Goal: Task Accomplishment & Management: Manage account settings

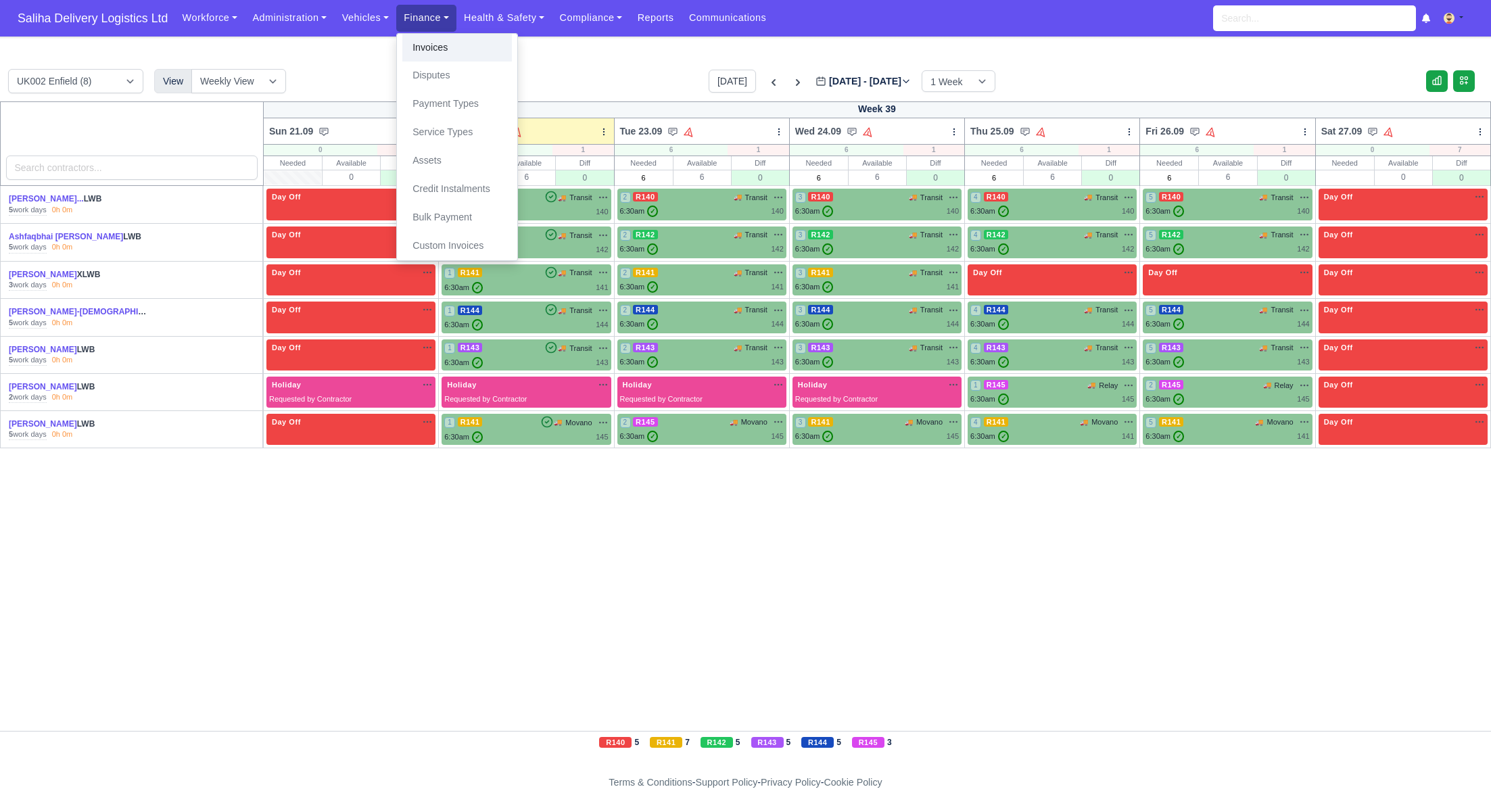
click at [433, 42] on link "Invoices" at bounding box center [457, 48] width 109 height 28
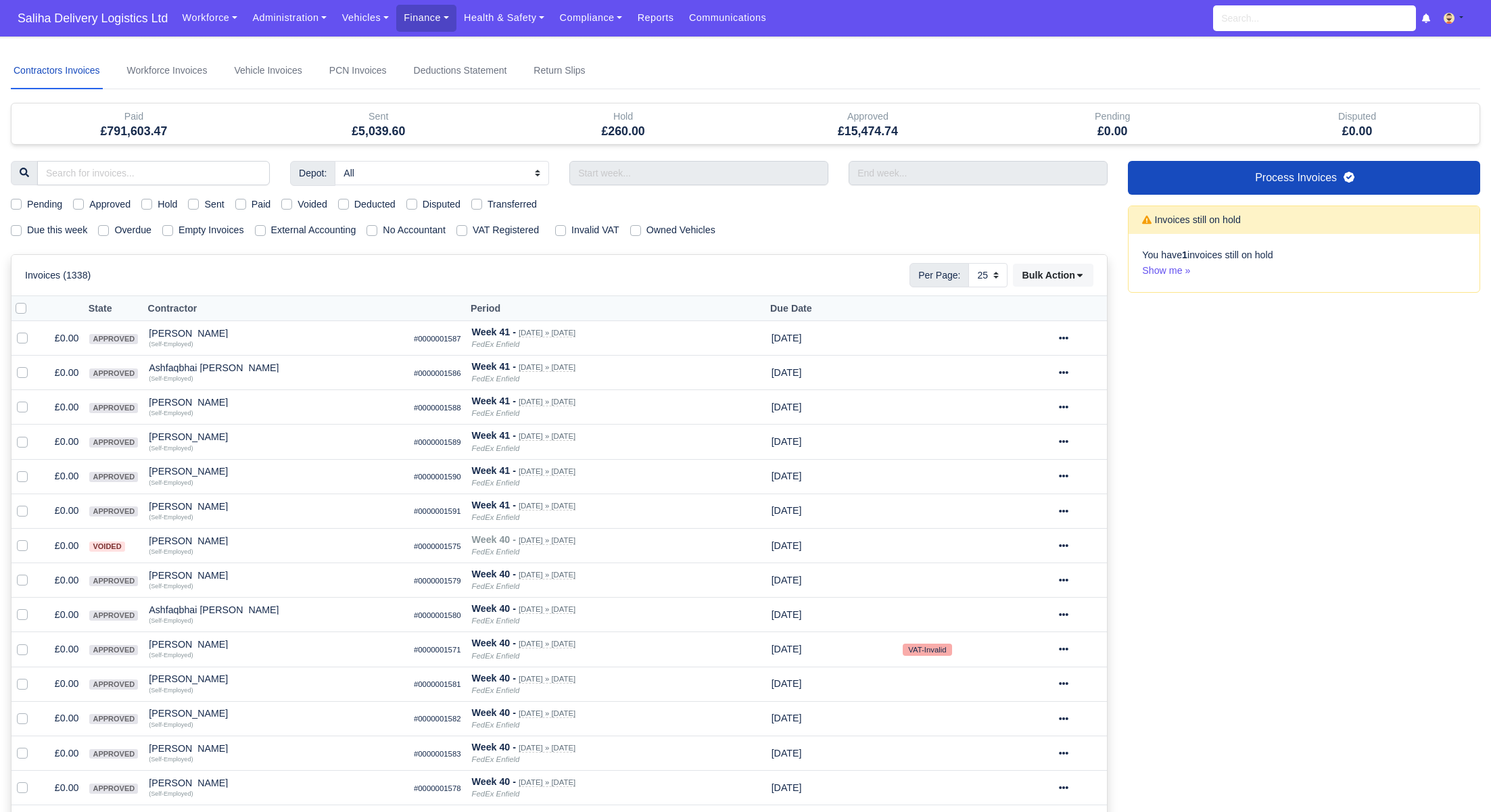
select select "25"
click at [27, 203] on label "Pending" at bounding box center [44, 204] width 35 height 16
click at [15, 203] on input "Pending" at bounding box center [16, 202] width 11 height 11
checkbox input "true"
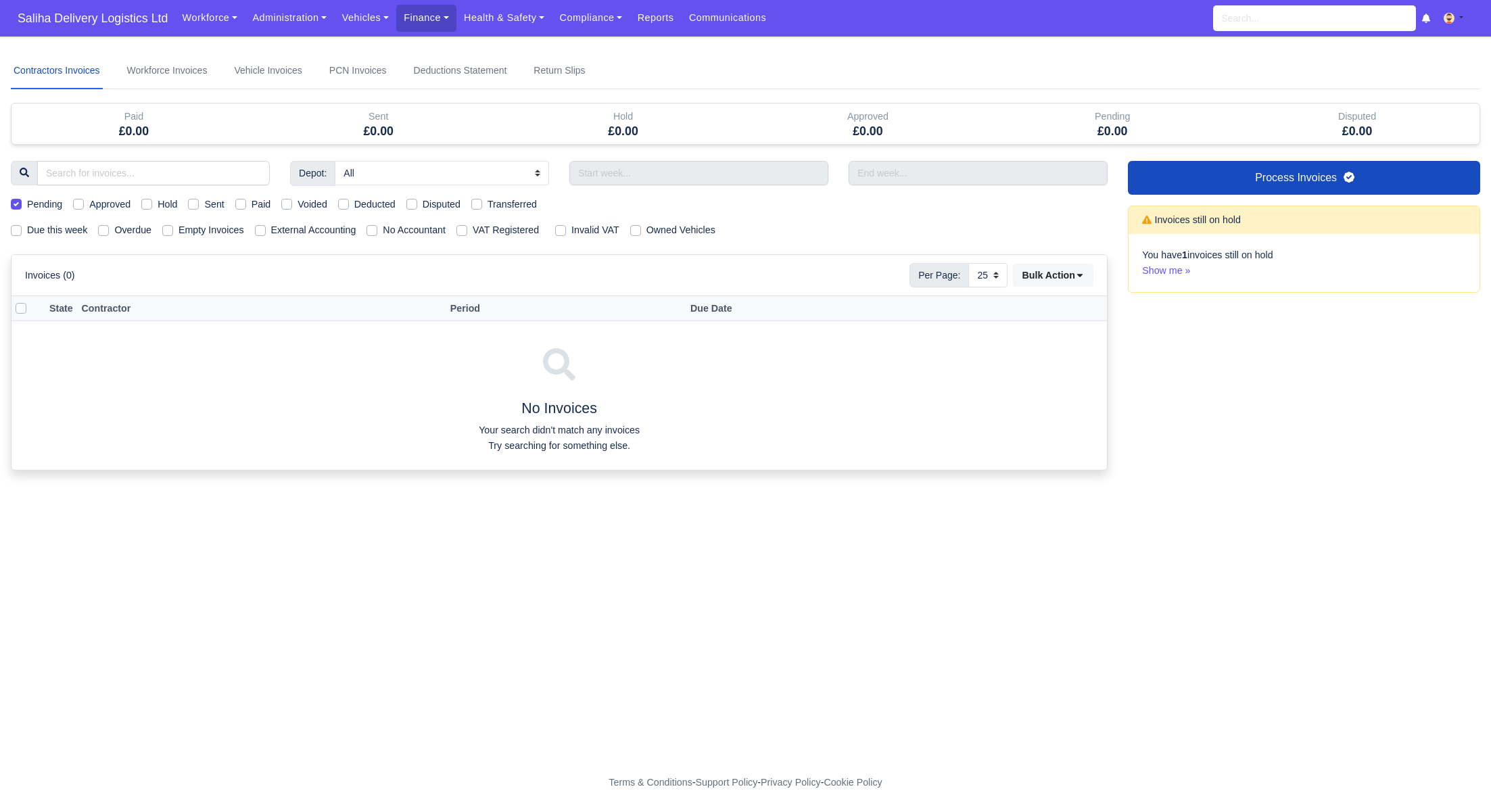
click at [27, 203] on label "Pending" at bounding box center [44, 204] width 35 height 16
click at [15, 203] on input "Pending" at bounding box center [16, 202] width 11 height 11
checkbox input "false"
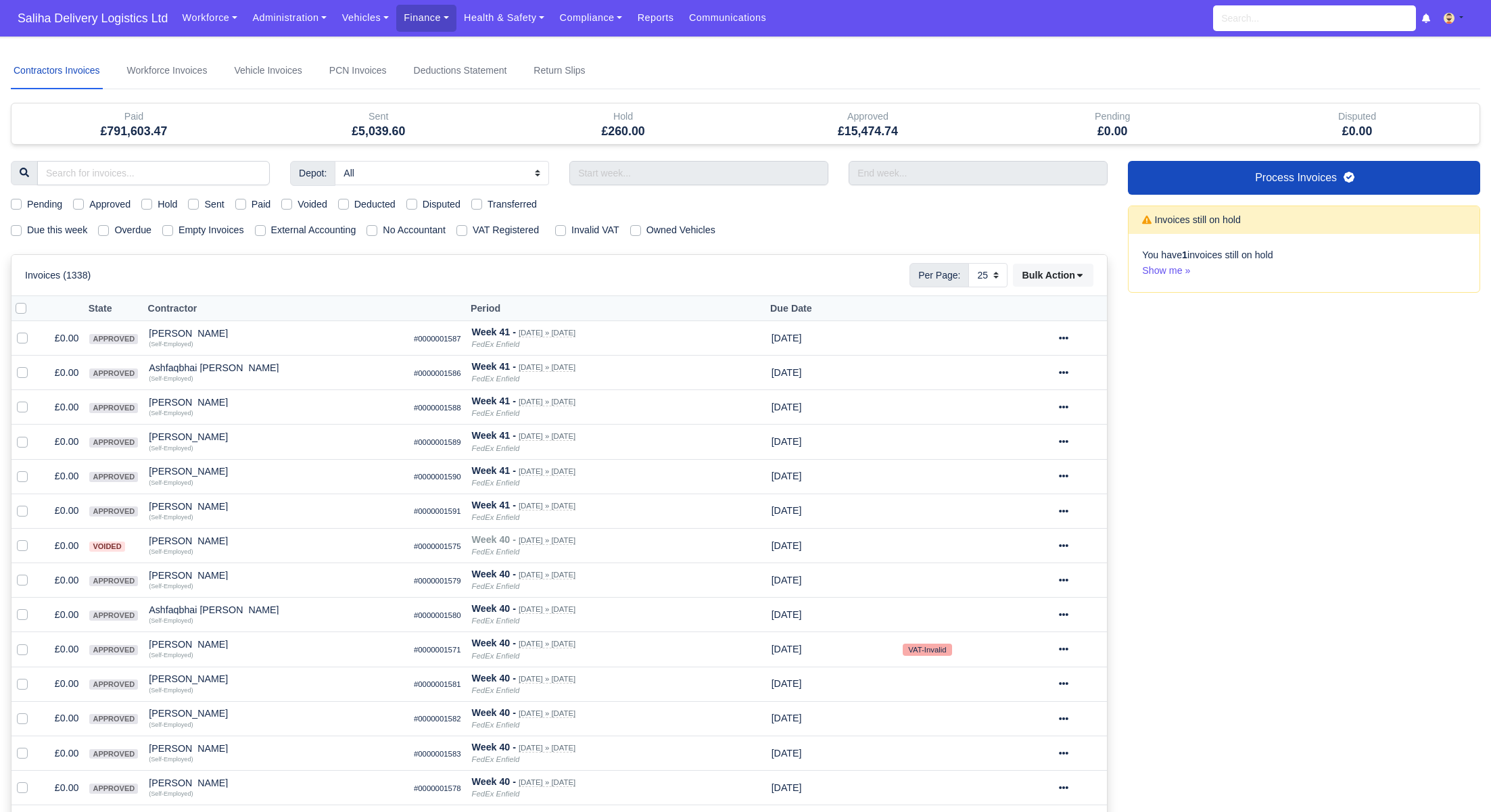
click at [27, 233] on label "Due this week" at bounding box center [57, 230] width 60 height 16
click at [16, 233] on input "Due this week" at bounding box center [16, 228] width 11 height 11
checkbox input "true"
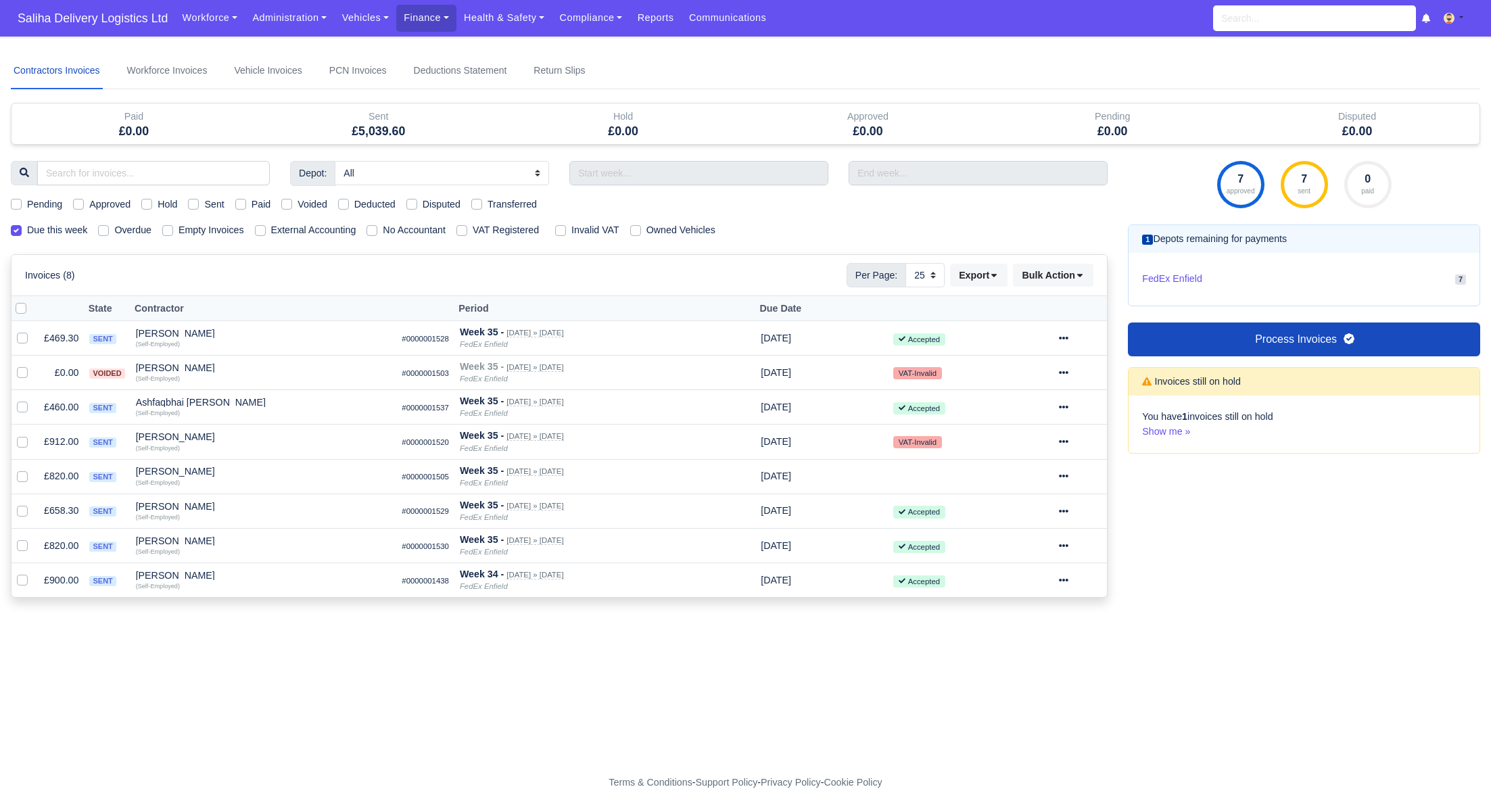
click at [195, 208] on div "Sent" at bounding box center [206, 204] width 36 height 16
click at [205, 205] on label "Sent" at bounding box center [214, 204] width 19 height 16
click at [198, 205] on input "Sent" at bounding box center [193, 202] width 11 height 11
checkbox input "true"
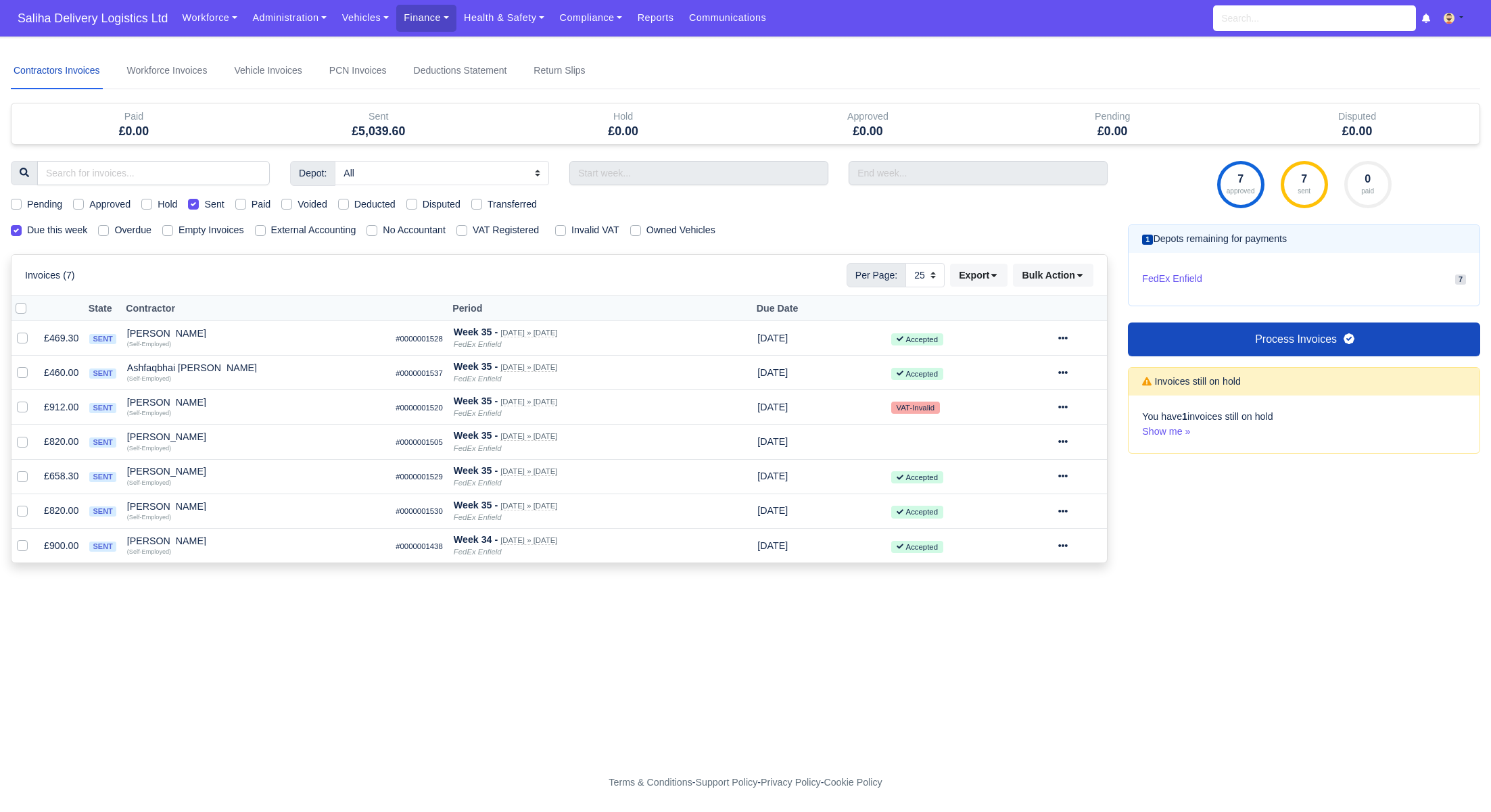
click at [27, 231] on label "Due this week" at bounding box center [57, 230] width 60 height 16
click at [16, 231] on input "Due this week" at bounding box center [16, 228] width 11 height 11
checkbox input "false"
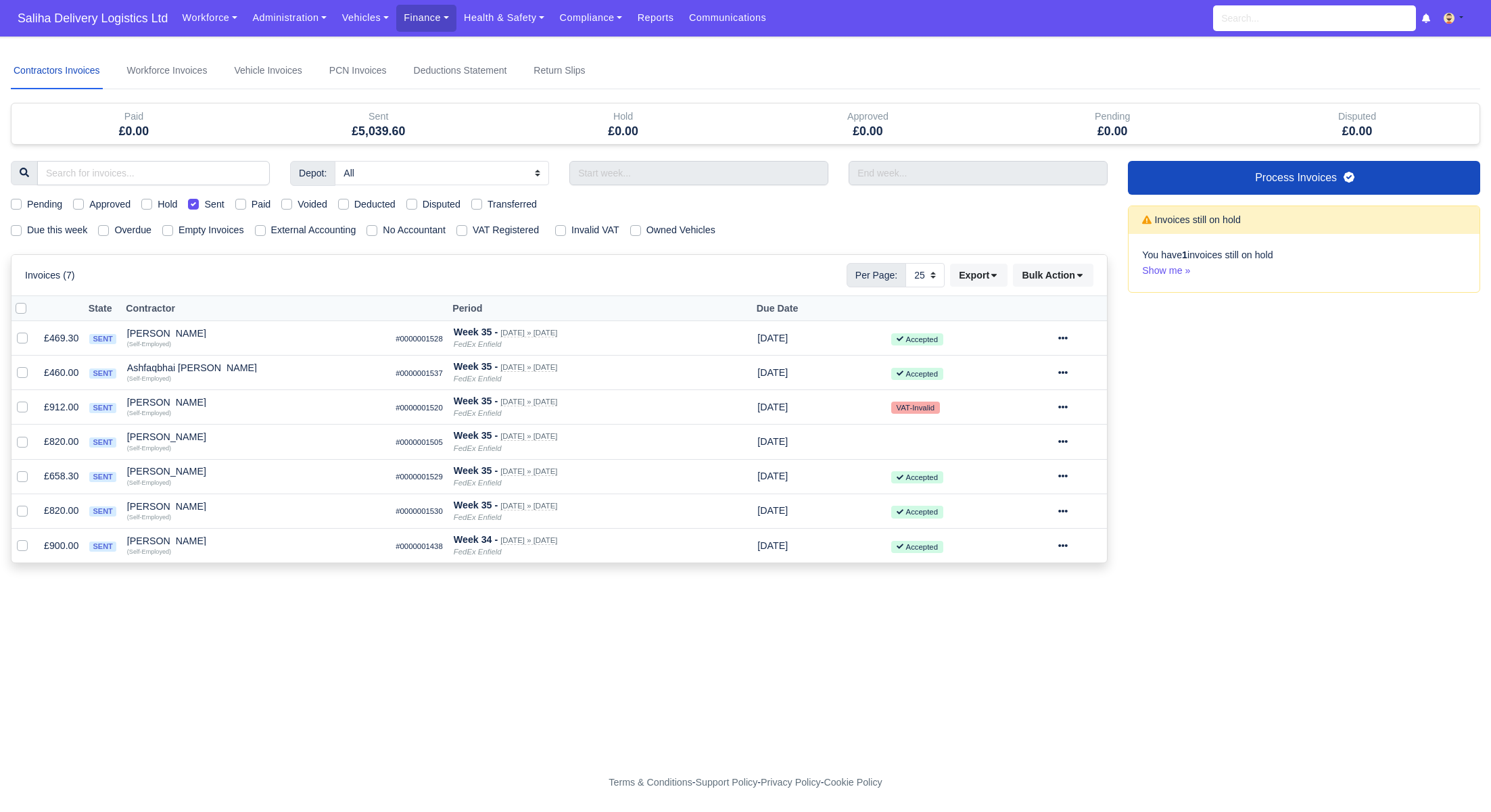
click at [205, 202] on label "Sent" at bounding box center [214, 204] width 19 height 16
click at [196, 202] on input "Sent" at bounding box center [193, 202] width 11 height 11
checkbox input "false"
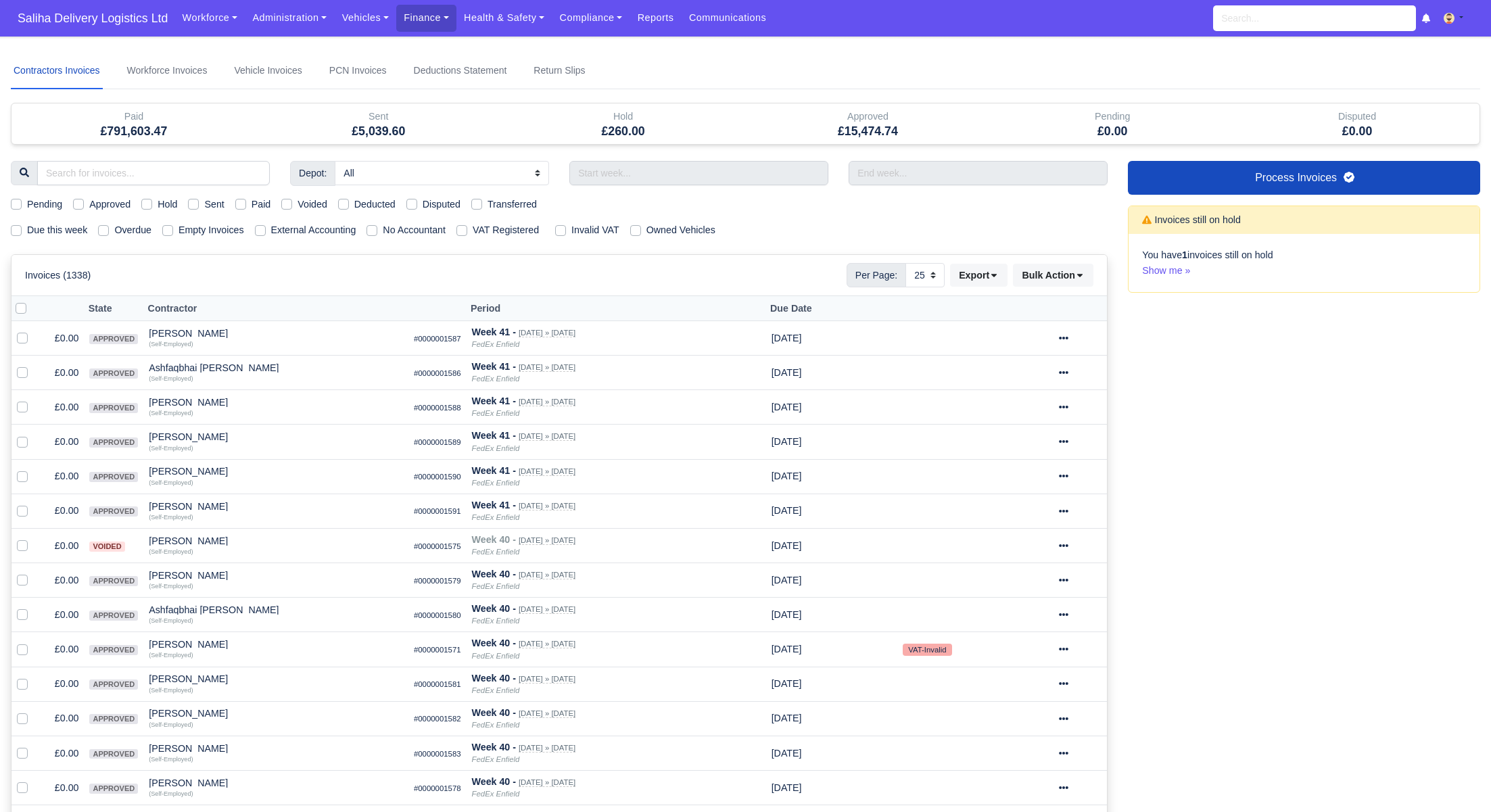
click at [89, 207] on label "Approved" at bounding box center [109, 204] width 41 height 16
click at [83, 207] on input "Approved" at bounding box center [78, 202] width 11 height 11
checkbox input "true"
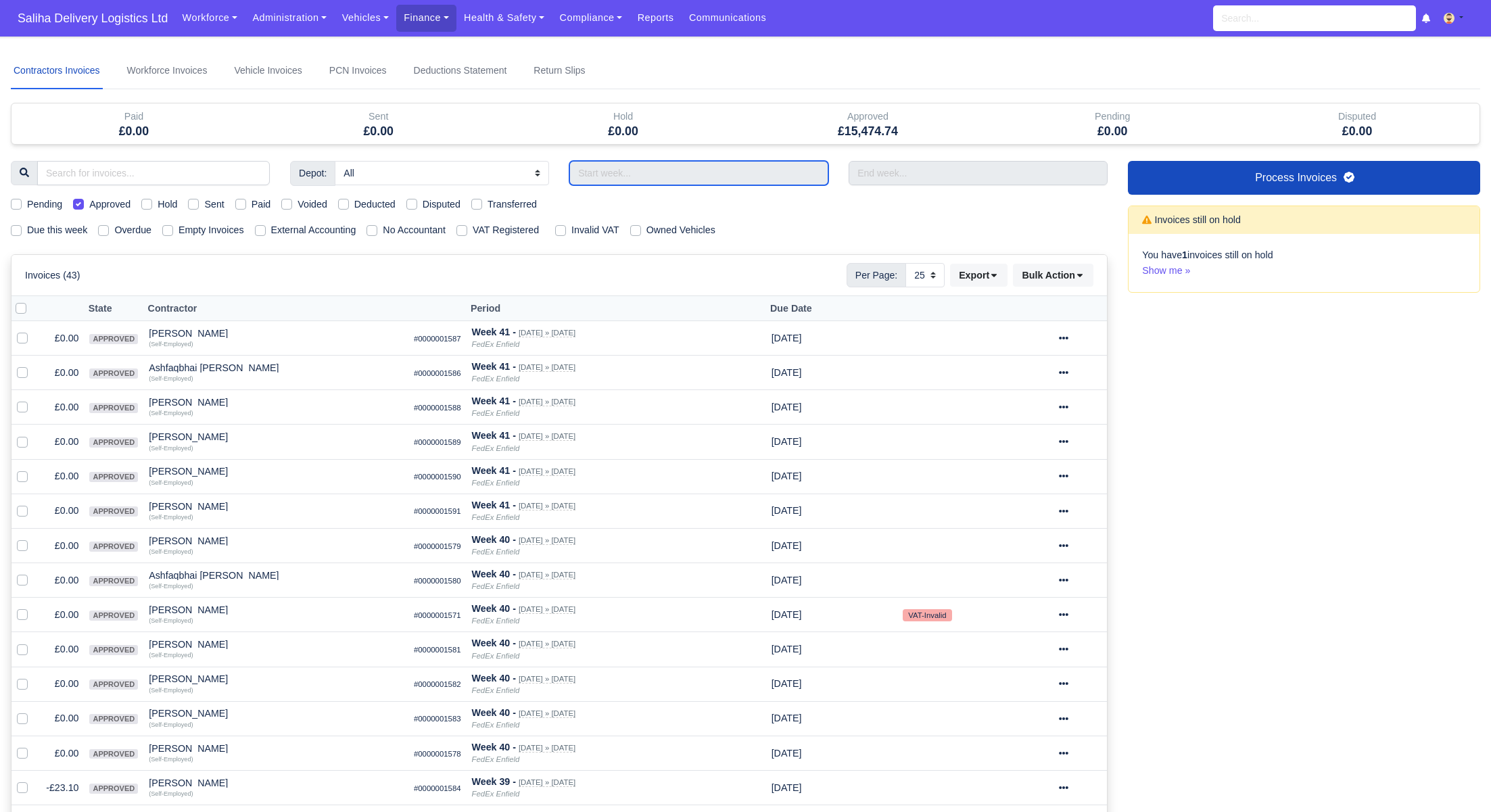
click at [686, 174] on input "text" at bounding box center [698, 173] width 259 height 25
type input "31/08/2025 - 06/09/2025"
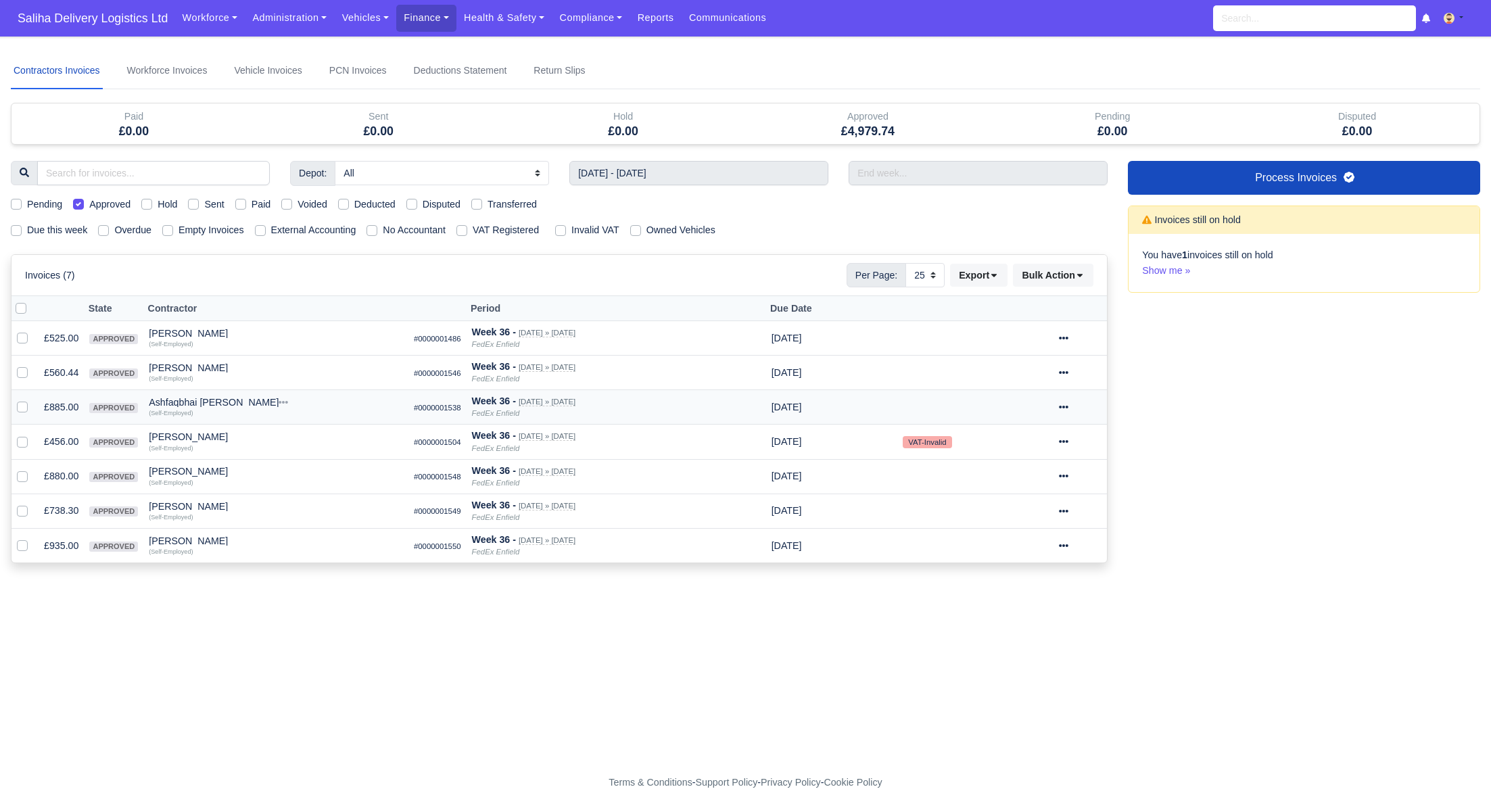
click at [1068, 402] on icon at bounding box center [1063, 407] width 10 height 10
click at [1048, 442] on link "Show Invoice" at bounding box center [1031, 448] width 120 height 21
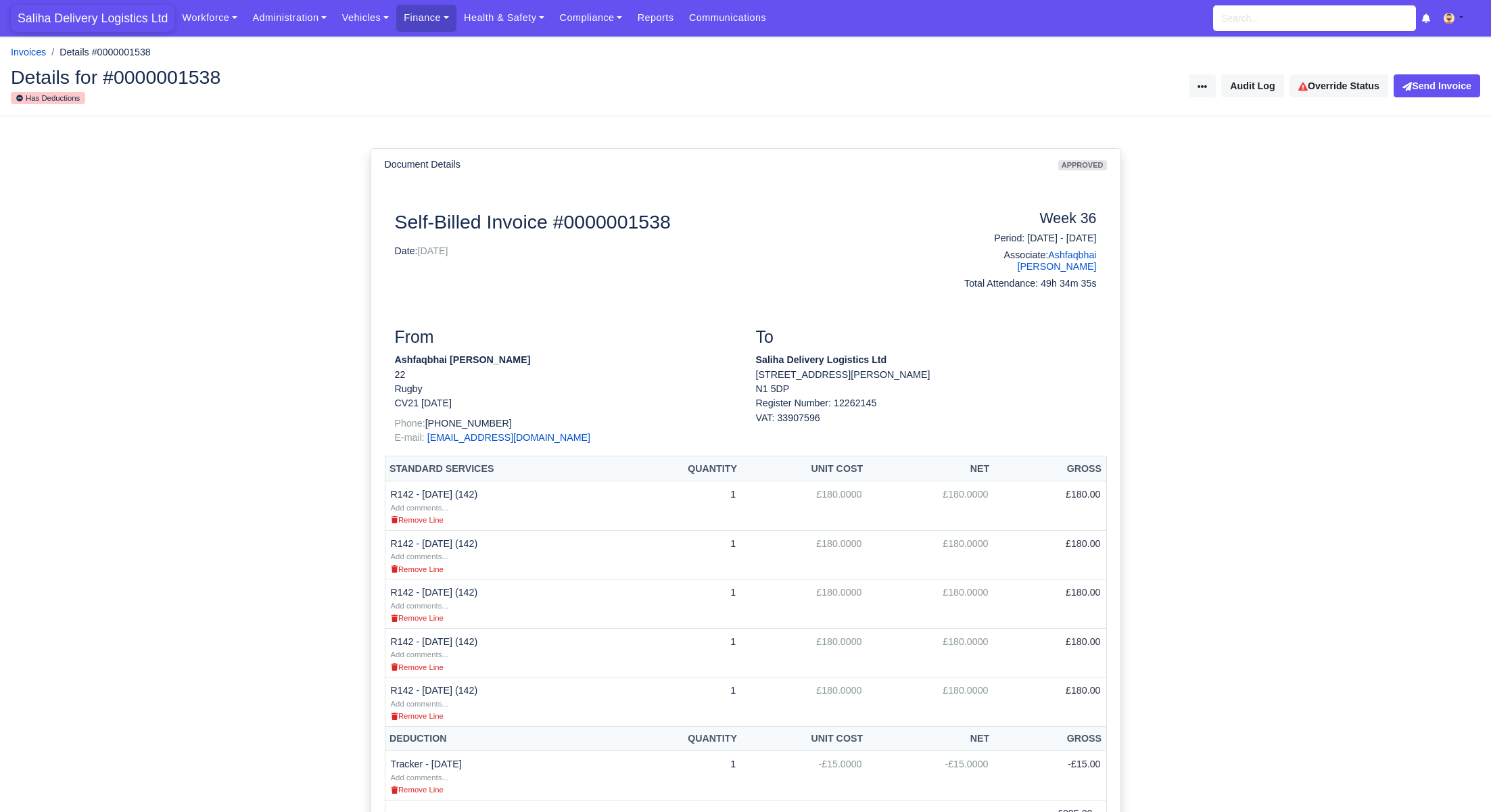
click at [62, 28] on span "Saliha Delivery Logistics Ltd" at bounding box center [93, 18] width 164 height 27
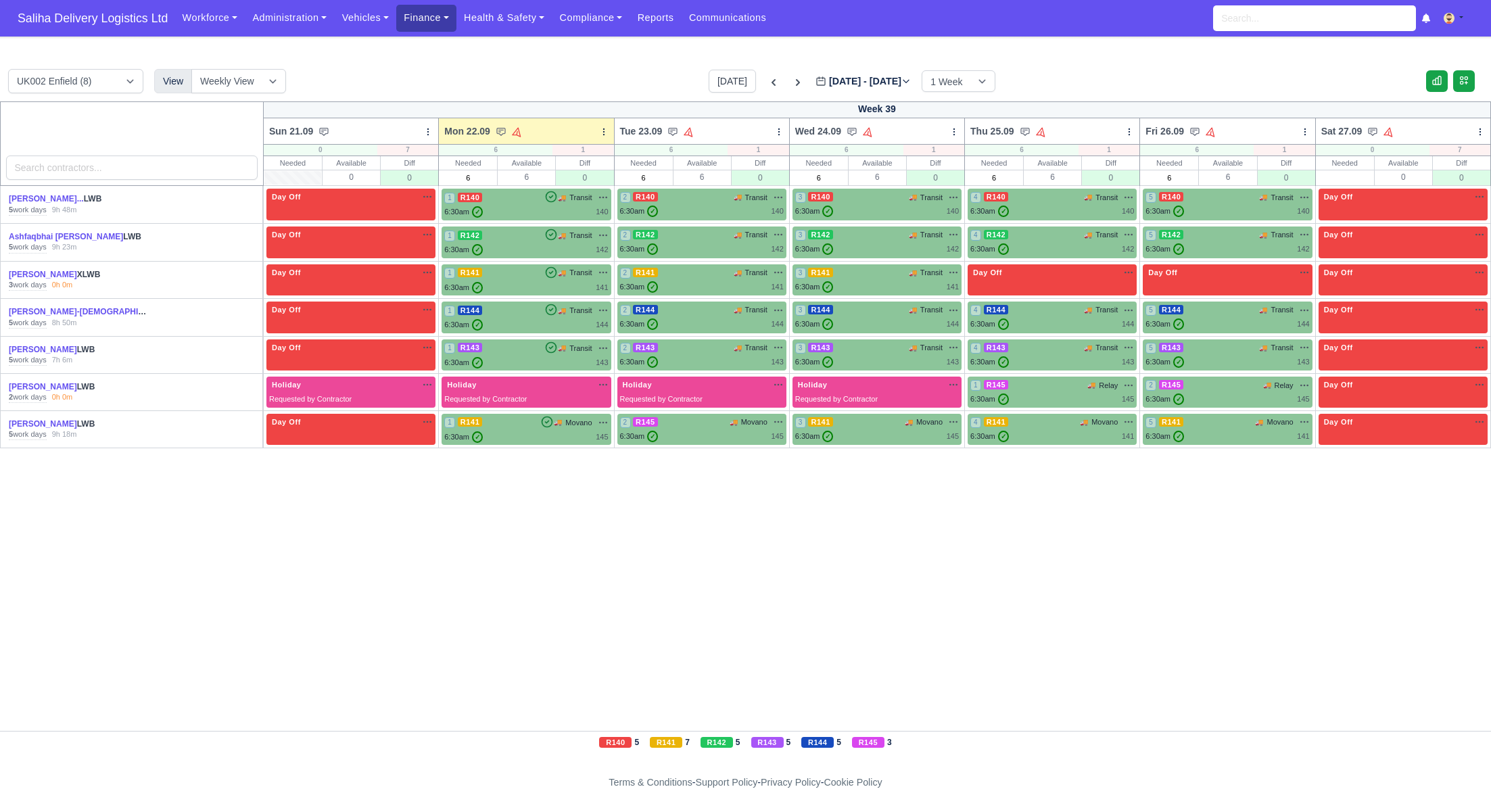
click at [420, 18] on link "Finance" at bounding box center [426, 17] width 60 height 26
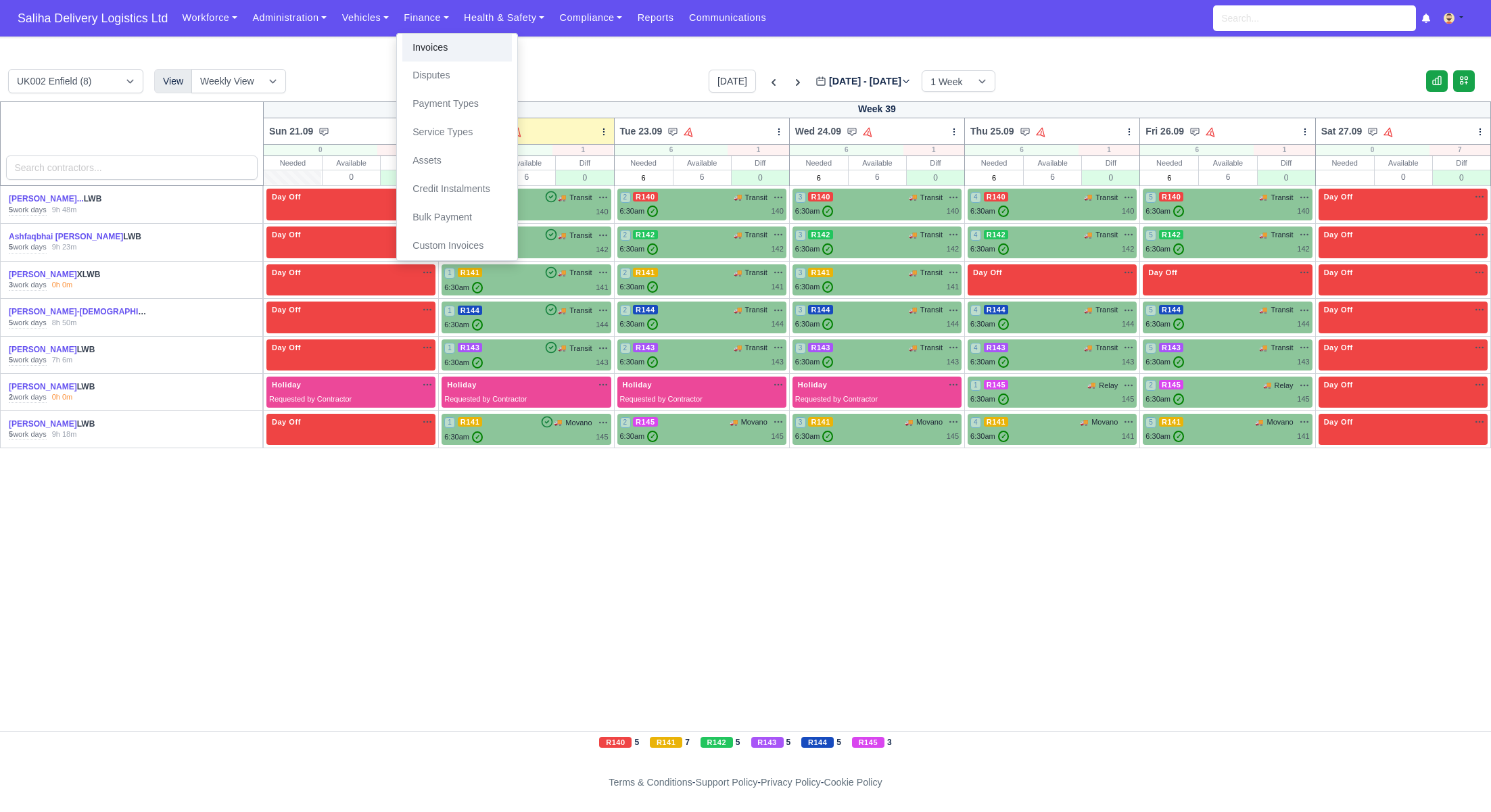
drag, startPoint x: 432, startPoint y: 48, endPoint x: 425, endPoint y: 48, distance: 7.0
click at [432, 48] on link "Invoices" at bounding box center [457, 48] width 109 height 28
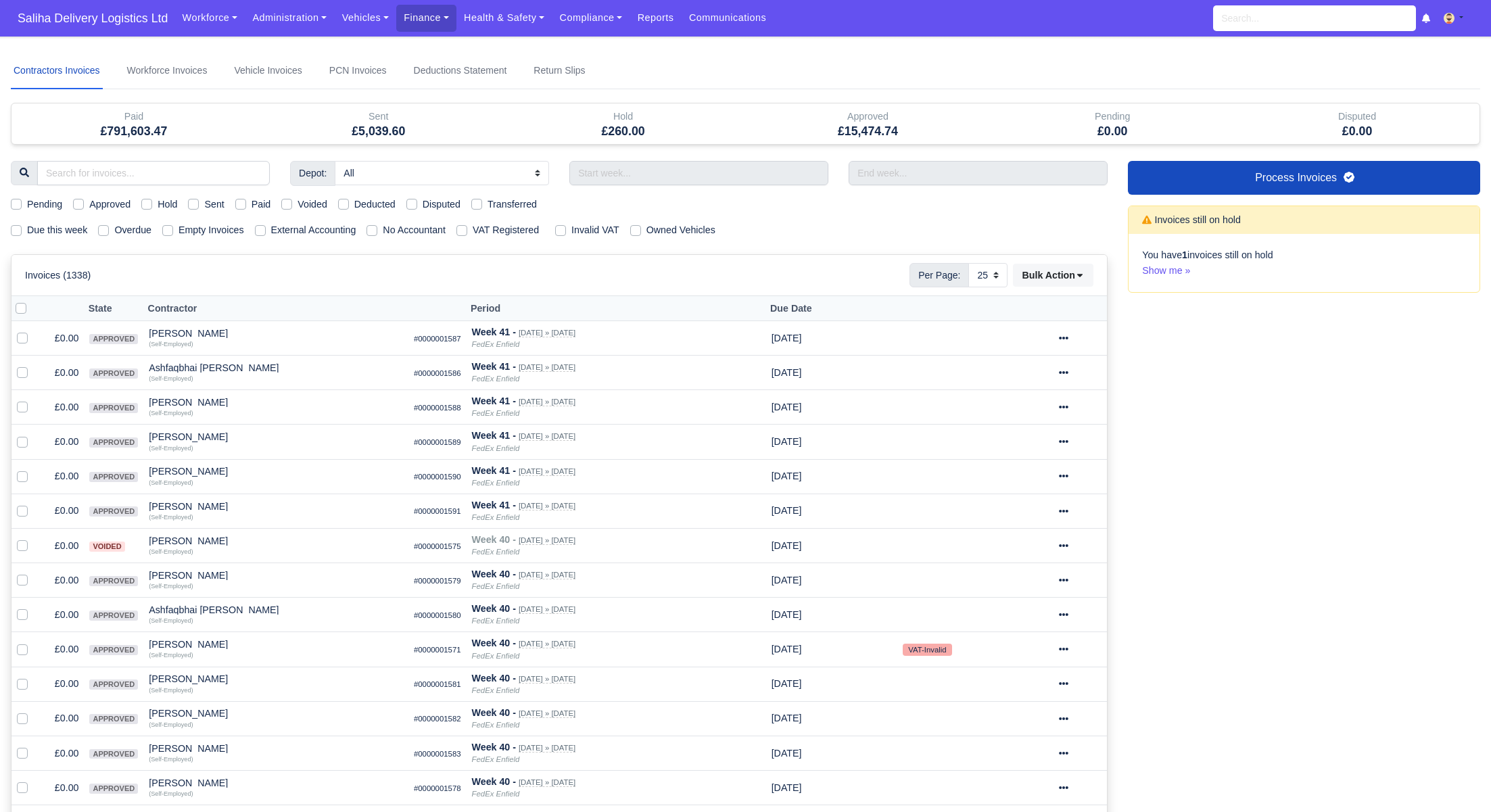
select select "25"
click at [205, 204] on label "Sent" at bounding box center [214, 204] width 19 height 16
click at [196, 204] on input "Sent" at bounding box center [193, 202] width 11 height 11
checkbox input "true"
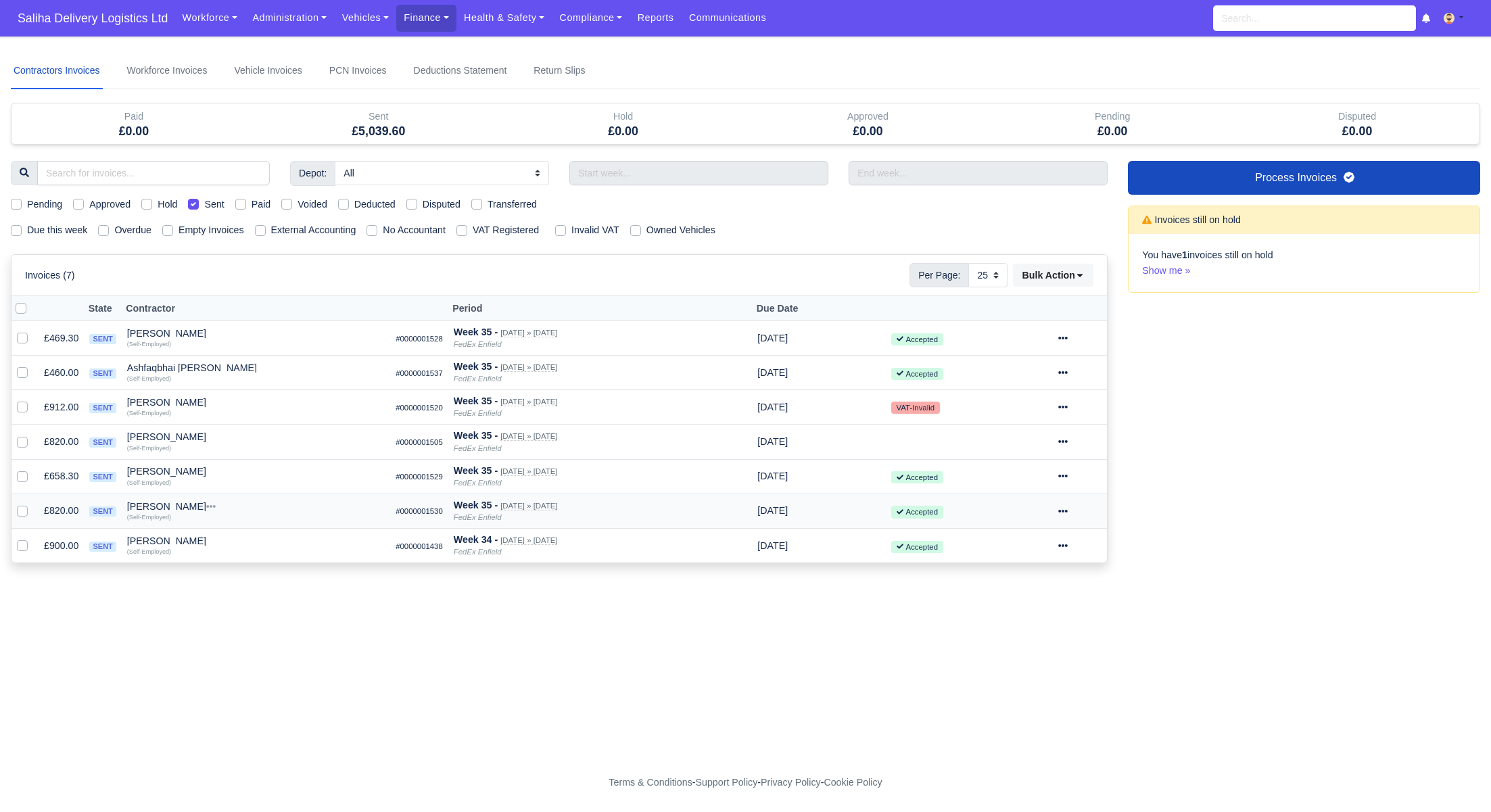
click at [1080, 510] on div at bounding box center [1080, 510] width 43 height 16
click at [1043, 549] on link "Show Invoice" at bounding box center [1031, 552] width 120 height 21
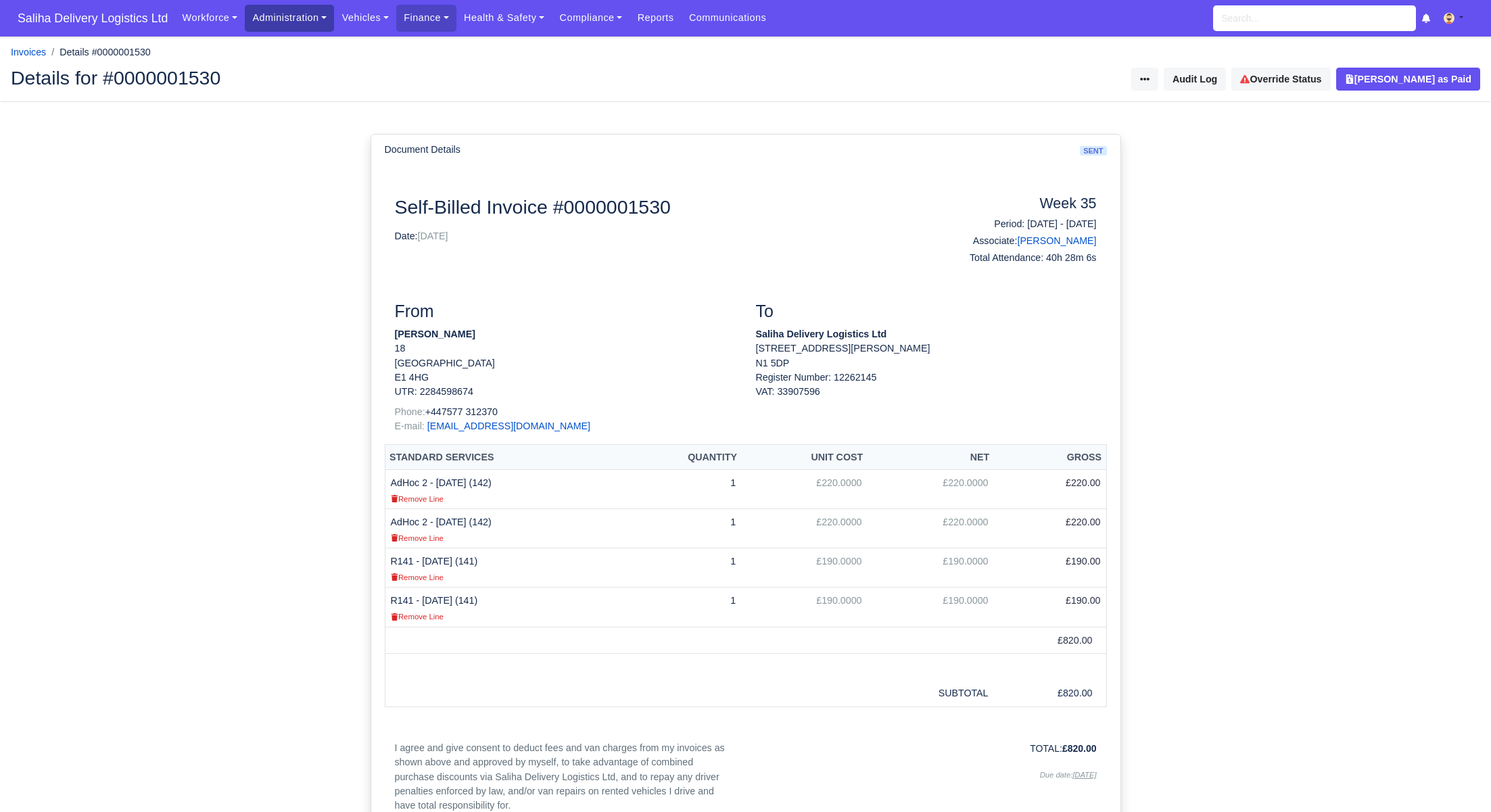
click at [269, 23] on link "Administration" at bounding box center [289, 17] width 89 height 26
click at [283, 105] on link "Management" at bounding box center [305, 104] width 109 height 28
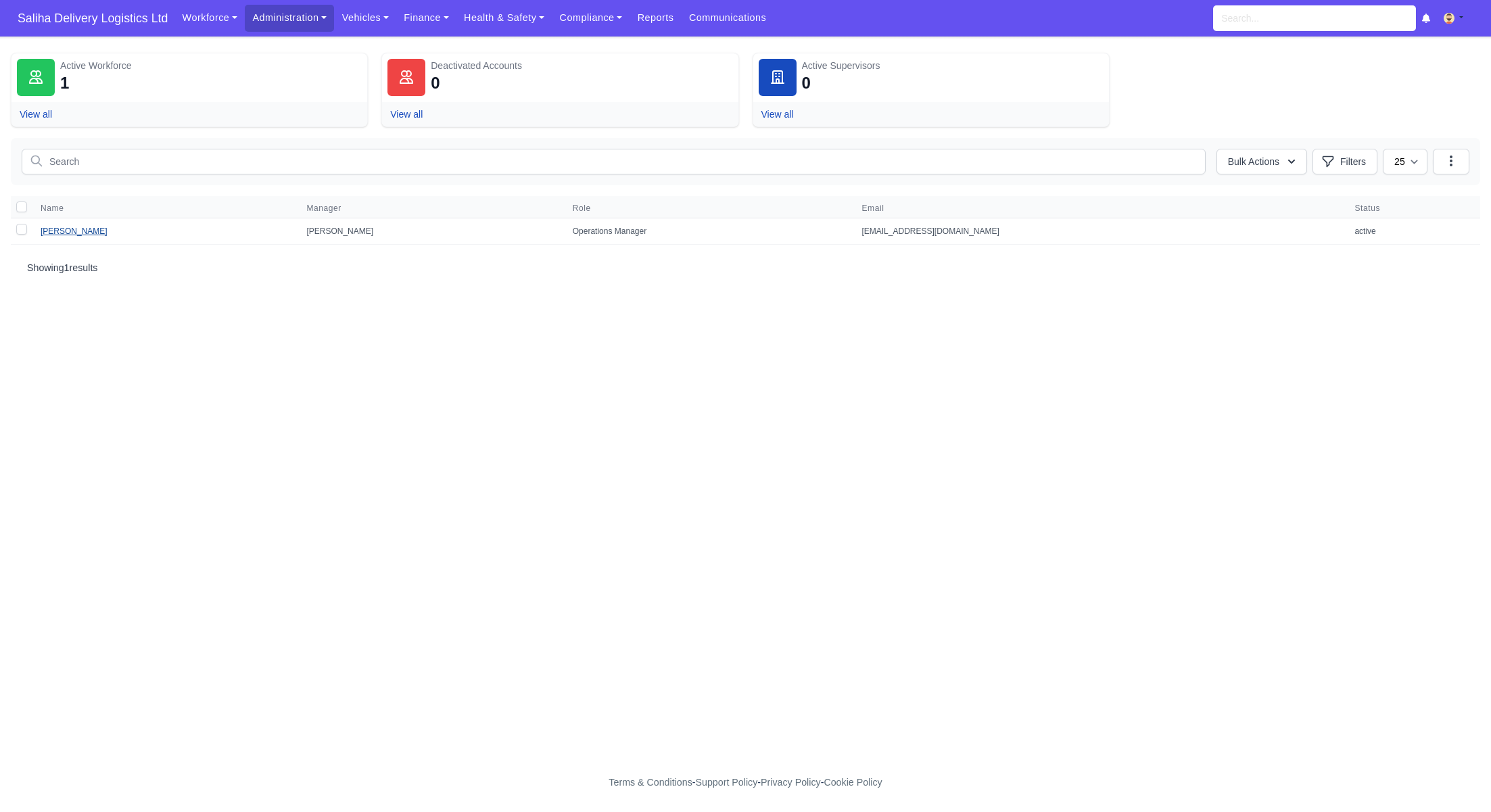
click at [86, 231] on link "[PERSON_NAME]" at bounding box center [74, 231] width 67 height 10
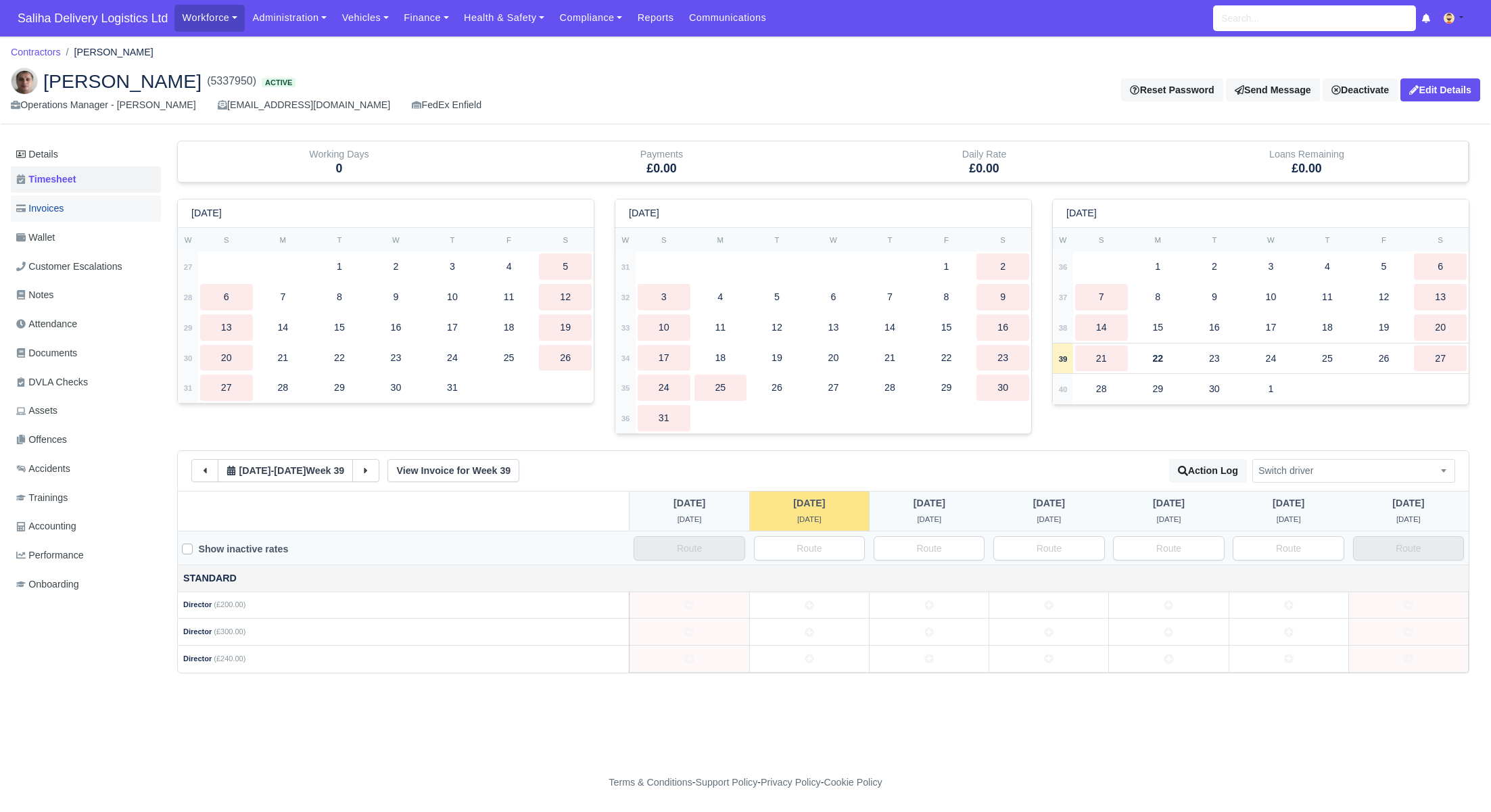
click at [57, 214] on span "Invoices" at bounding box center [40, 208] width 48 height 16
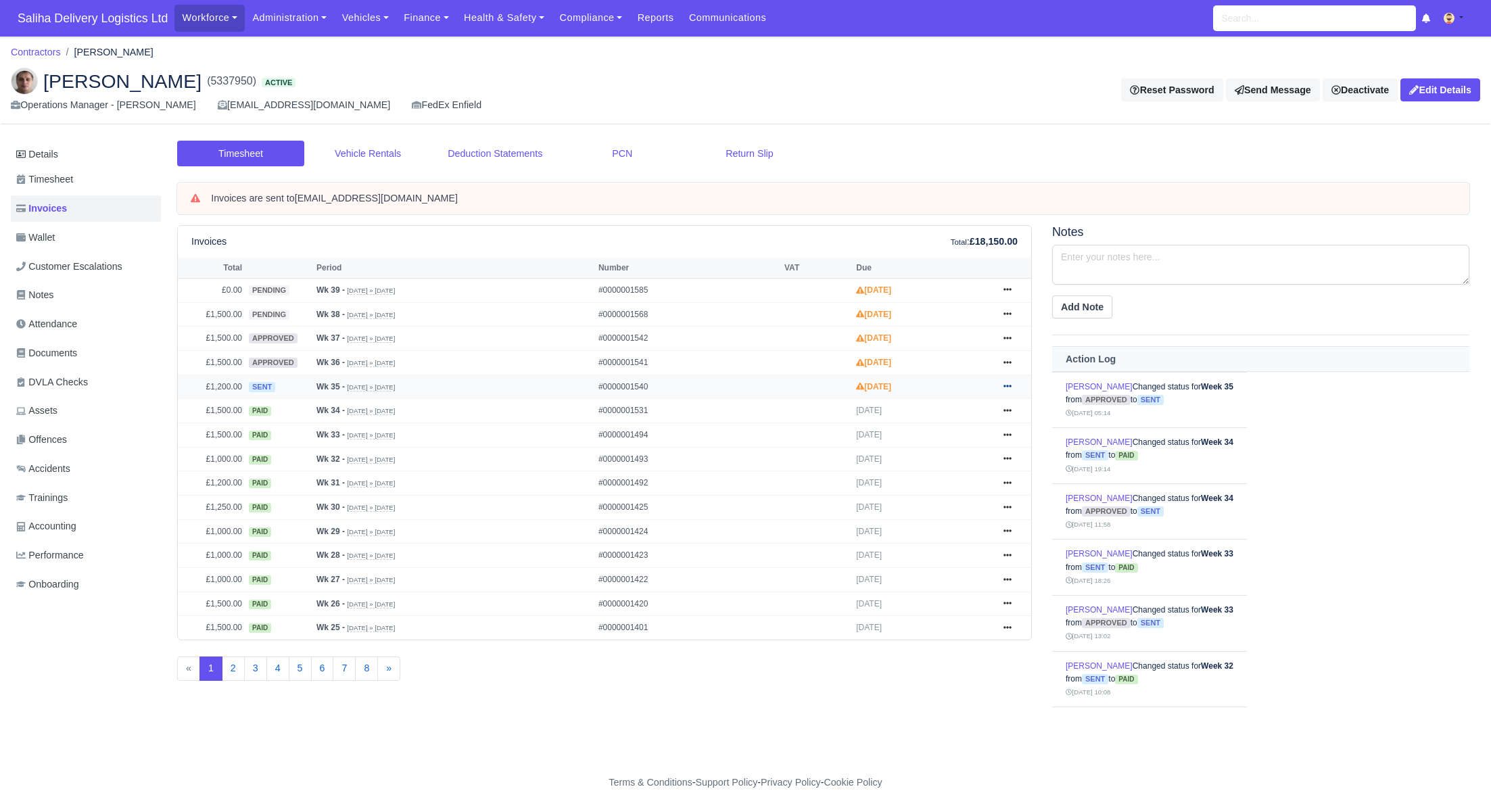
click at [1011, 384] on link at bounding box center [1007, 387] width 20 height 17
click at [947, 407] on link "Show Invoice" at bounding box center [956, 412] width 120 height 28
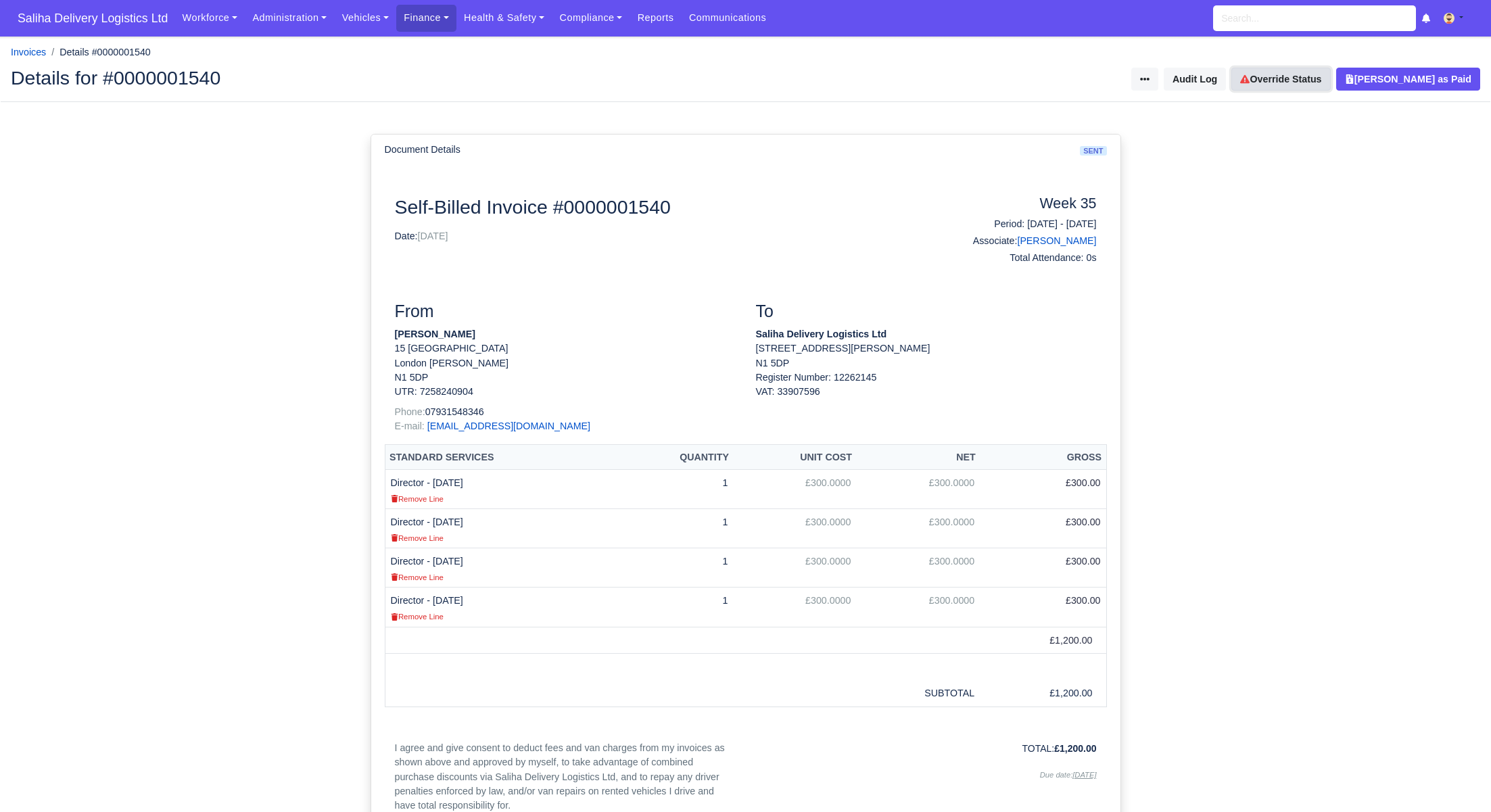
click at [1313, 79] on link "Override Status" at bounding box center [1280, 79] width 99 height 23
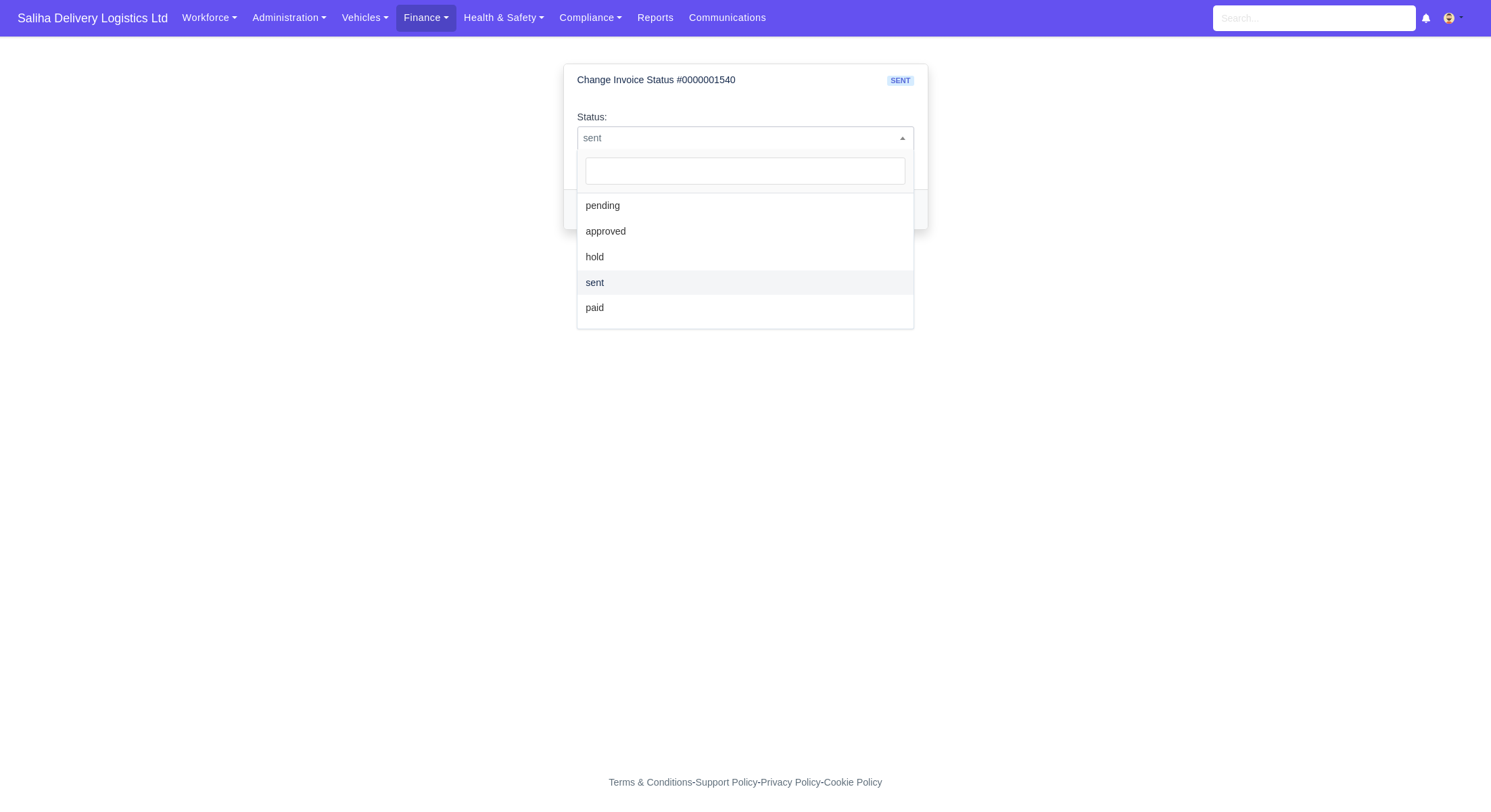
click at [817, 134] on span "sent" at bounding box center [746, 138] width 336 height 17
select select "approved"
click at [645, 207] on button "Change Status" at bounding box center [619, 209] width 86 height 23
click at [49, 24] on span "Saliha Delivery Logistics Ltd" at bounding box center [93, 18] width 164 height 27
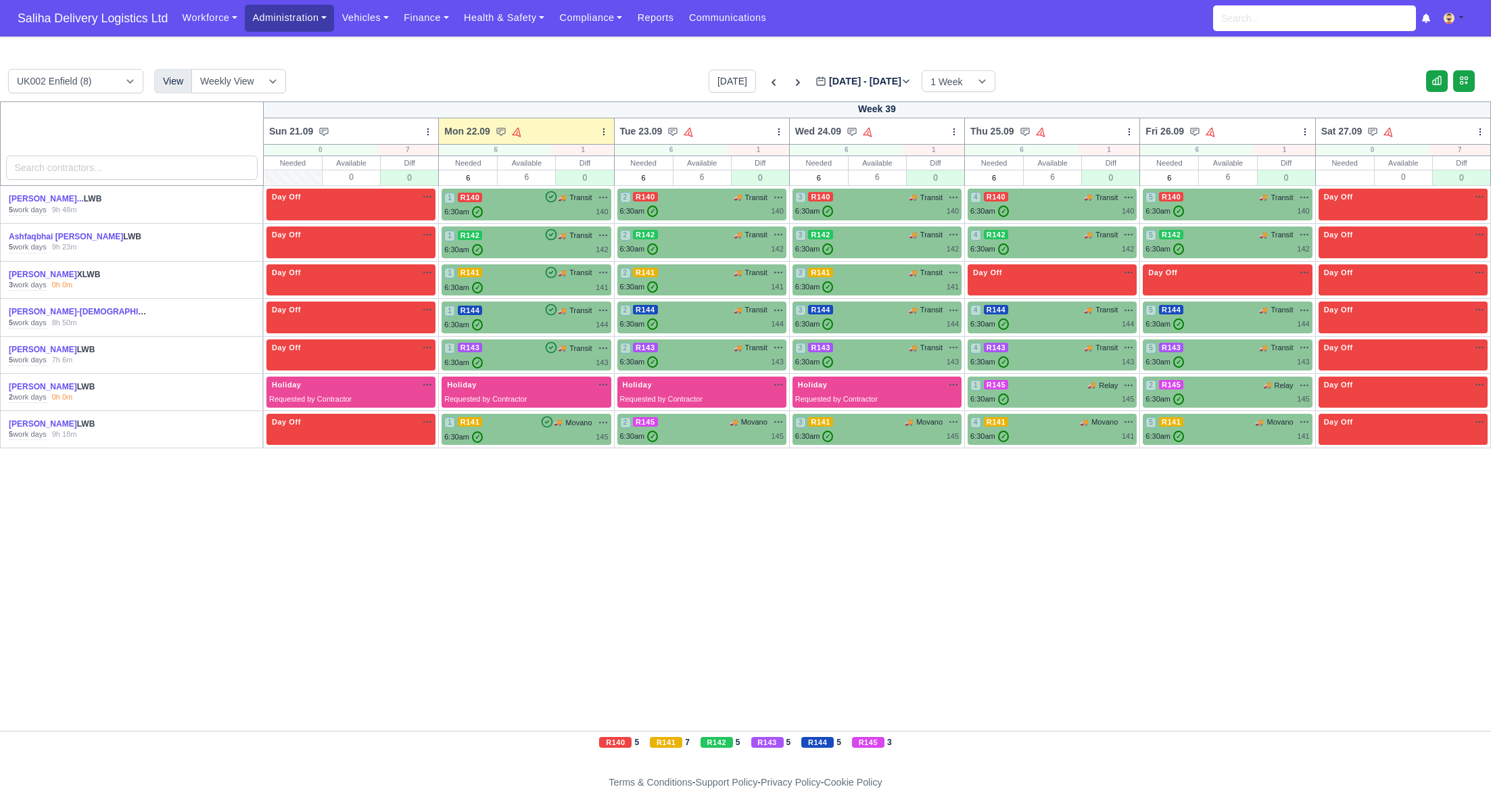
click at [271, 26] on link "Administration" at bounding box center [289, 17] width 89 height 26
click at [282, 106] on link "Management" at bounding box center [305, 104] width 109 height 28
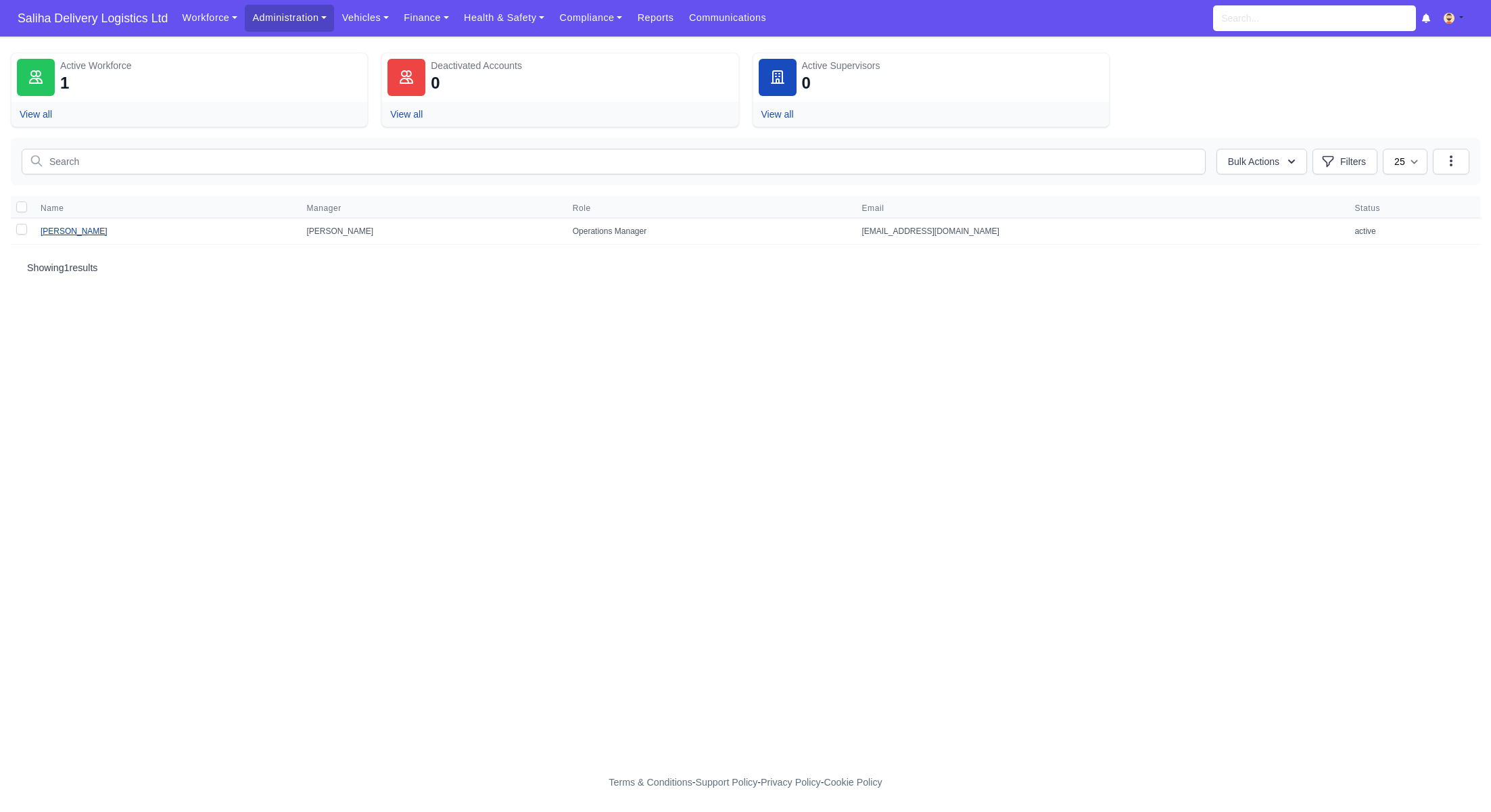
click at [72, 229] on link "[PERSON_NAME]" at bounding box center [74, 231] width 67 height 10
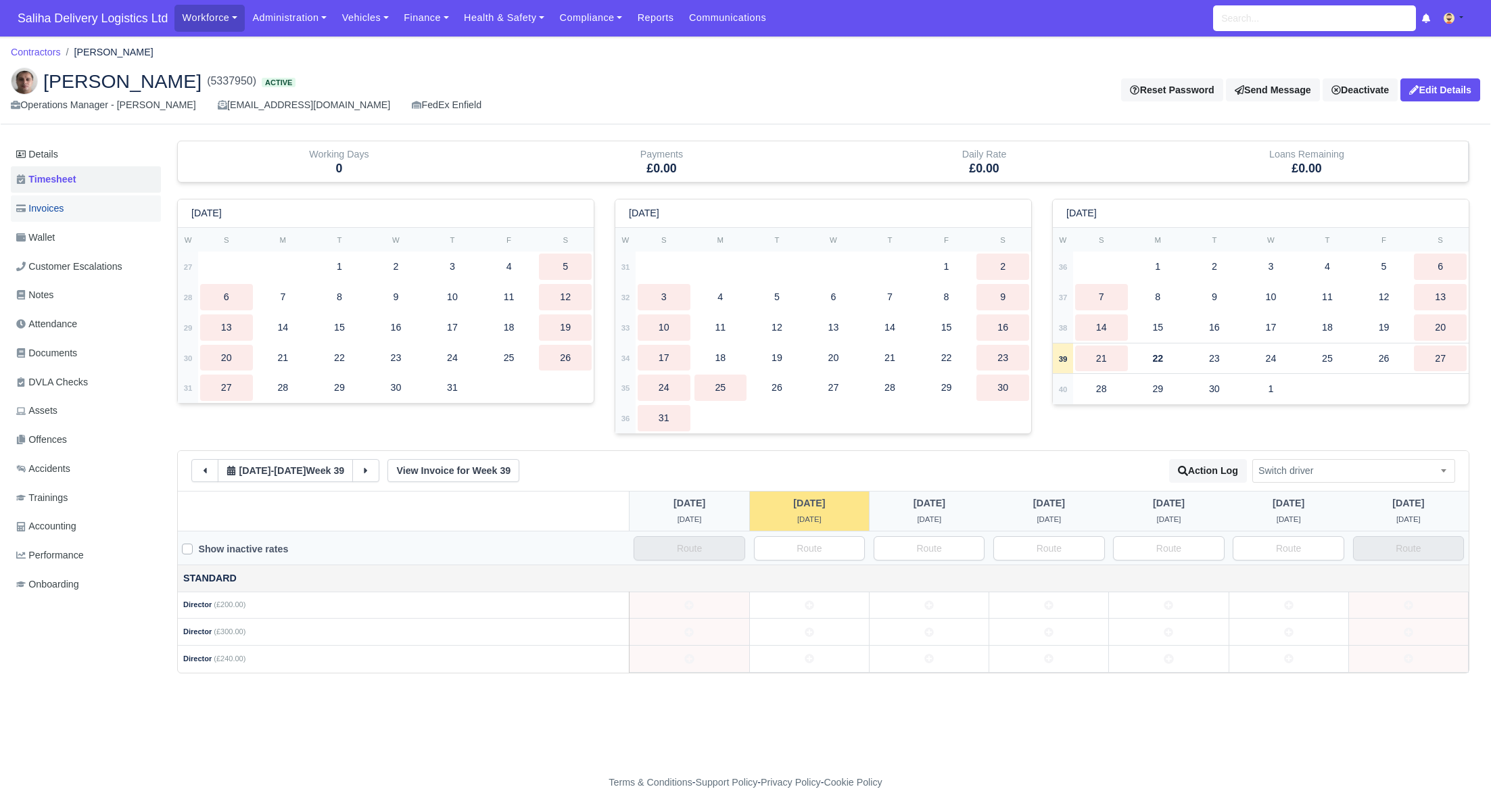
click at [60, 213] on span "Invoices" at bounding box center [40, 208] width 48 height 16
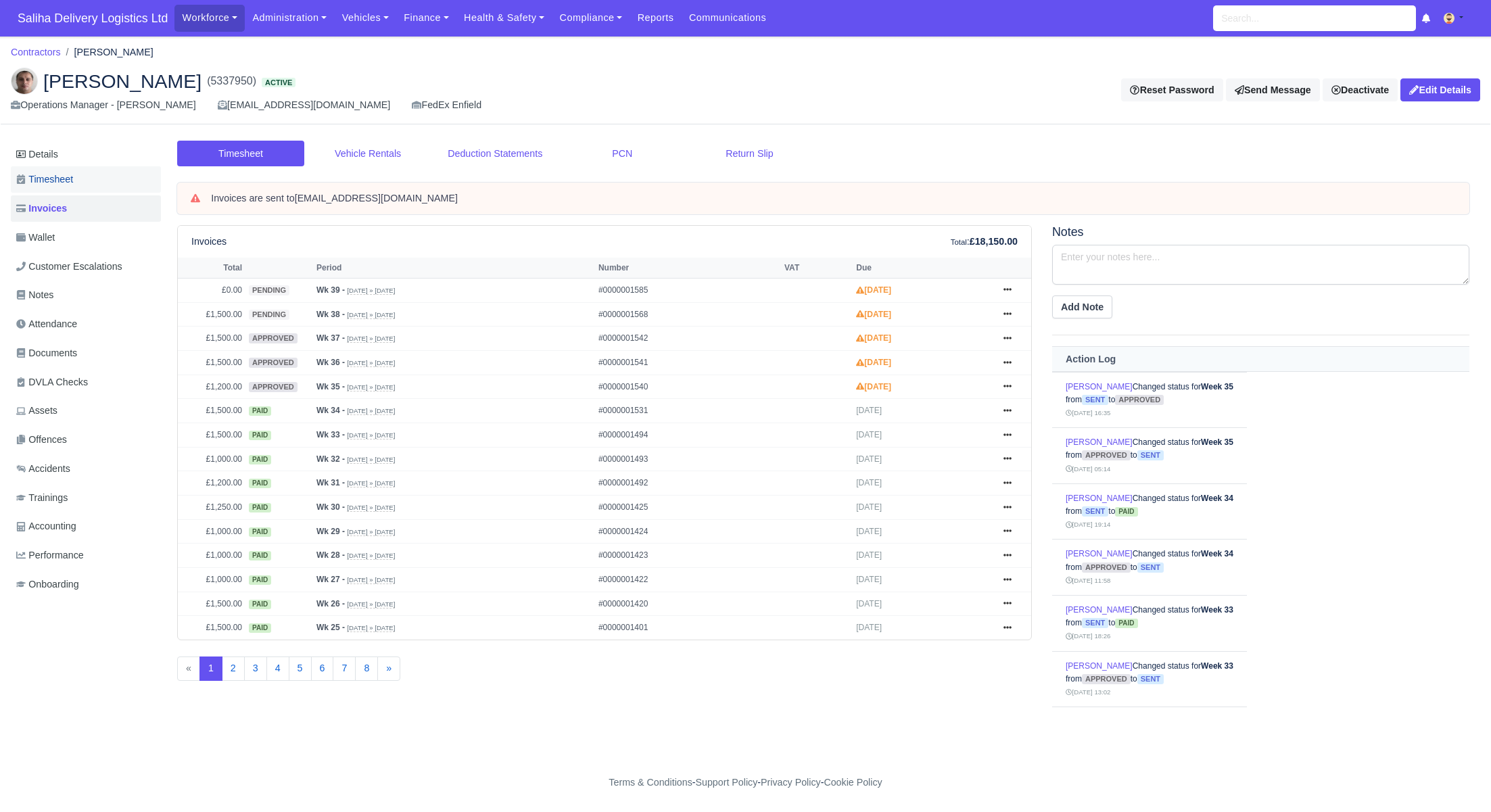
click at [90, 181] on link "Timesheet" at bounding box center [86, 179] width 150 height 26
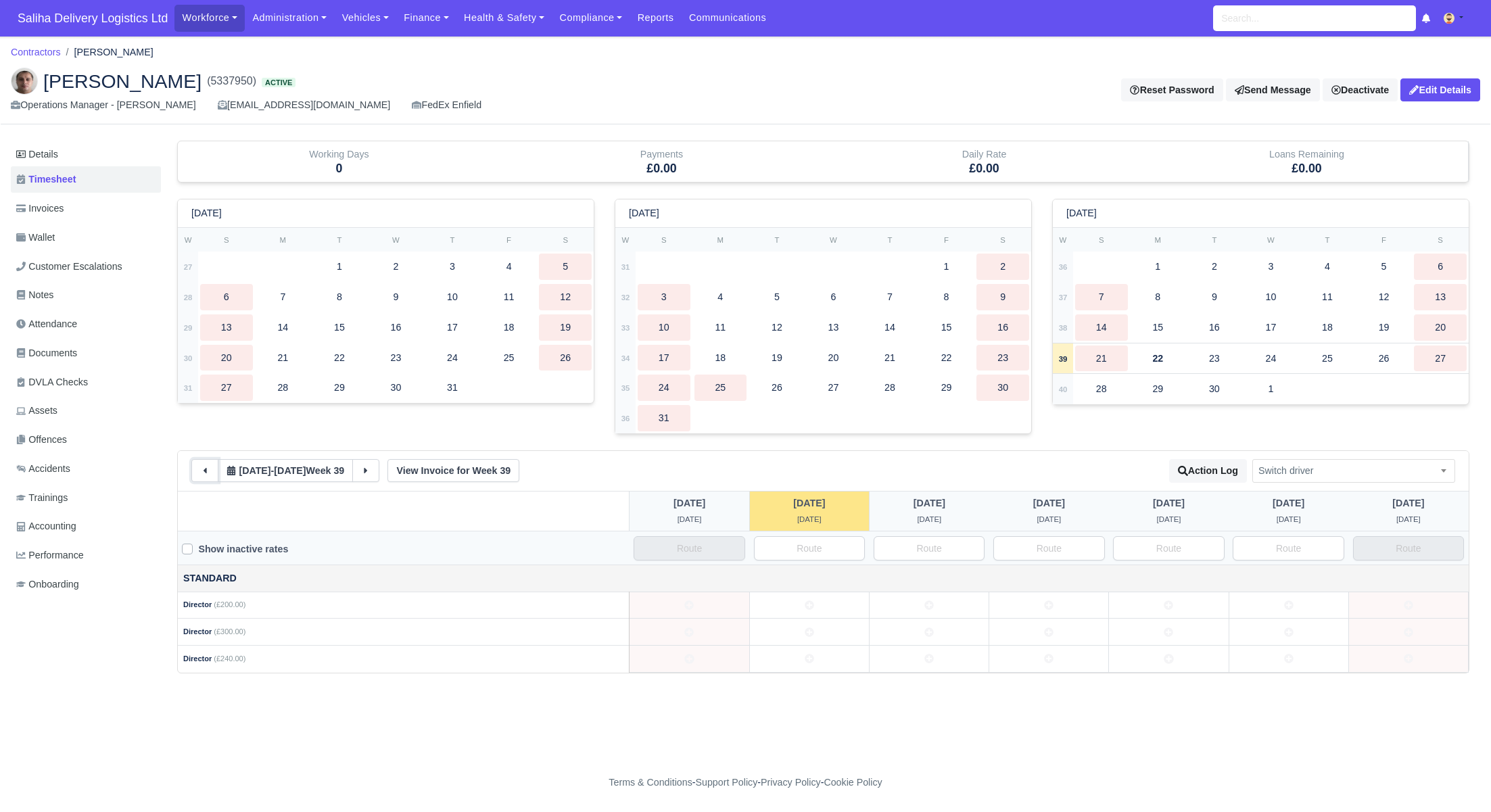
click at [215, 472] on button at bounding box center [205, 470] width 27 height 23
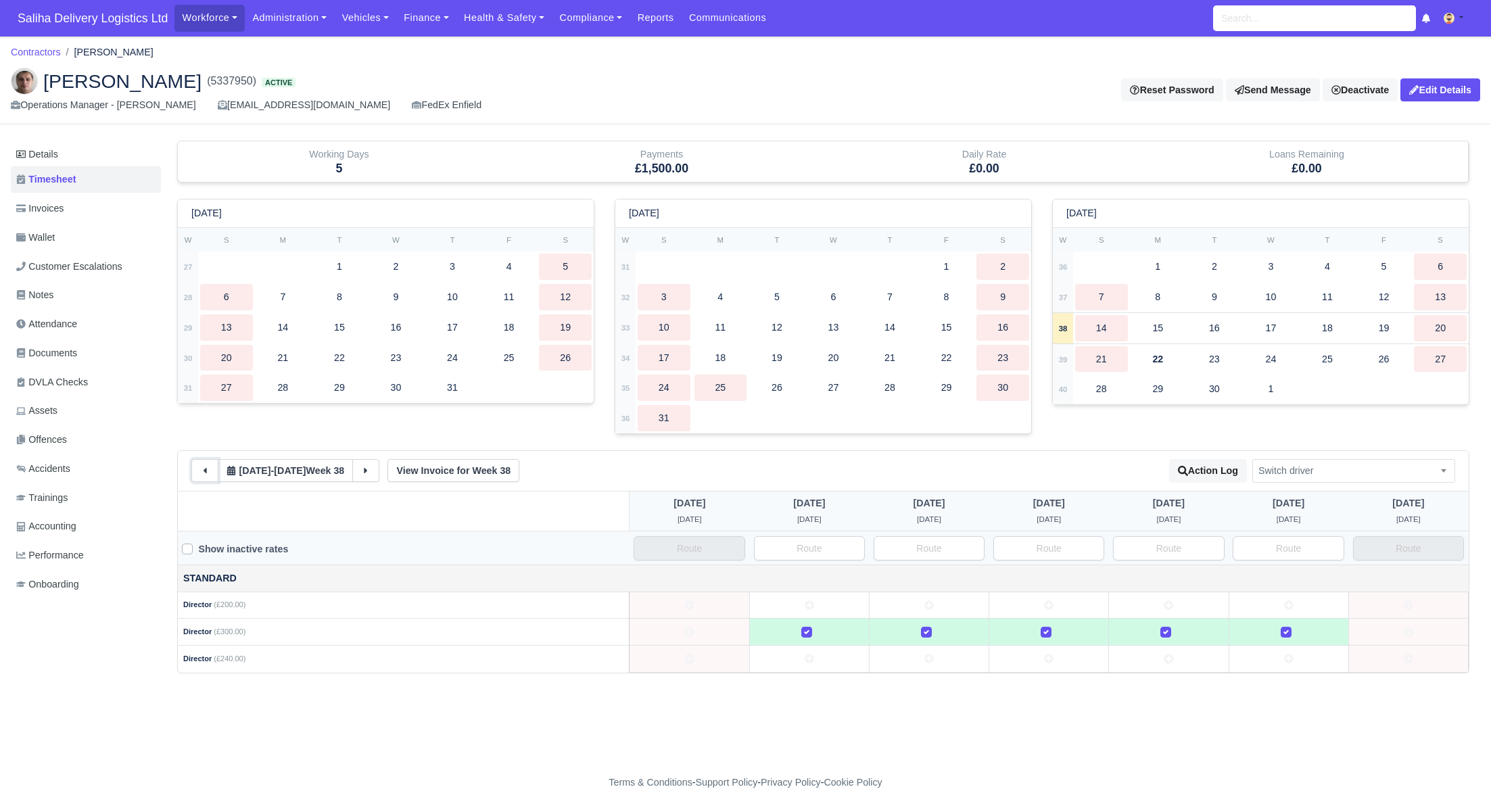
click at [208, 470] on icon at bounding box center [205, 470] width 10 height 10
click at [209, 469] on icon at bounding box center [205, 471] width 10 height 10
click at [1288, 607] on icon at bounding box center [1288, 606] width 10 height 10
click at [1289, 656] on icon at bounding box center [1288, 660] width 10 height 10
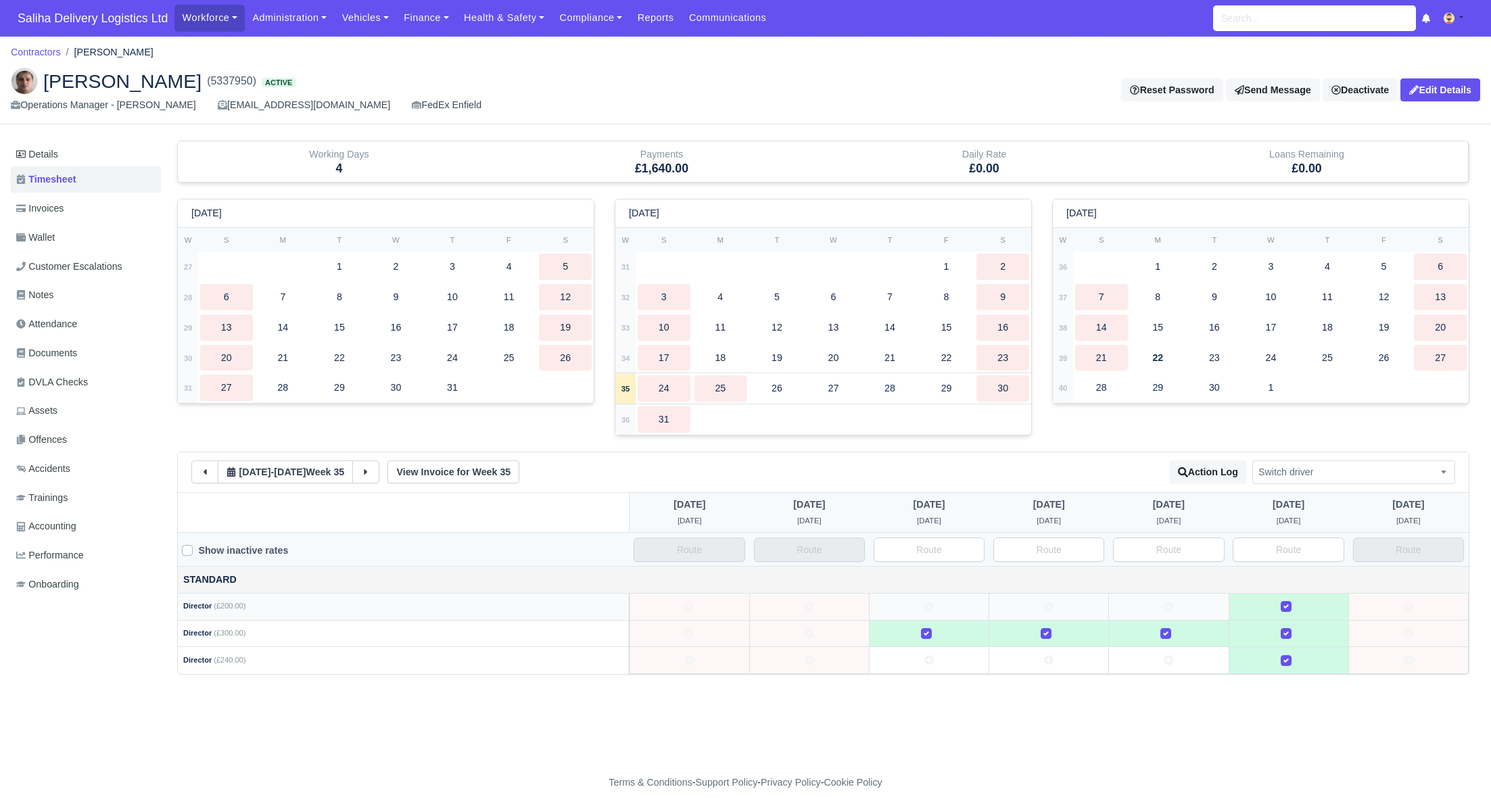
click at [1297, 599] on label at bounding box center [1297, 599] width 0 height 0
click at [969, 549] on input "text" at bounding box center [929, 550] width 111 height 25
drag, startPoint x: 908, startPoint y: 547, endPoint x: 952, endPoint y: 547, distance: 44.0
click at [952, 547] on input "Director" at bounding box center [929, 550] width 111 height 25
type input "Director"
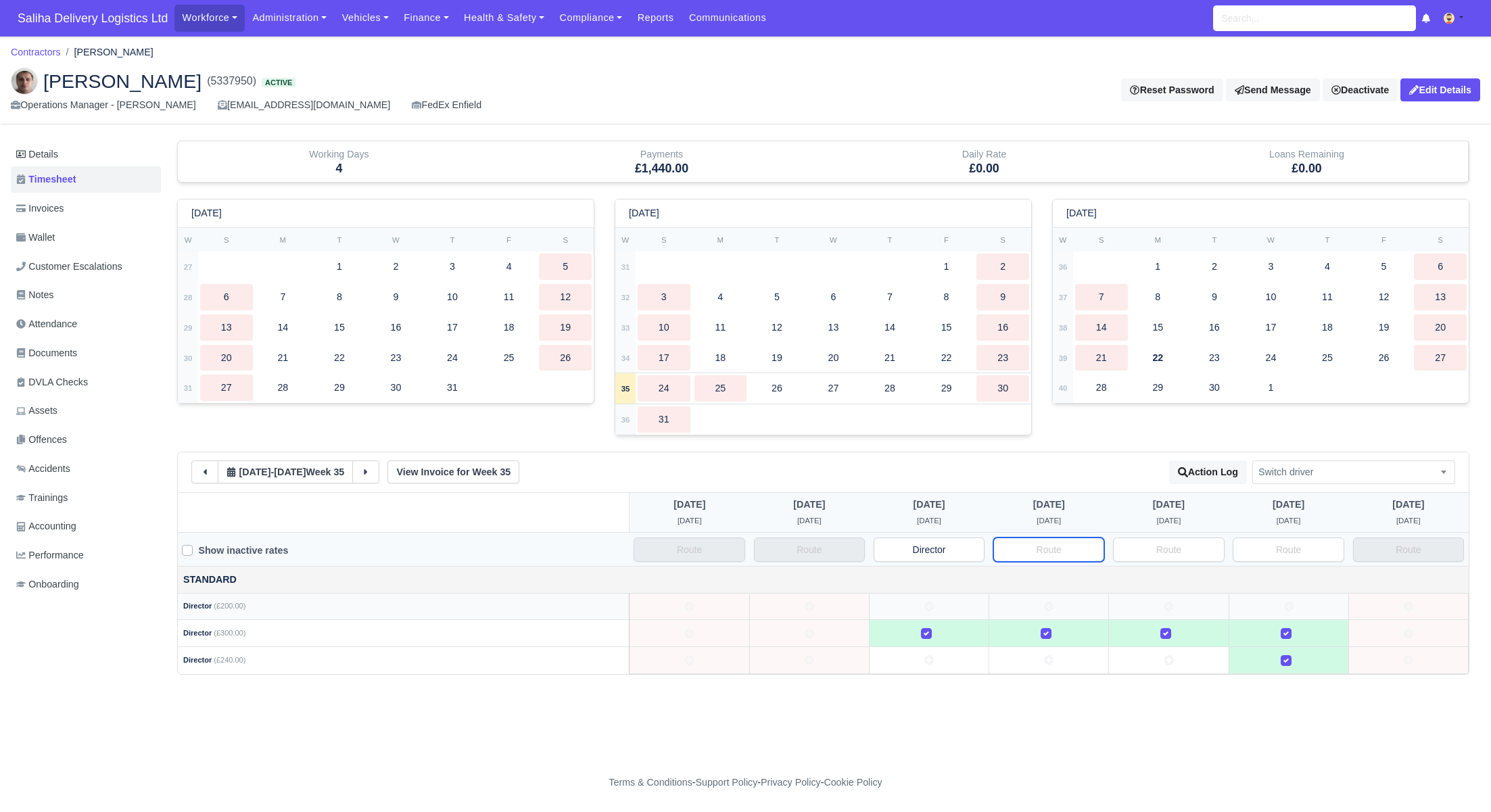
drag, startPoint x: 1057, startPoint y: 550, endPoint x: 1065, endPoint y: 550, distance: 8.0
click at [1057, 550] on input "text" at bounding box center [1048, 550] width 111 height 25
paste input "Director"
type input "Director"
drag, startPoint x: 1171, startPoint y: 545, endPoint x: 1183, endPoint y: 545, distance: 12.0
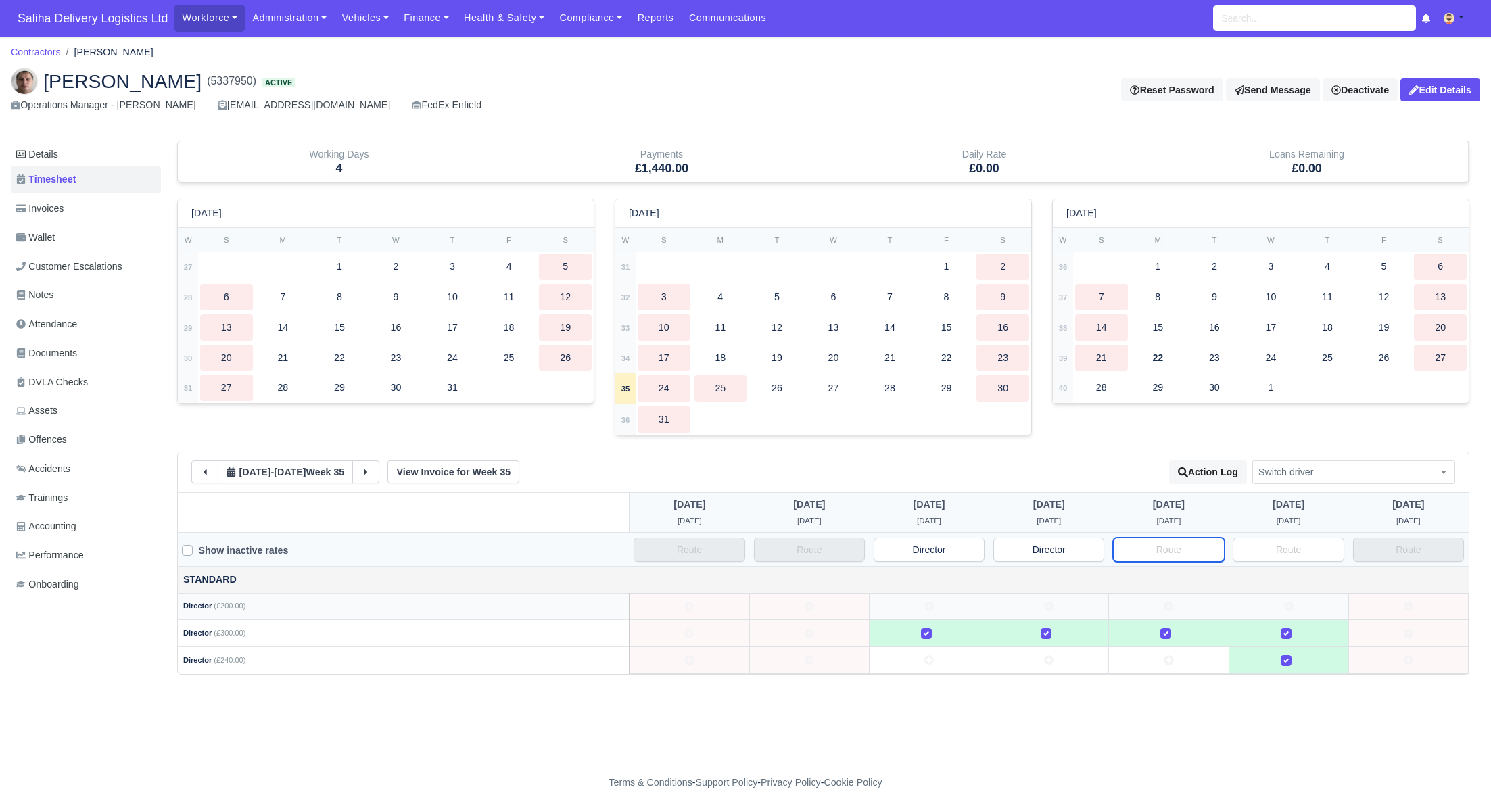
click at [1171, 545] on input "text" at bounding box center [1168, 550] width 111 height 25
paste input "Director"
type input "Director"
click at [1268, 544] on input "text" at bounding box center [1287, 550] width 111 height 25
paste input "Director"
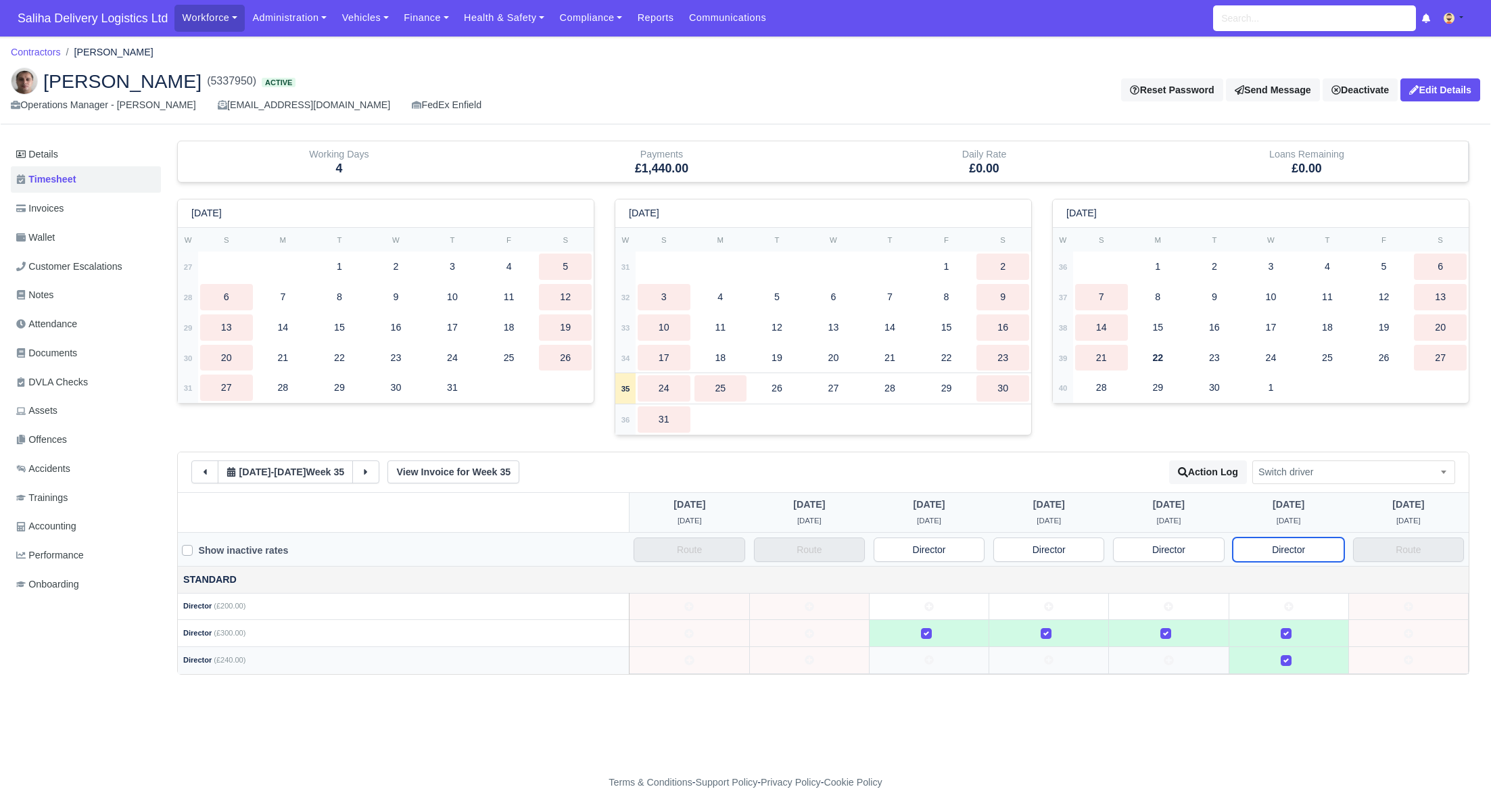
type input "Director"
click at [1297, 652] on label at bounding box center [1297, 652] width 0 height 0
click at [1297, 625] on label at bounding box center [1297, 625] width 0 height 0
click at [1176, 625] on label at bounding box center [1176, 625] width 0 height 0
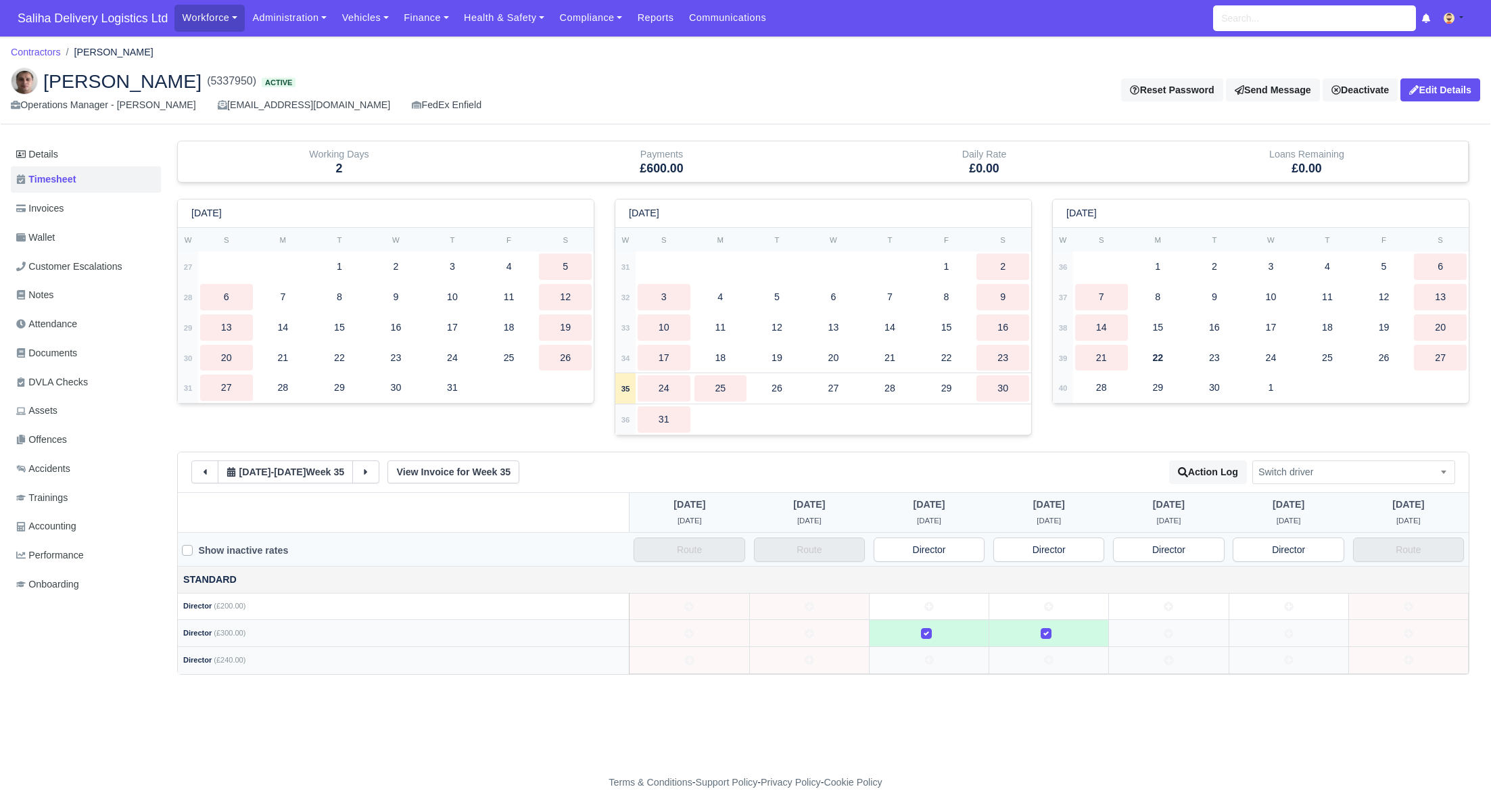
click at [1170, 608] on icon at bounding box center [1168, 606] width 10 height 10
click at [1285, 605] on icon at bounding box center [1288, 606] width 10 height 10
click at [1167, 631] on icon at bounding box center [1168, 633] width 10 height 10
click at [1278, 633] on td at bounding box center [1288, 634] width 120 height 27
click at [1172, 655] on icon at bounding box center [1168, 660] width 10 height 10
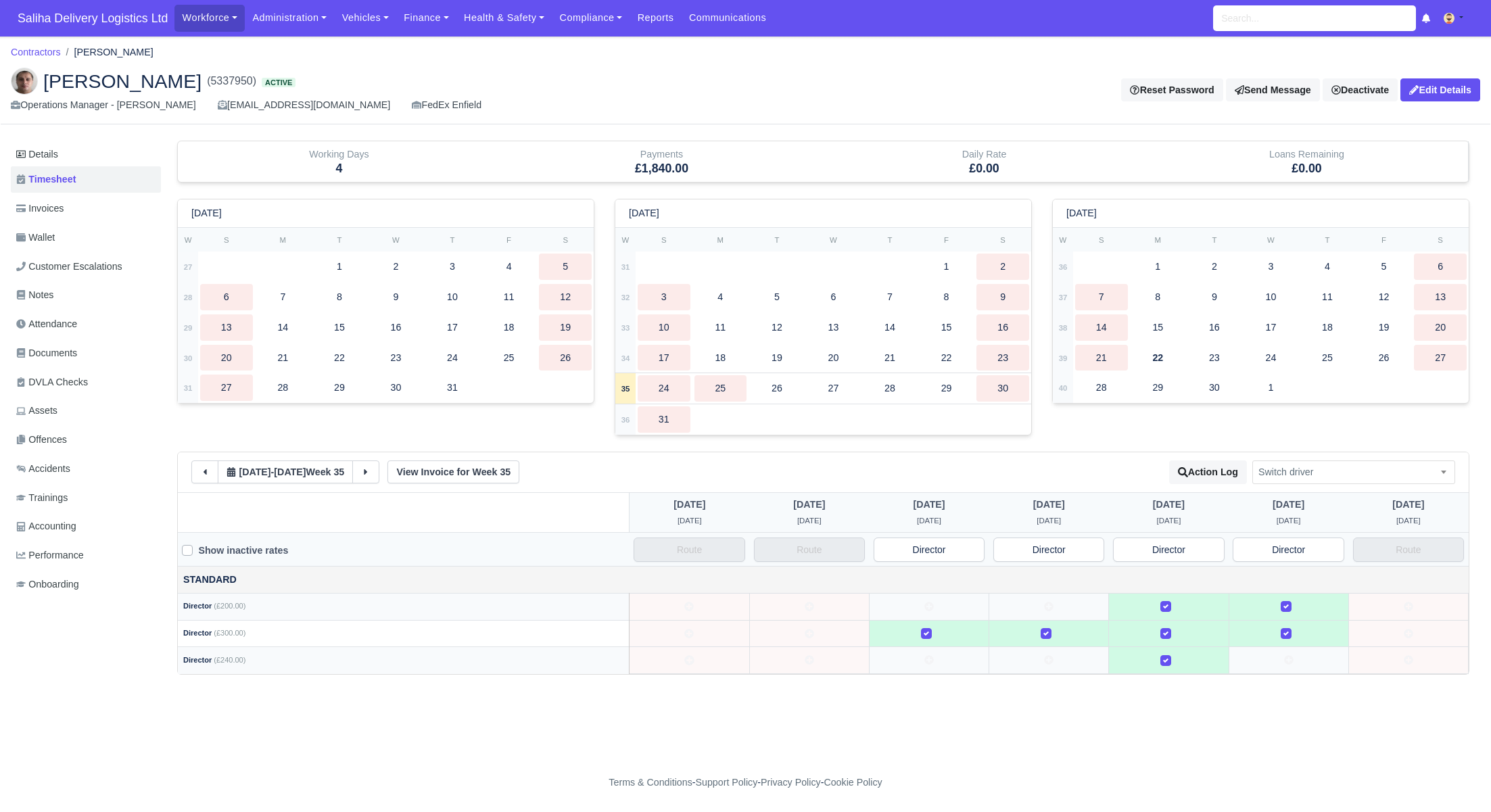
click at [1283, 652] on td at bounding box center [1288, 660] width 120 height 27
drag, startPoint x: 1295, startPoint y: 610, endPoint x: 1276, endPoint y: 608, distance: 19.1
click at [1294, 610] on div at bounding box center [1288, 606] width 108 height 16
click at [1176, 599] on label at bounding box center [1176, 599] width 0 height 0
click at [937, 625] on label at bounding box center [937, 625] width 0 height 0
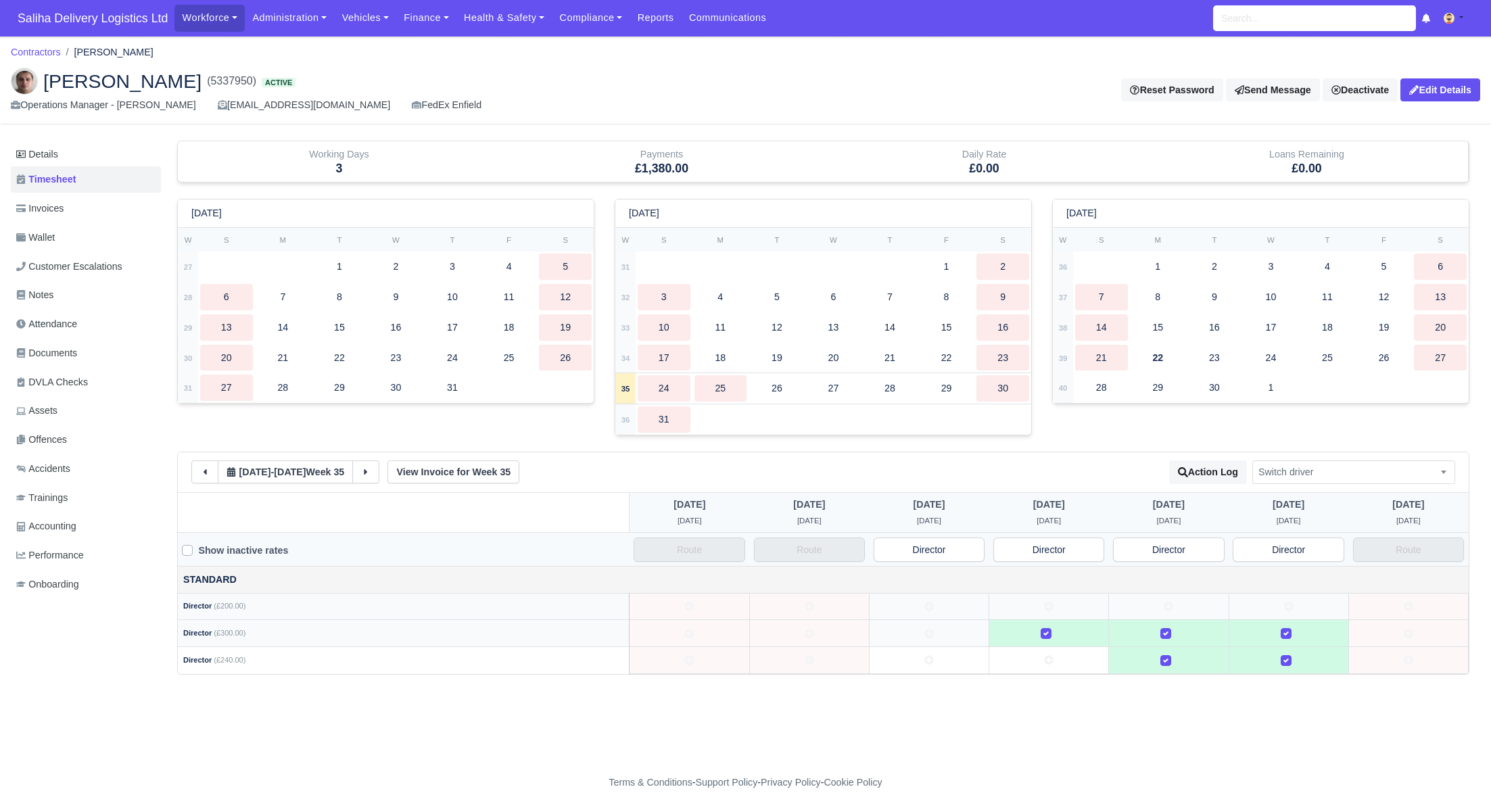
click at [928, 605] on icon at bounding box center [929, 606] width 10 height 10
click at [937, 599] on label at bounding box center [937, 599] width 0 height 0
click at [925, 657] on icon at bounding box center [929, 660] width 10 height 10
click at [1057, 625] on label at bounding box center [1057, 625] width 0 height 0
click at [1046, 666] on td at bounding box center [1049, 660] width 120 height 27
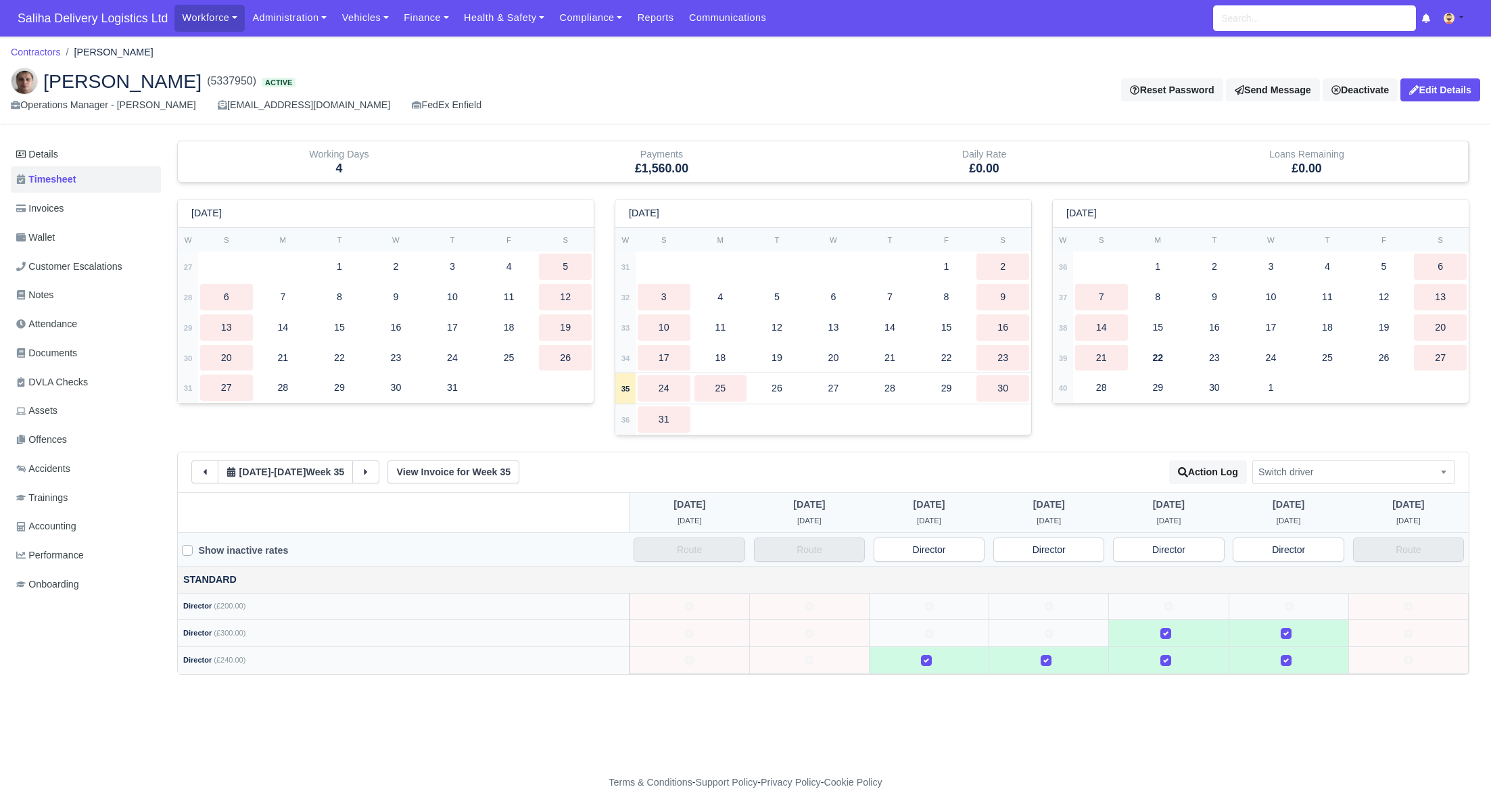
click at [1046, 666] on td at bounding box center [1049, 660] width 120 height 27
click at [1052, 610] on td at bounding box center [1049, 606] width 120 height 27
click at [937, 605] on td at bounding box center [928, 606] width 120 height 27
click at [932, 658] on div at bounding box center [928, 660] width 108 height 16
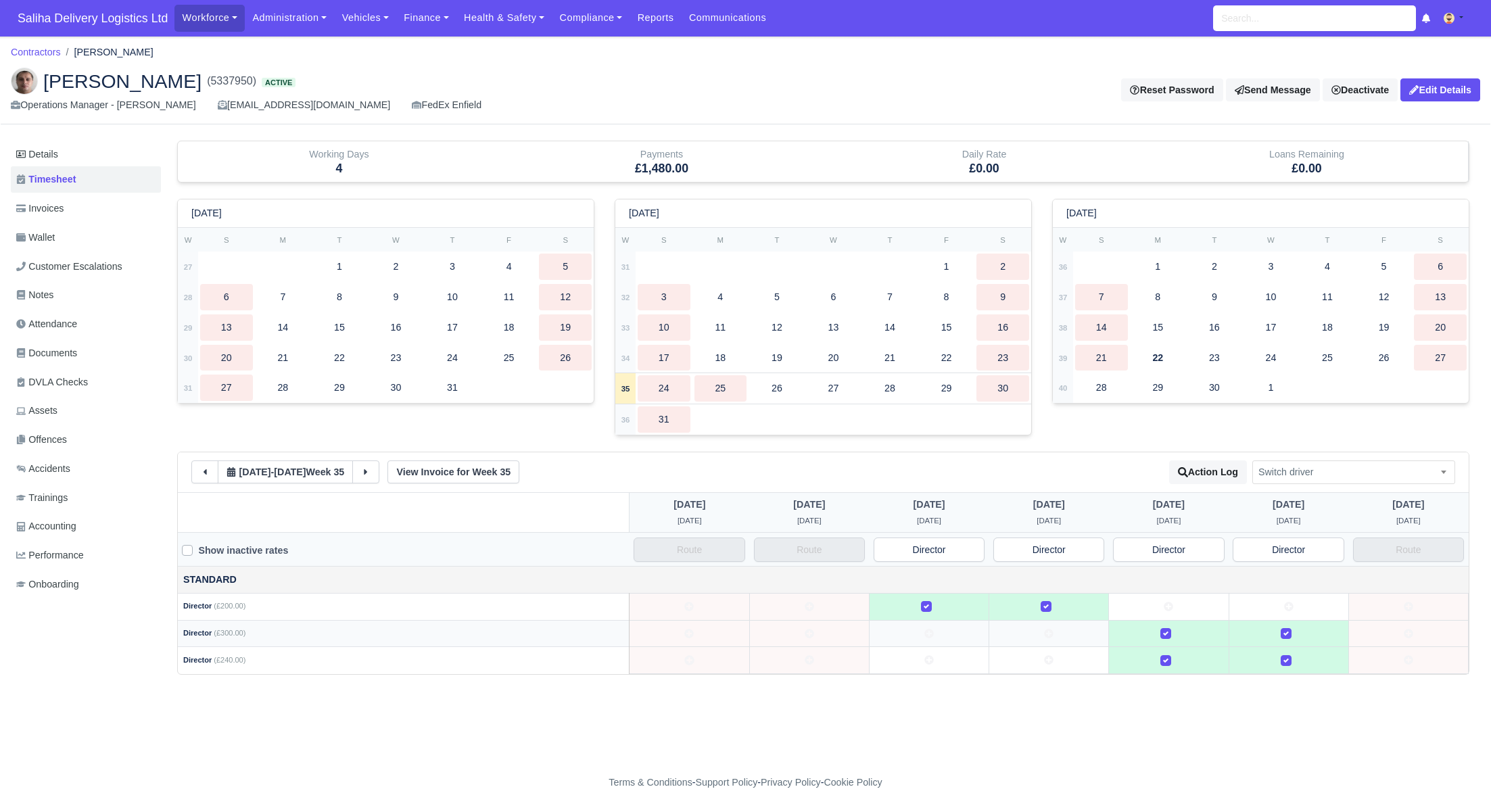
click at [1156, 607] on td at bounding box center [1168, 606] width 120 height 27
click at [1176, 652] on label at bounding box center [1176, 652] width 0 height 0
drag, startPoint x: 1168, startPoint y: 627, endPoint x: 1169, endPoint y: 634, distance: 7.1
click at [1176, 626] on label at bounding box center [1176, 626] width 0 height 0
click at [1169, 656] on icon at bounding box center [1168, 660] width 10 height 10
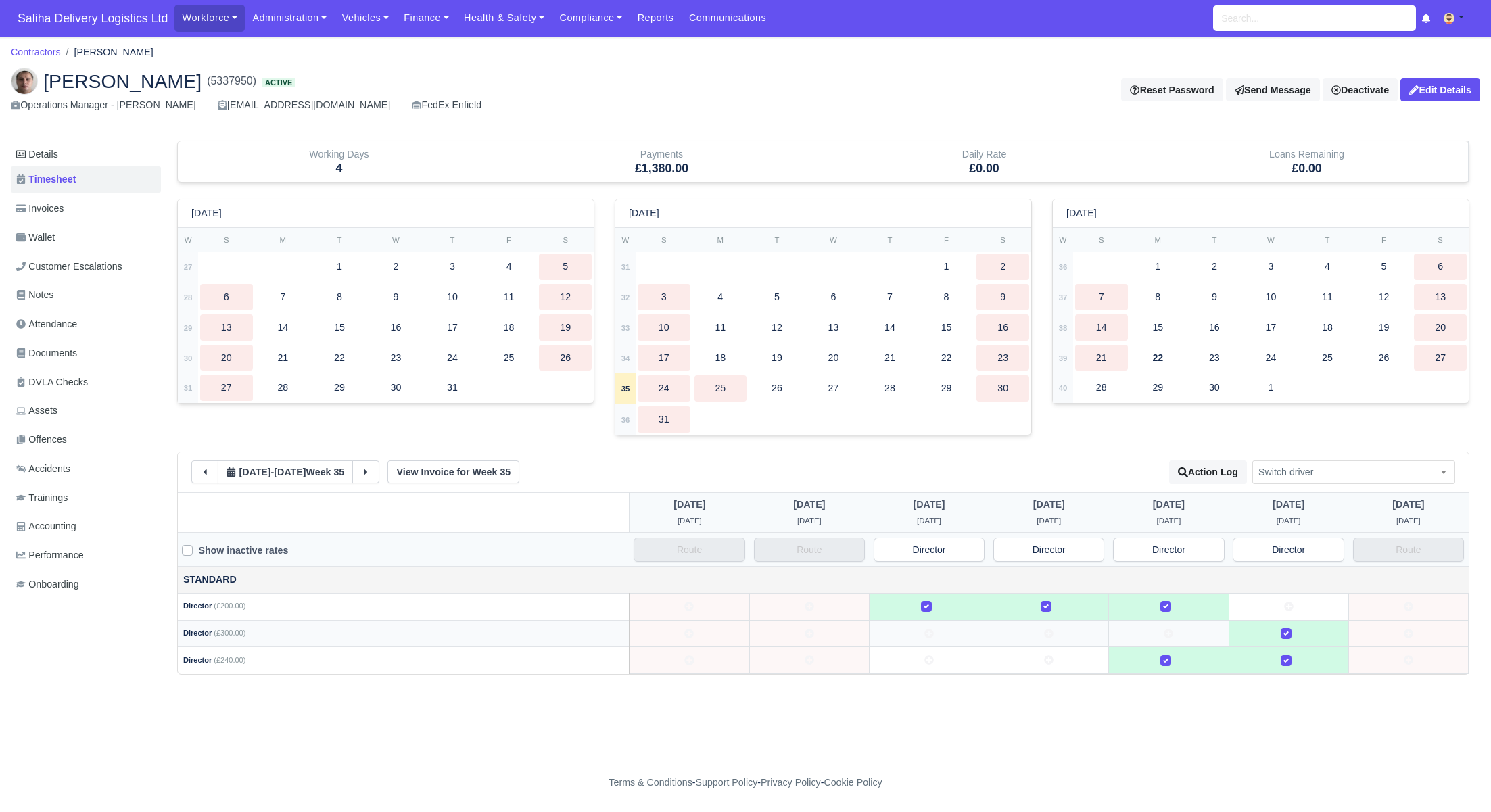
click at [1297, 626] on label at bounding box center [1297, 626] width 0 height 0
click at [1290, 605] on icon at bounding box center [1288, 606] width 10 height 10
click at [1291, 634] on icon at bounding box center [1288, 633] width 10 height 10
click at [1291, 634] on div at bounding box center [1288, 634] width 108 height 16
drag, startPoint x: 931, startPoint y: 608, endPoint x: 928, endPoint y: 618, distance: 10.4
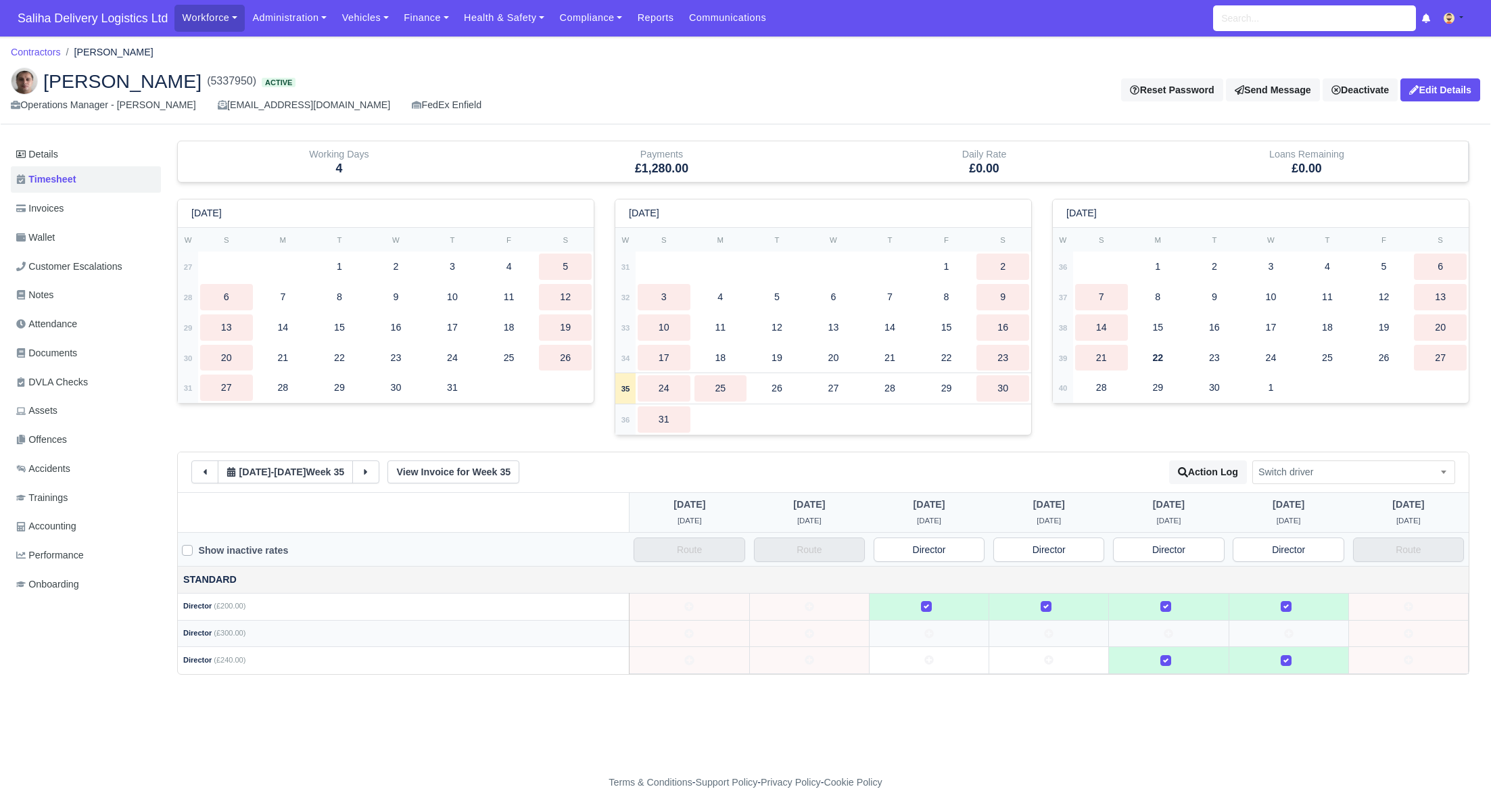
click at [937, 599] on label at bounding box center [937, 599] width 0 height 0
click at [930, 632] on icon at bounding box center [929, 633] width 10 height 10
click at [1049, 657] on icon at bounding box center [1049, 660] width 10 height 10
click at [1057, 652] on label at bounding box center [1057, 652] width 0 height 0
click at [1050, 632] on icon at bounding box center [1049, 633] width 10 height 10
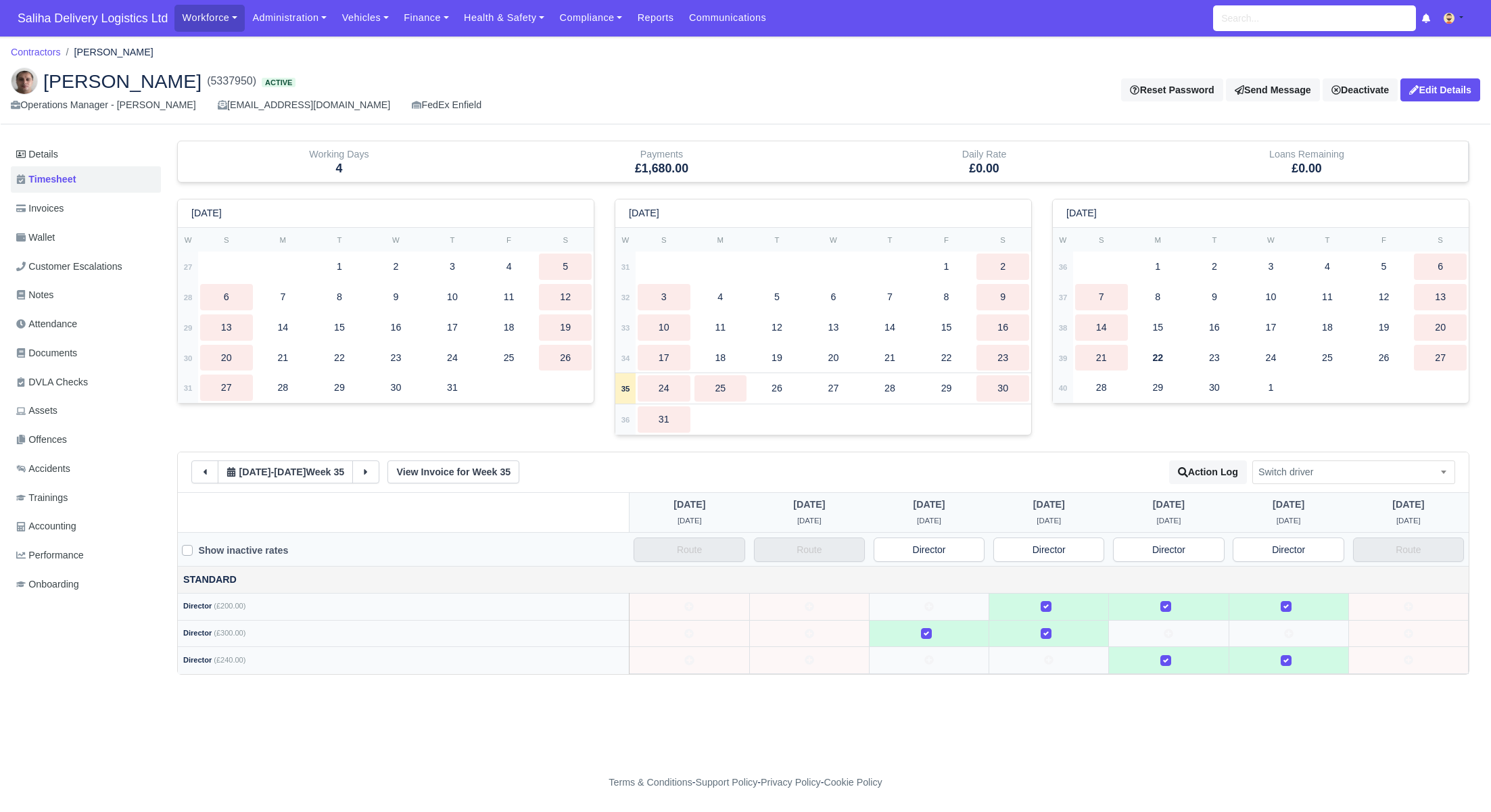
click at [1057, 599] on label at bounding box center [1057, 599] width 0 height 0
click at [289, 25] on link "Administration" at bounding box center [289, 17] width 89 height 26
click at [302, 100] on link "Management" at bounding box center [305, 104] width 109 height 28
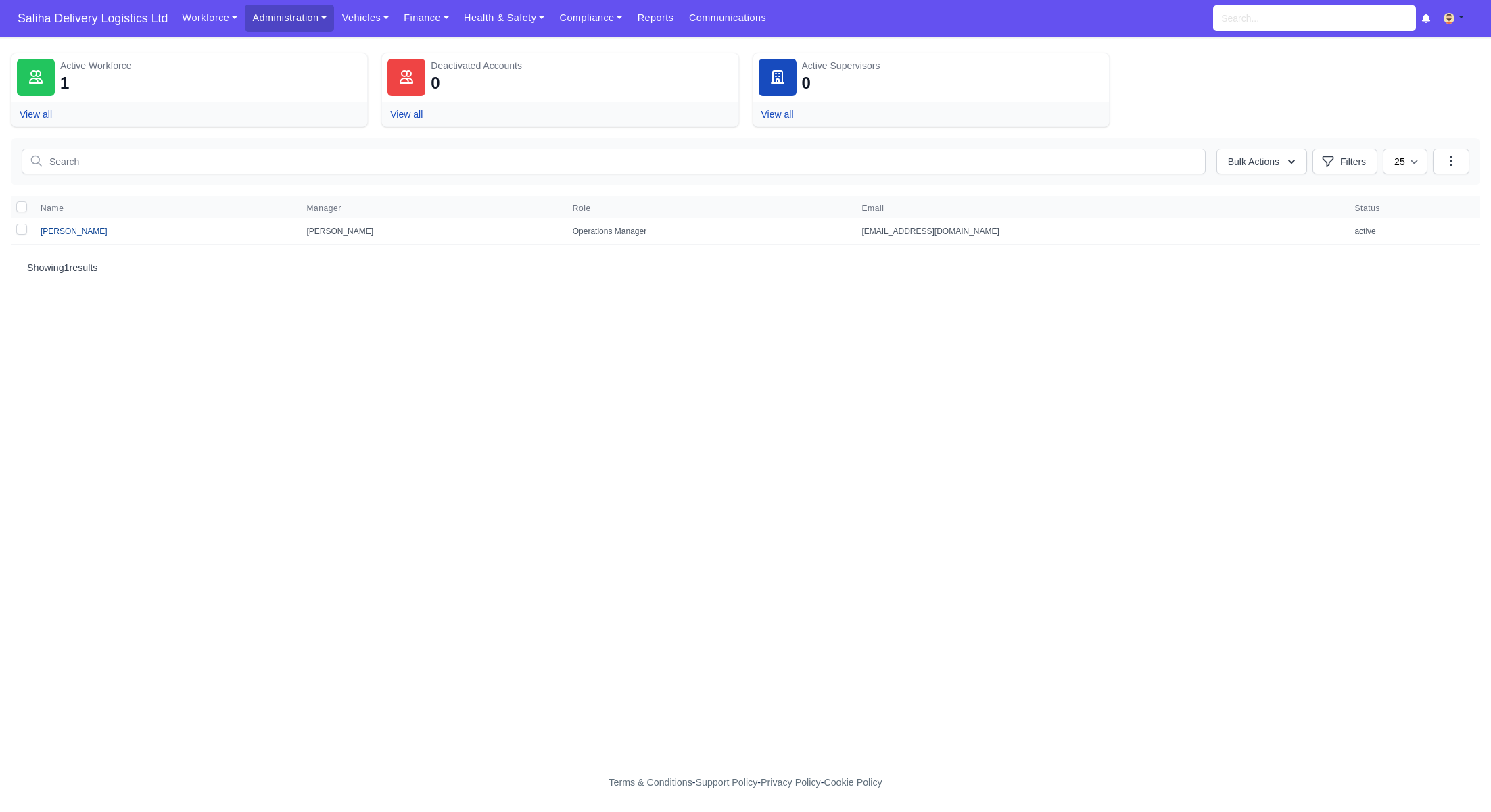
click at [94, 232] on link "[PERSON_NAME]" at bounding box center [74, 231] width 67 height 10
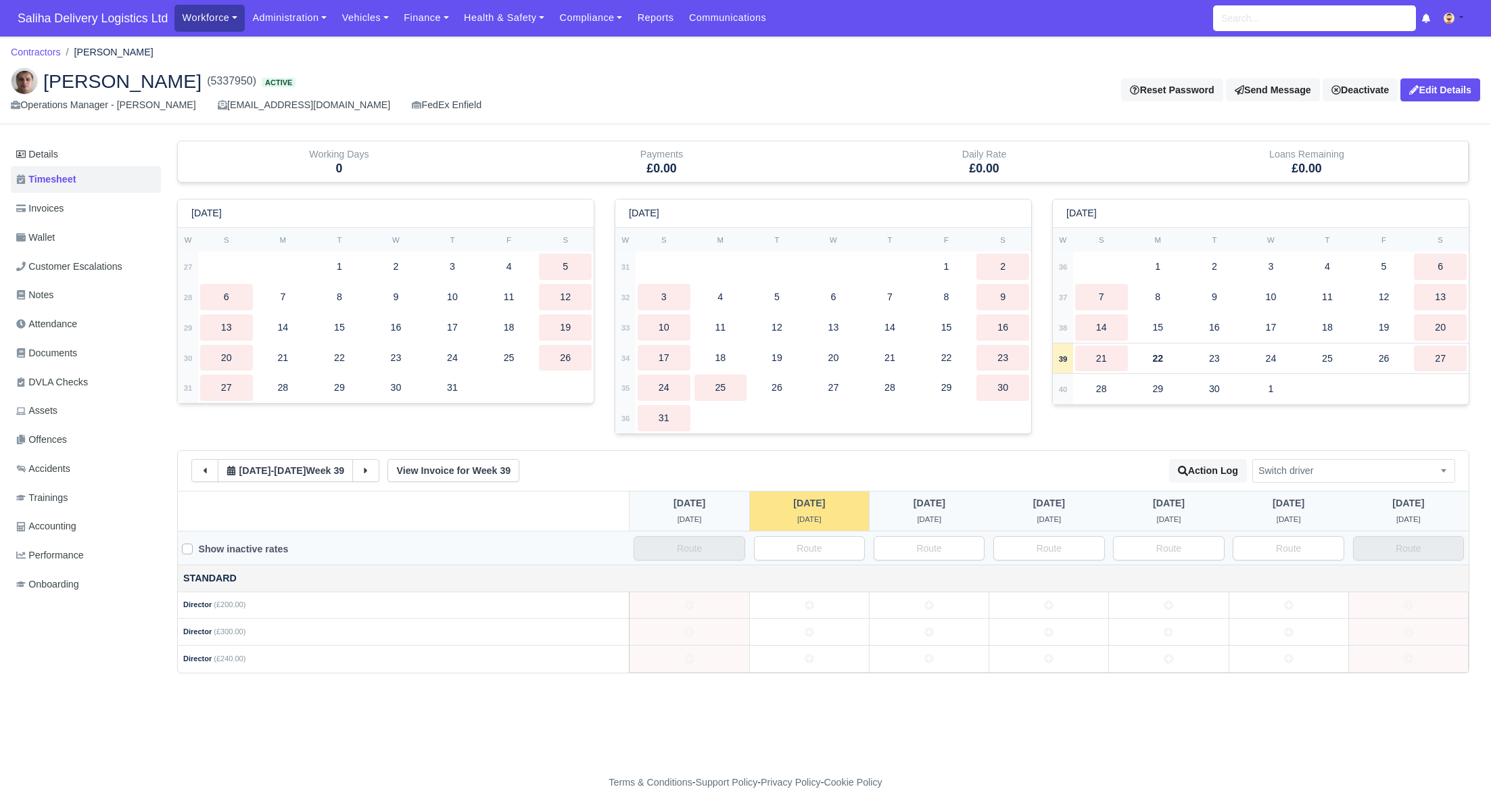
click at [229, 17] on link "Workforce" at bounding box center [210, 17] width 71 height 26
drag, startPoint x: 329, startPoint y: 16, endPoint x: 316, endPoint y: 19, distance: 13.3
click at [329, 16] on link "Administration" at bounding box center [289, 17] width 89 height 26
click at [291, 19] on link "Administration" at bounding box center [289, 17] width 89 height 26
drag, startPoint x: 286, startPoint y: 22, endPoint x: 289, endPoint y: 29, distance: 7.6
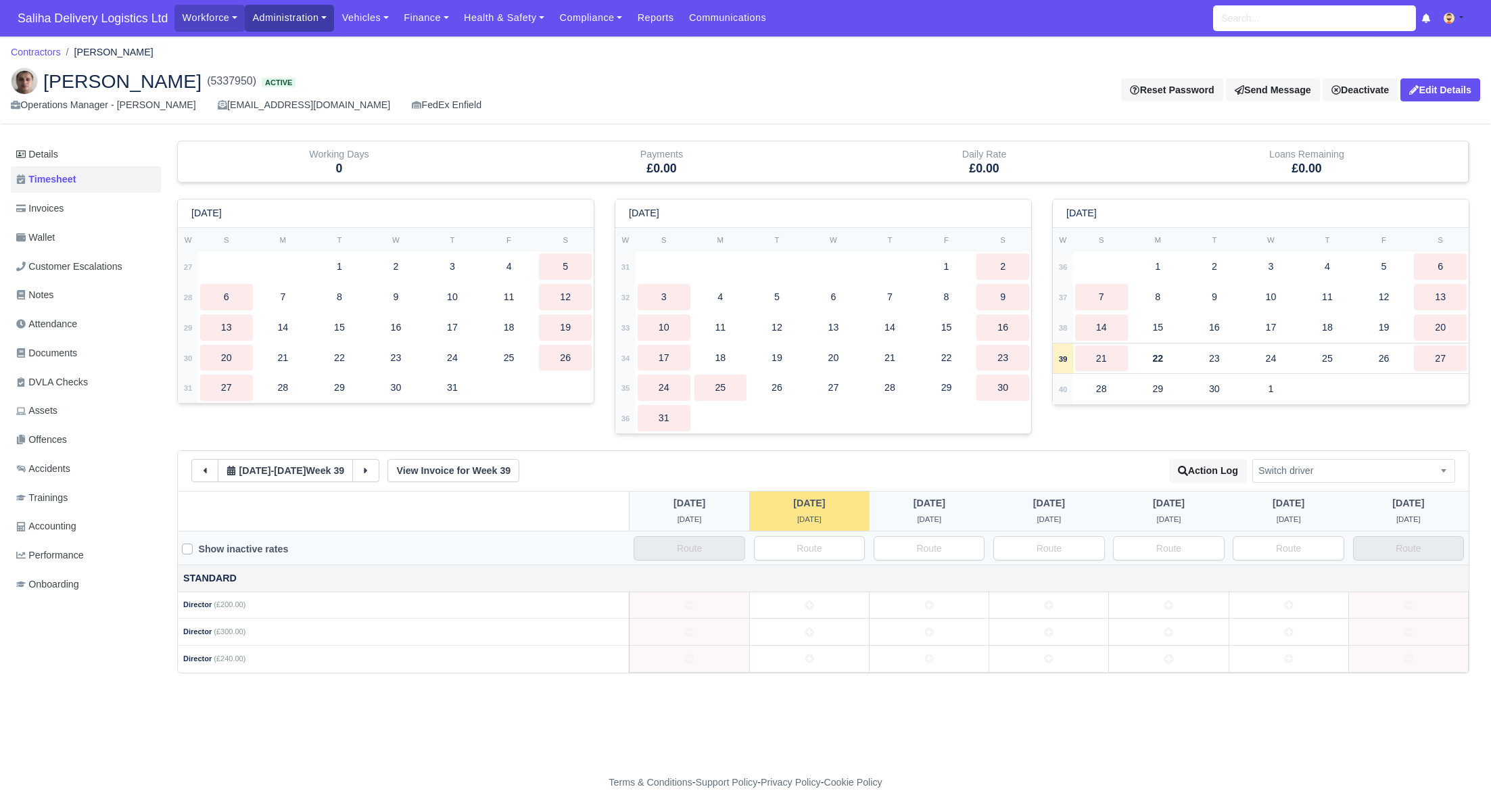
click at [286, 22] on link "Administration" at bounding box center [289, 17] width 89 height 26
click at [292, 132] on link "Schedule" at bounding box center [305, 132] width 109 height 28
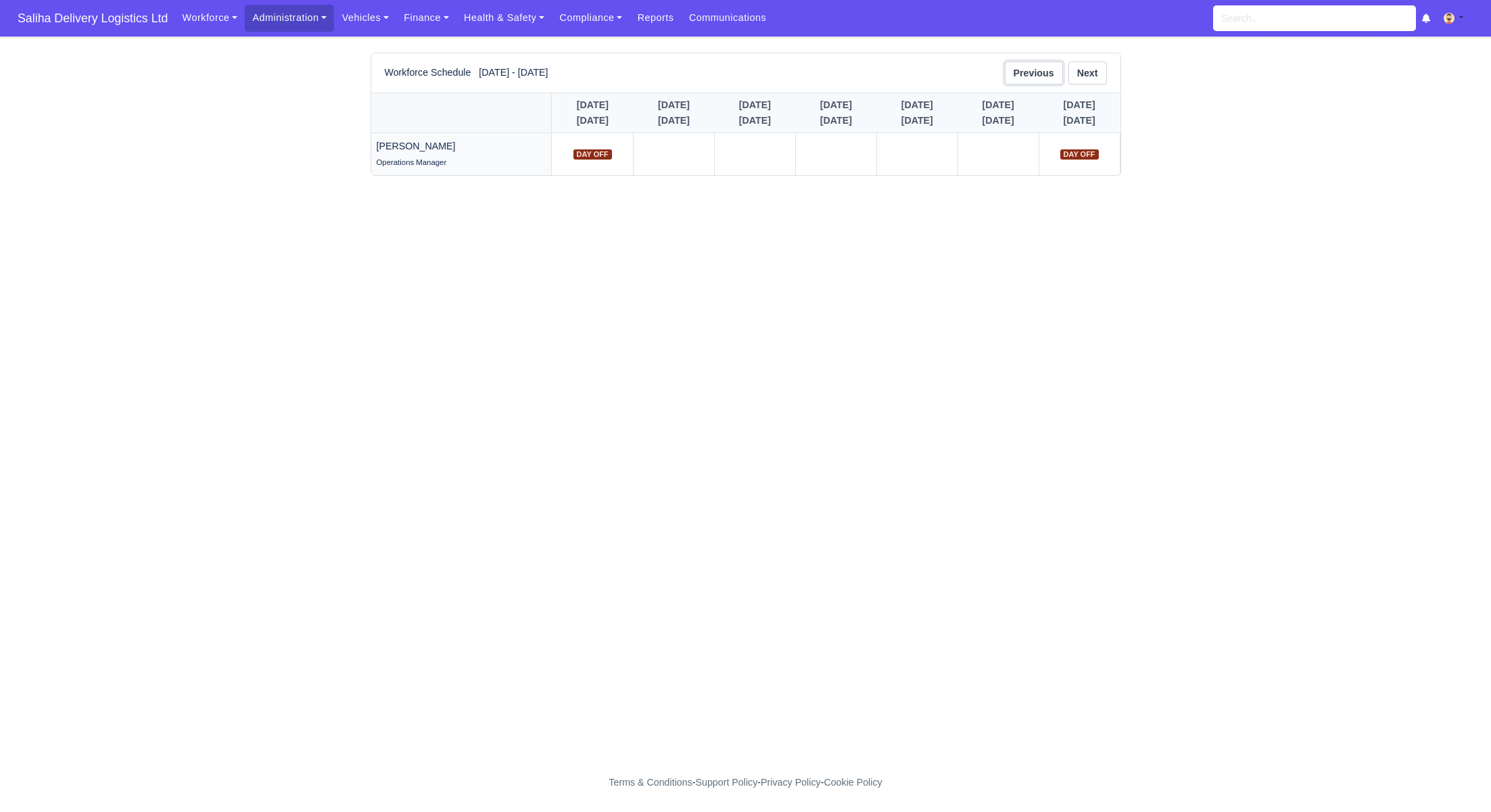
click at [1017, 75] on link "Previous" at bounding box center [1034, 73] width 58 height 23
click at [654, 158] on span "Day Off" at bounding box center [674, 155] width 39 height 10
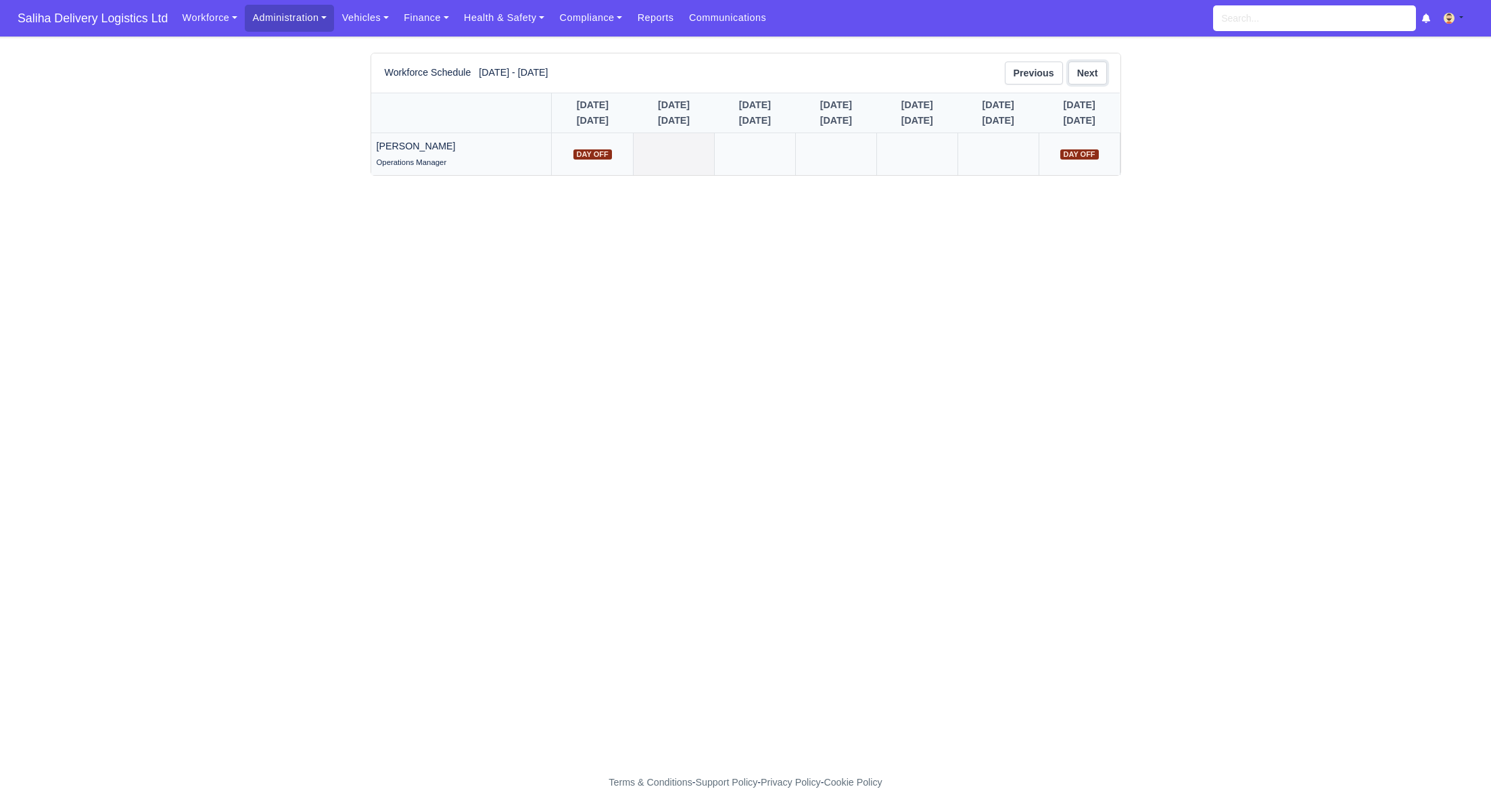
click at [1086, 75] on link "Next" at bounding box center [1087, 73] width 39 height 23
click at [1081, 77] on link "Next" at bounding box center [1087, 73] width 39 height 23
click at [1081, 77] on link "Next" at bounding box center [1087, 73] width 39 height 23
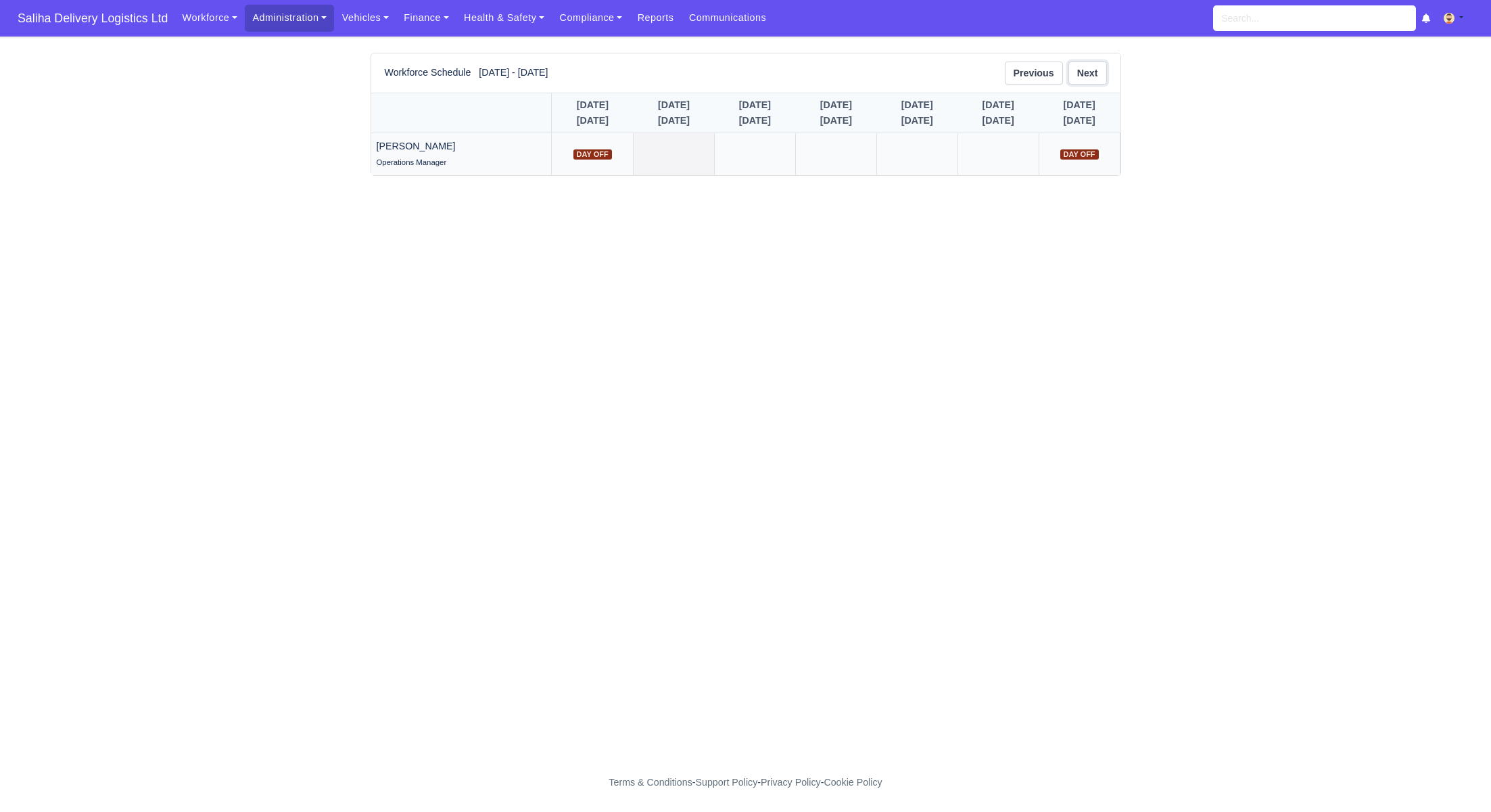
click at [1081, 77] on link "Next" at bounding box center [1087, 73] width 39 height 23
click at [1066, 168] on link at bounding box center [1079, 154] width 80 height 42
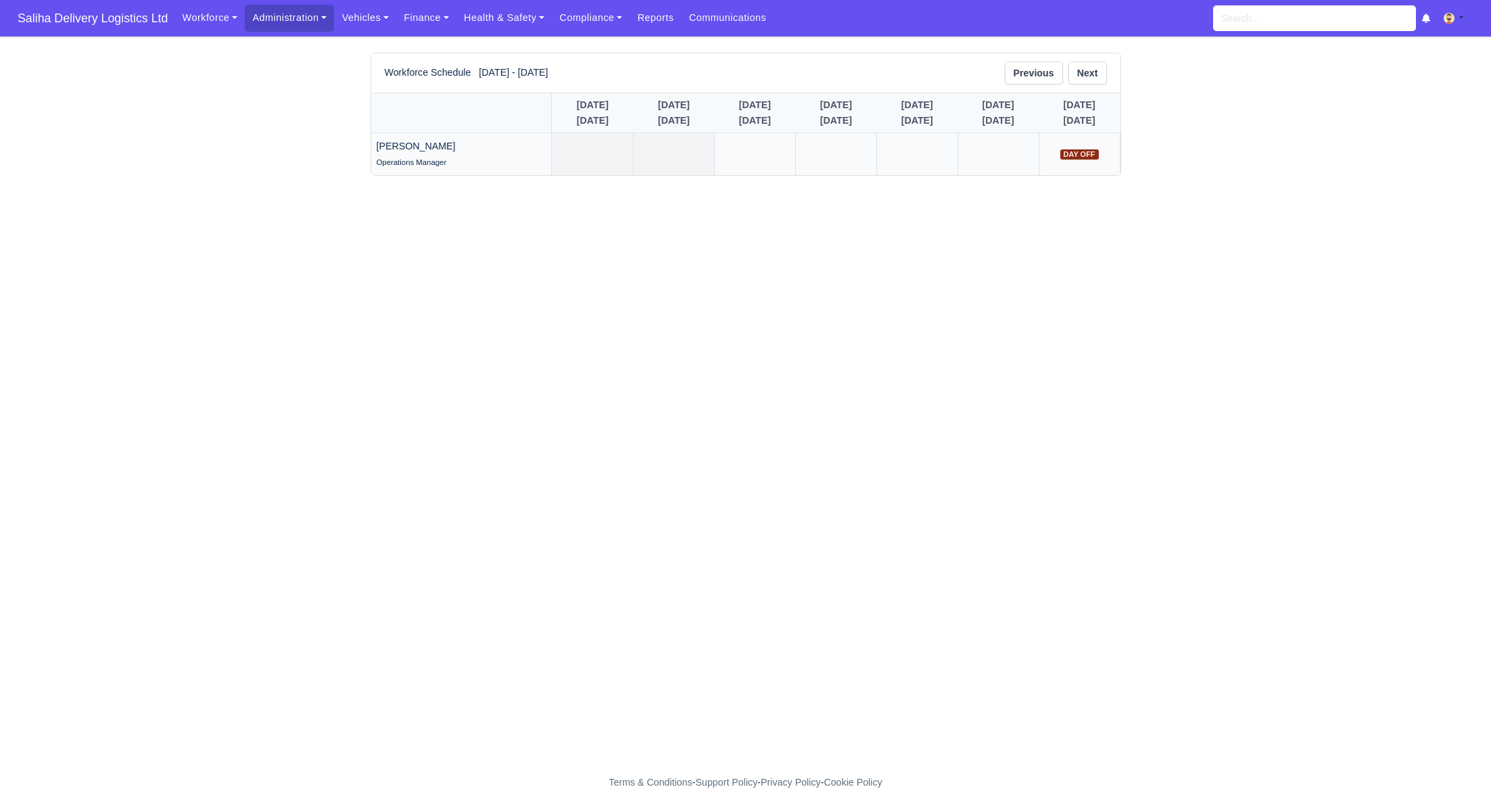
click at [552, 145] on link at bounding box center [592, 154] width 81 height 42
click at [286, 14] on link "Administration" at bounding box center [289, 17] width 89 height 26
click at [289, 107] on link "Management" at bounding box center [305, 104] width 109 height 28
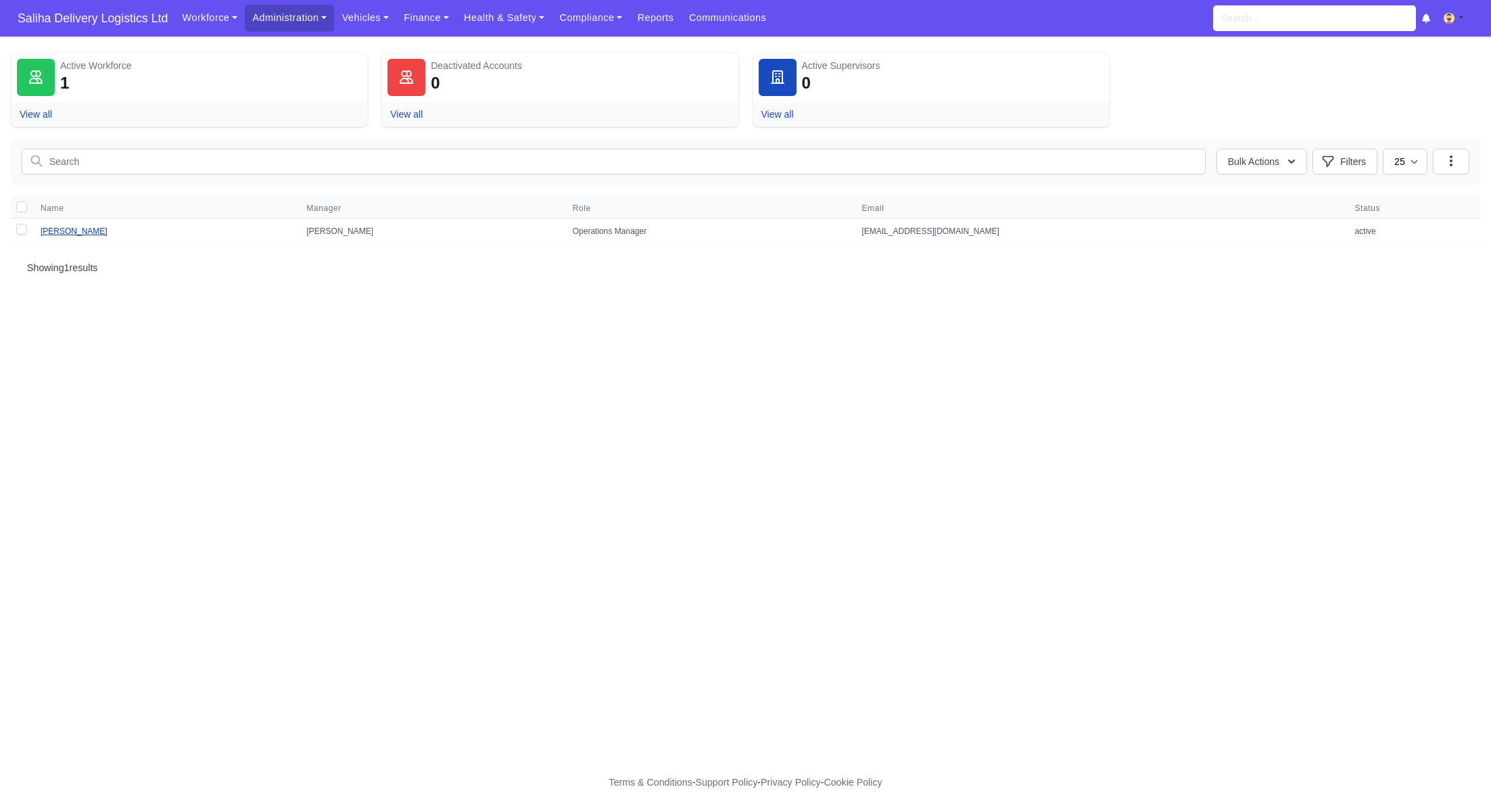
click at [56, 234] on link "[PERSON_NAME]" at bounding box center [74, 231] width 67 height 10
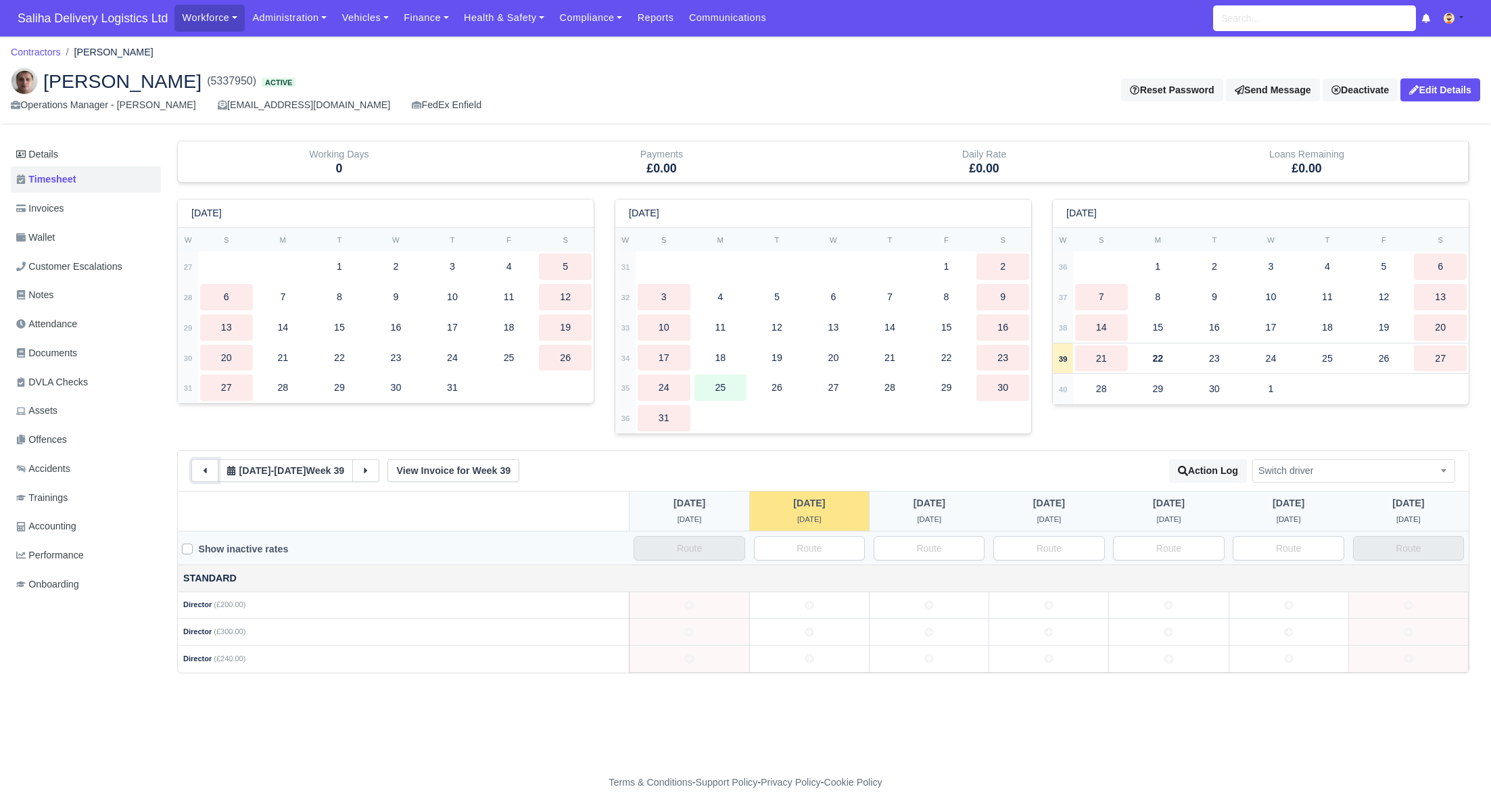
click at [204, 480] on button at bounding box center [205, 470] width 27 height 23
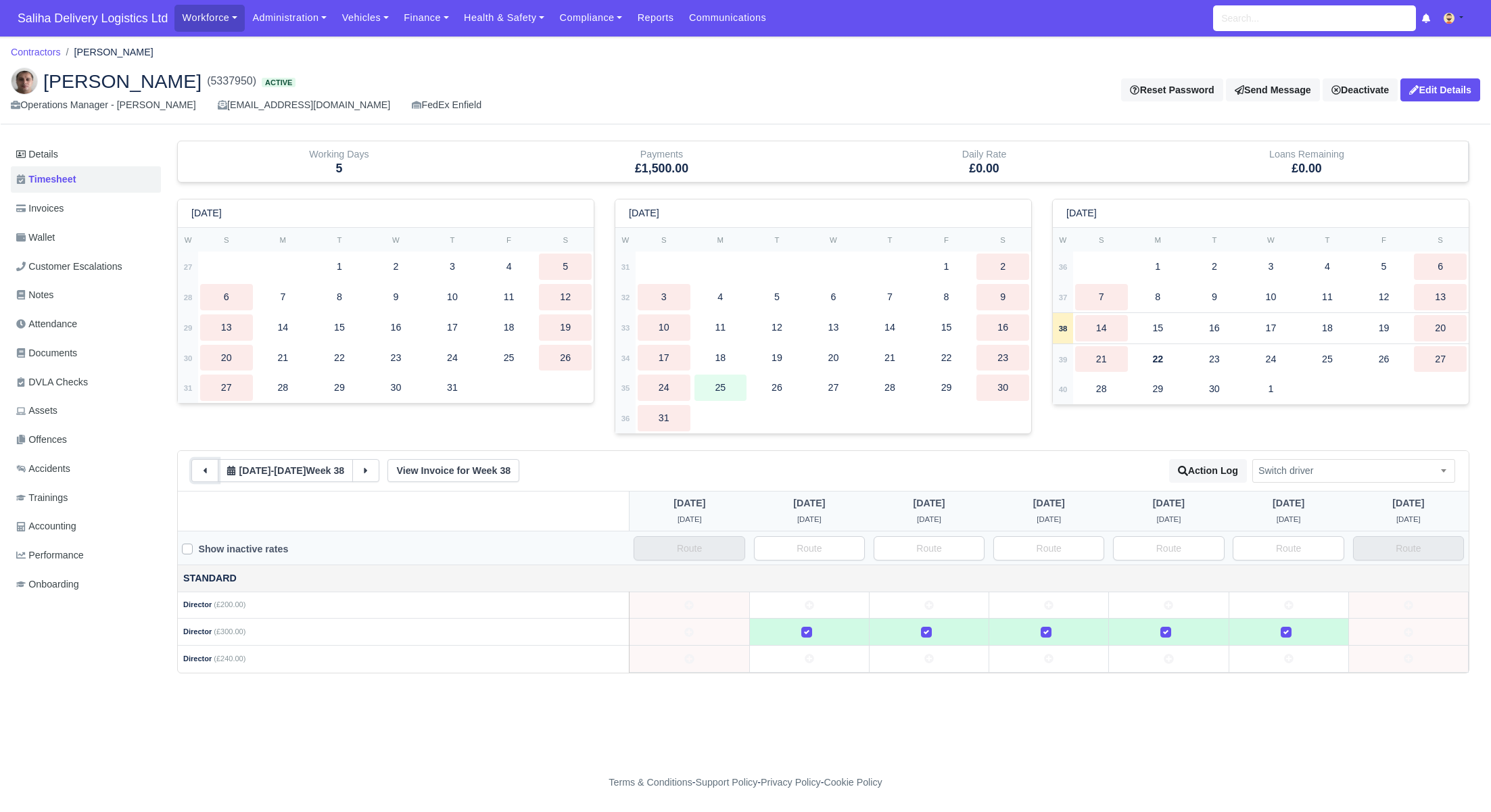
click at [205, 478] on button at bounding box center [205, 470] width 27 height 23
click at [205, 478] on button at bounding box center [205, 471] width 27 height 23
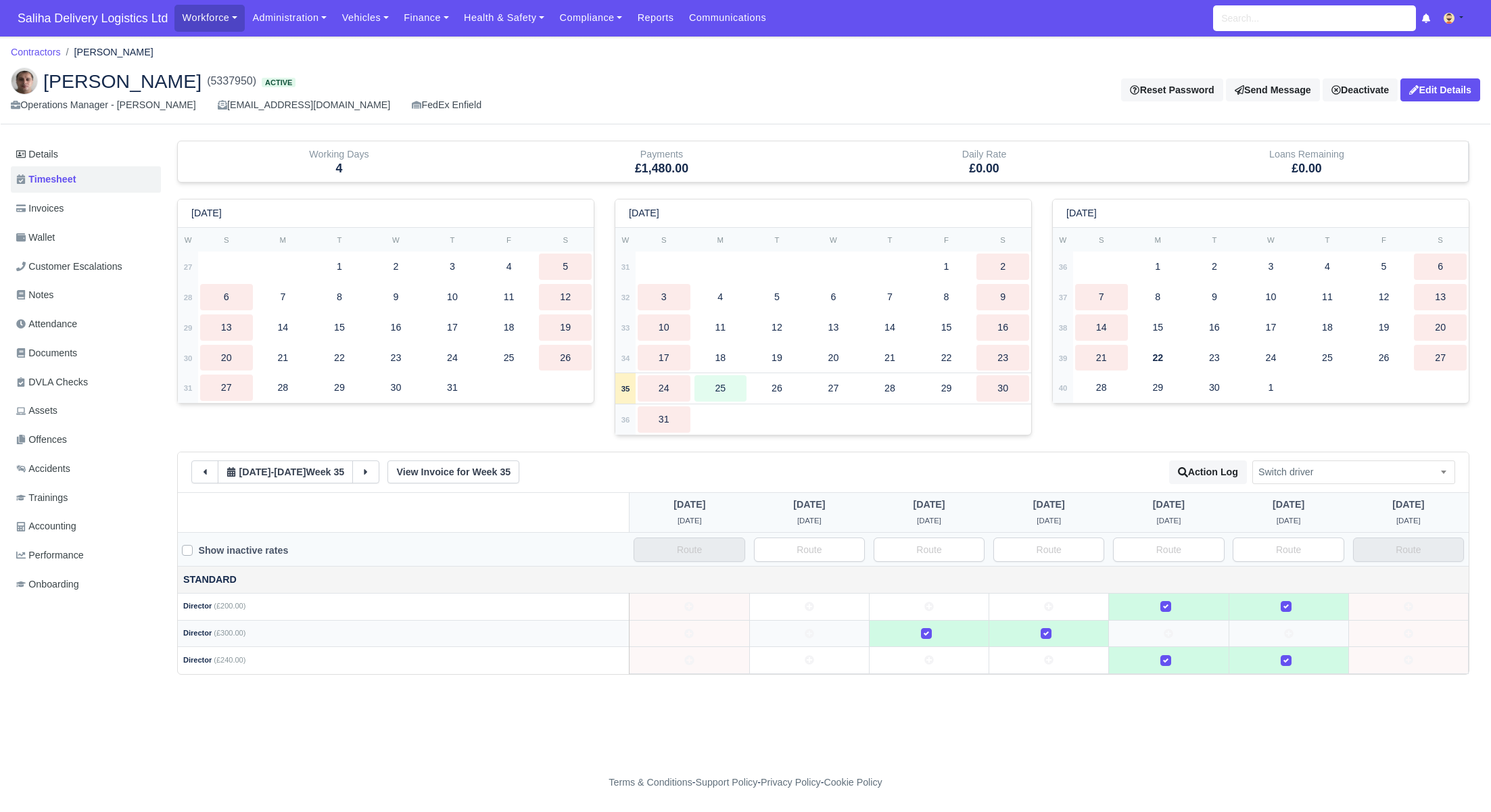
click at [814, 631] on td at bounding box center [808, 634] width 120 height 27
click at [1171, 636] on icon at bounding box center [1168, 633] width 10 height 10
drag, startPoint x: 1173, startPoint y: 612, endPoint x: 1179, endPoint y: 637, distance: 25.7
click at [1174, 615] on td at bounding box center [1168, 606] width 120 height 27
click at [1176, 669] on td at bounding box center [1168, 660] width 120 height 27
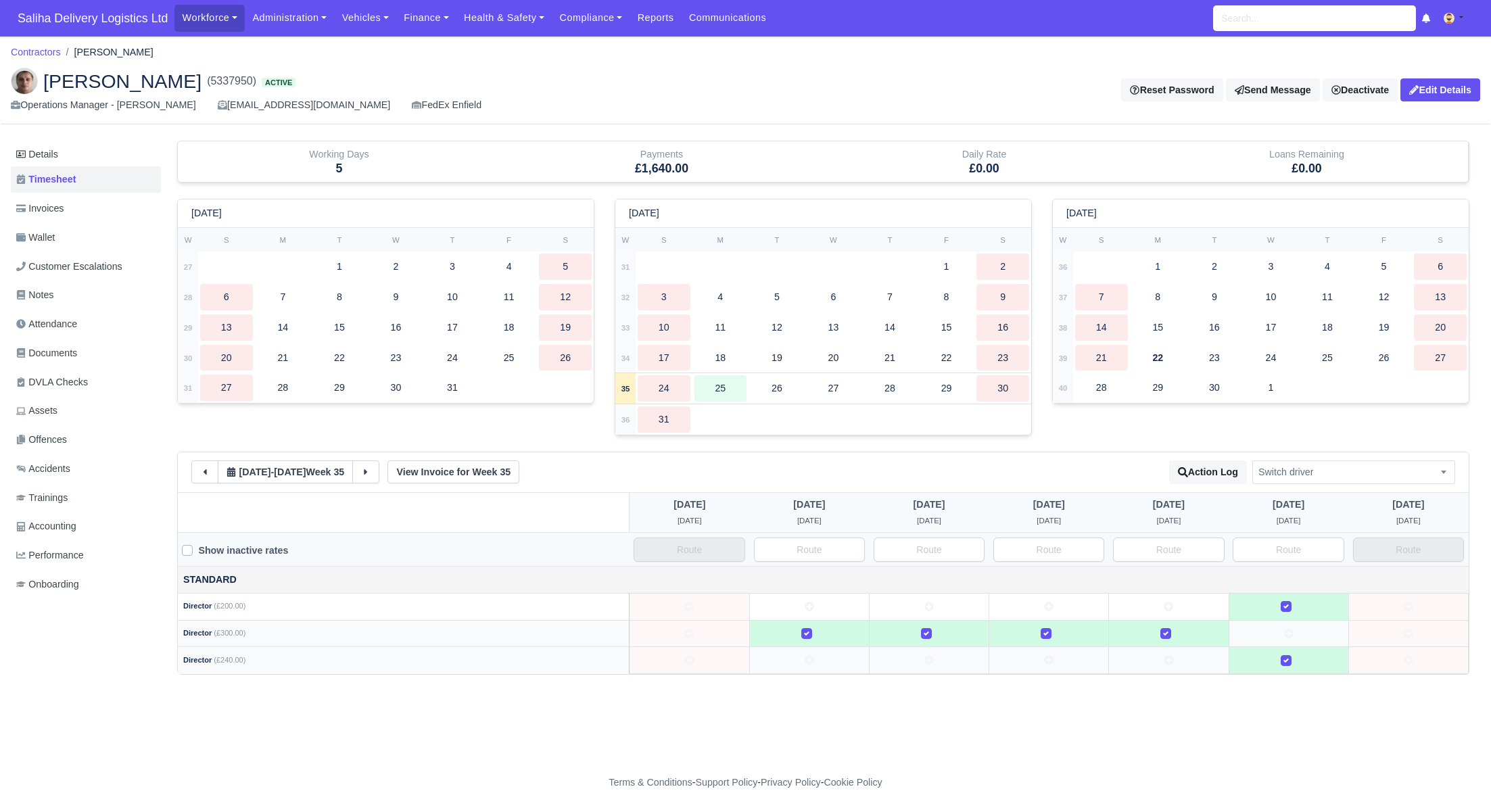
click at [1275, 652] on div at bounding box center [1288, 660] width 108 height 16
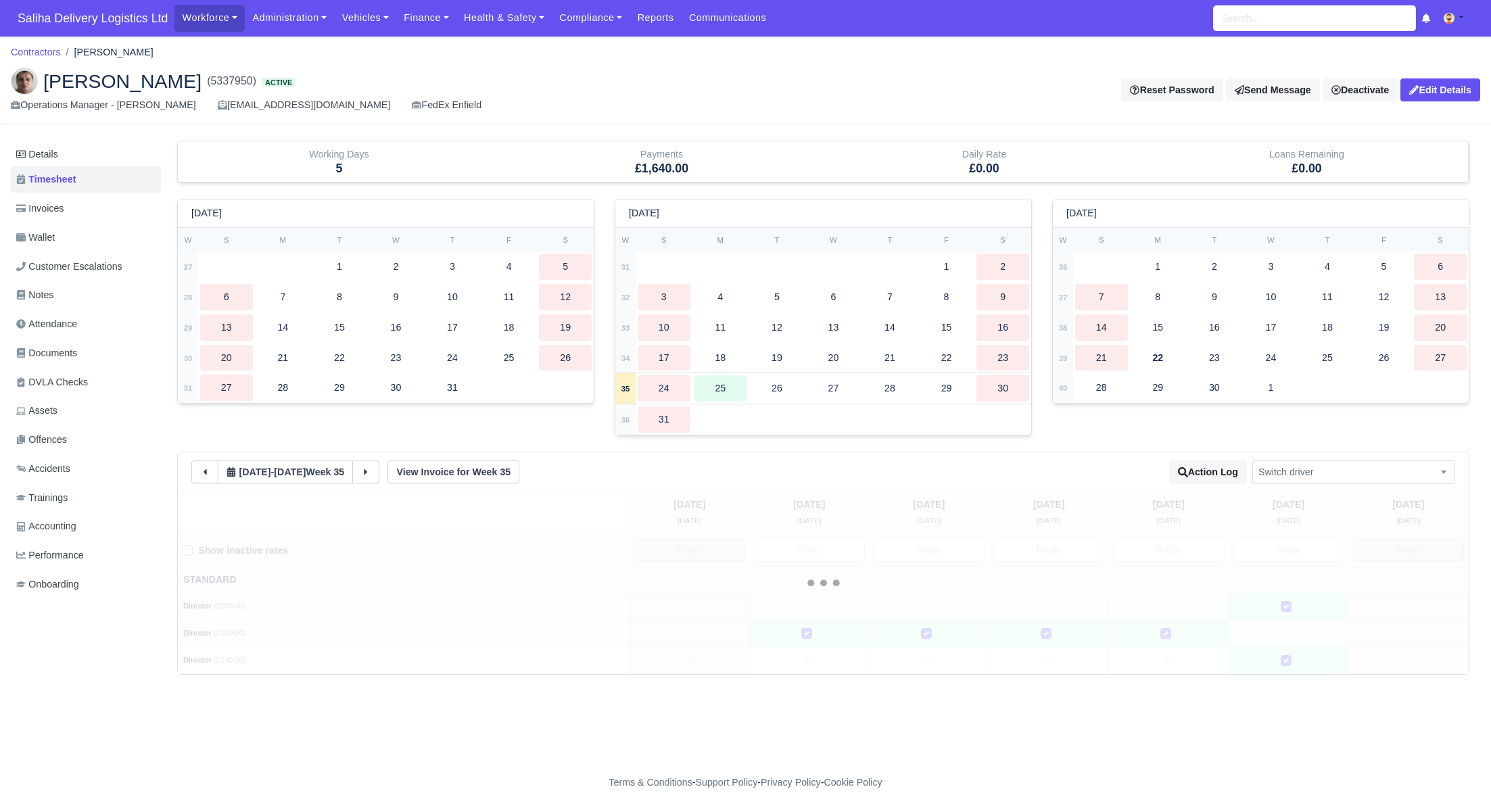
click at [1282, 613] on td at bounding box center [1288, 606] width 120 height 27
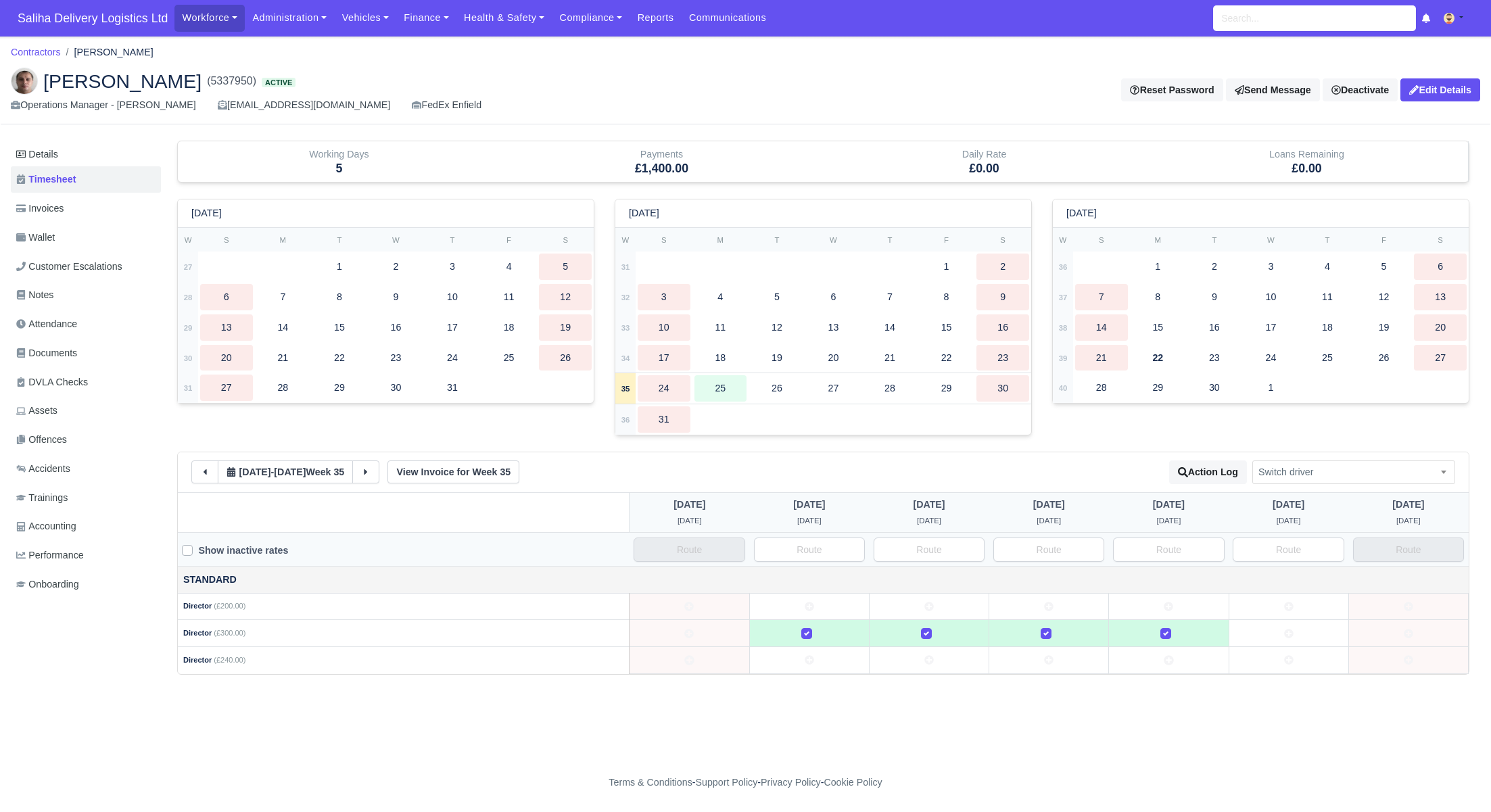
drag, startPoint x: 1283, startPoint y: 637, endPoint x: 1263, endPoint y: 635, distance: 20.1
click at [1282, 637] on td at bounding box center [1288, 634] width 120 height 27
click at [822, 544] on input "text" at bounding box center [809, 550] width 111 height 25
drag, startPoint x: 778, startPoint y: 549, endPoint x: 852, endPoint y: 547, distance: 74.0
click at [851, 547] on input "Director" at bounding box center [809, 550] width 111 height 25
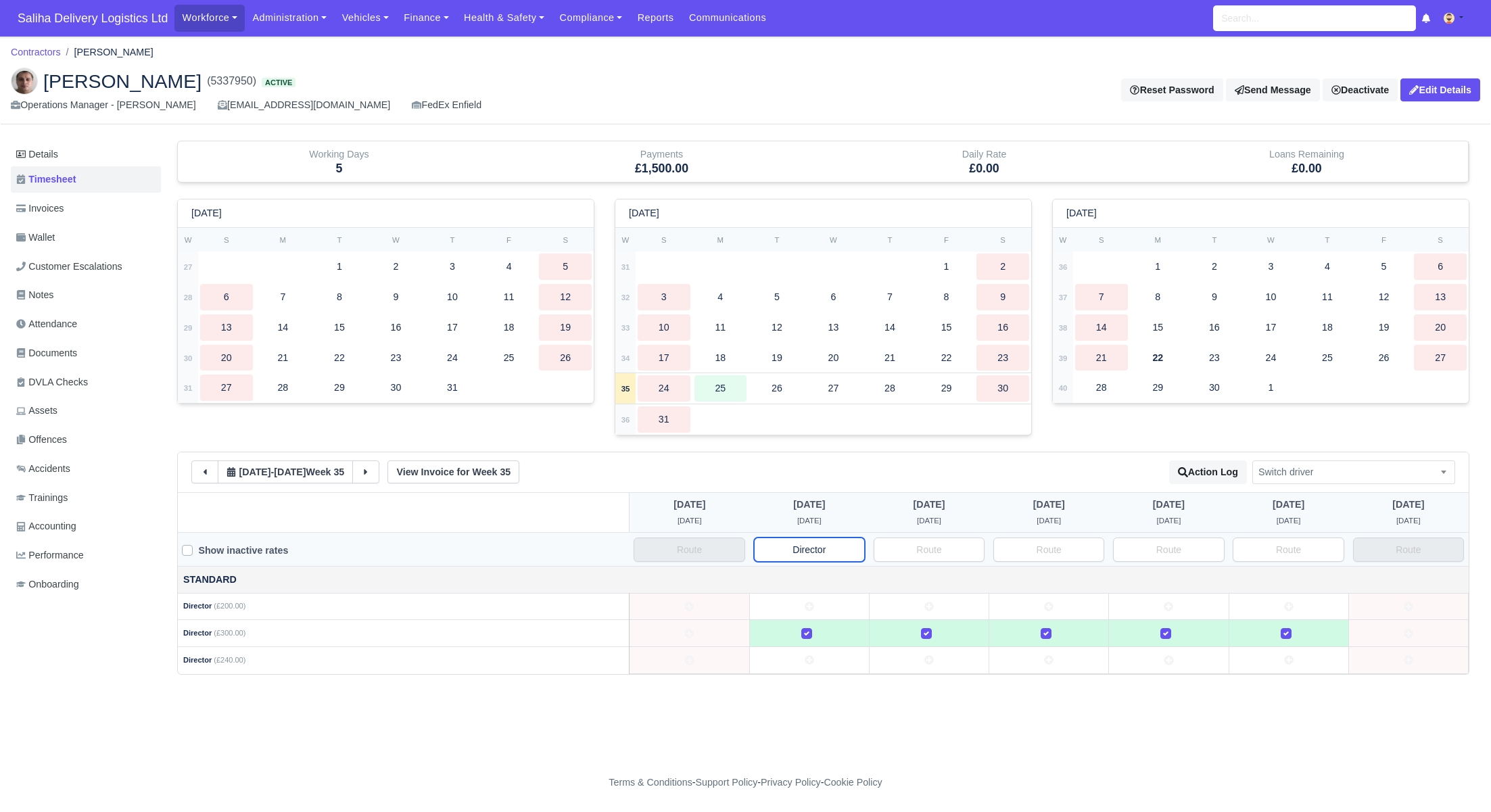
type input "Director"
click at [965, 541] on input "text" at bounding box center [929, 550] width 111 height 25
paste input "Director"
type input "Director"
click at [1030, 541] on input "text" at bounding box center [1048, 550] width 111 height 25
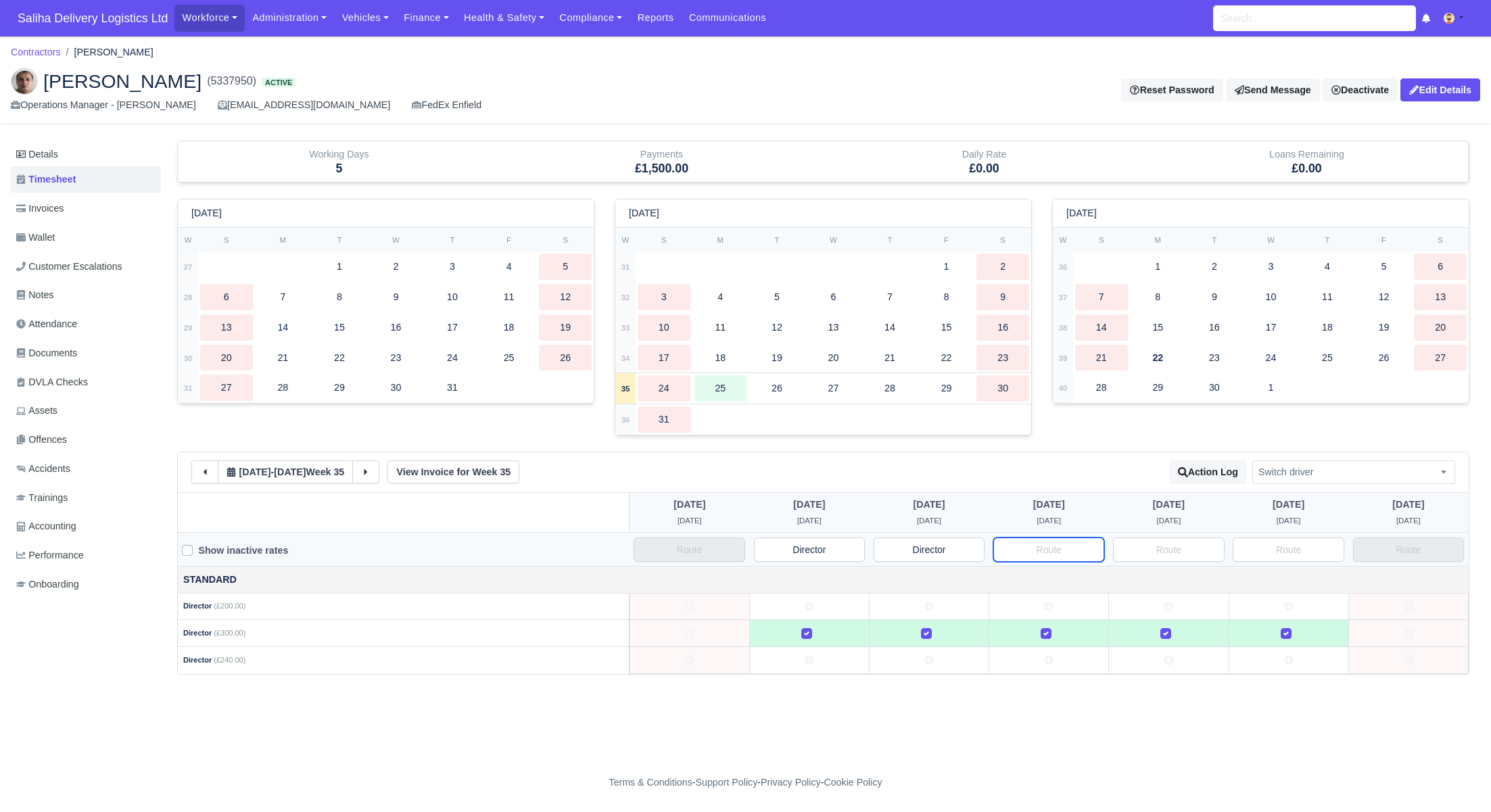
paste input "Director"
type input "Director"
click at [1178, 543] on input "text" at bounding box center [1168, 550] width 111 height 25
paste input "Director"
type input "Director"
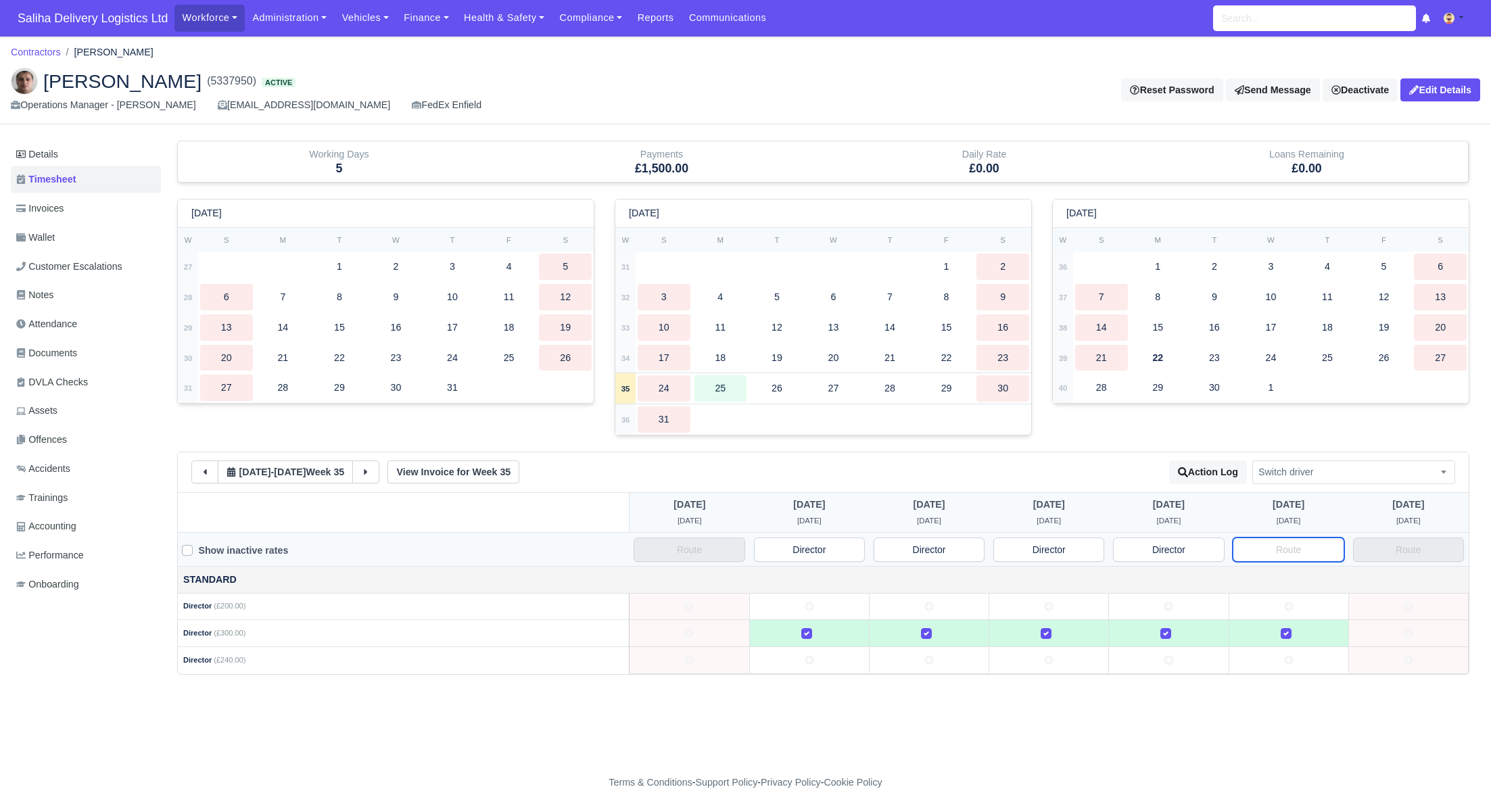
click at [1280, 543] on input "text" at bounding box center [1287, 550] width 111 height 25
paste input "Director"
type input "Director"
click at [370, 468] on icon at bounding box center [365, 471] width 10 height 10
click at [368, 471] on button at bounding box center [366, 471] width 27 height 23
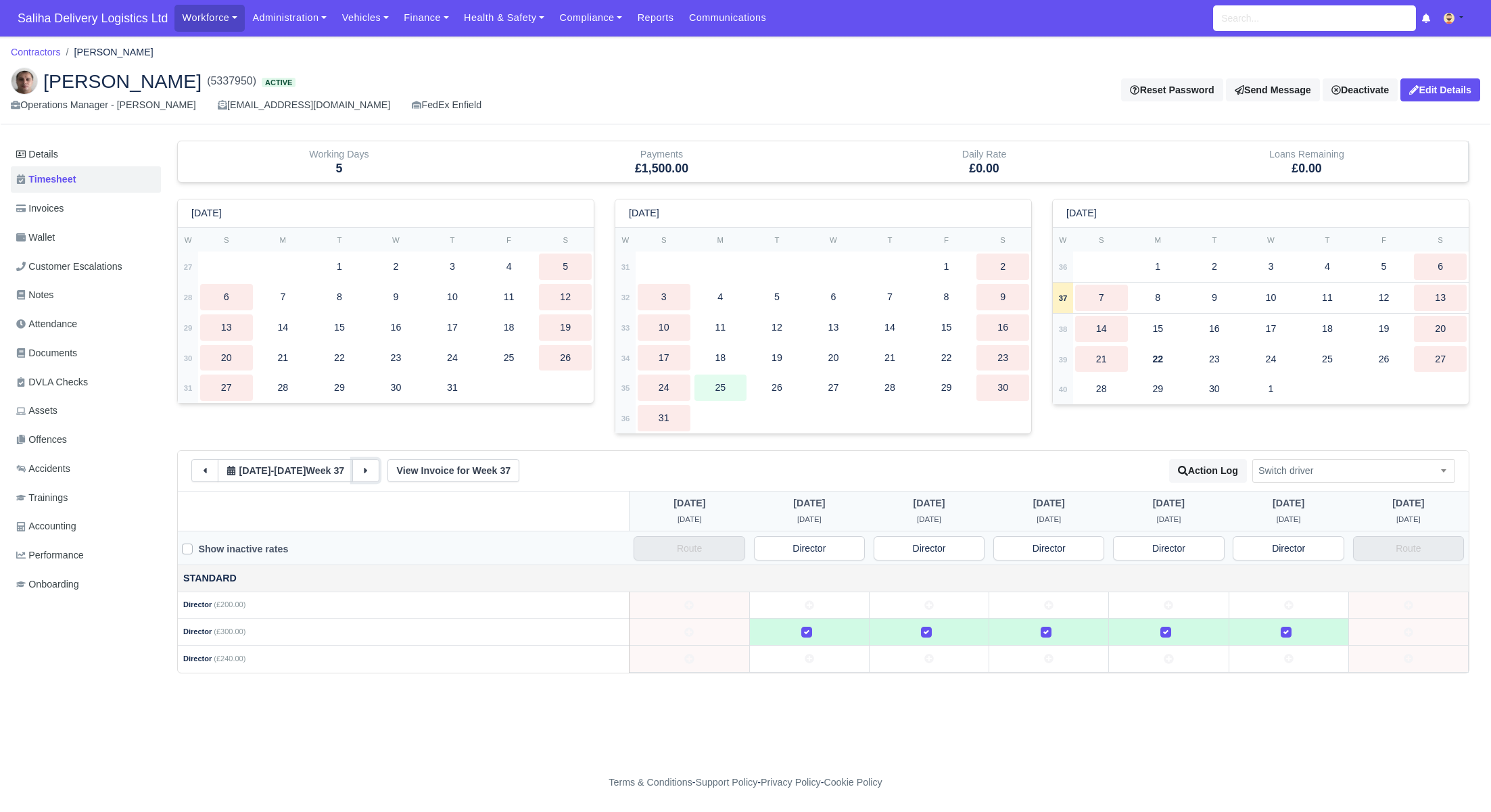
click at [368, 471] on icon at bounding box center [365, 470] width 10 height 10
click at [368, 471] on button at bounding box center [366, 470] width 27 height 23
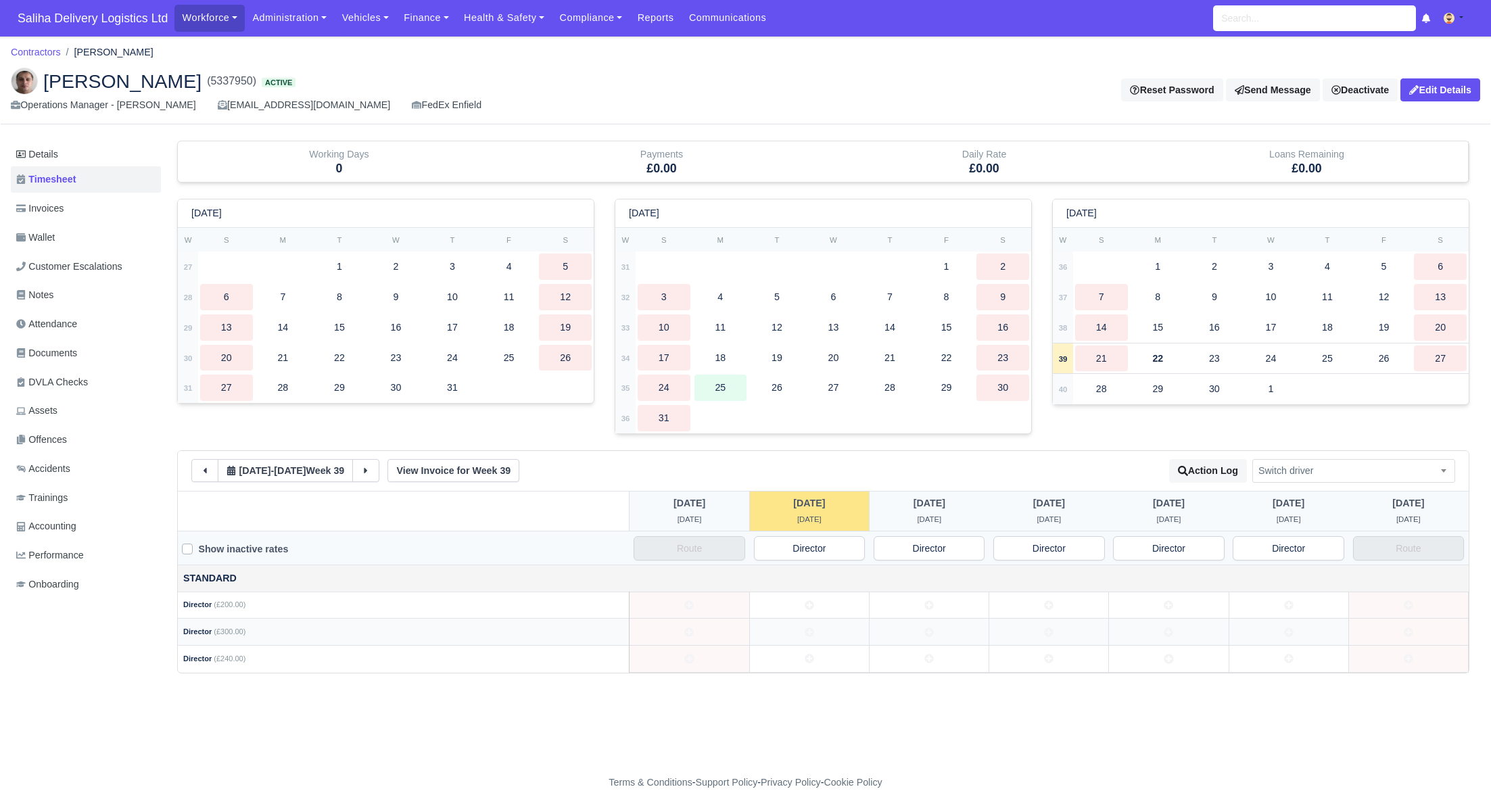
click at [817, 627] on td at bounding box center [808, 632] width 120 height 27
drag, startPoint x: 915, startPoint y: 626, endPoint x: 1021, endPoint y: 624, distance: 106.0
click at [916, 627] on td at bounding box center [929, 632] width 120 height 27
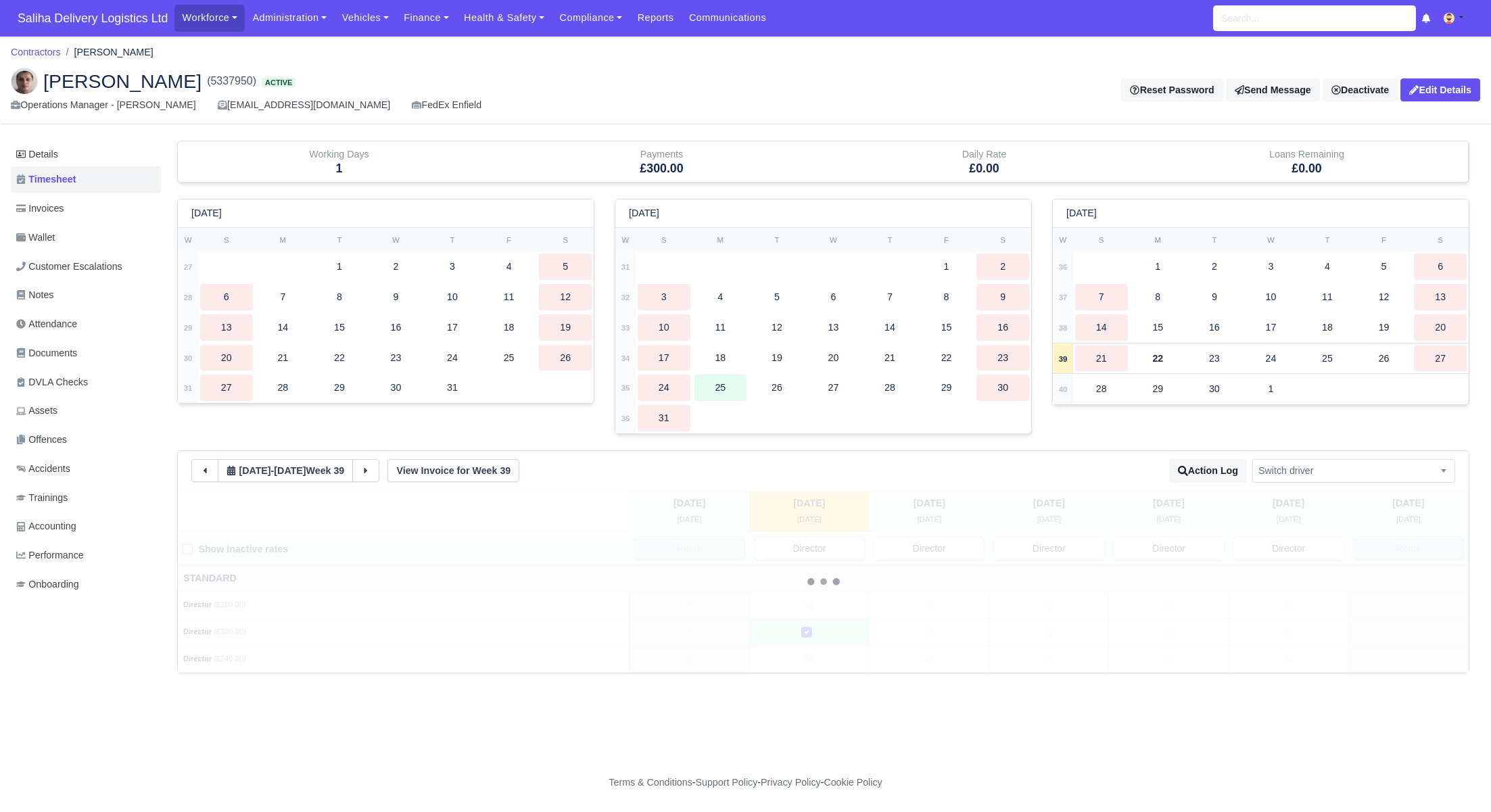
drag, startPoint x: 1040, startPoint y: 622, endPoint x: 1066, endPoint y: 625, distance: 26.2
click at [1045, 623] on td at bounding box center [1049, 632] width 120 height 27
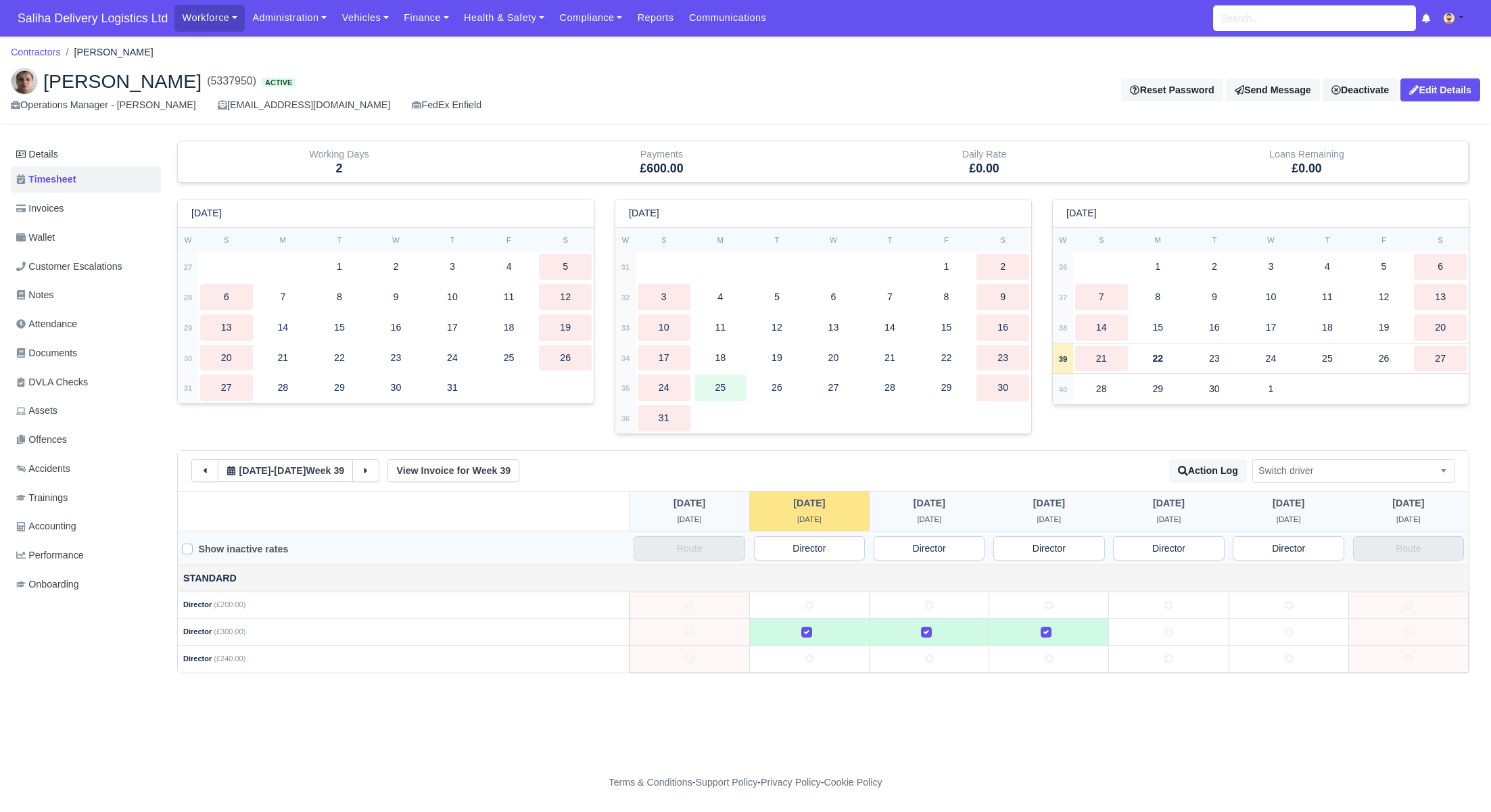
drag, startPoint x: 1142, startPoint y: 625, endPoint x: 1155, endPoint y: 625, distance: 13.0
click at [1143, 625] on td at bounding box center [1168, 632] width 120 height 27
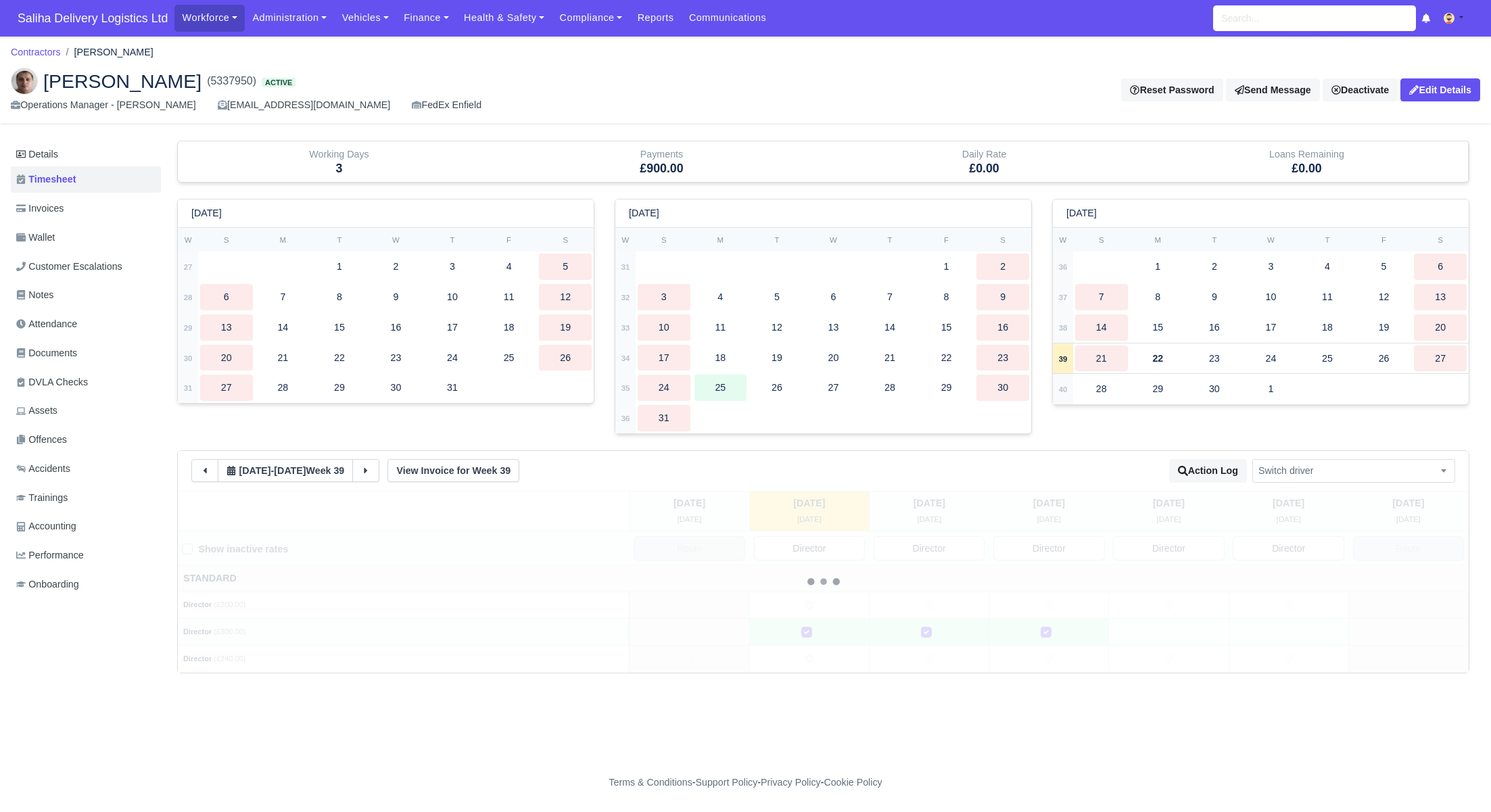
click at [1277, 621] on td at bounding box center [1288, 632] width 120 height 27
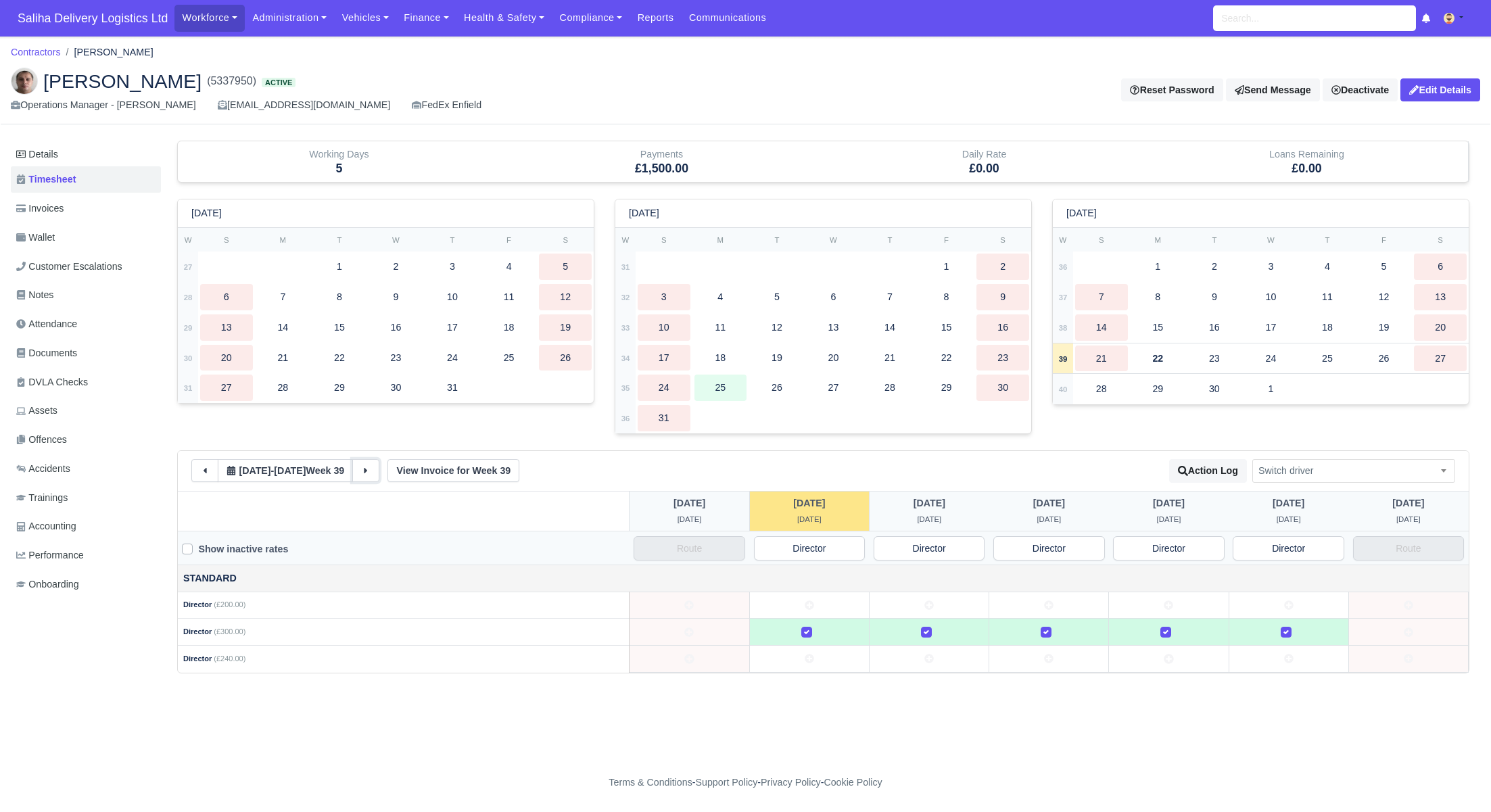
click at [379, 474] on button at bounding box center [366, 470] width 27 height 23
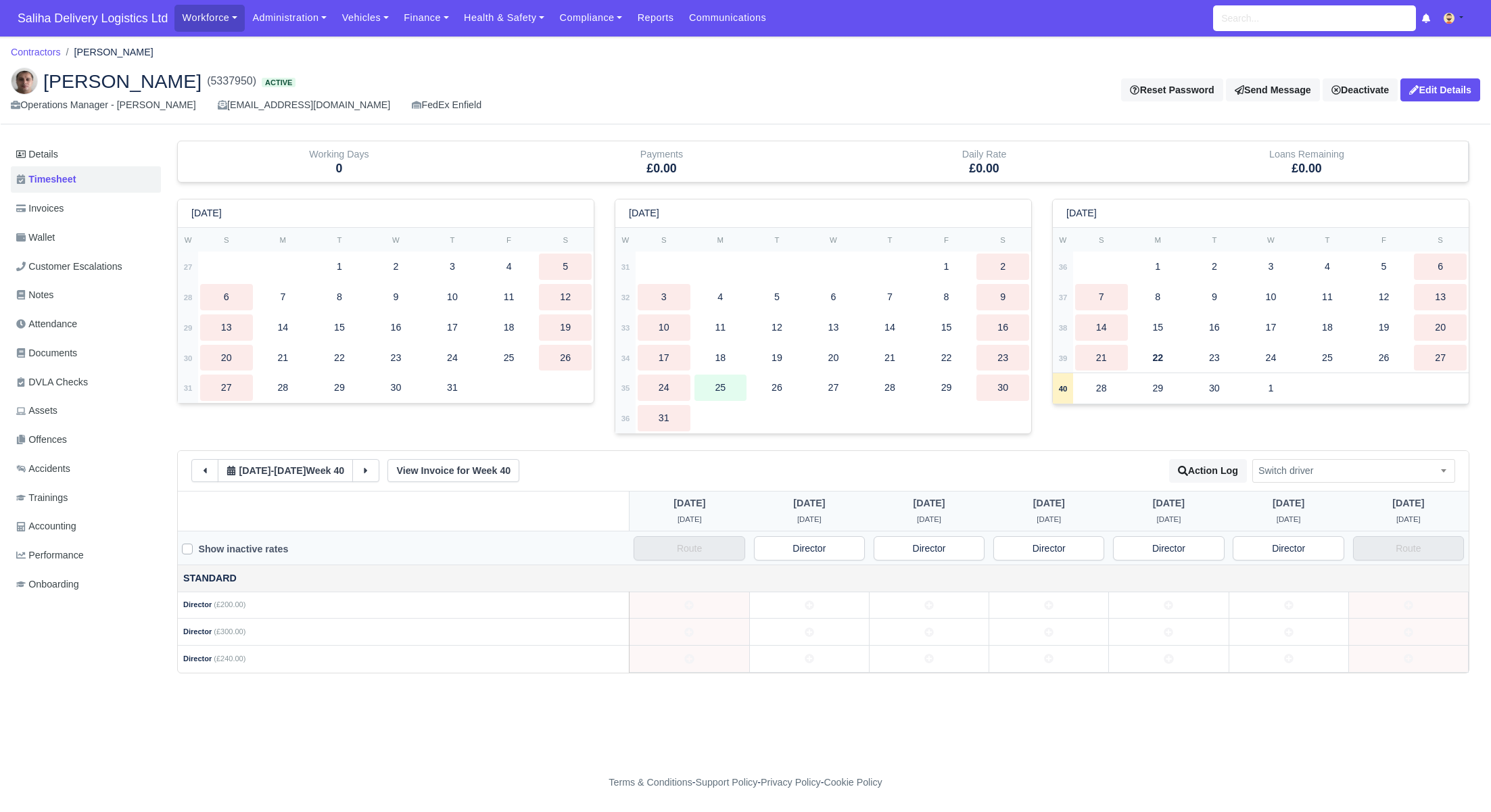
drag, startPoint x: 840, startPoint y: 633, endPoint x: 915, endPoint y: 634, distance: 75.0
click at [848, 634] on td at bounding box center [808, 632] width 120 height 27
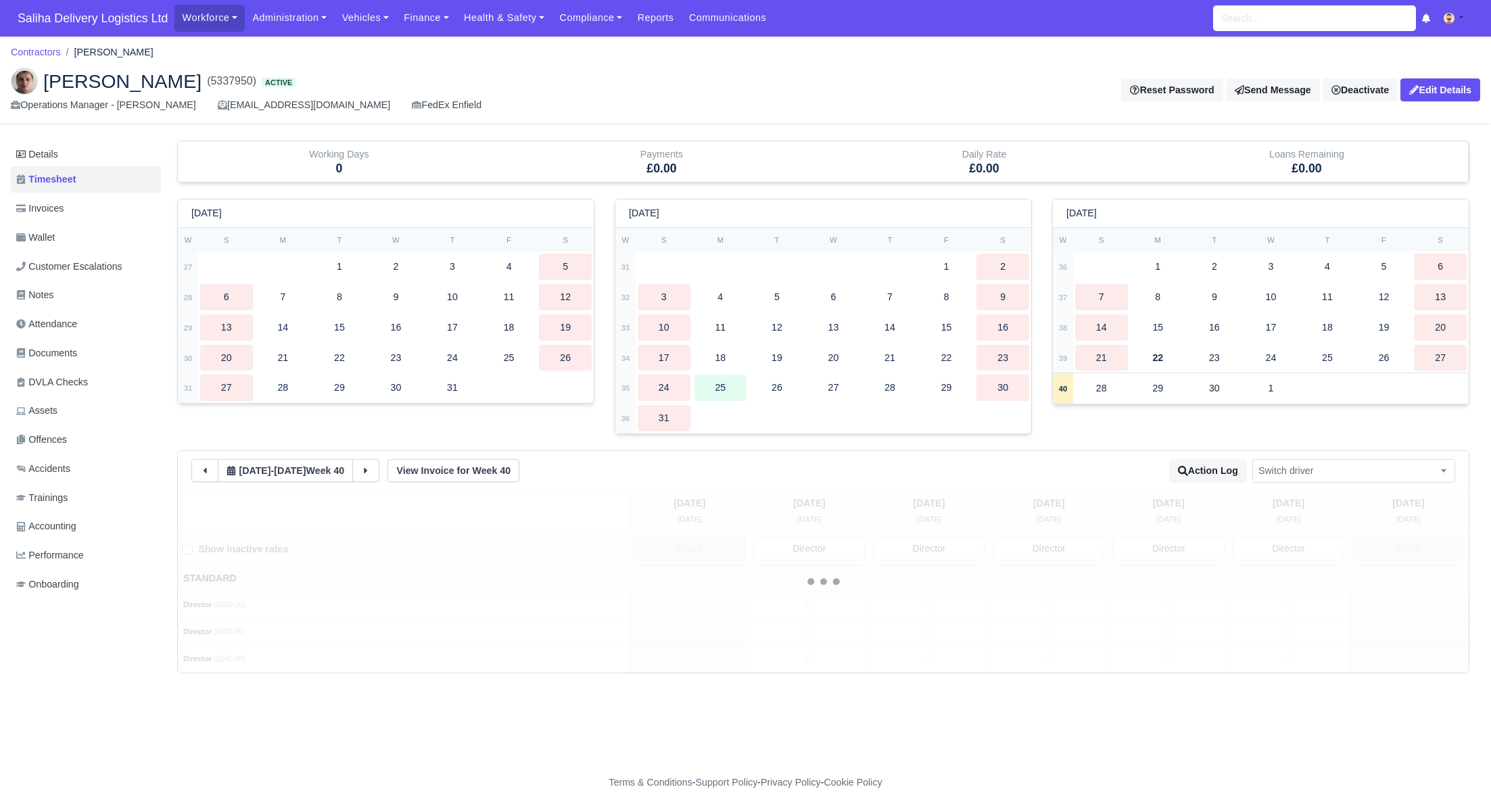
drag, startPoint x: 955, startPoint y: 634, endPoint x: 967, endPoint y: 634, distance: 12.0
click at [956, 634] on td at bounding box center [928, 632] width 120 height 27
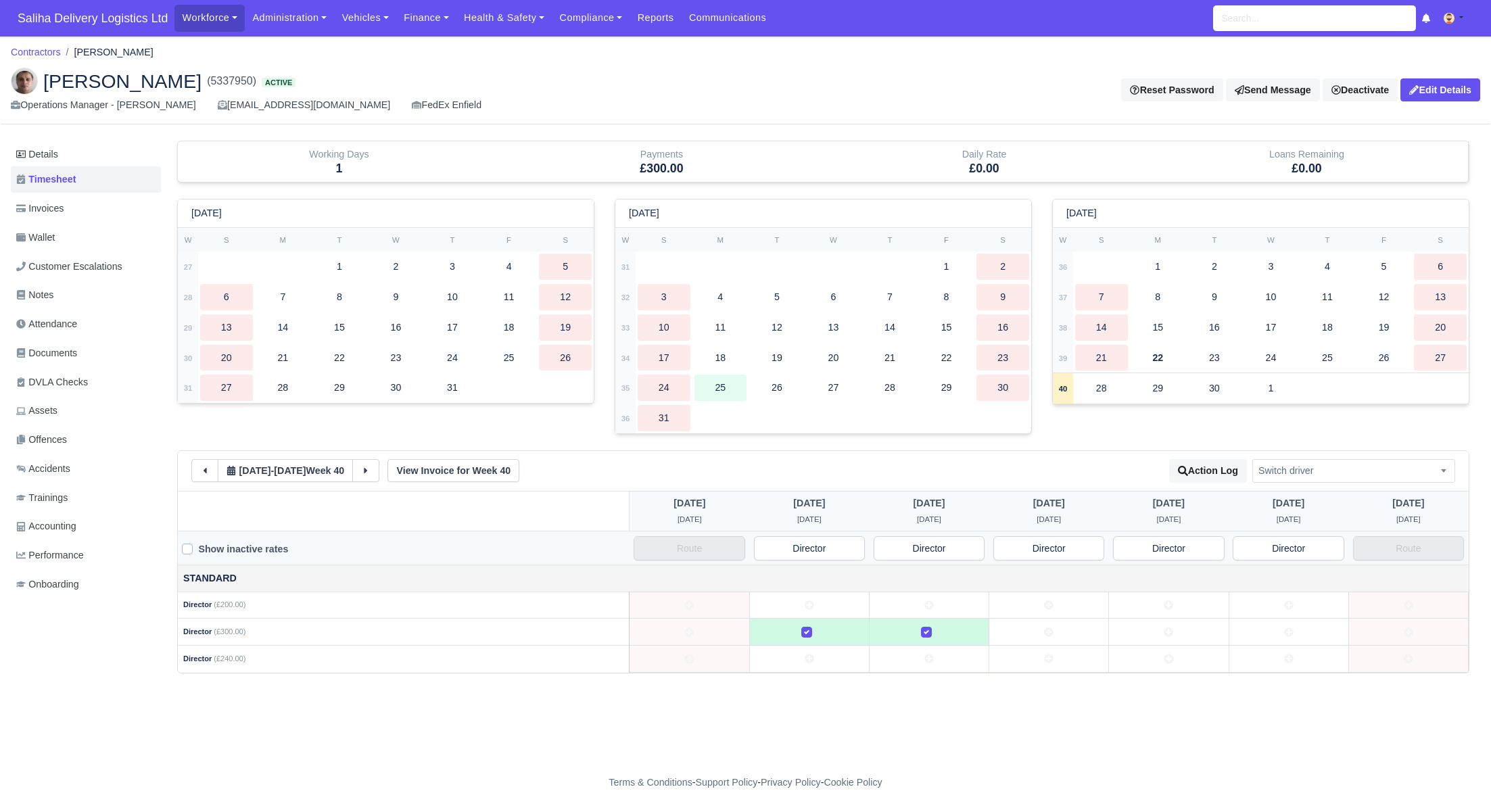
drag, startPoint x: 1017, startPoint y: 631, endPoint x: 1098, endPoint y: 634, distance: 81.1
click at [1023, 632] on td at bounding box center [1049, 632] width 120 height 27
click at [1144, 631] on td at bounding box center [1168, 632] width 120 height 27
drag, startPoint x: 1258, startPoint y: 626, endPoint x: 1278, endPoint y: 621, distance: 20.6
click at [1260, 626] on td at bounding box center [1288, 632] width 120 height 27
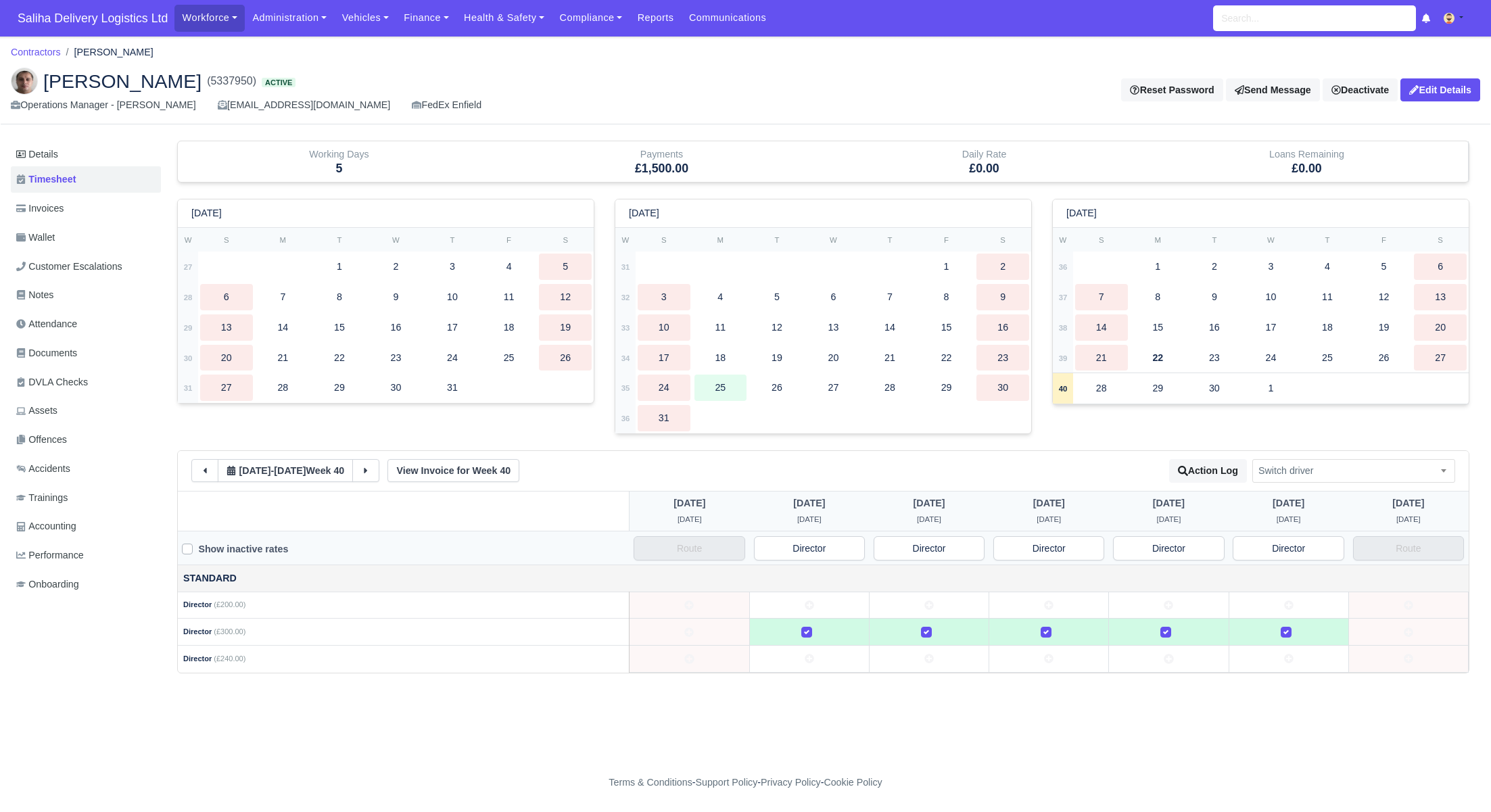
drag, startPoint x: 1283, startPoint y: 604, endPoint x: 1271, endPoint y: 604, distance: 12.0
click at [1284, 604] on icon at bounding box center [1288, 605] width 10 height 10
click at [1297, 598] on label at bounding box center [1297, 598] width 0 height 0
click at [367, 466] on button at bounding box center [366, 470] width 27 height 23
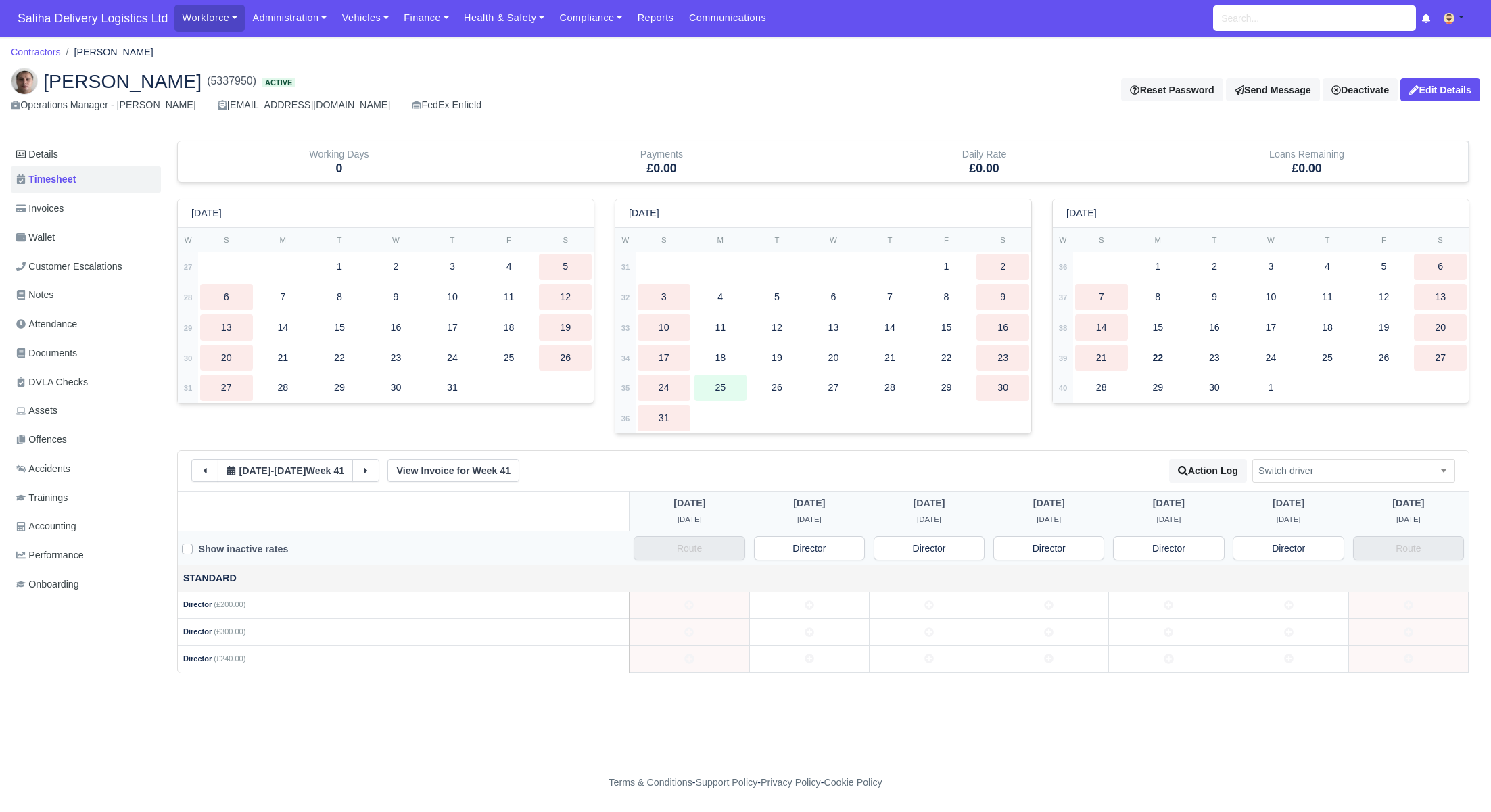
drag, startPoint x: 828, startPoint y: 629, endPoint x: 917, endPoint y: 635, distance: 89.2
click at [830, 629] on td at bounding box center [808, 632] width 120 height 27
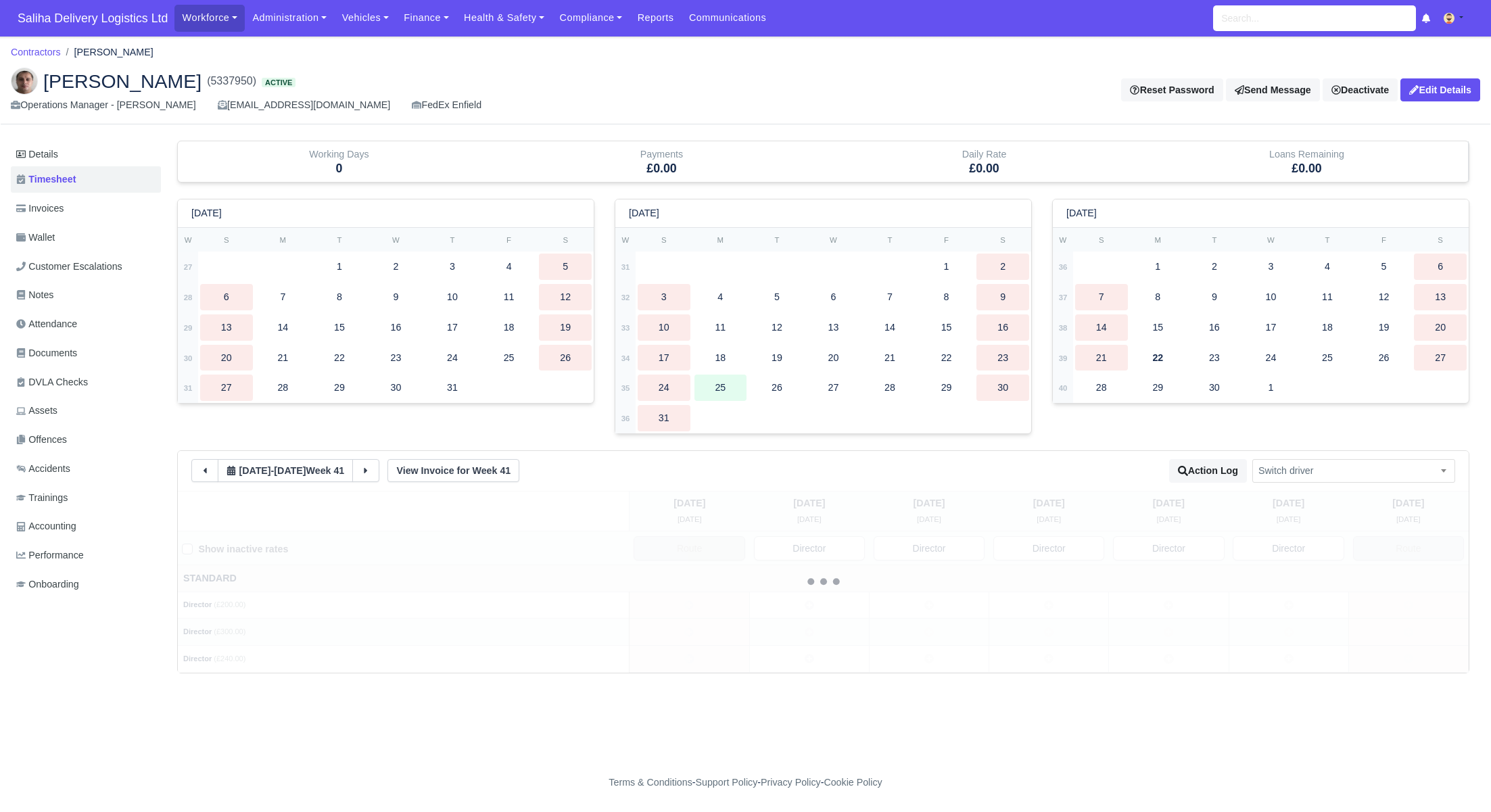
drag, startPoint x: 944, startPoint y: 636, endPoint x: 981, endPoint y: 635, distance: 37.0
click at [945, 636] on div "Sunday 5 Oct Monday 6 Oct Tuesday 7 Oct" at bounding box center [822, 581] width 1290 height 182
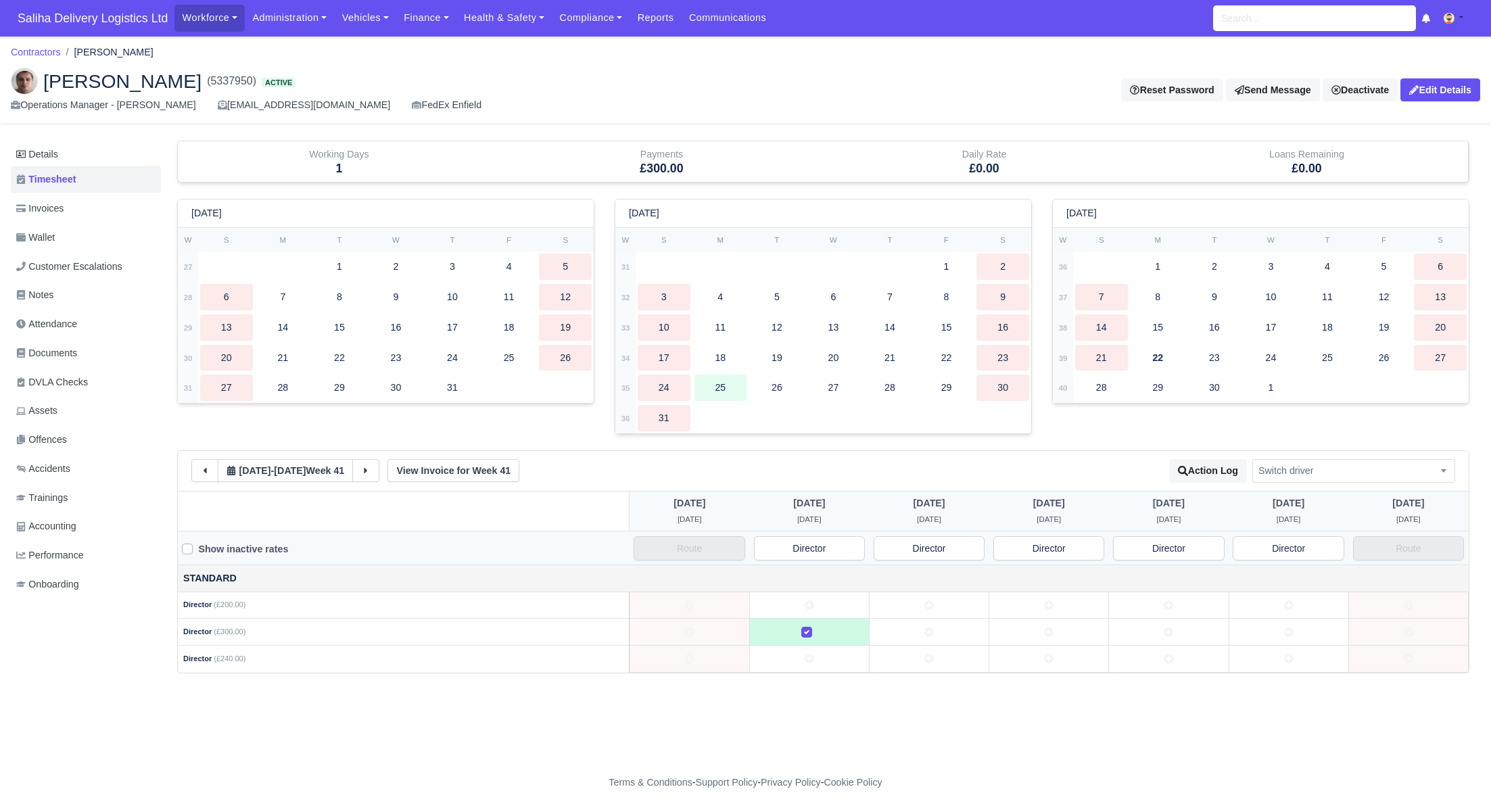
drag, startPoint x: 1037, startPoint y: 628, endPoint x: 1140, endPoint y: 621, distance: 103.2
click at [1045, 628] on td at bounding box center [1049, 632] width 120 height 27
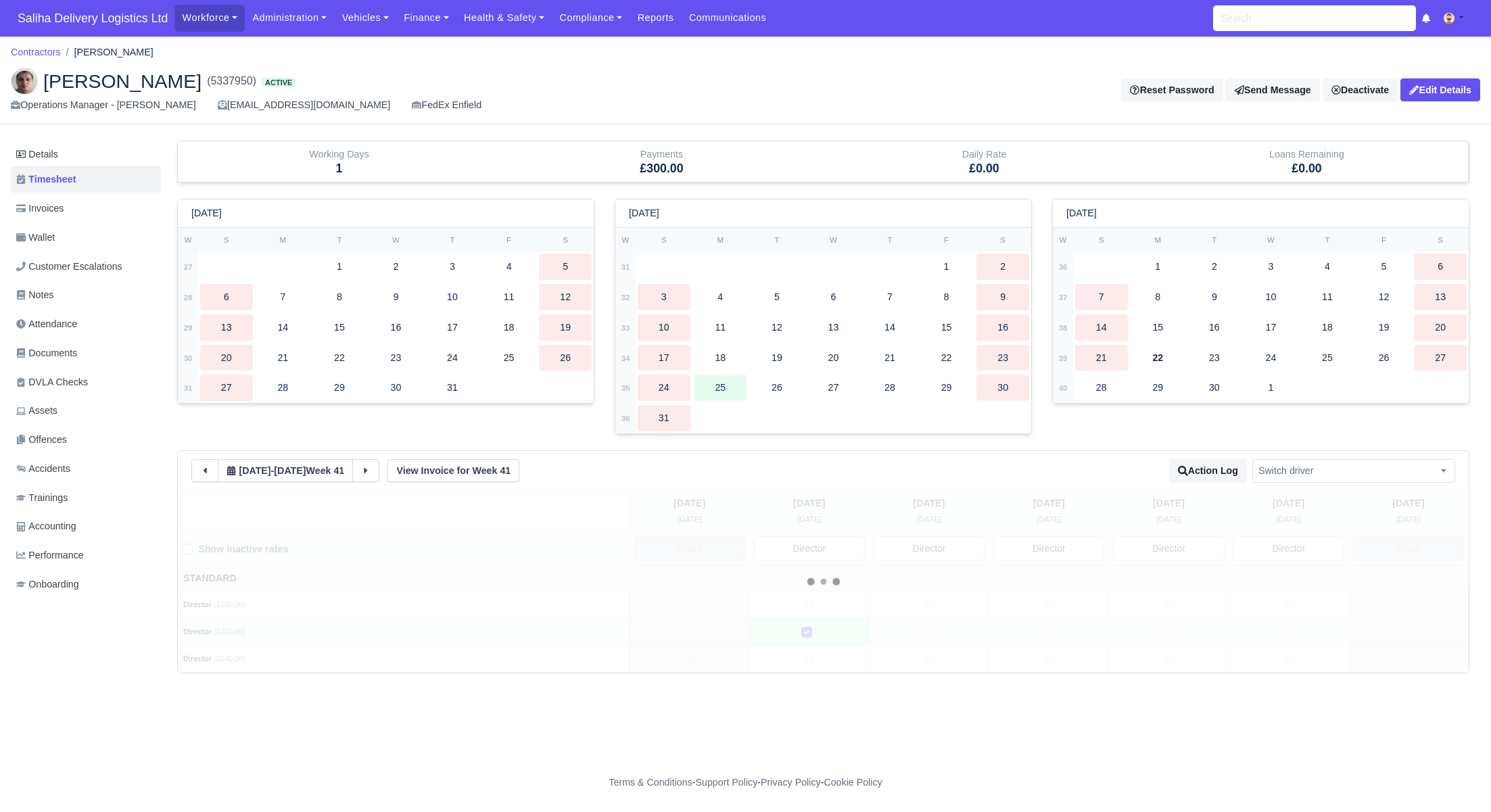
drag, startPoint x: 1207, startPoint y: 616, endPoint x: 1223, endPoint y: 616, distance: 16.0
click at [1209, 616] on tbody "Standard Director (£200.00) Director (£300.00)" at bounding box center [822, 618] width 1290 height 108
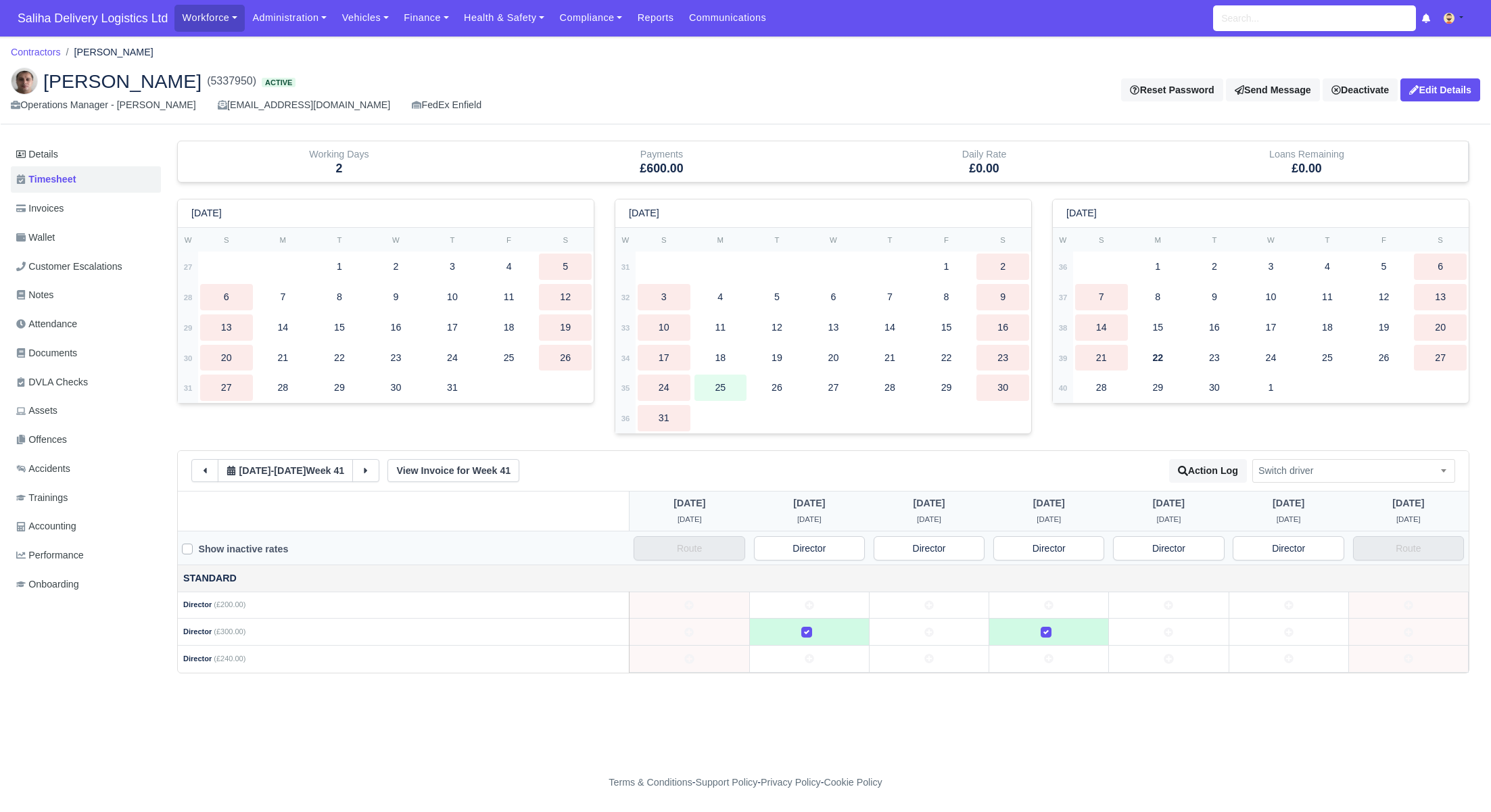
drag, startPoint x: 1286, startPoint y: 624, endPoint x: 1269, endPoint y: 628, distance: 17.5
click at [1285, 624] on td at bounding box center [1288, 632] width 120 height 27
drag, startPoint x: 1170, startPoint y: 635, endPoint x: 1147, endPoint y: 635, distance: 23.0
click at [1169, 635] on td at bounding box center [1168, 632] width 120 height 27
drag, startPoint x: 958, startPoint y: 633, endPoint x: 884, endPoint y: 606, distance: 78.8
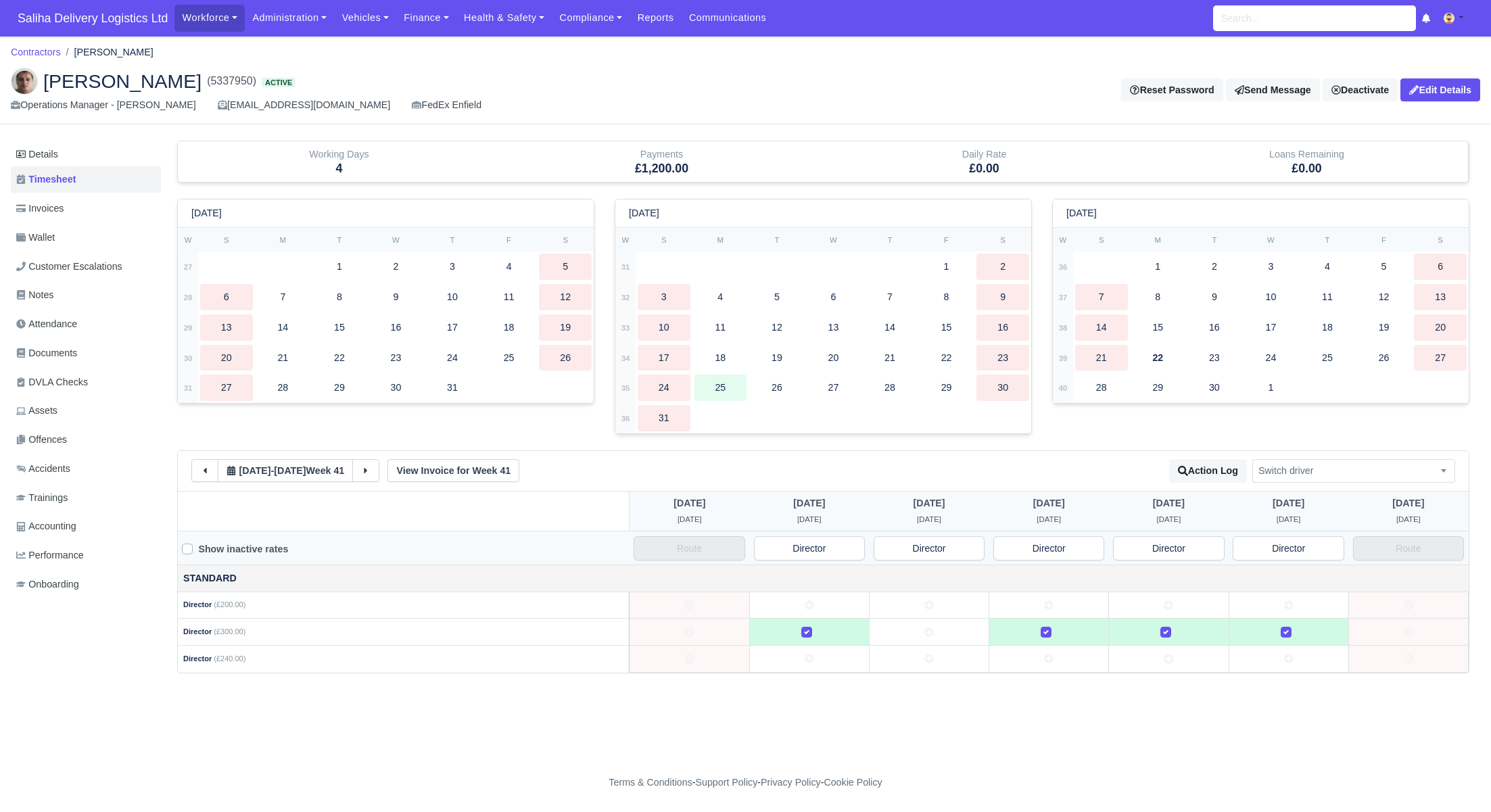
click at [958, 633] on td at bounding box center [928, 632] width 120 height 27
click at [359, 466] on button at bounding box center [366, 470] width 27 height 23
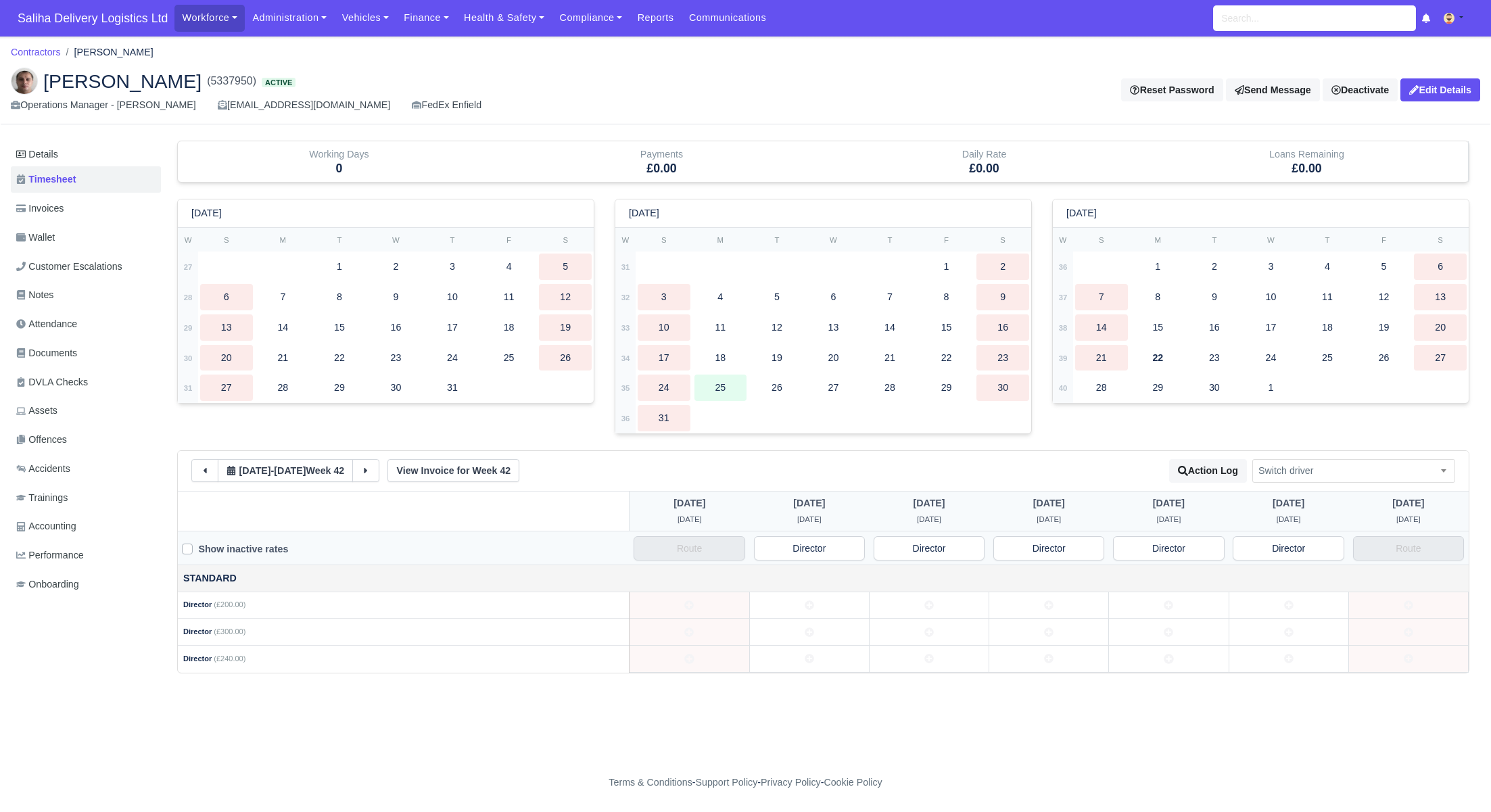
drag, startPoint x: 853, startPoint y: 628, endPoint x: 873, endPoint y: 626, distance: 20.1
click at [853, 628] on td at bounding box center [808, 632] width 120 height 27
click at [933, 628] on icon at bounding box center [929, 632] width 10 height 10
drag, startPoint x: 1018, startPoint y: 629, endPoint x: 1031, endPoint y: 633, distance: 13.6
click at [1022, 631] on td at bounding box center [1049, 632] width 120 height 27
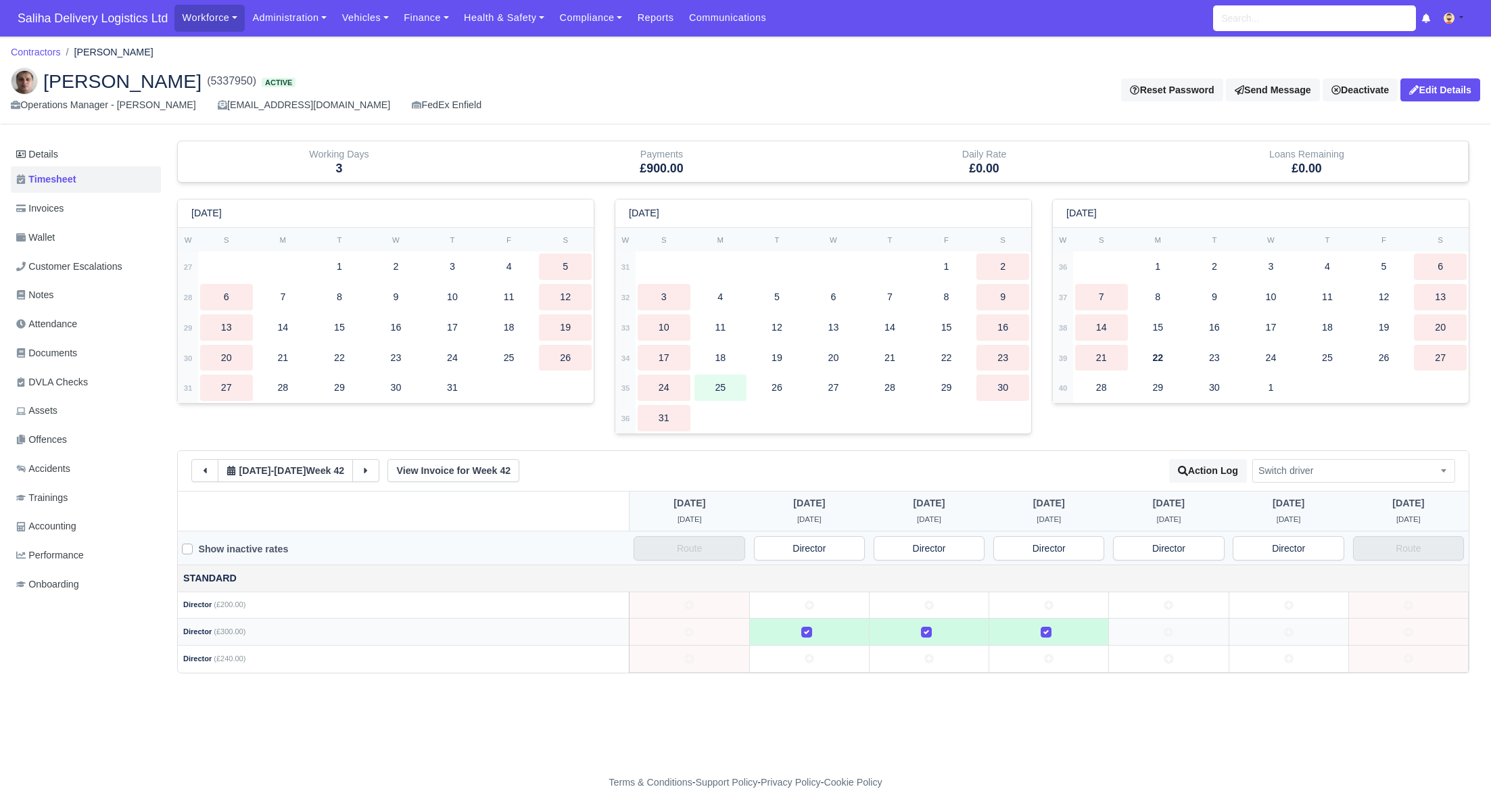
click at [1153, 628] on td at bounding box center [1168, 632] width 120 height 27
click at [1261, 628] on td at bounding box center [1288, 632] width 120 height 27
drag, startPoint x: 373, startPoint y: 470, endPoint x: 388, endPoint y: 473, distance: 15.3
click at [370, 470] on icon at bounding box center [365, 470] width 10 height 10
drag, startPoint x: 807, startPoint y: 622, endPoint x: 891, endPoint y: 624, distance: 84.0
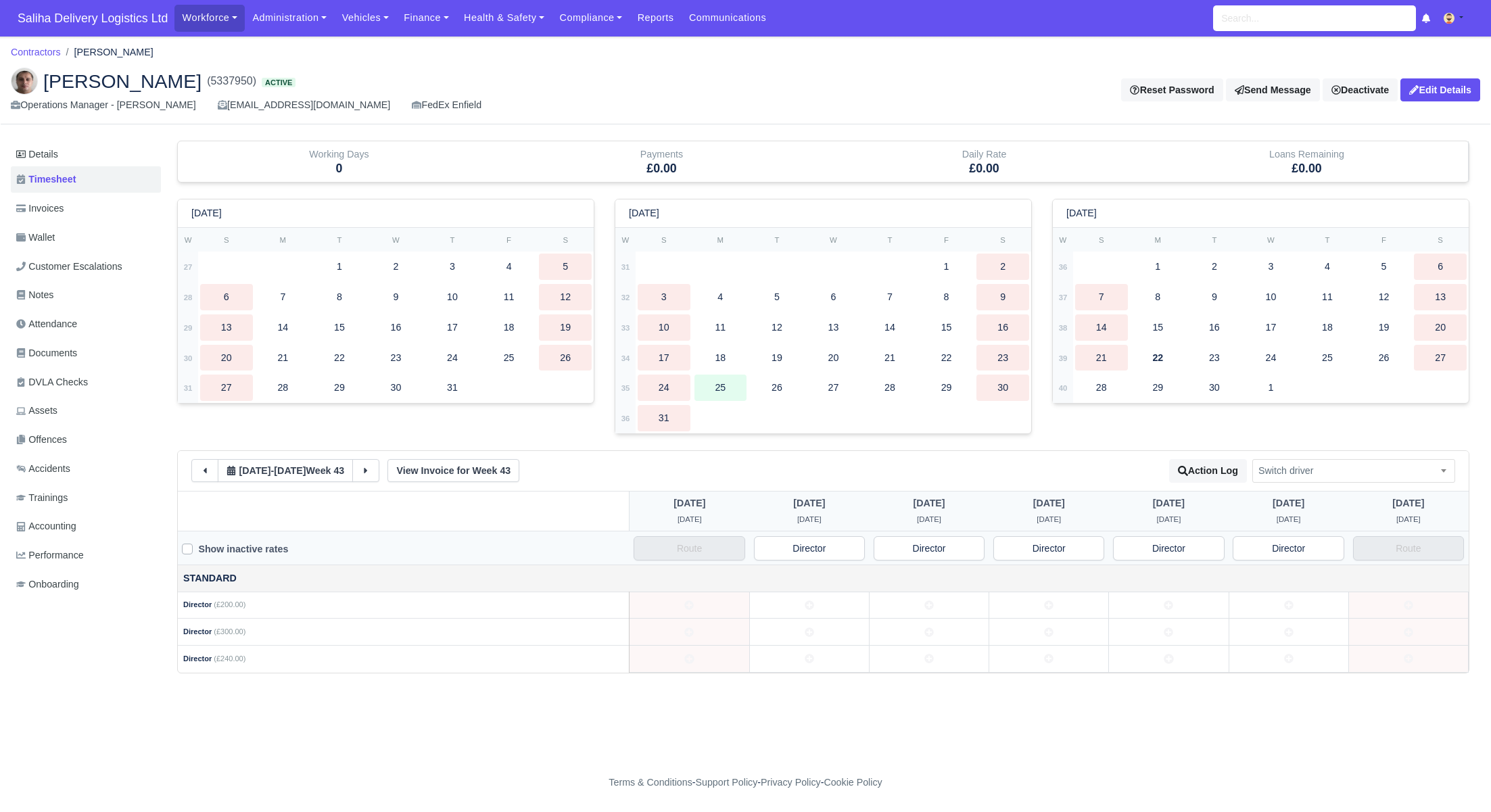
click at [808, 622] on td at bounding box center [808, 632] width 120 height 27
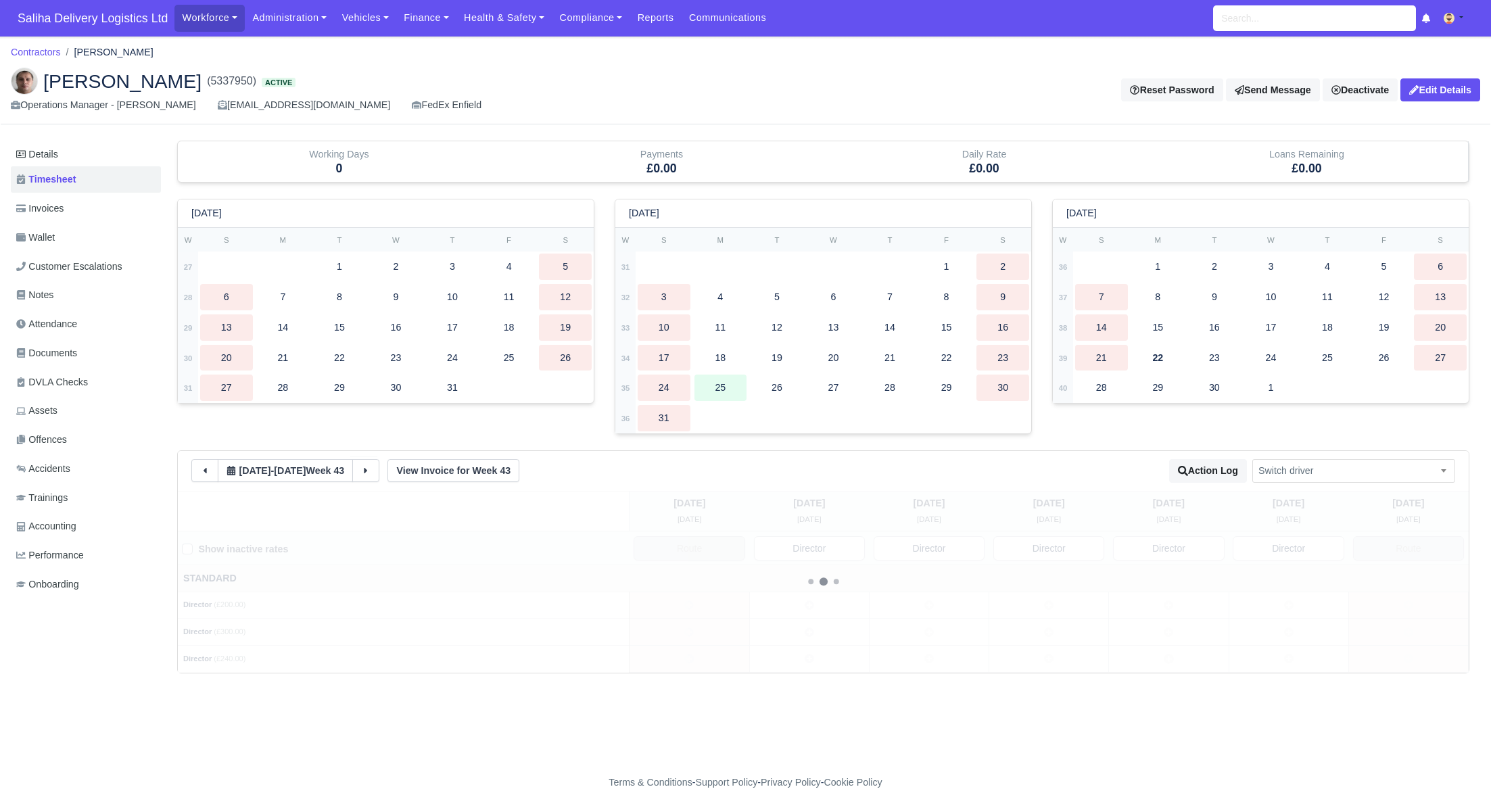
drag, startPoint x: 933, startPoint y: 626, endPoint x: 941, endPoint y: 627, distance: 8.1
click at [934, 626] on td at bounding box center [928, 632] width 120 height 27
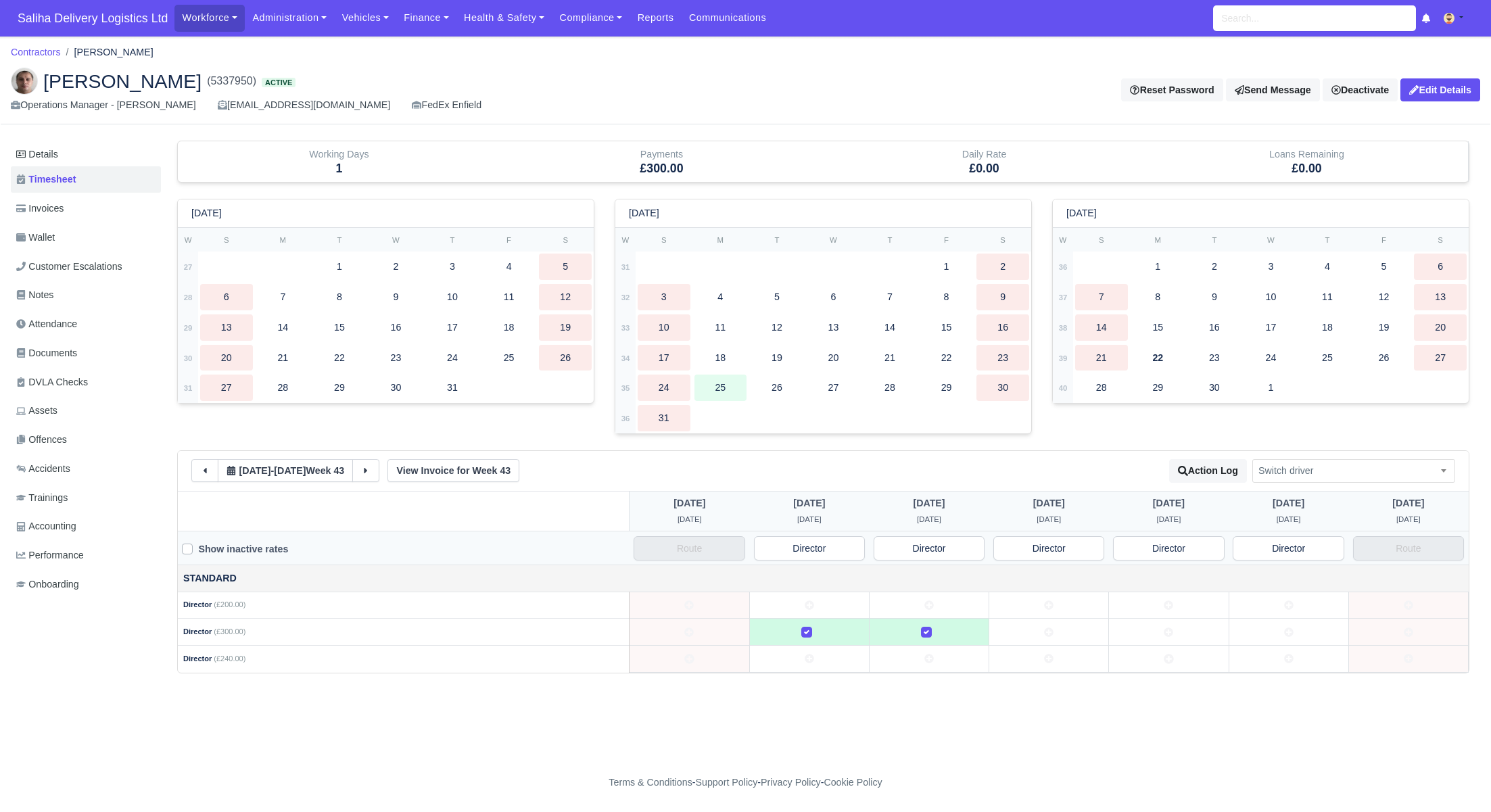
drag, startPoint x: 1042, startPoint y: 631, endPoint x: 1069, endPoint y: 633, distance: 27.1
click at [1044, 631] on td at bounding box center [1049, 632] width 120 height 27
drag, startPoint x: 1141, startPoint y: 632, endPoint x: 1162, endPoint y: 634, distance: 21.1
click at [1142, 633] on td at bounding box center [1168, 632] width 120 height 27
drag, startPoint x: 1283, startPoint y: 633, endPoint x: 1269, endPoint y: 631, distance: 14.1
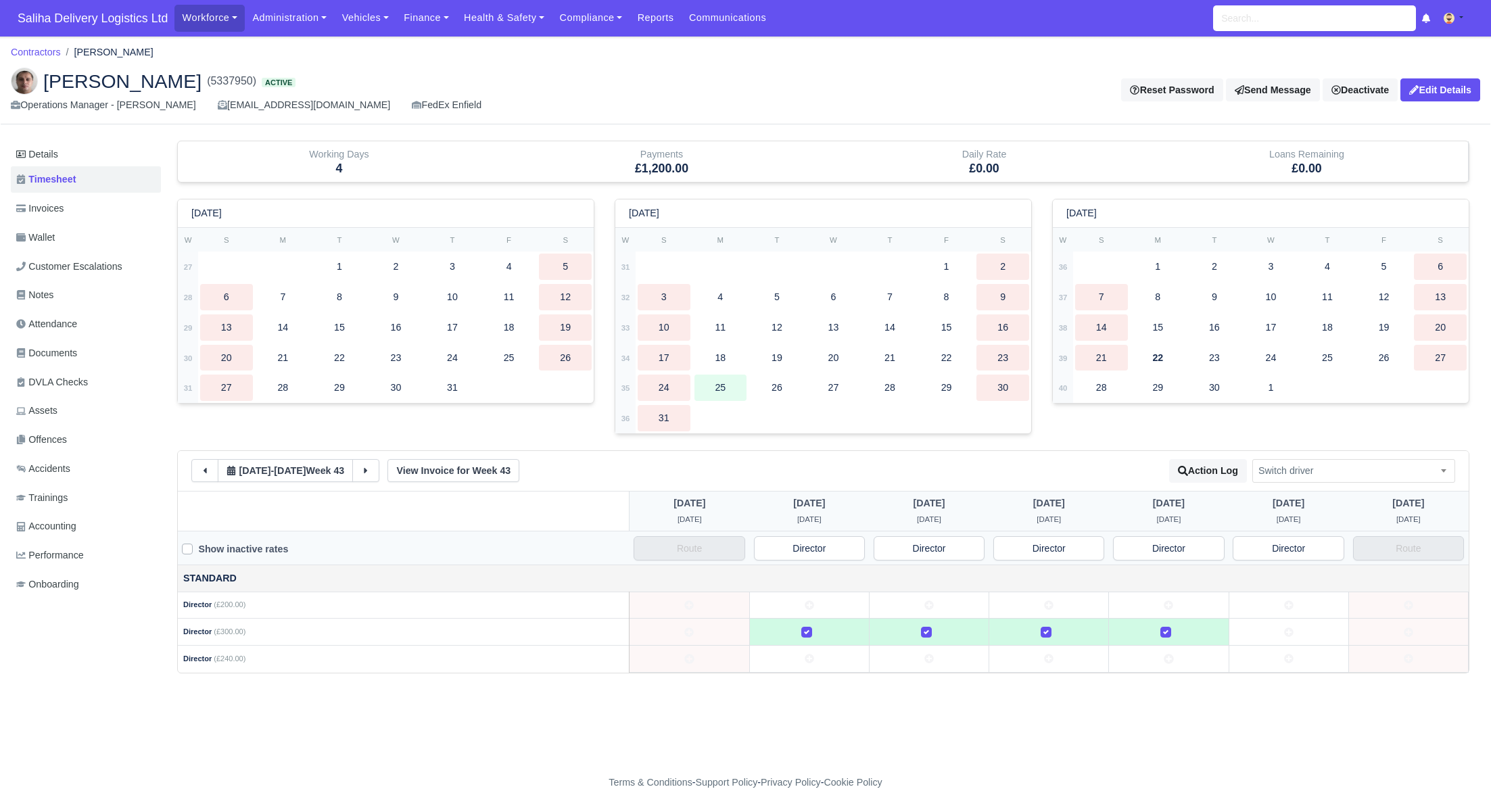
click at [1283, 633] on td at bounding box center [1288, 632] width 120 height 27
click at [1316, 468] on span "Switch driver" at bounding box center [1353, 471] width 202 height 17
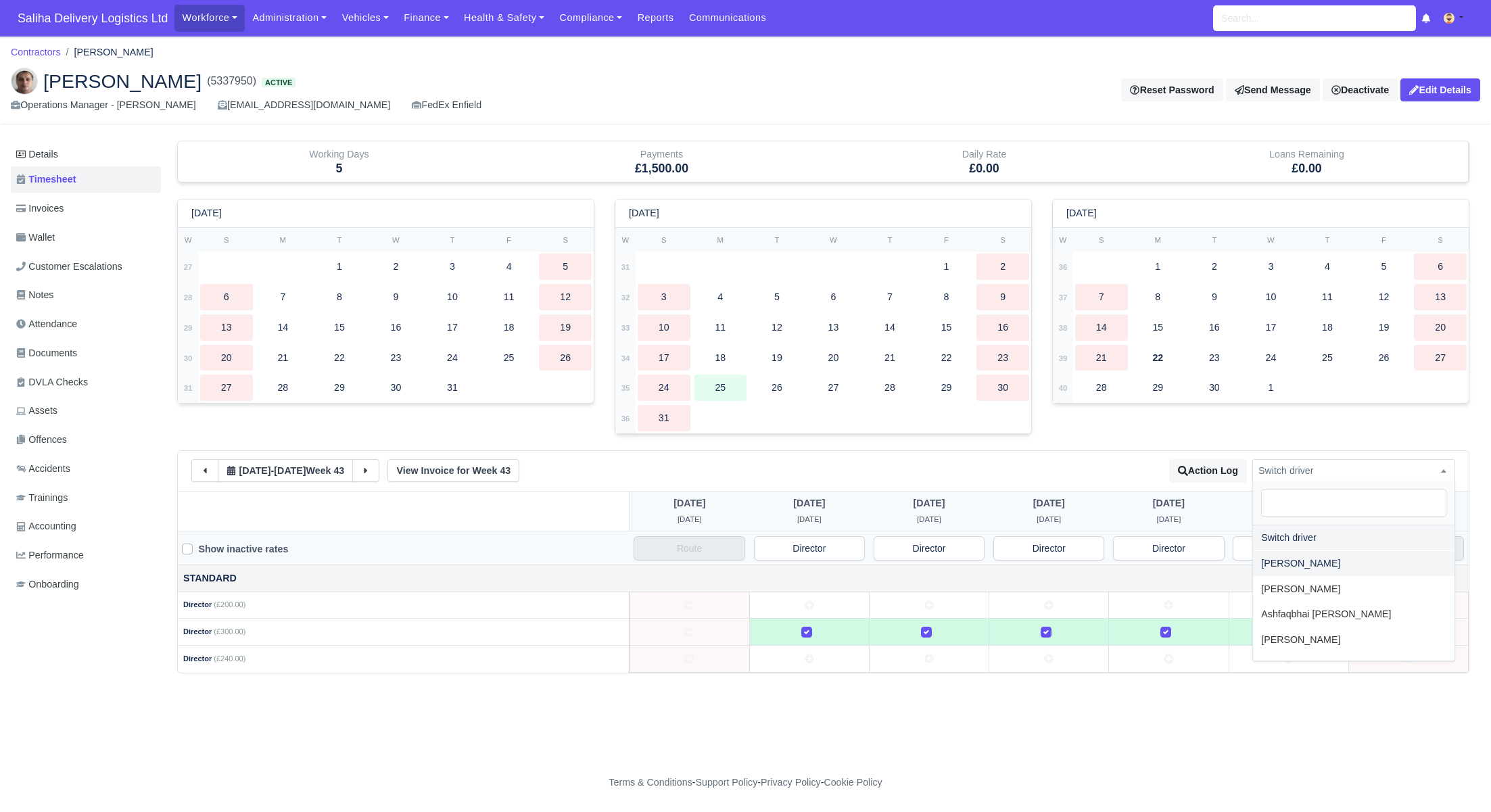
click at [823, 472] on div "19 Oct - 25 Oct Week 43 View Invoice for Week 43 Action Log Switch driver Abdel…" at bounding box center [822, 471] width 1263 height 24
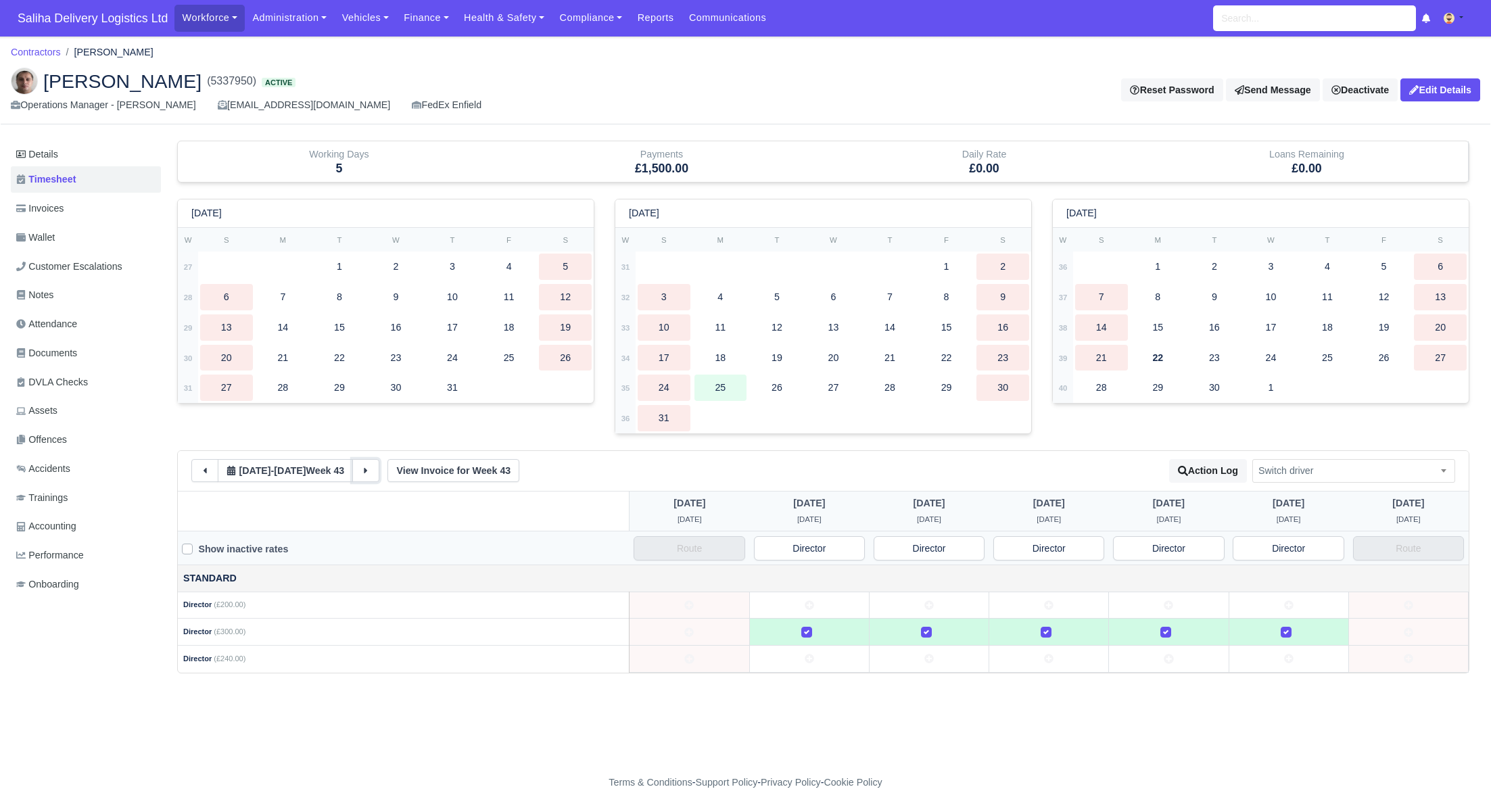
click at [372, 477] on button at bounding box center [366, 470] width 27 height 23
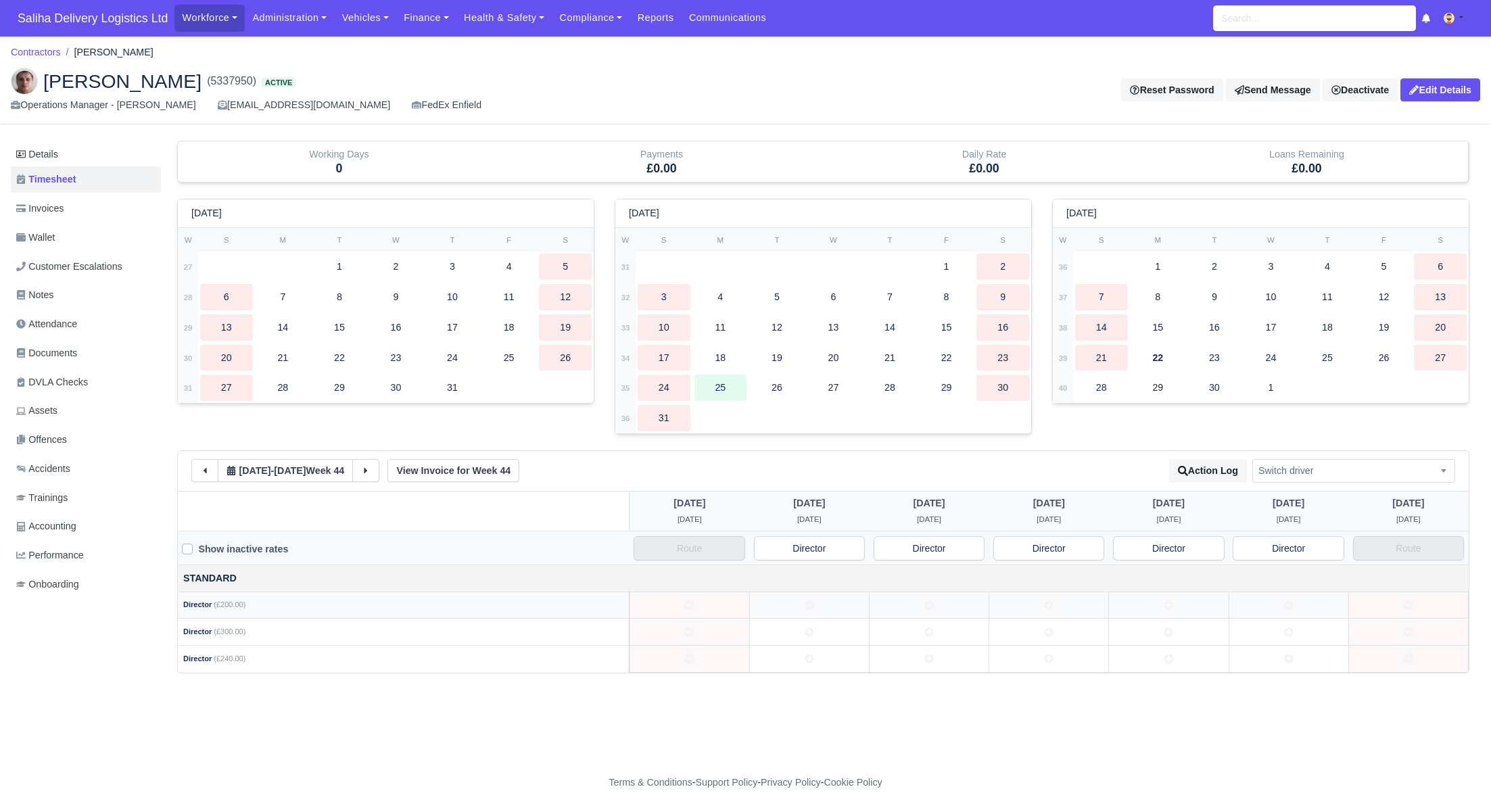
click at [808, 608] on td at bounding box center [808, 605] width 120 height 27
drag, startPoint x: 918, startPoint y: 610, endPoint x: 938, endPoint y: 610, distance: 20.0
click at [918, 610] on td at bounding box center [928, 605] width 120 height 27
drag, startPoint x: 1060, startPoint y: 607, endPoint x: 1119, endPoint y: 607, distance: 59.0
click at [1060, 607] on td at bounding box center [1049, 605] width 120 height 27
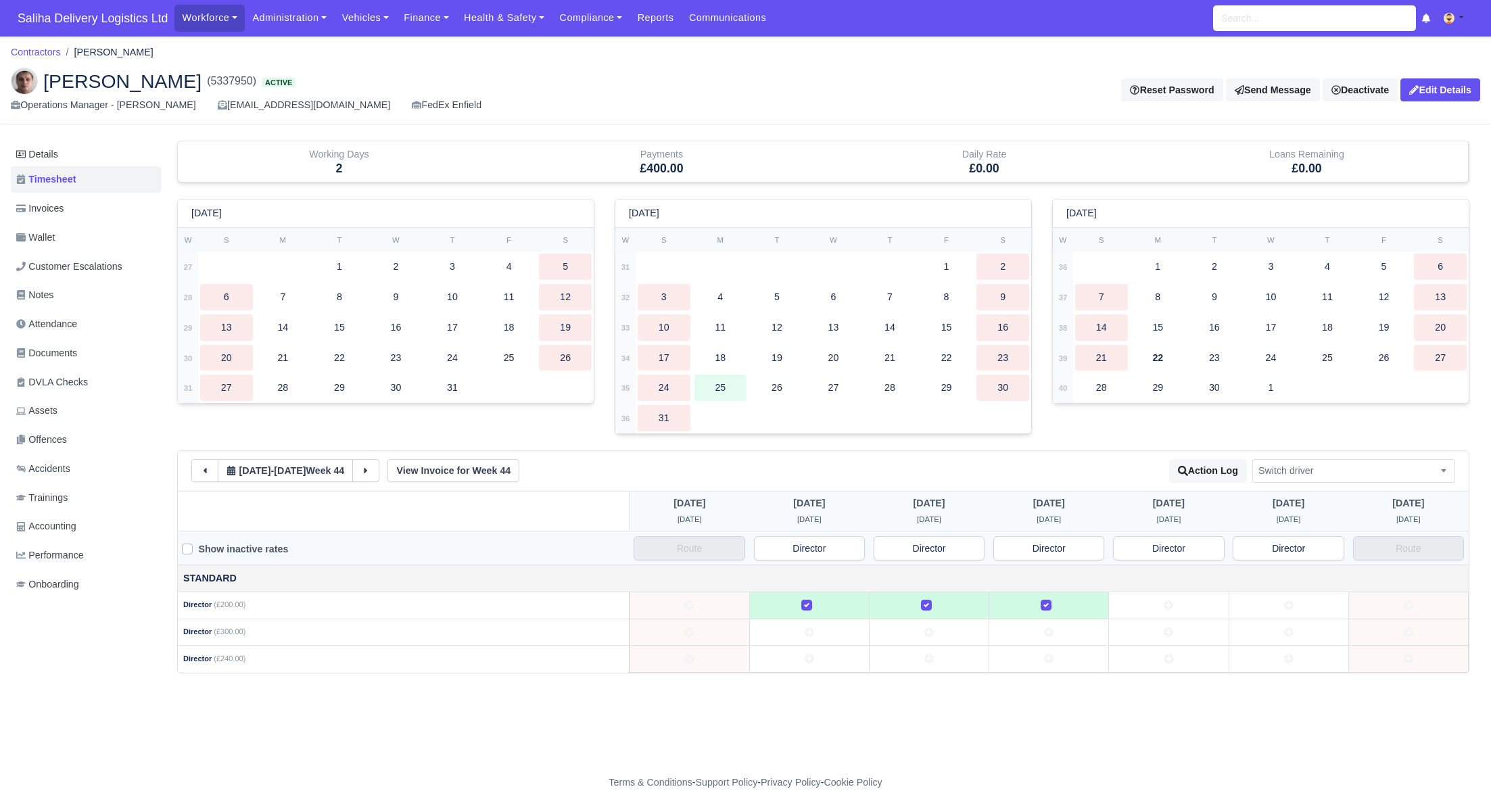
click at [1179, 605] on td at bounding box center [1168, 605] width 120 height 27
click at [1330, 607] on td at bounding box center [1288, 605] width 120 height 27
drag, startPoint x: 806, startPoint y: 635, endPoint x: 837, endPoint y: 630, distance: 31.4
click at [806, 635] on td at bounding box center [808, 632] width 120 height 27
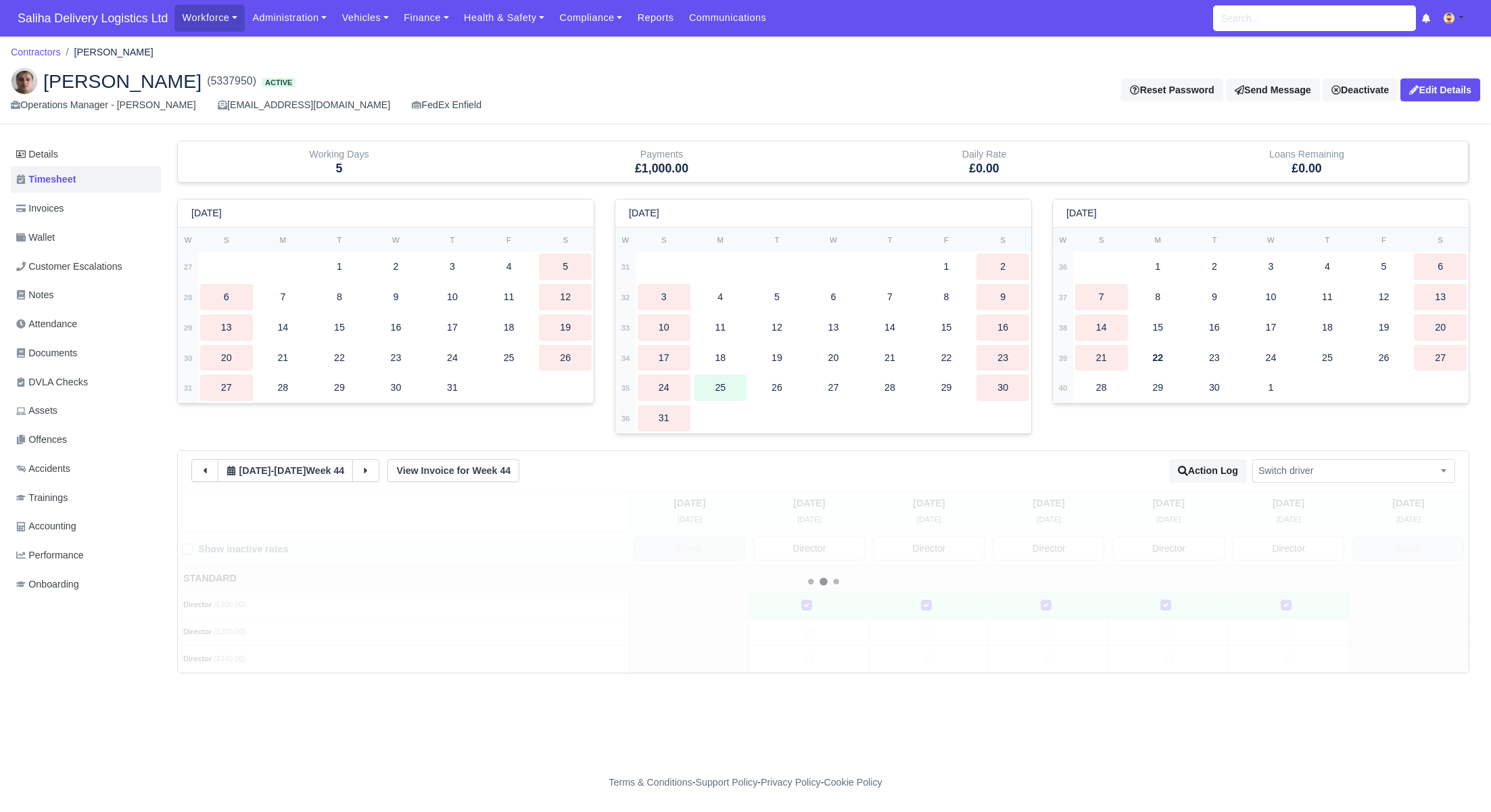
click at [889, 628] on div at bounding box center [822, 581] width 1290 height 182
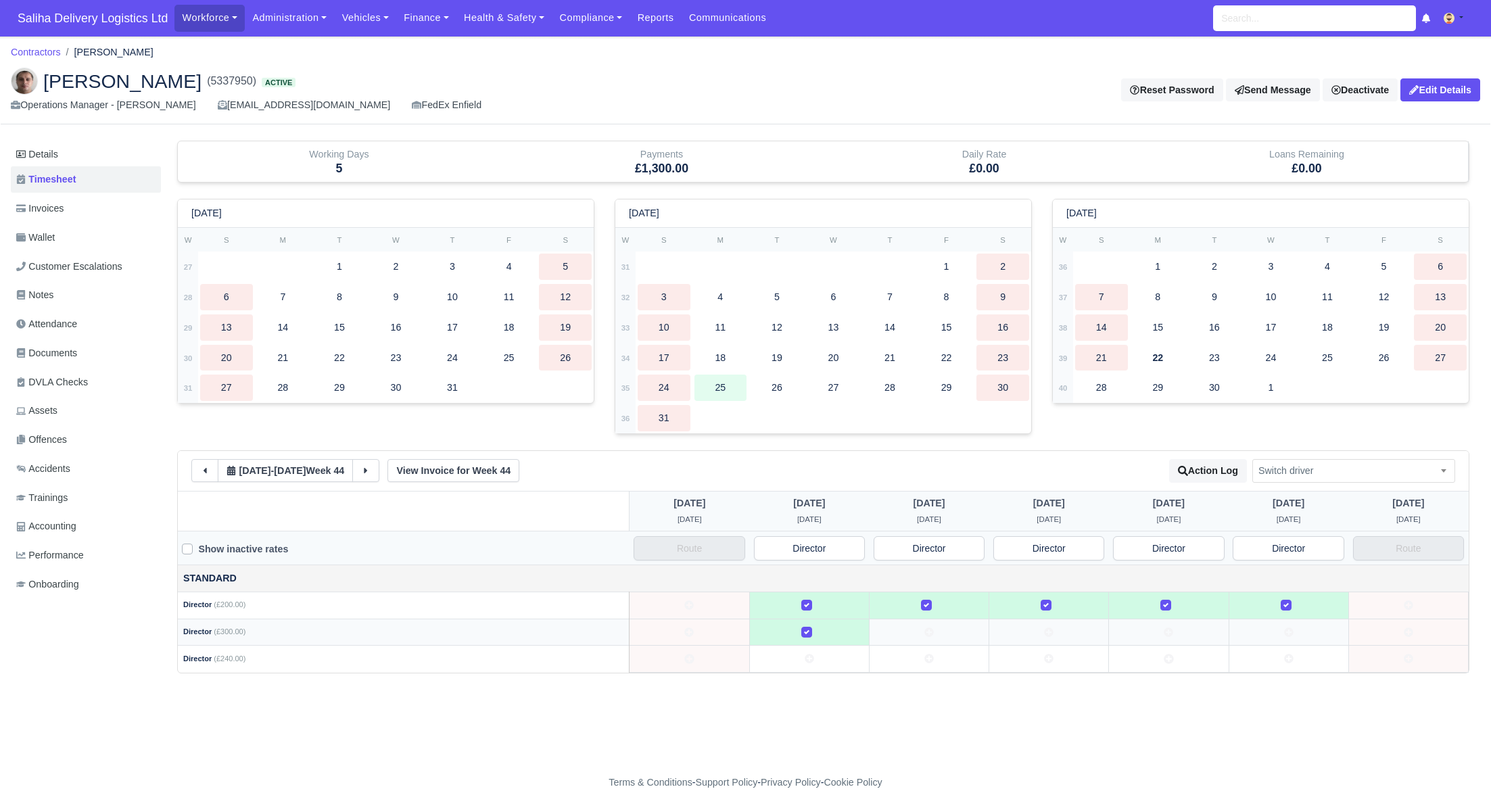
click at [1028, 630] on td at bounding box center [1049, 632] width 120 height 27
click at [1119, 631] on td at bounding box center [1168, 632] width 120 height 27
drag, startPoint x: 1271, startPoint y: 632, endPoint x: 1122, endPoint y: 630, distance: 149.0
click at [1270, 632] on td at bounding box center [1288, 632] width 120 height 27
click at [915, 628] on td at bounding box center [928, 632] width 120 height 27
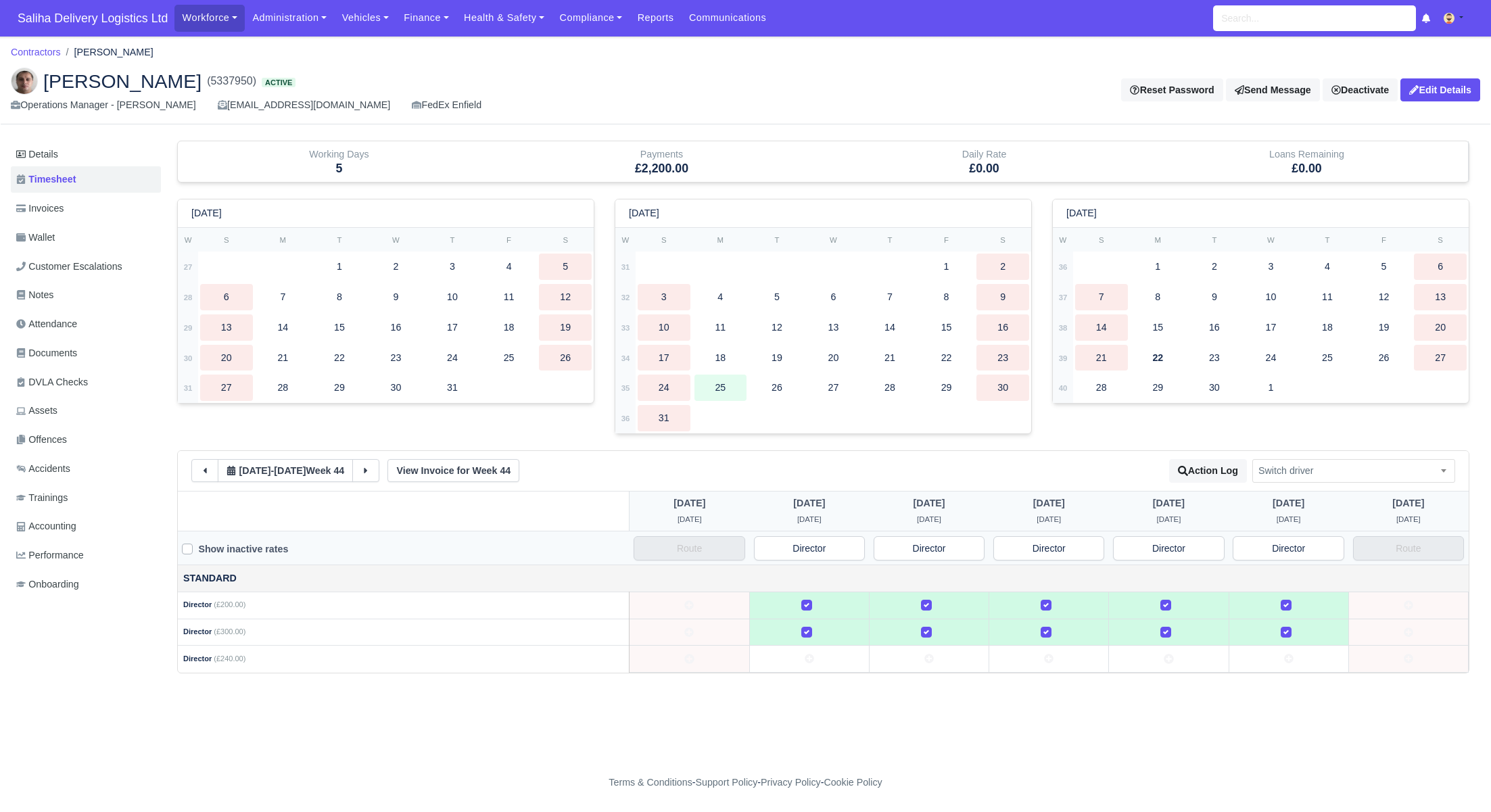
drag, startPoint x: 926, startPoint y: 604, endPoint x: 815, endPoint y: 608, distance: 111.1
click at [937, 598] on label at bounding box center [937, 598] width 0 height 0
drag, startPoint x: 801, startPoint y: 607, endPoint x: 901, endPoint y: 604, distance: 100.0
click at [817, 598] on label at bounding box center [817, 598] width 0 height 0
click at [1013, 603] on div at bounding box center [1048, 605] width 108 height 16
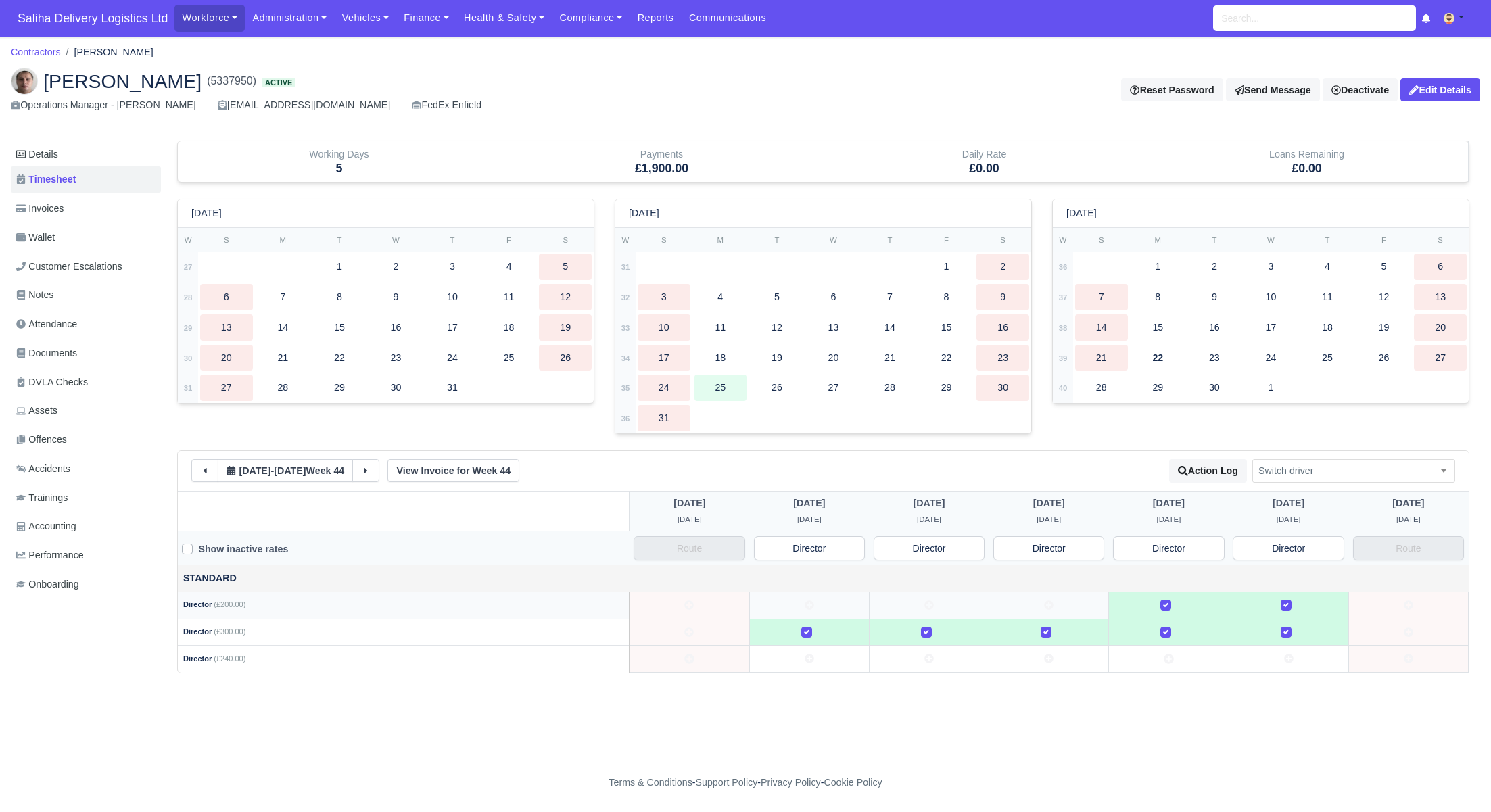
click at [1139, 603] on div at bounding box center [1168, 605] width 108 height 16
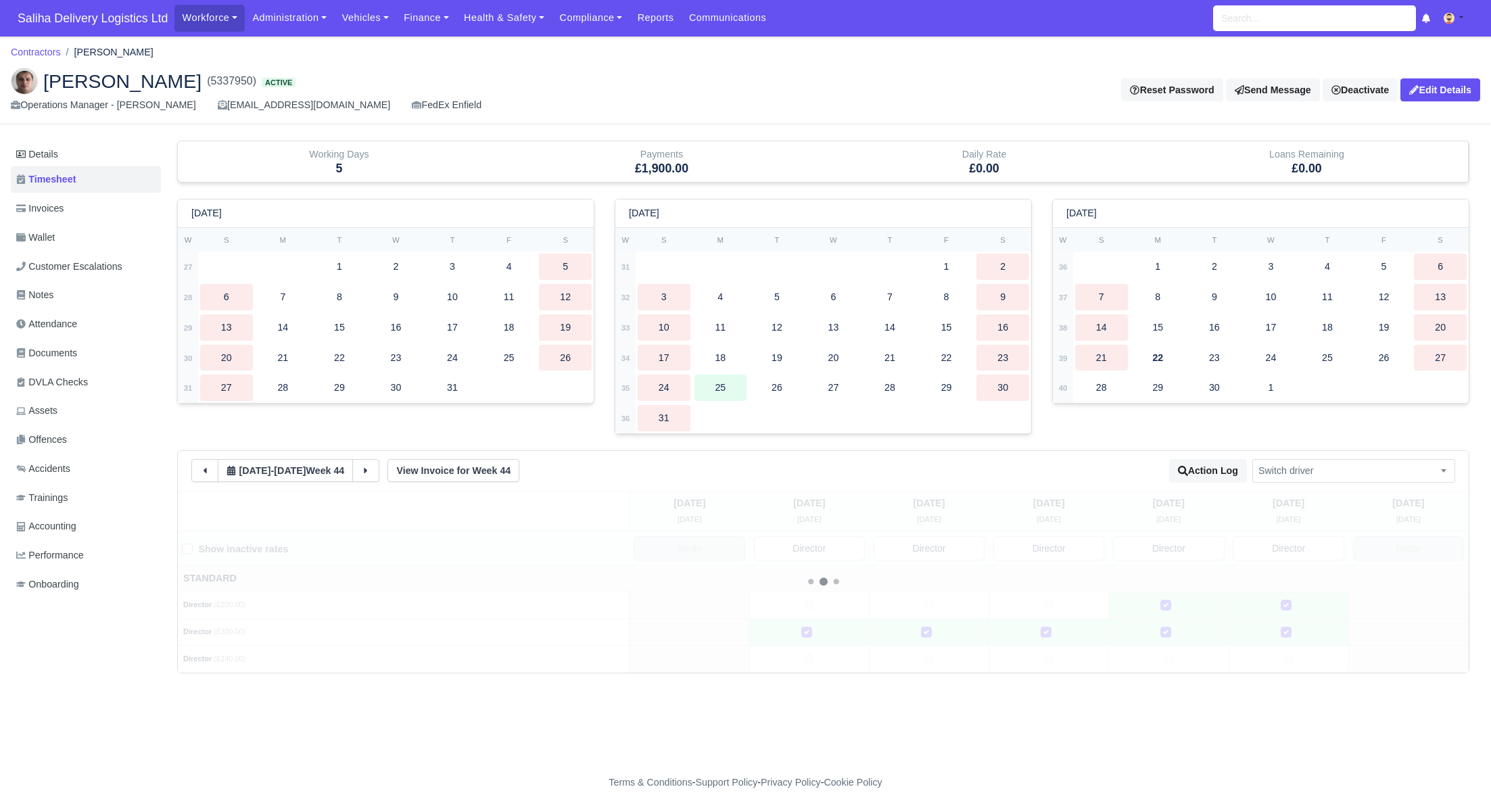
click at [1252, 600] on div at bounding box center [1288, 605] width 108 height 16
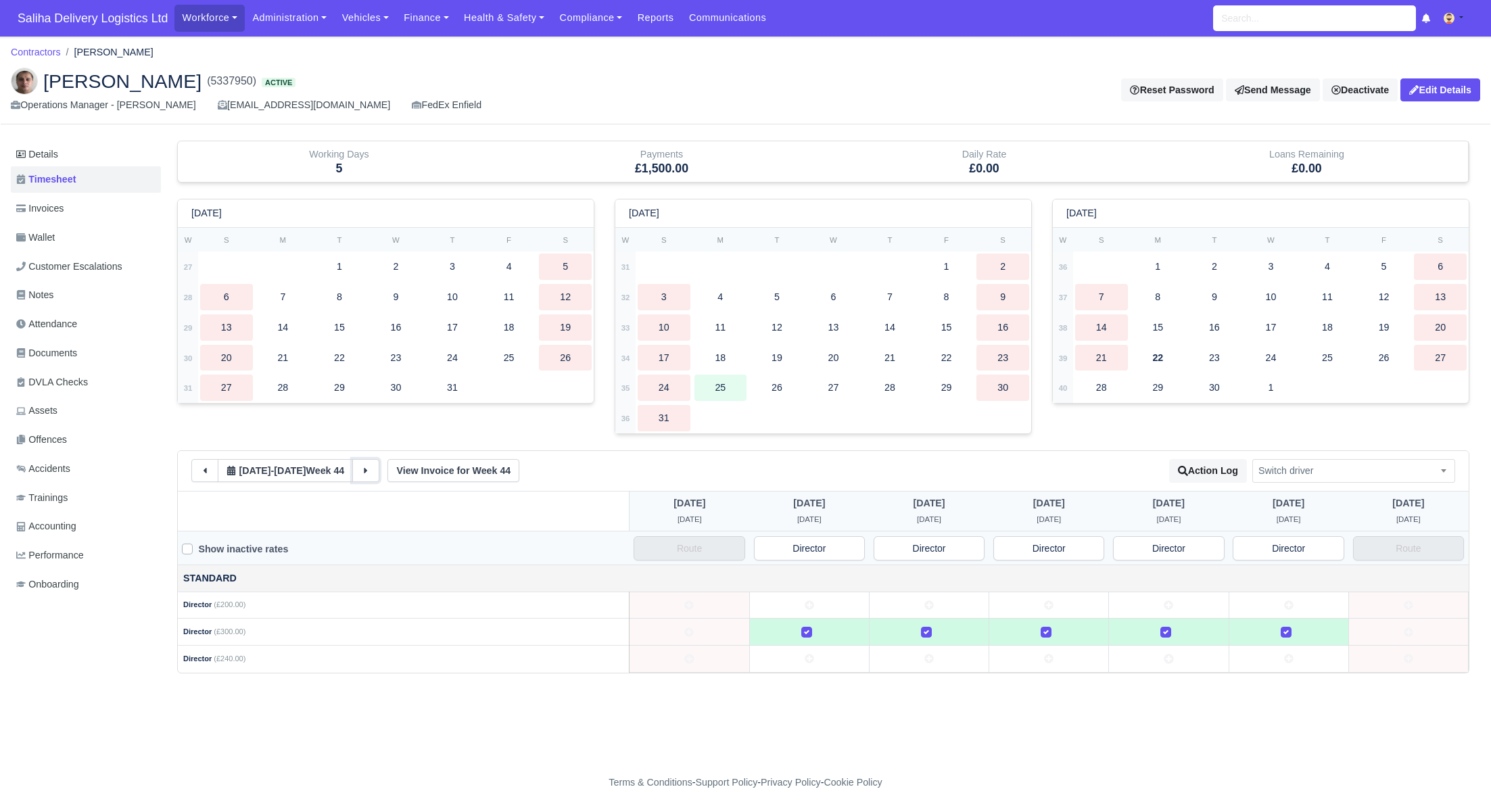
click at [364, 472] on button at bounding box center [366, 470] width 27 height 23
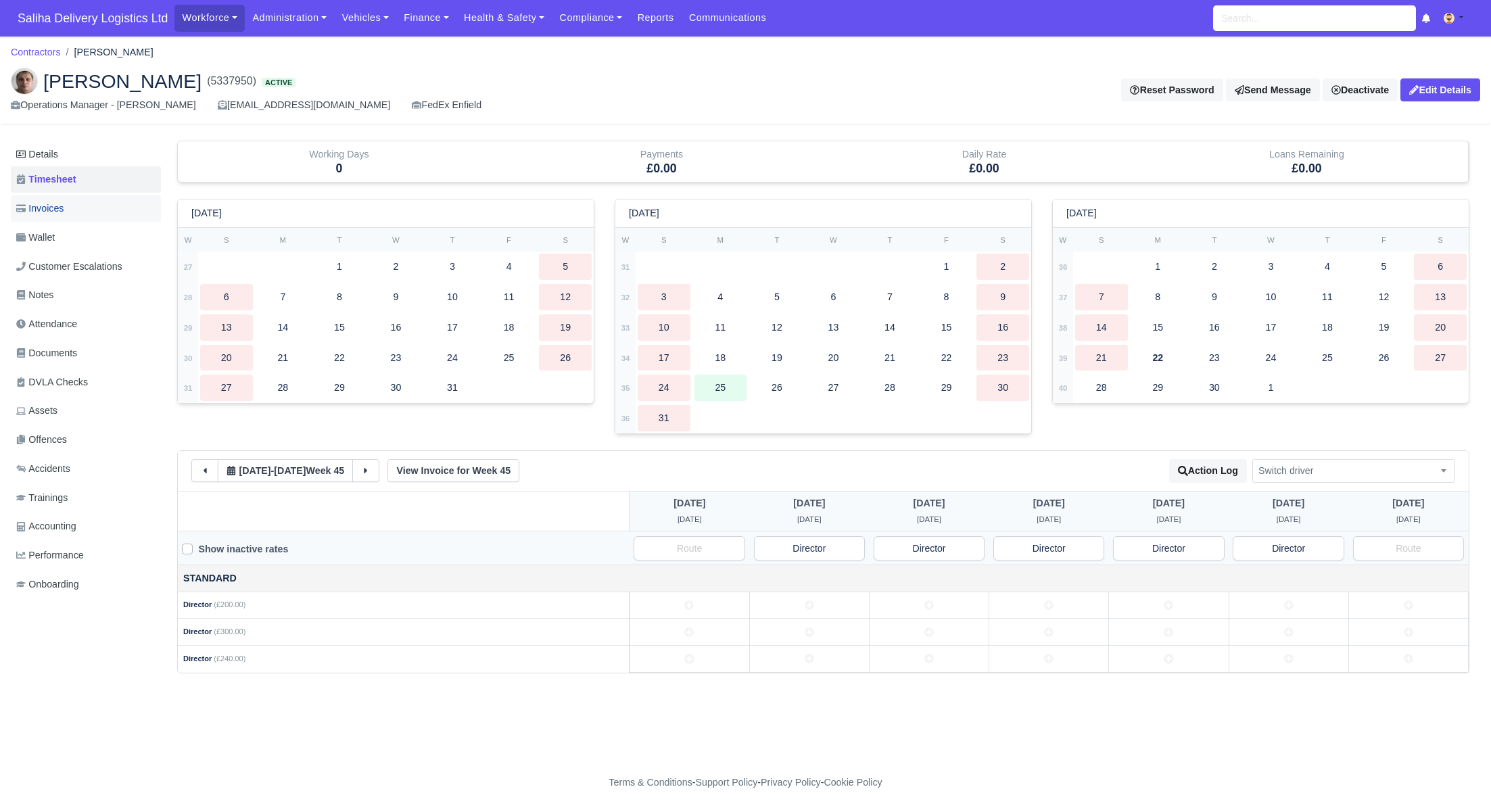
click at [86, 207] on link "Invoices" at bounding box center [86, 208] width 150 height 26
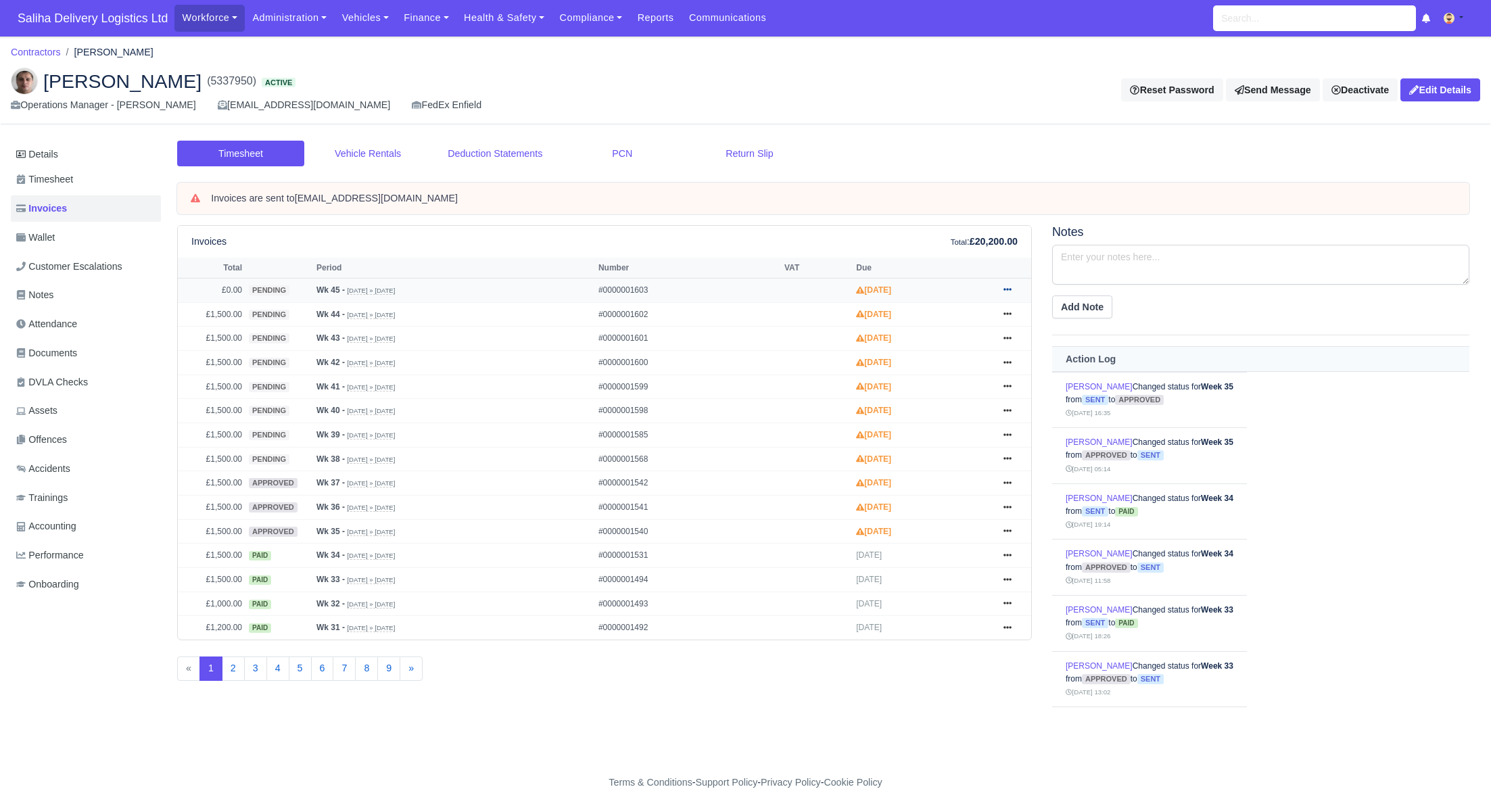
click at [1008, 289] on icon at bounding box center [1007, 289] width 8 height 8
click at [944, 342] on link "Approve" at bounding box center [956, 344] width 120 height 28
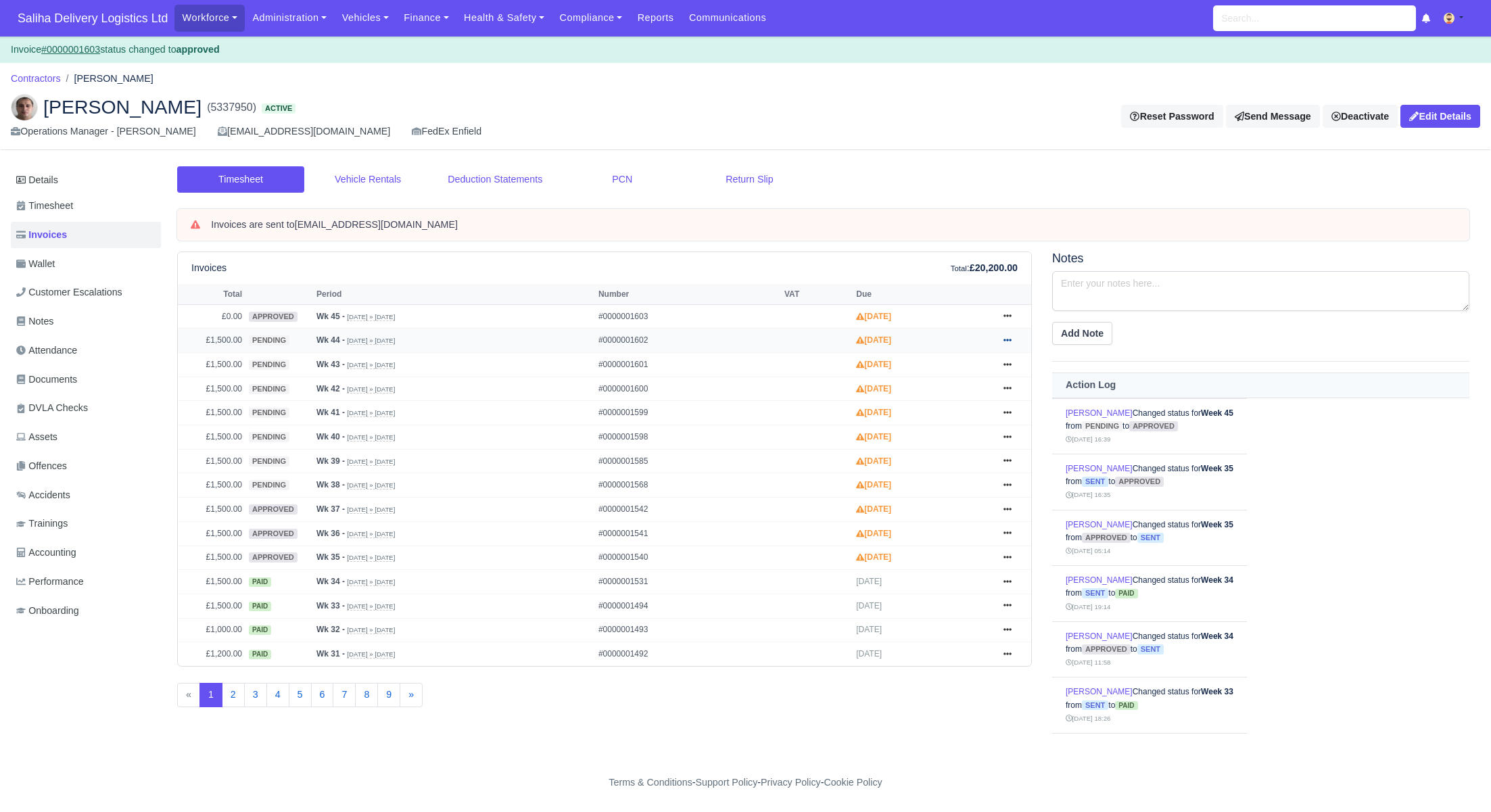
click at [1007, 340] on icon at bounding box center [1007, 340] width 8 height 8
click at [967, 396] on link "Approve" at bounding box center [956, 394] width 120 height 28
click at [1010, 364] on icon at bounding box center [1007, 364] width 8 height 8
click at [959, 415] on link "Approve" at bounding box center [956, 419] width 120 height 28
click at [1010, 392] on link at bounding box center [1007, 389] width 20 height 17
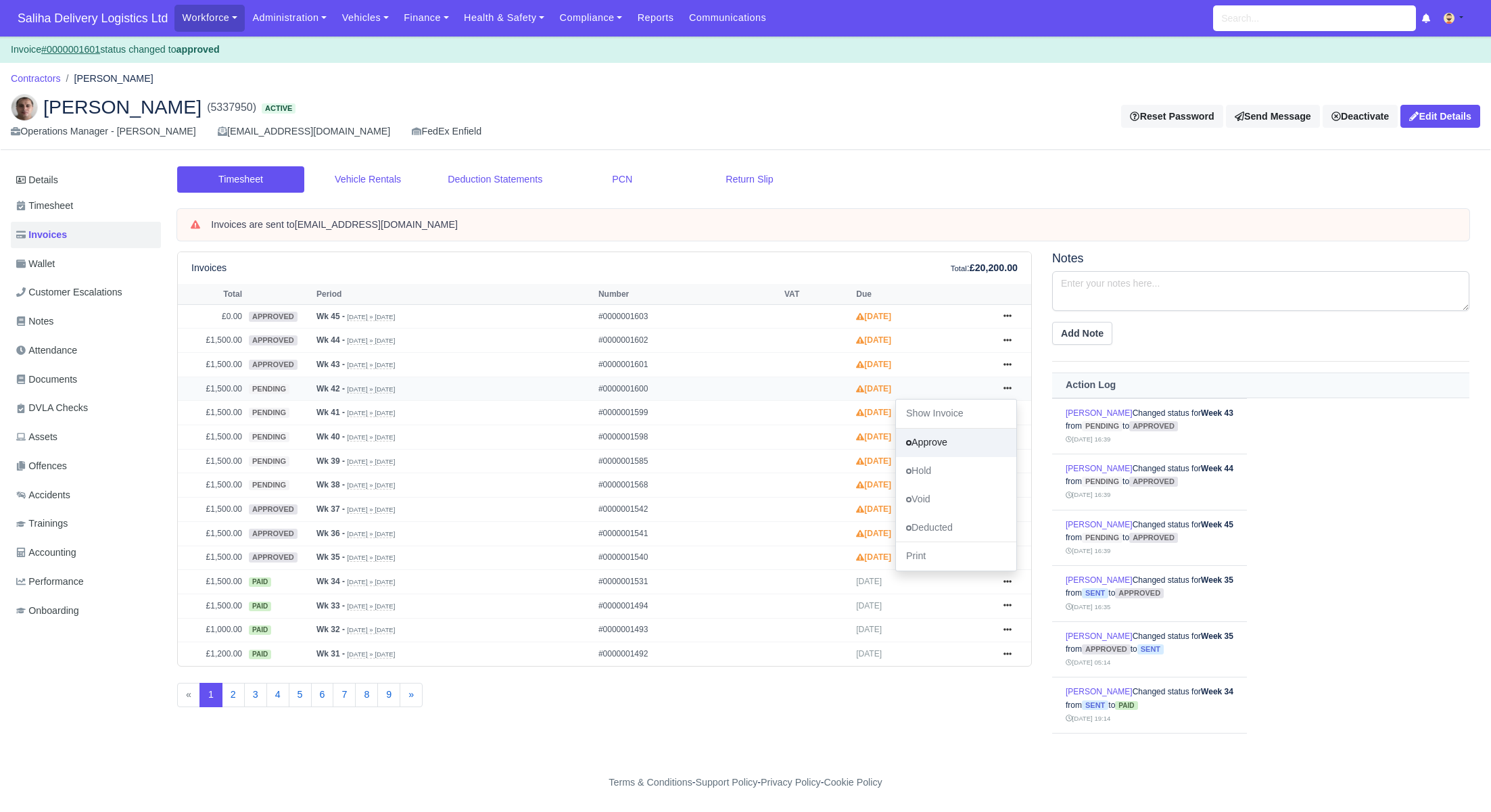
click at [963, 436] on link "Approve" at bounding box center [956, 442] width 120 height 28
click at [1011, 413] on icon at bounding box center [1007, 412] width 8 height 8
click at [945, 452] on link "Approve" at bounding box center [956, 466] width 120 height 28
drag, startPoint x: 0, startPoint y: 0, endPoint x: 1008, endPoint y: 435, distance: 1097.9
click at [1008, 435] on icon at bounding box center [1007, 436] width 8 height 8
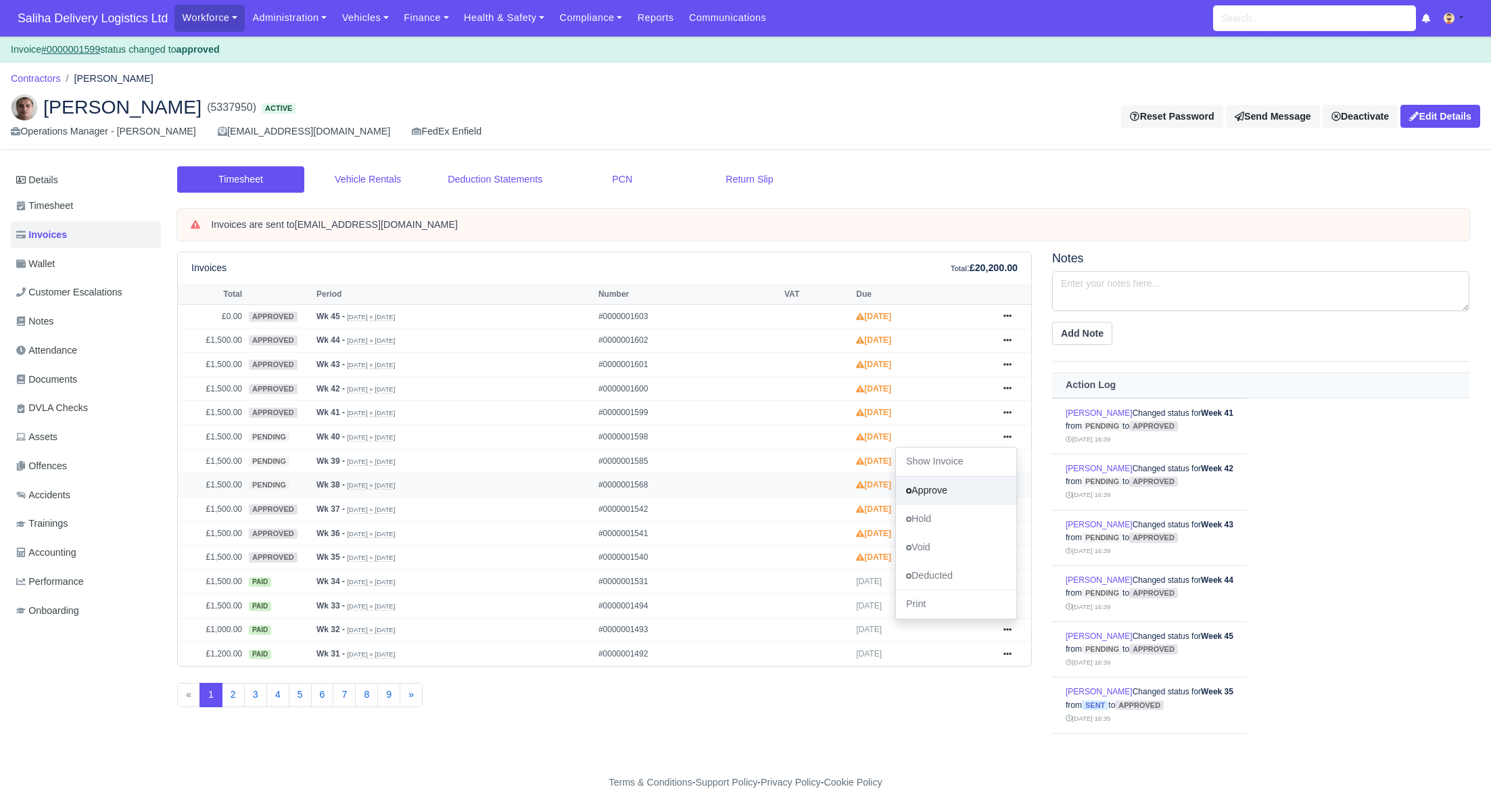
click at [944, 482] on link "Approve" at bounding box center [956, 491] width 120 height 28
click at [1005, 459] on icon at bounding box center [1007, 460] width 8 height 8
drag, startPoint x: 944, startPoint y: 511, endPoint x: 982, endPoint y: 498, distance: 40.2
click at [944, 511] on link "Approve" at bounding box center [956, 515] width 120 height 28
click at [1008, 481] on icon at bounding box center [1007, 484] width 8 height 8
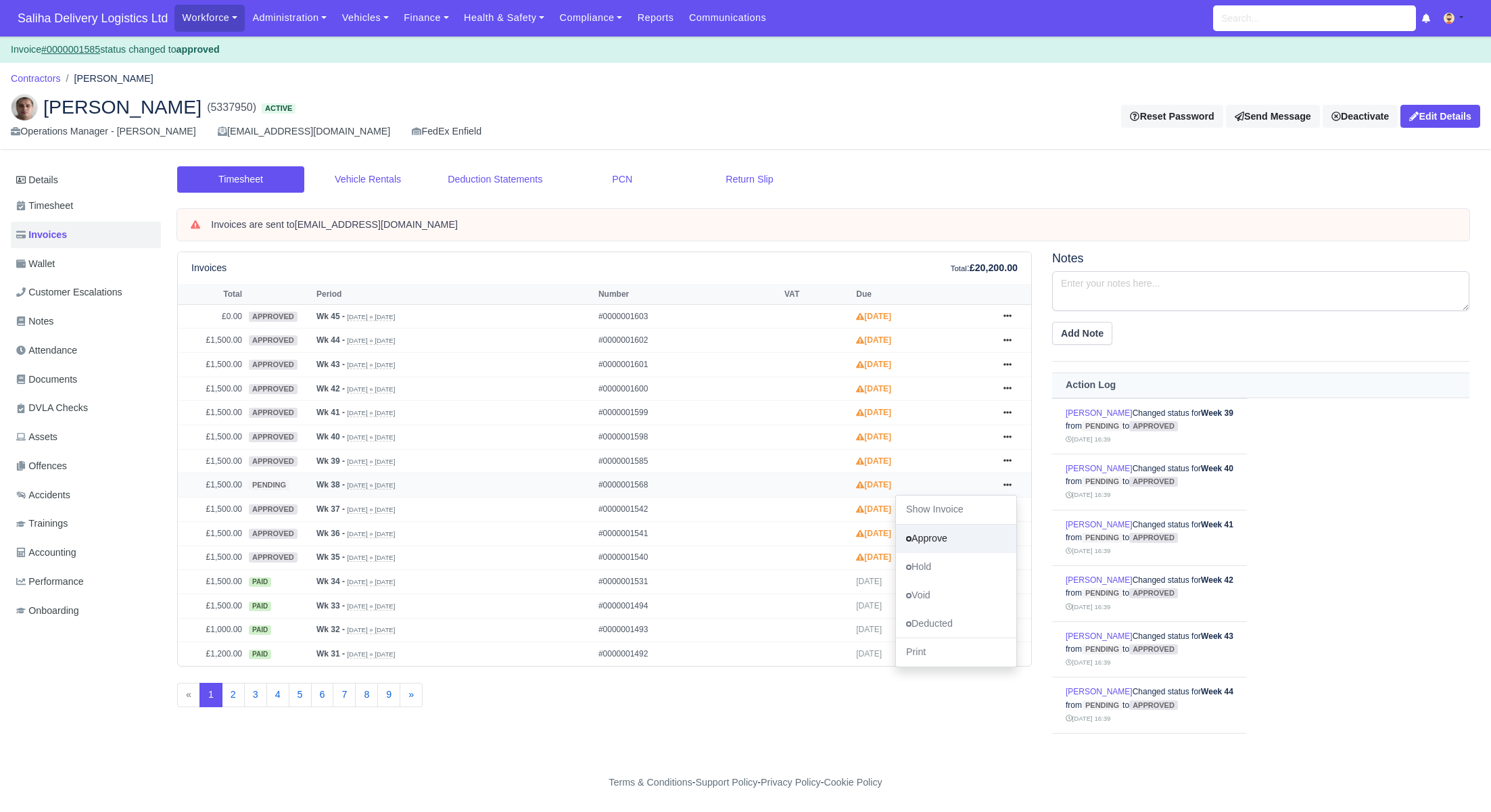
click at [945, 539] on link "Approve" at bounding box center [956, 538] width 120 height 28
click at [103, 19] on span "Saliha Delivery Logistics Ltd" at bounding box center [93, 18] width 164 height 27
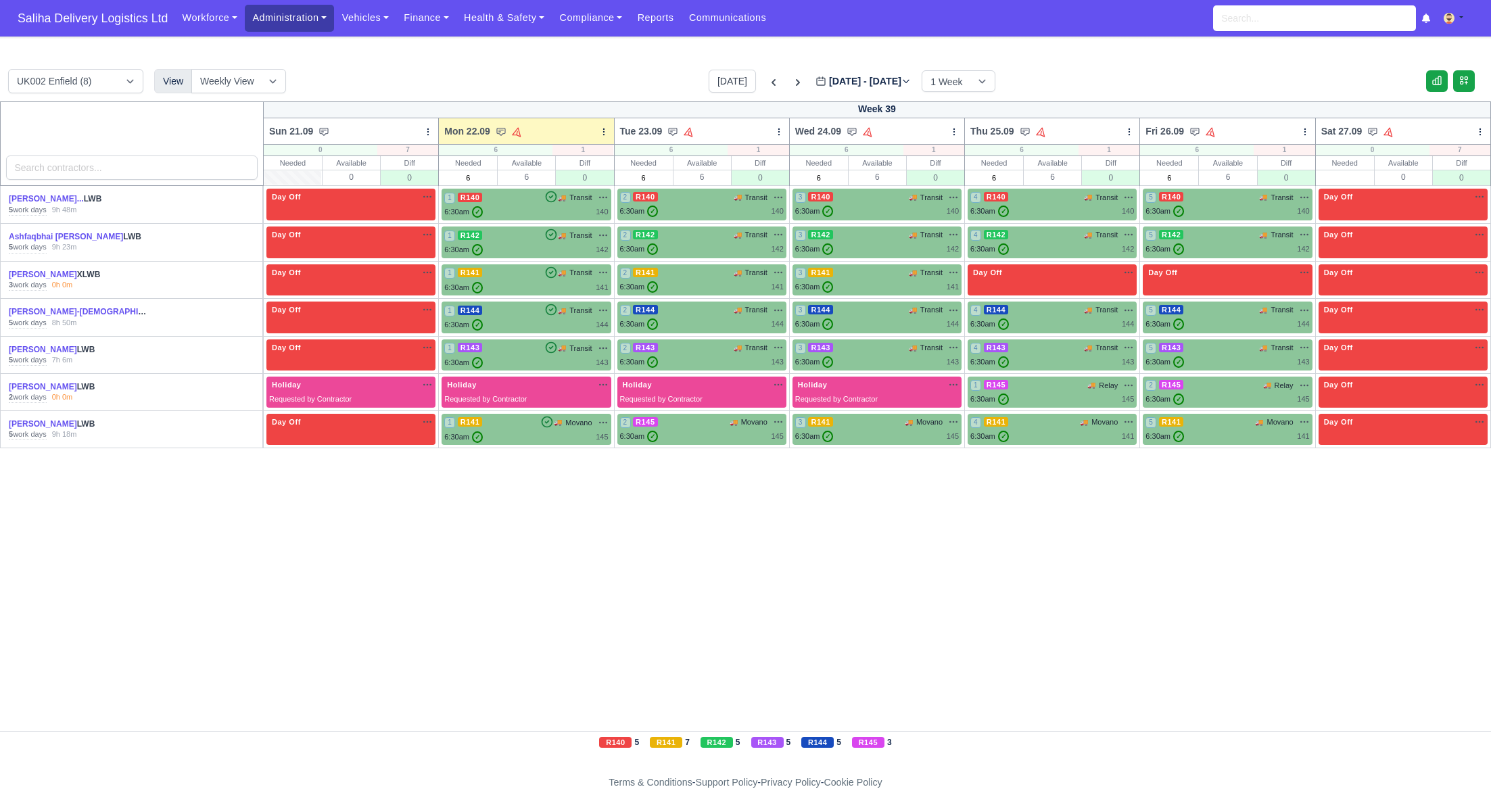
drag, startPoint x: 274, startPoint y: 23, endPoint x: 279, endPoint y: 33, distance: 11.2
click at [274, 23] on link "Administration" at bounding box center [289, 17] width 89 height 26
drag, startPoint x: 286, startPoint y: 100, endPoint x: 290, endPoint y: 109, distance: 9.8
click at [286, 100] on link "Management" at bounding box center [305, 104] width 109 height 28
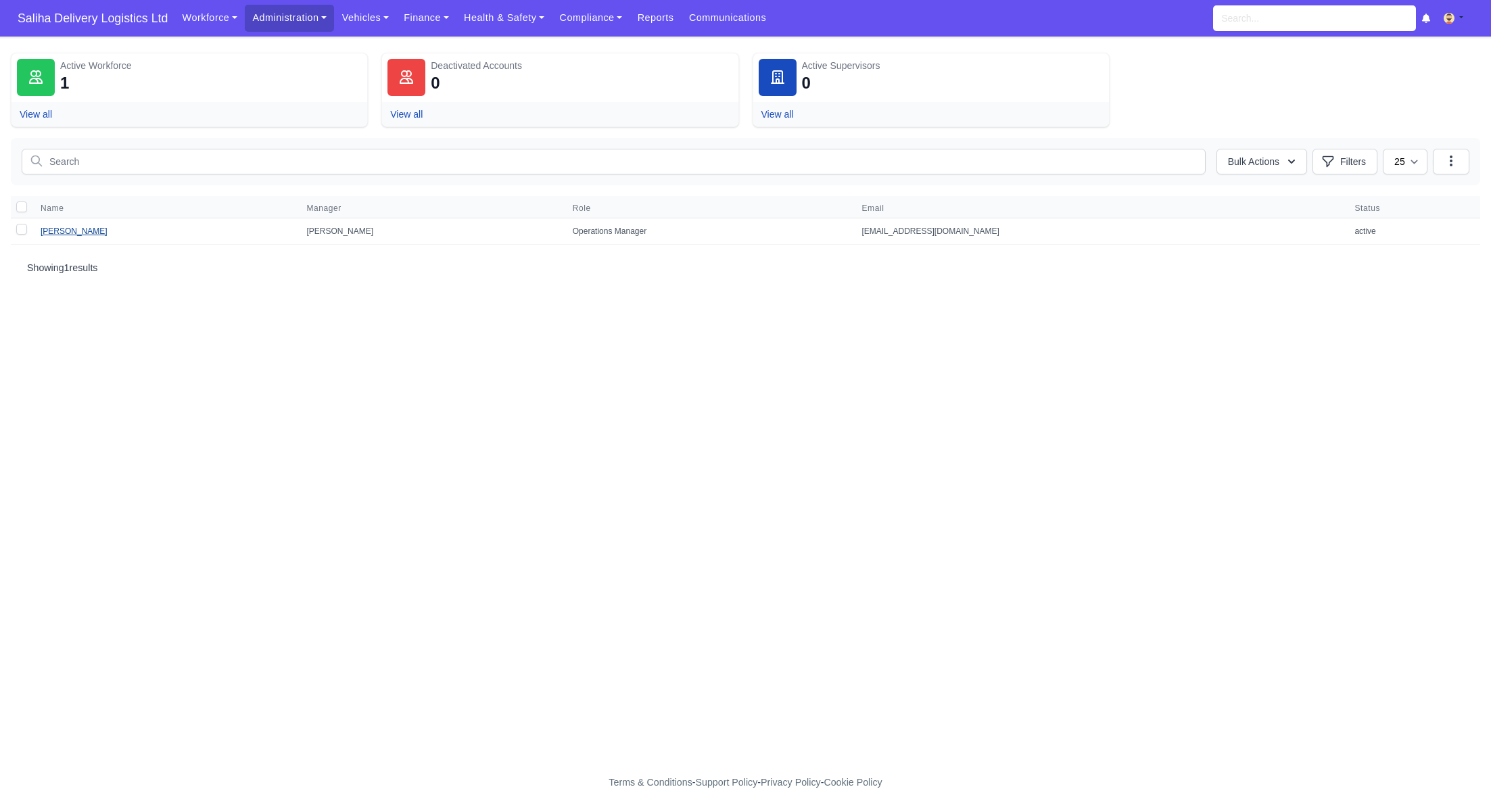
drag, startPoint x: 80, startPoint y: 234, endPoint x: 63, endPoint y: 231, distance: 17.3
click at [80, 234] on td "[PERSON_NAME]" at bounding box center [165, 231] width 265 height 26
click at [64, 232] on link "[PERSON_NAME]" at bounding box center [74, 231] width 67 height 10
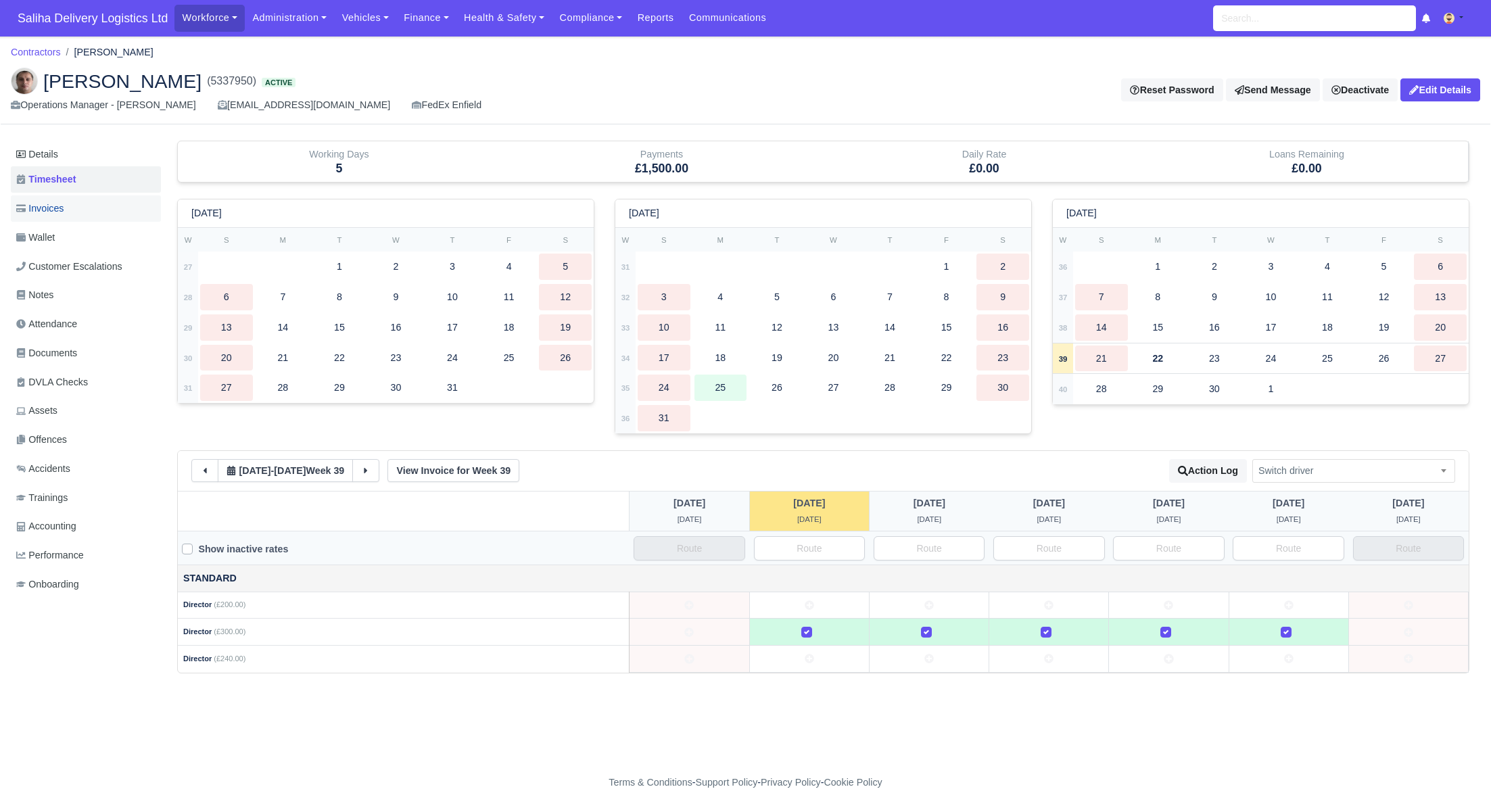
click at [73, 219] on link "Invoices" at bounding box center [86, 208] width 150 height 26
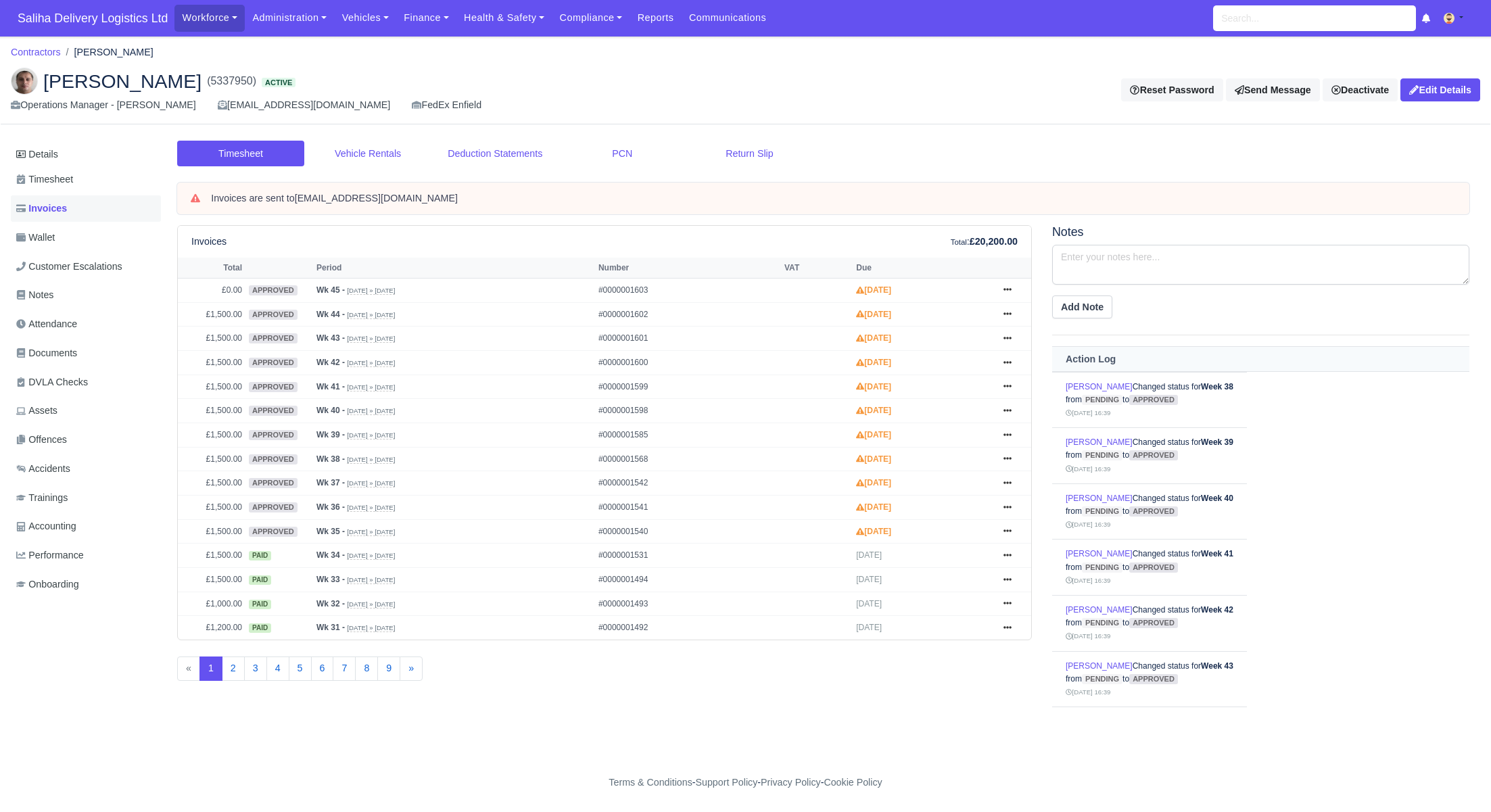
click at [80, 216] on link "Invoices" at bounding box center [86, 208] width 150 height 26
click at [1010, 530] on icon at bounding box center [1007, 532] width 8 height 3
click at [941, 578] on link "Send" at bounding box center [956, 585] width 120 height 28
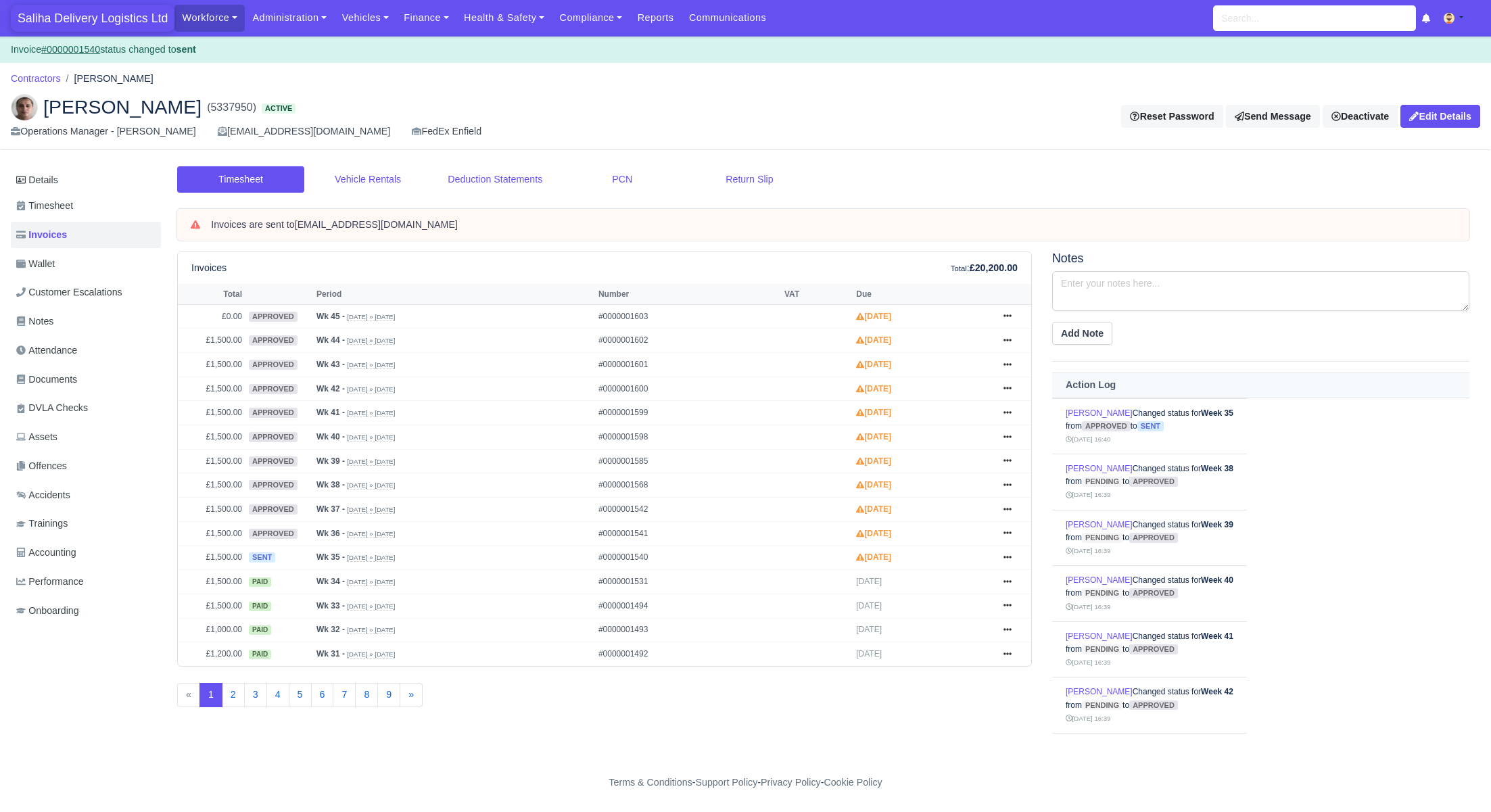
click at [103, 28] on span "Saliha Delivery Logistics Ltd" at bounding box center [93, 18] width 164 height 27
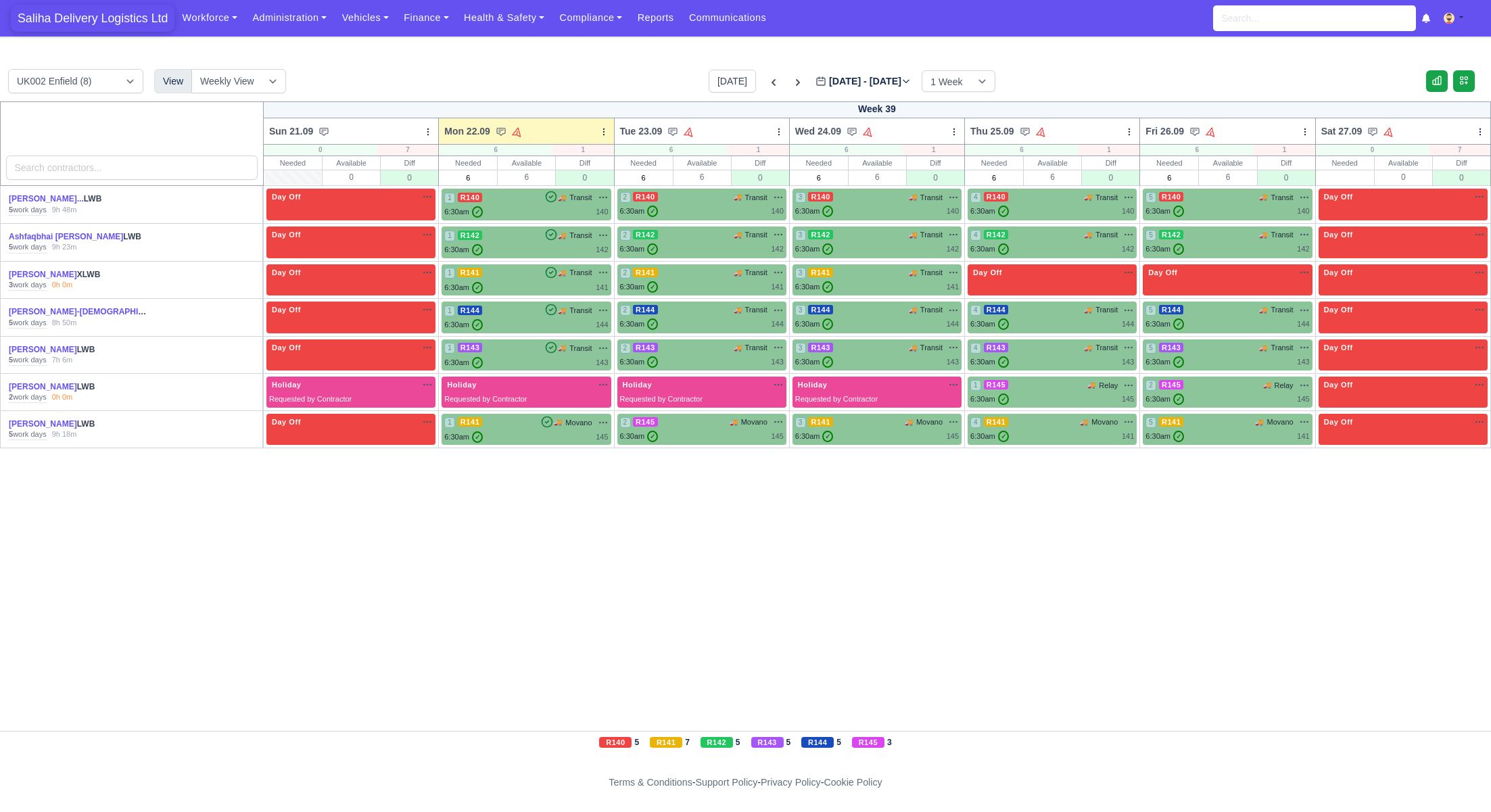
click at [145, 27] on span "Saliha Delivery Logistics Ltd" at bounding box center [93, 18] width 164 height 27
click at [527, 204] on div "1 R140 🚚 Transit" at bounding box center [526, 204] width 164 height 26
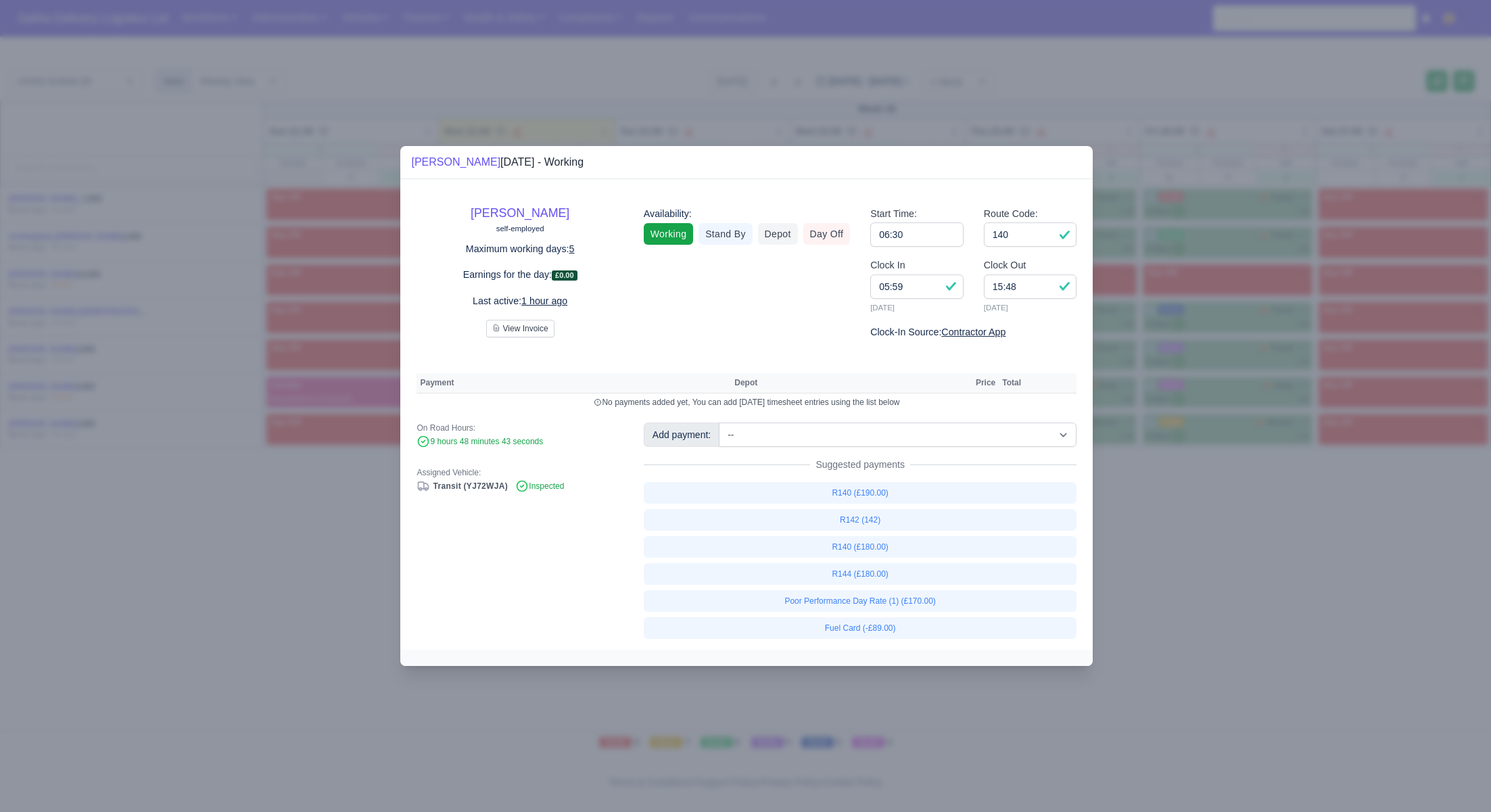
drag, startPoint x: 1312, startPoint y: 659, endPoint x: 1112, endPoint y: 521, distance: 243.0
click at [1312, 659] on div at bounding box center [745, 406] width 1491 height 812
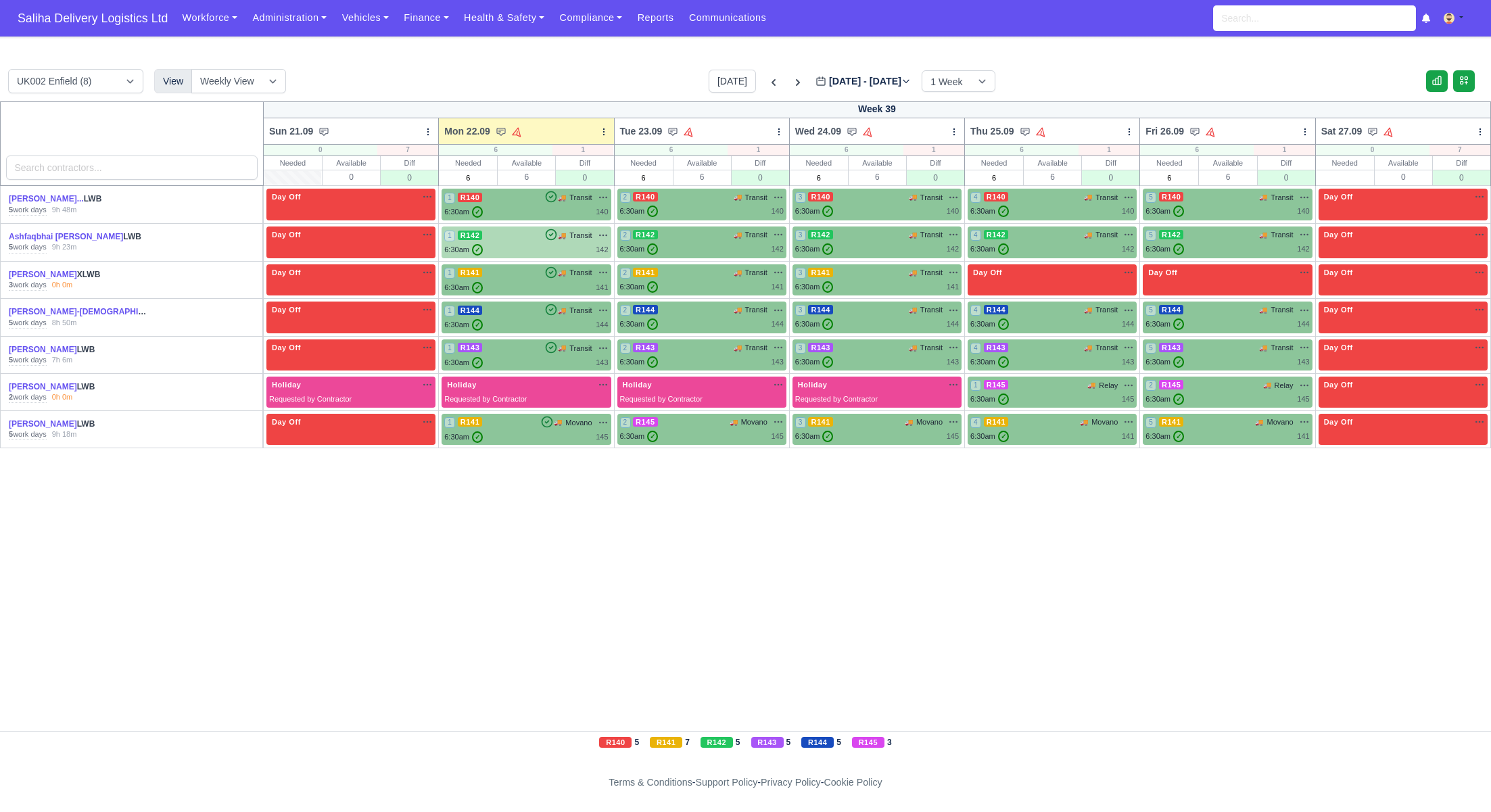
click at [473, 249] on div "✓" at bounding box center [476, 249] width 13 height 11
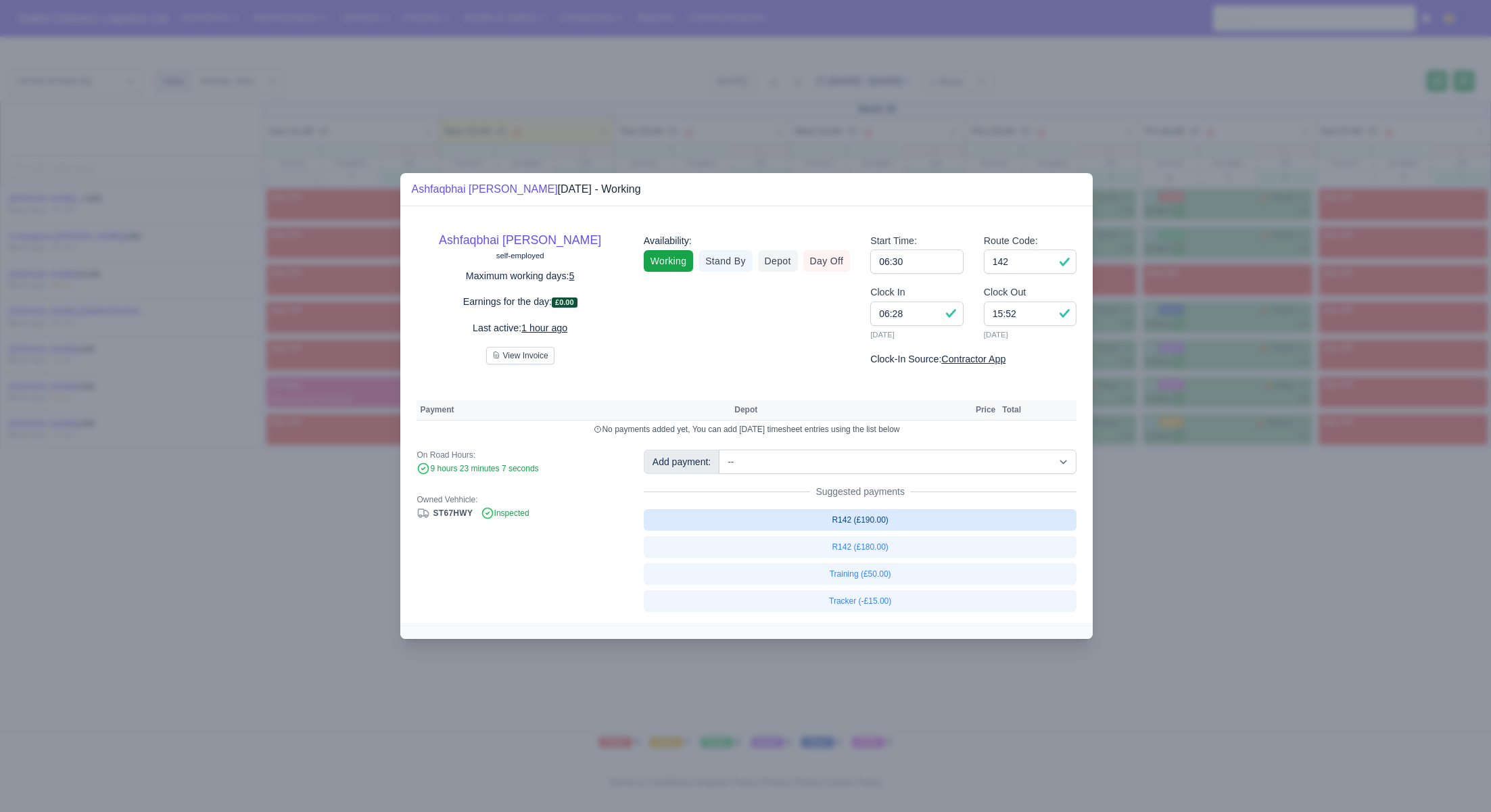
drag, startPoint x: 1207, startPoint y: 605, endPoint x: 1041, endPoint y: 529, distance: 182.6
click at [1205, 605] on div at bounding box center [745, 406] width 1491 height 812
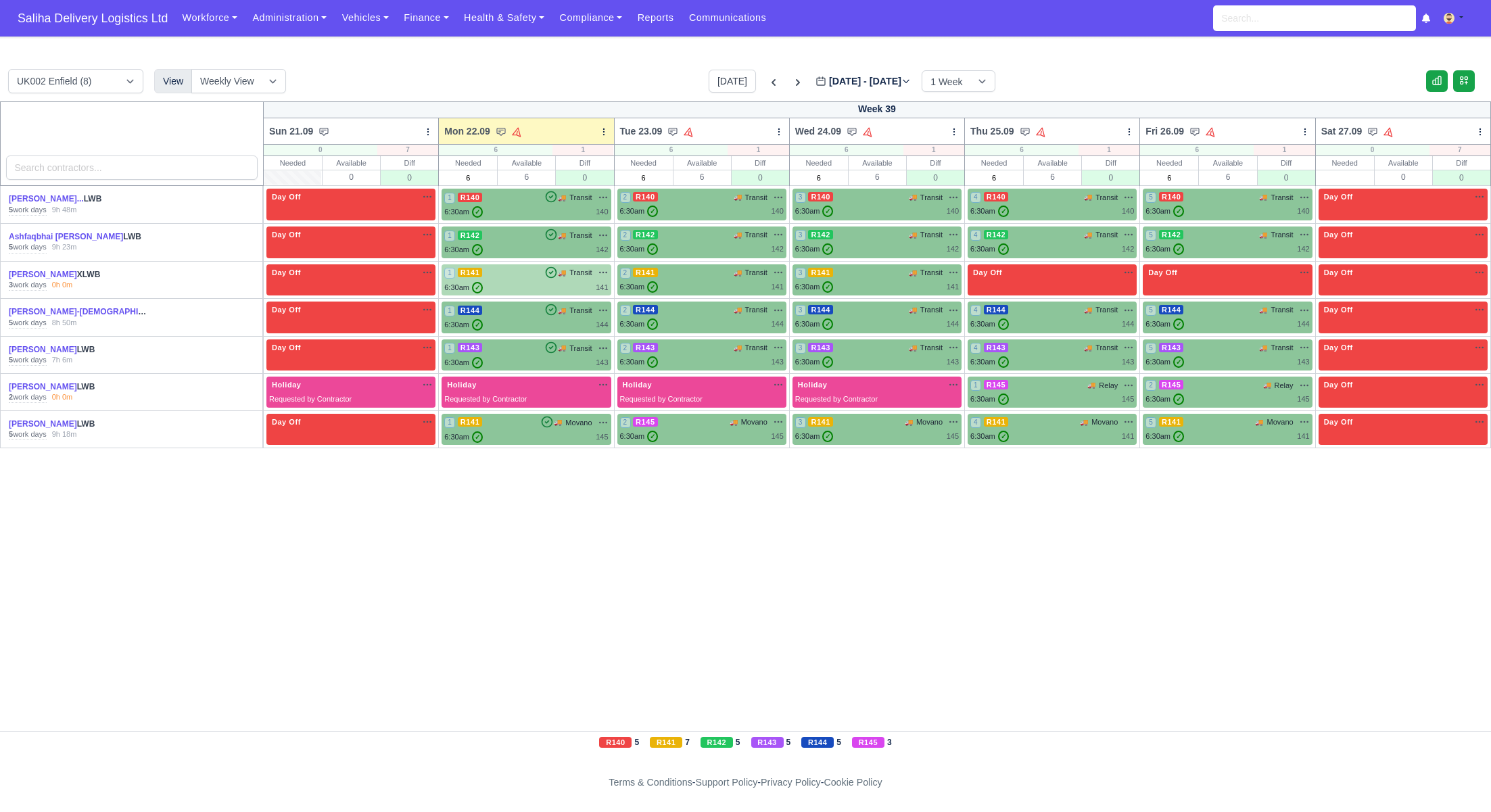
click at [517, 280] on div "1 R141 🚚 Transit" at bounding box center [526, 280] width 164 height 26
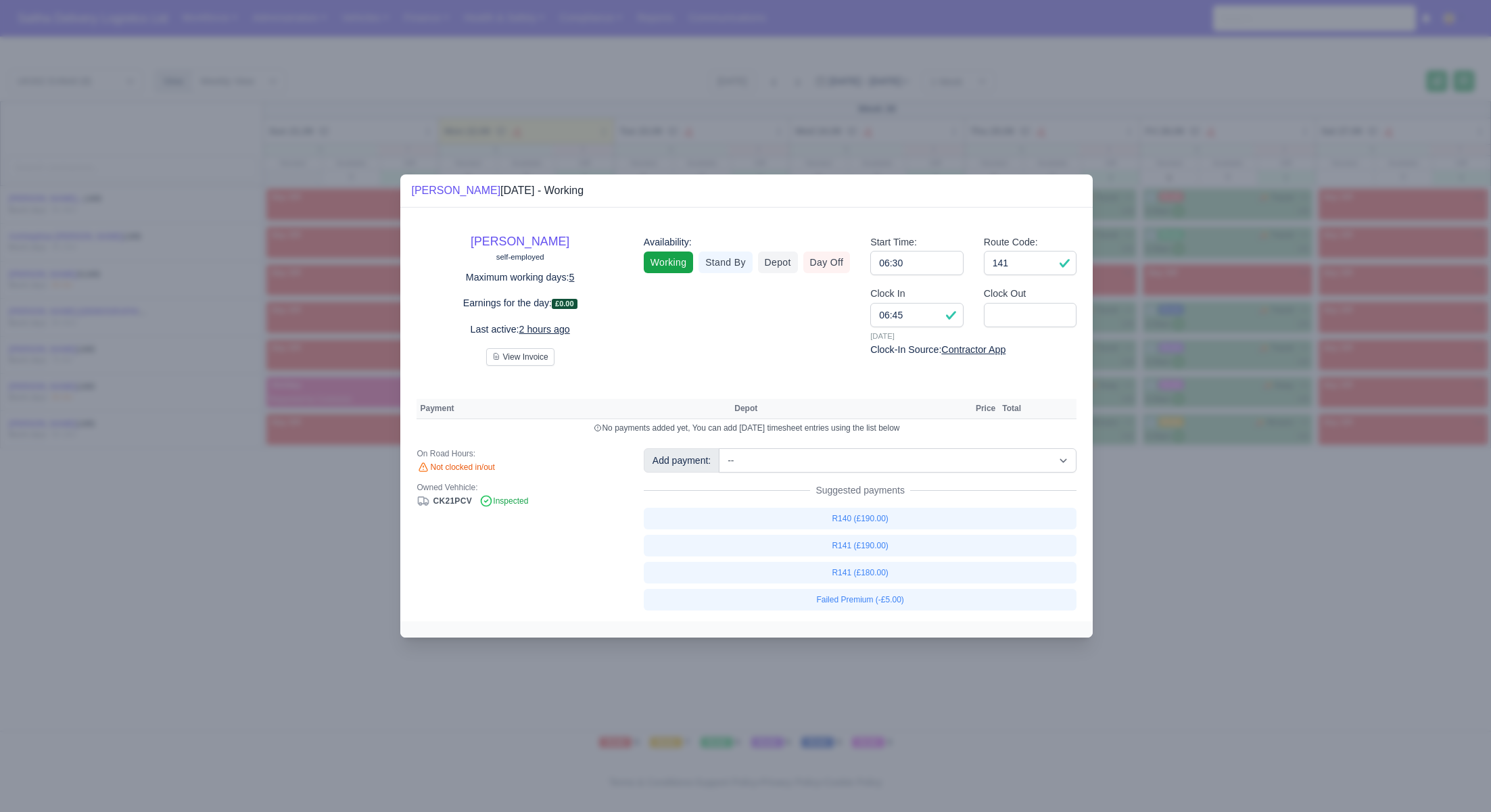
click at [1324, 590] on div at bounding box center [745, 406] width 1491 height 812
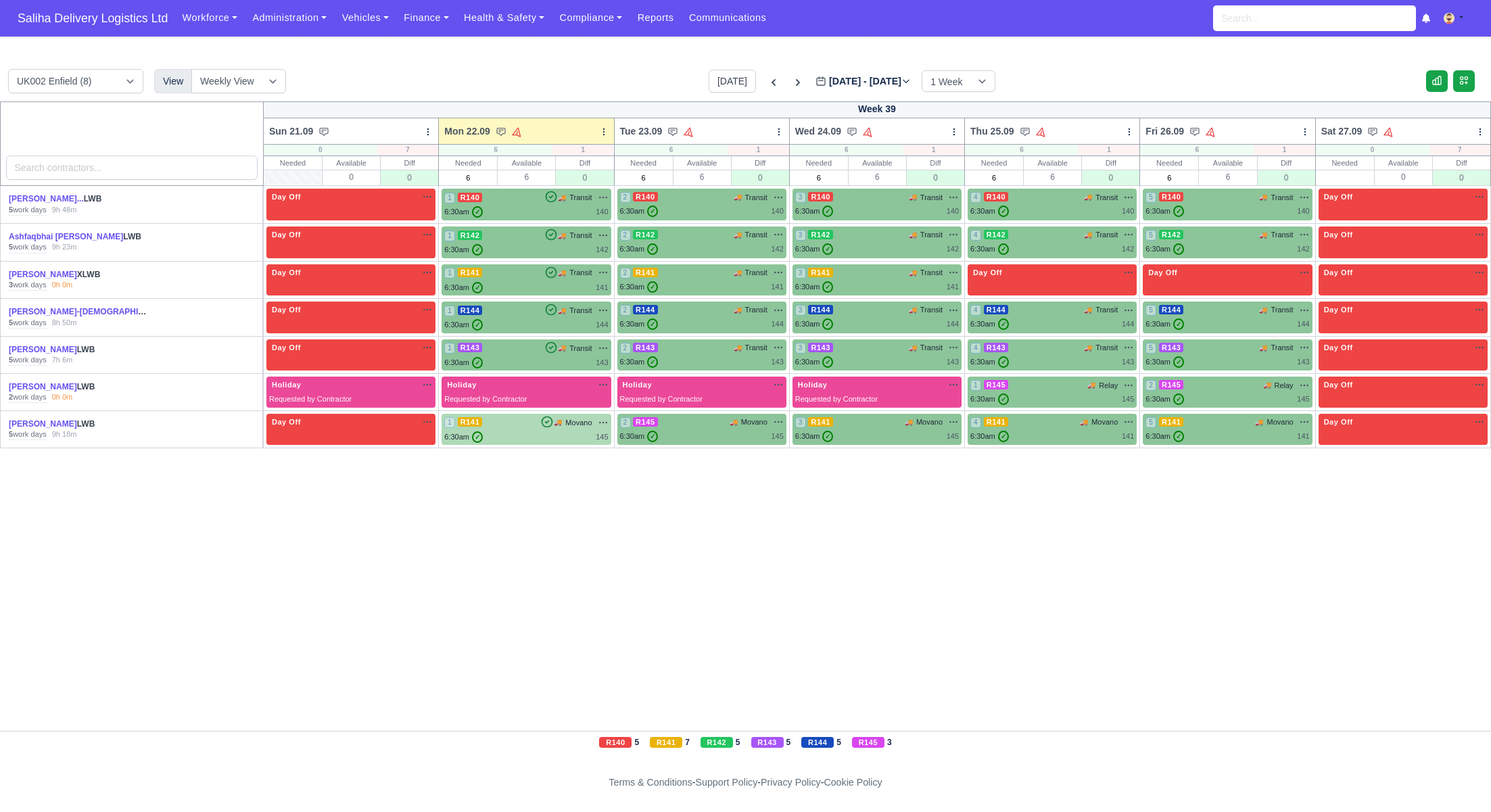
click at [509, 424] on div "1 R141 🚚 Movano" at bounding box center [526, 422] width 164 height 12
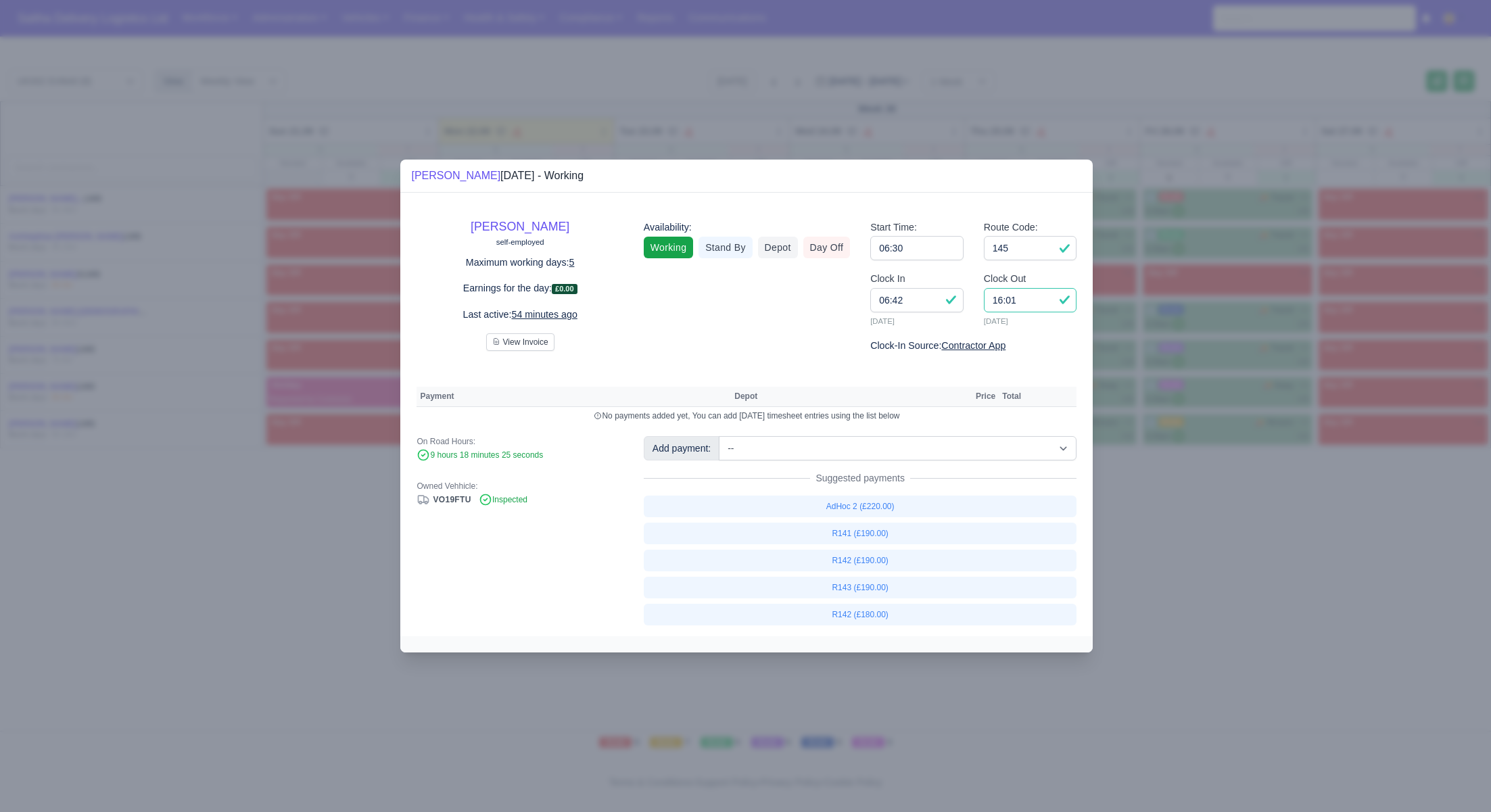
click at [1040, 295] on input "16:01" at bounding box center [1030, 300] width 93 height 25
click at [1042, 300] on input "16:01" at bounding box center [1030, 300] width 93 height 25
type input "16:00"
click at [839, 447] on select "-- Ad-Hoc 1 (AD-HO) Ad-Hoc 2 (AD-HO) Ad-Hoc 3 (AD-HO) Ad-Hoc 4 (AD-HO) Ad-Hoc 5…" at bounding box center [897, 448] width 358 height 25
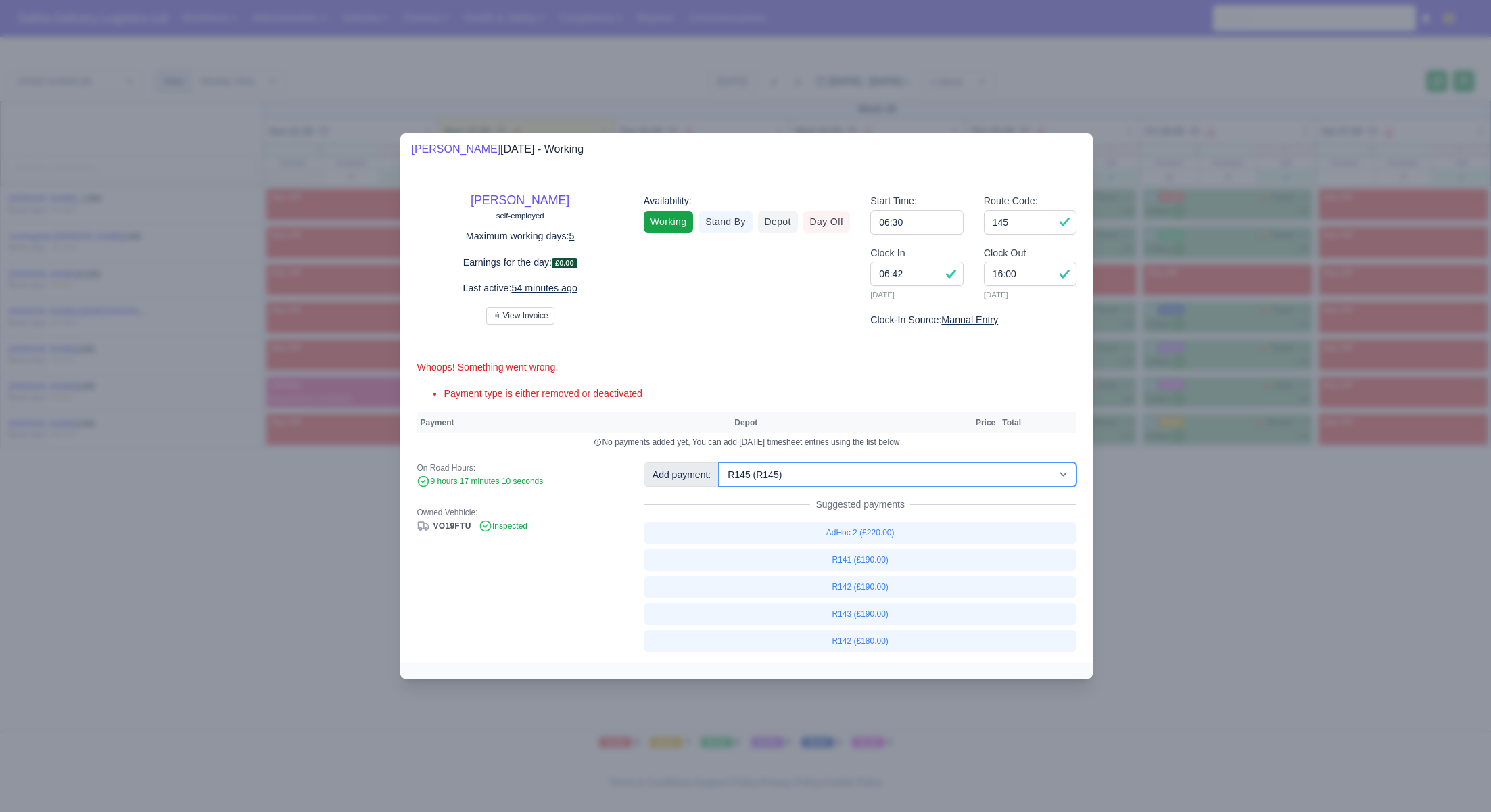
click at [720, 463] on select "-- Ad-Hoc 1 (AD-HO) Ad-Hoc 2 (AD-HO) Ad-Hoc 3 (AD-HO) Ad-Hoc 4 (AD-HO) Ad-Hoc 5…" at bounding box center [897, 474] width 358 height 25
select select "1"
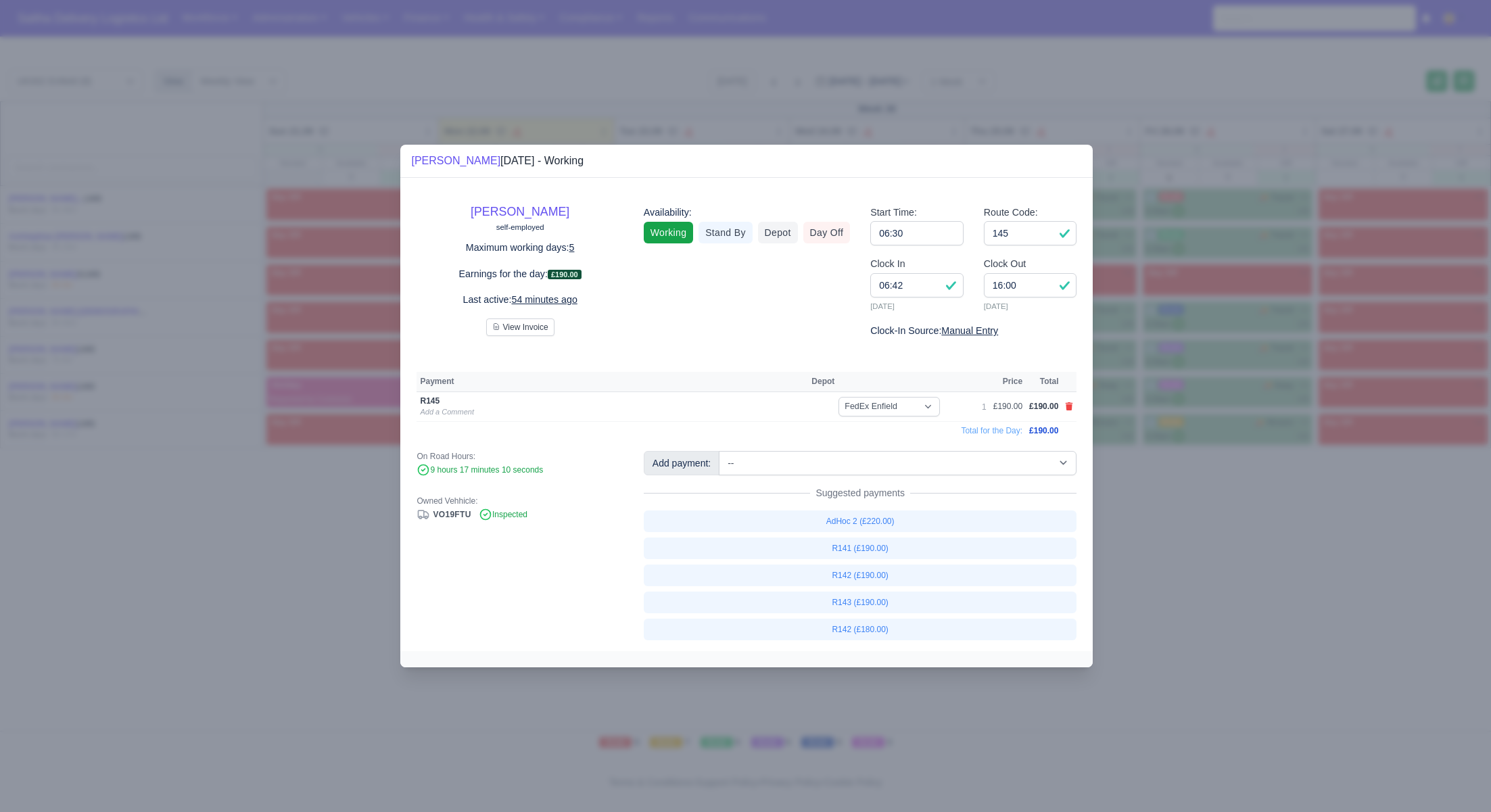
click at [235, 548] on div at bounding box center [745, 406] width 1491 height 812
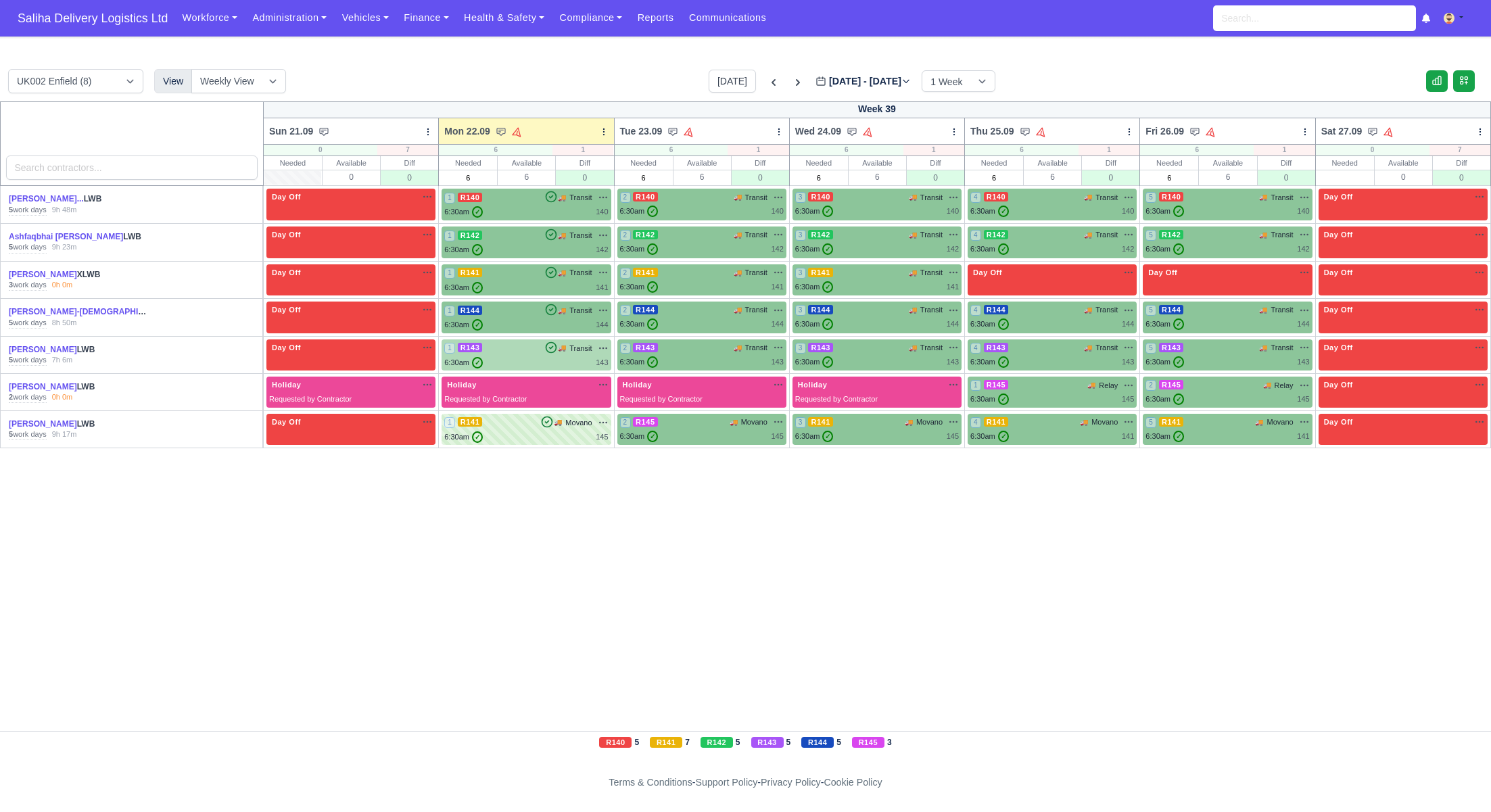
click at [521, 347] on div "1 R143 🚚 Transit" at bounding box center [526, 348] width 164 height 12
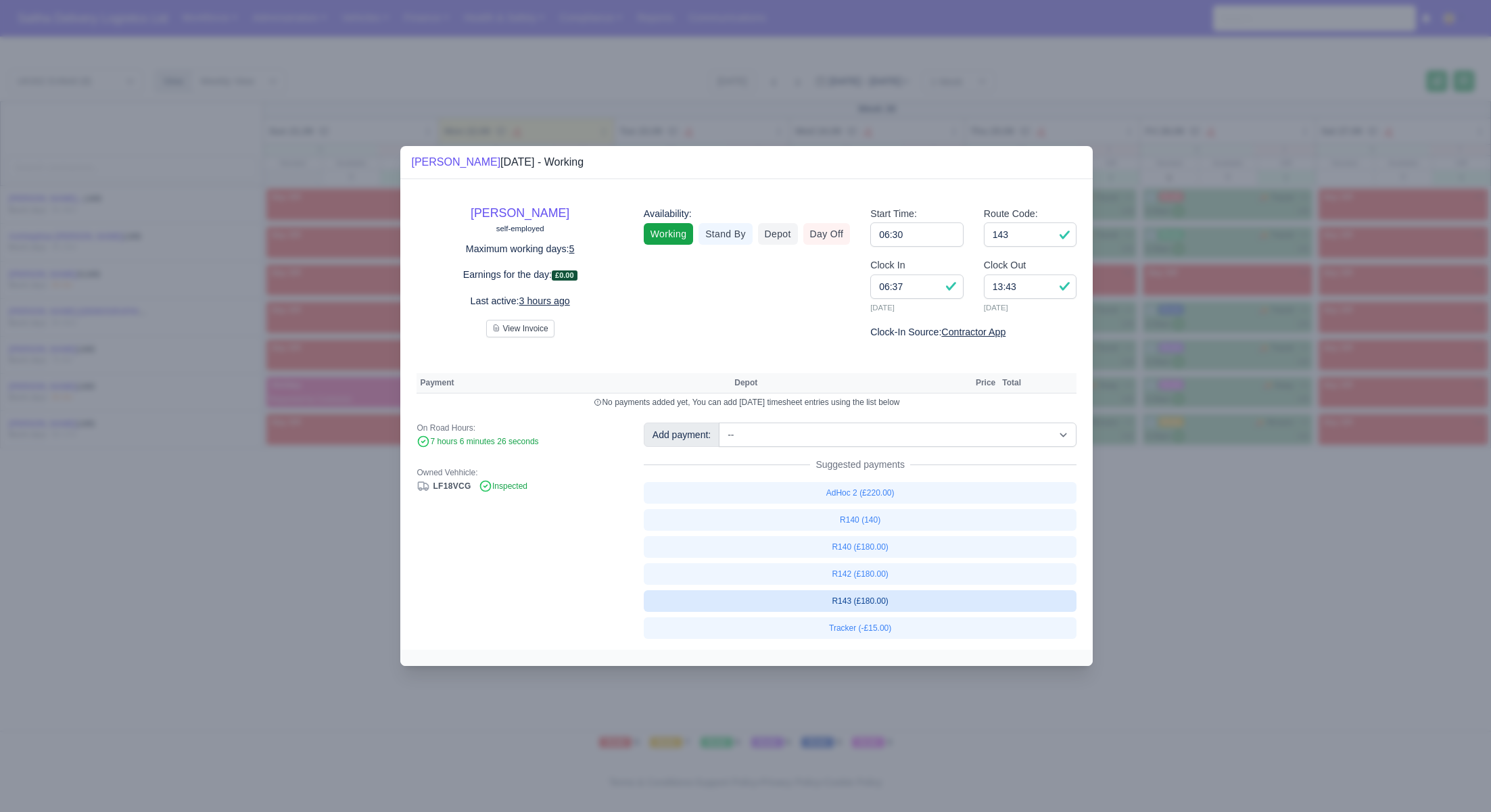
click at [862, 591] on link "R143 (£180.00)" at bounding box center [860, 601] width 434 height 22
select select "1"
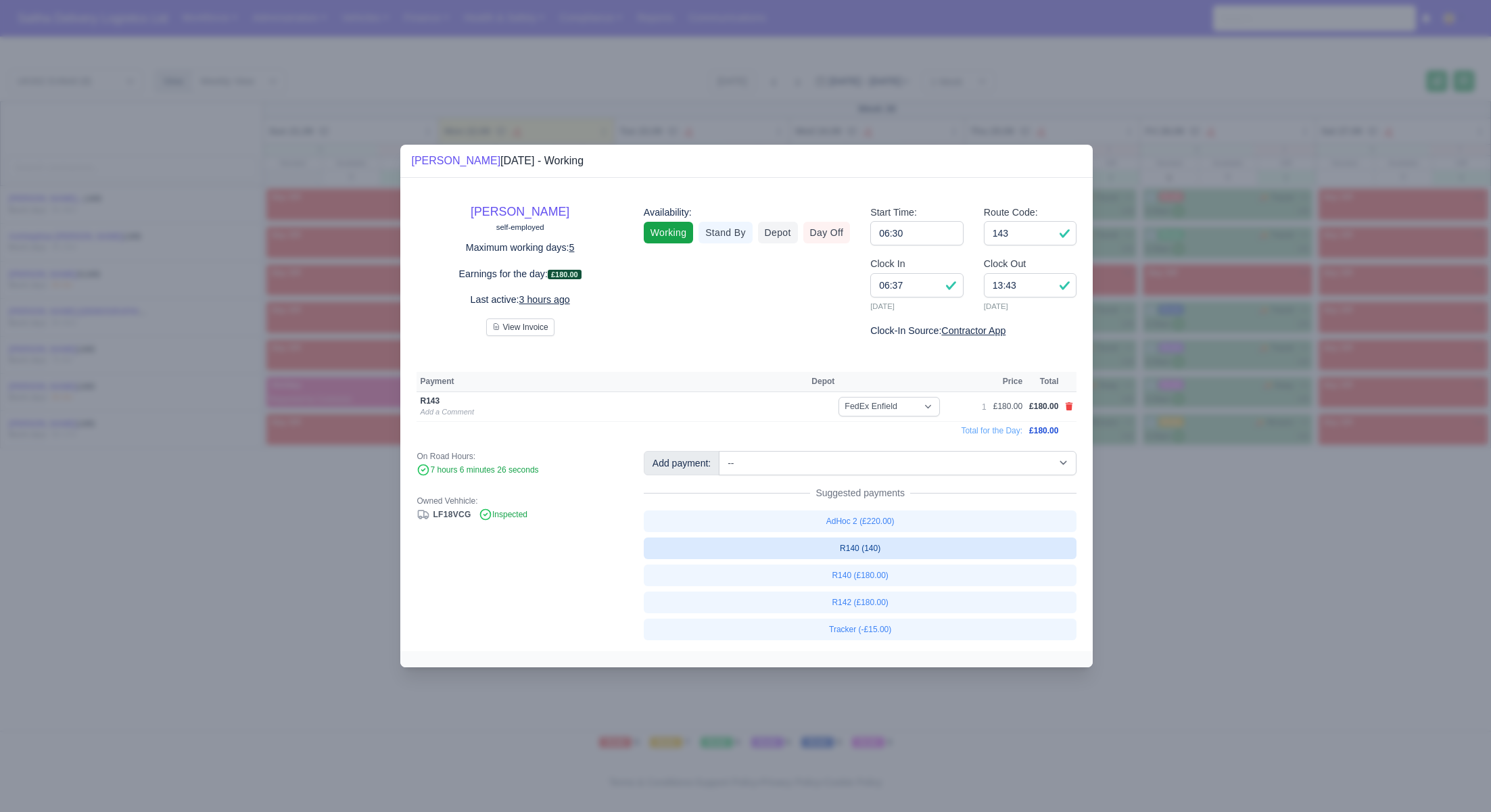
drag, startPoint x: 1133, startPoint y: 645, endPoint x: 1057, endPoint y: 544, distance: 126.4
click at [1133, 645] on div at bounding box center [745, 406] width 1491 height 812
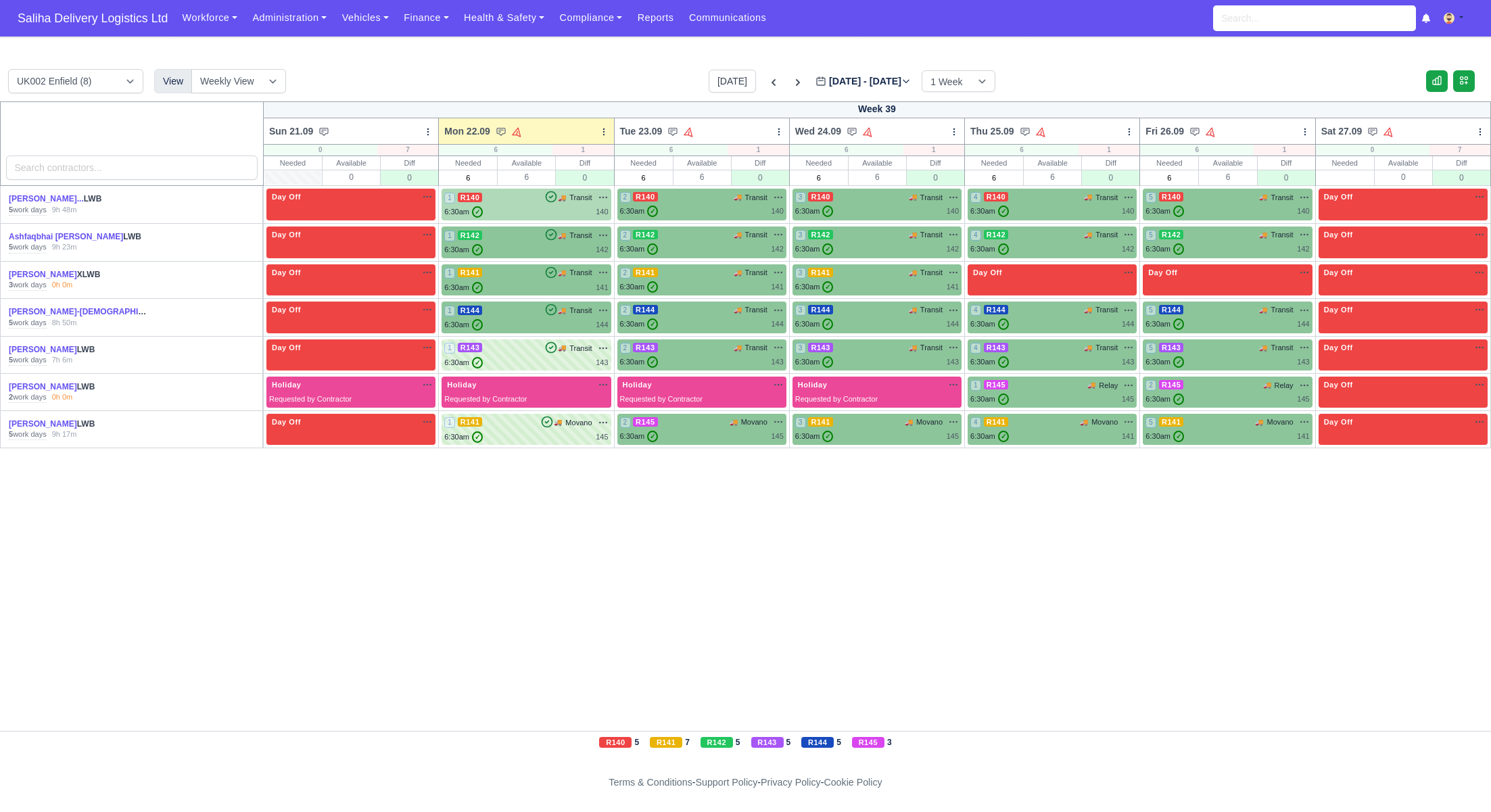
click at [546, 207] on div "6:30am ✓ 140" at bounding box center [526, 211] width 164 height 11
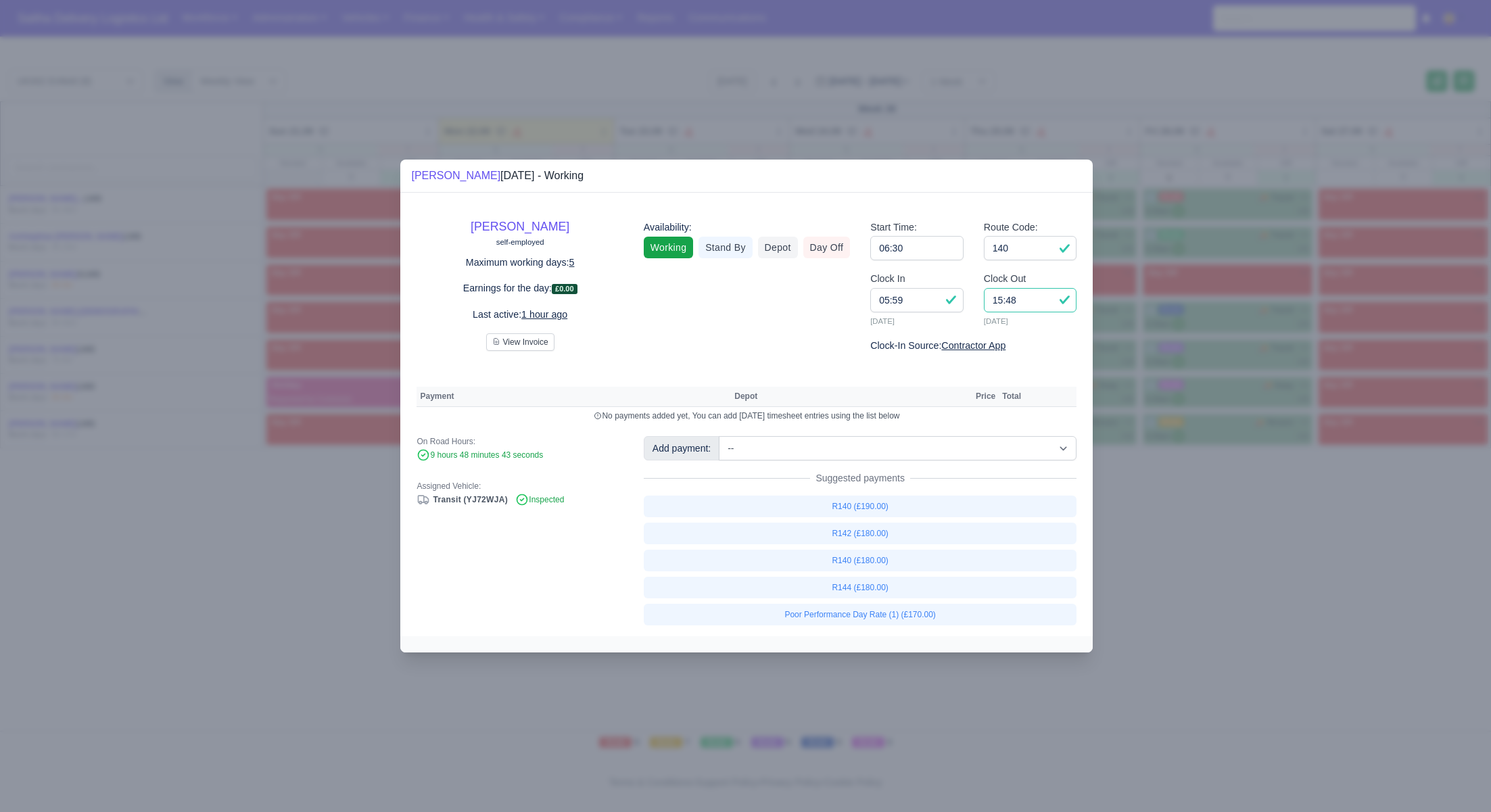
drag, startPoint x: 1021, startPoint y: 309, endPoint x: 968, endPoint y: 305, distance: 53.2
click at [968, 305] on div "Clock In 05:59 [DATE] Clock Out 15:48 [DATE]" at bounding box center [973, 305] width 227 height 67
type input "14:30"
click at [866, 564] on link "R140 (£180.00)" at bounding box center [860, 560] width 434 height 22
select select "1"
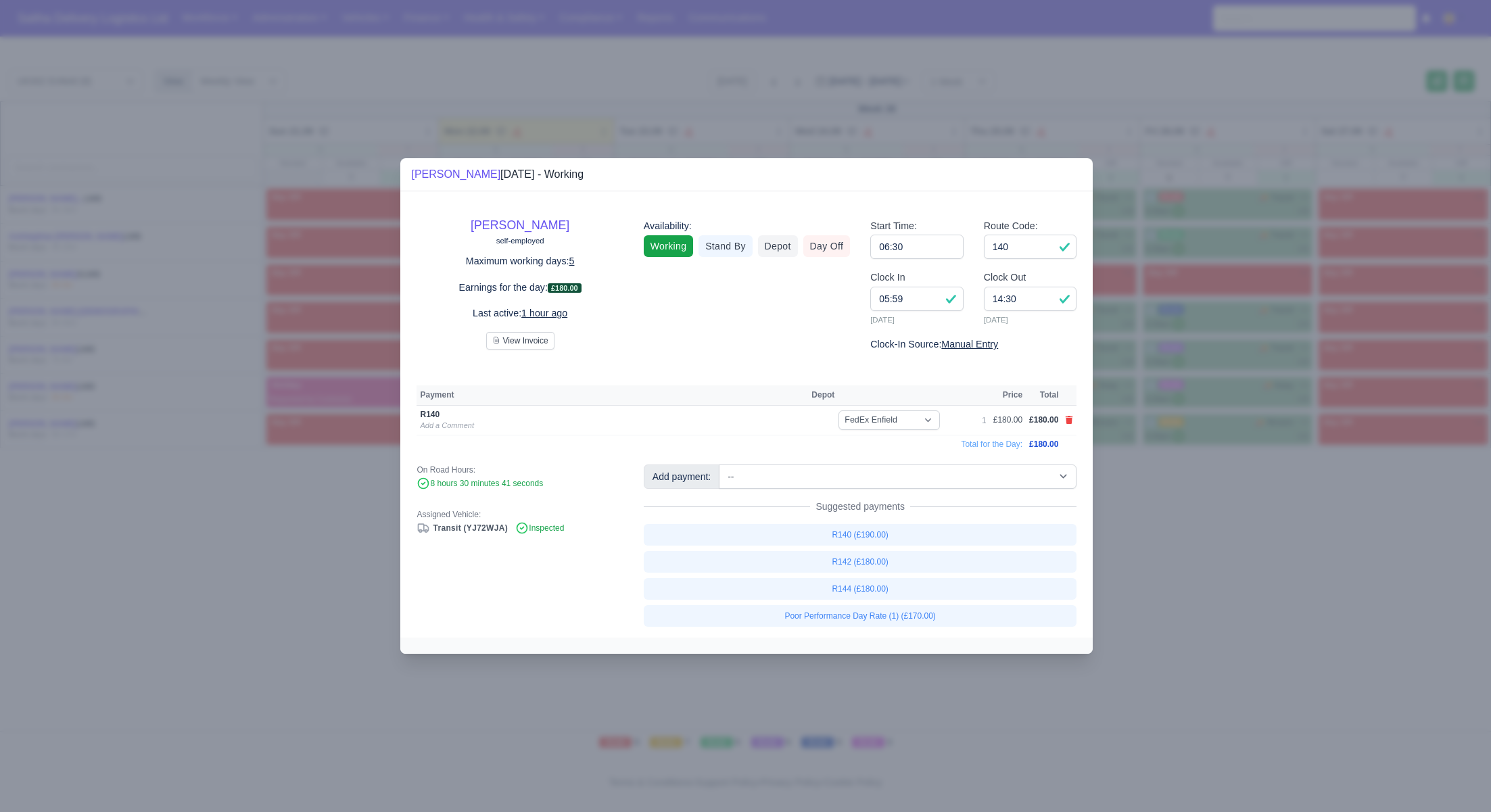
drag, startPoint x: 1246, startPoint y: 600, endPoint x: 1208, endPoint y: 554, distance: 59.7
click at [1246, 600] on div at bounding box center [745, 406] width 1491 height 812
